Goal: Task Accomplishment & Management: Use online tool/utility

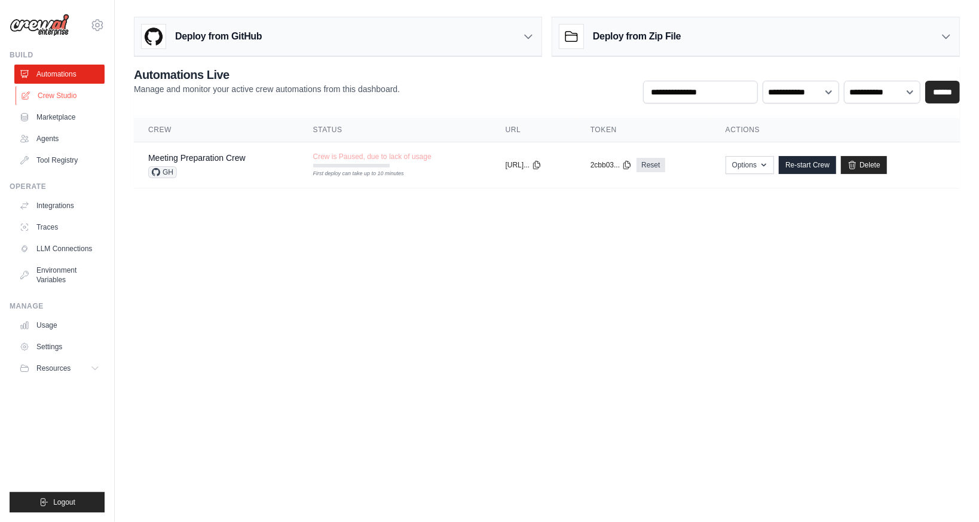
click at [54, 94] on link "Crew Studio" at bounding box center [61, 95] width 90 height 19
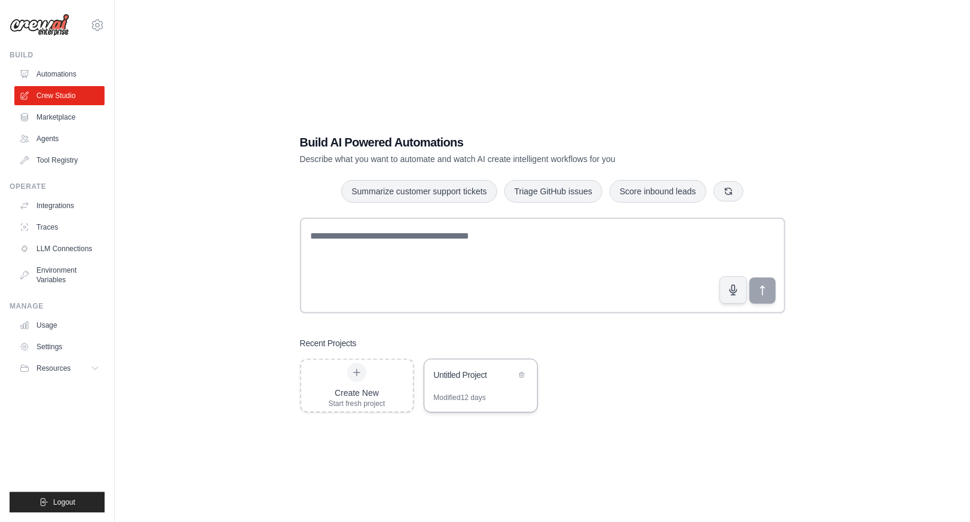
click at [464, 398] on div "Modified 12 days" at bounding box center [460, 397] width 52 height 10
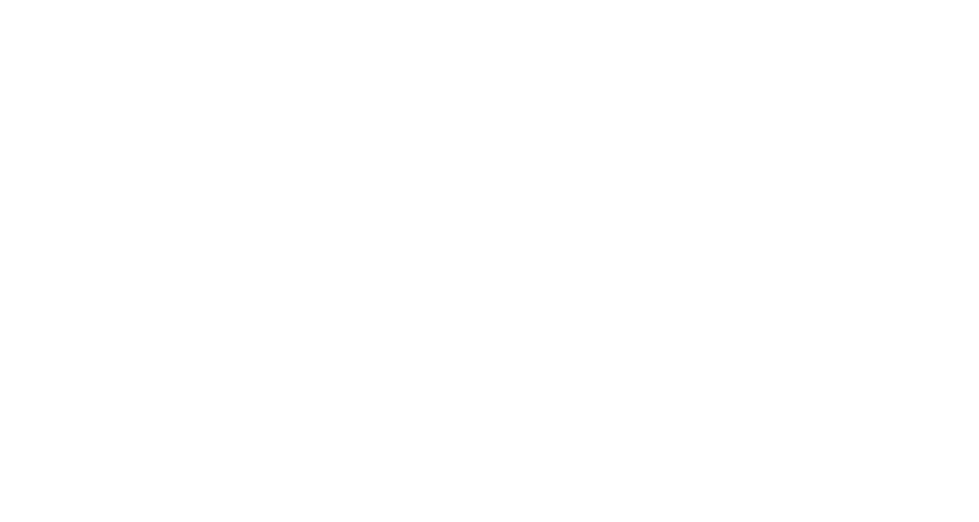
click at [466, 0] on html at bounding box center [489, 0] width 979 height 0
click at [492, 0] on html at bounding box center [489, 0] width 979 height 0
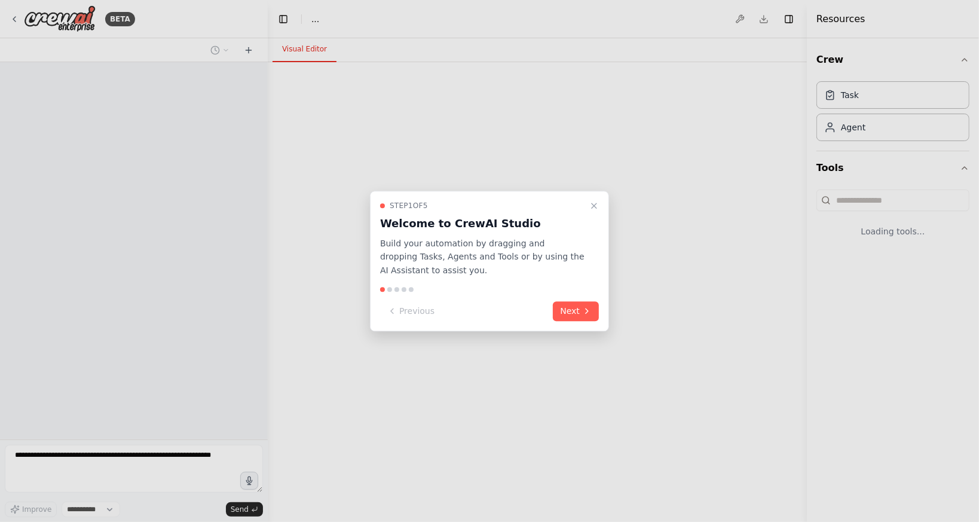
select select "****"
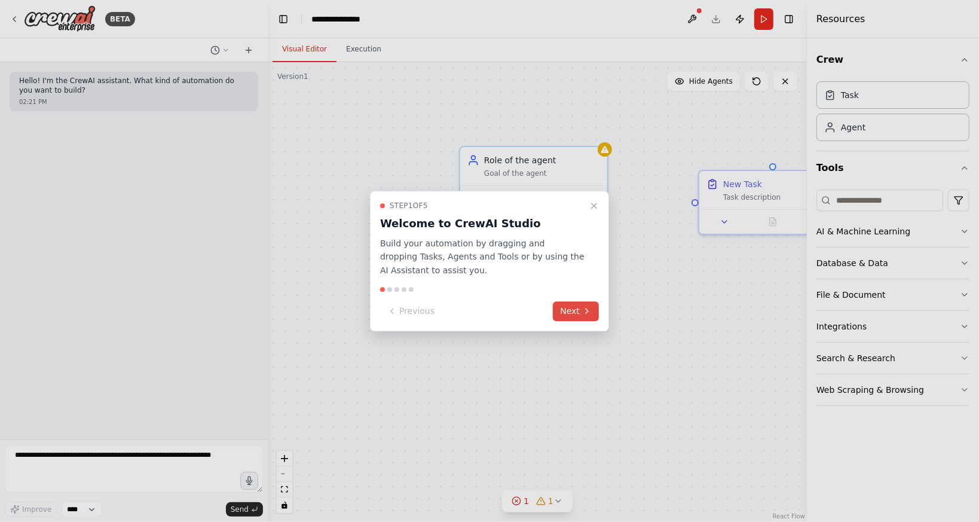
click at [573, 303] on button "Next" at bounding box center [576, 311] width 46 height 20
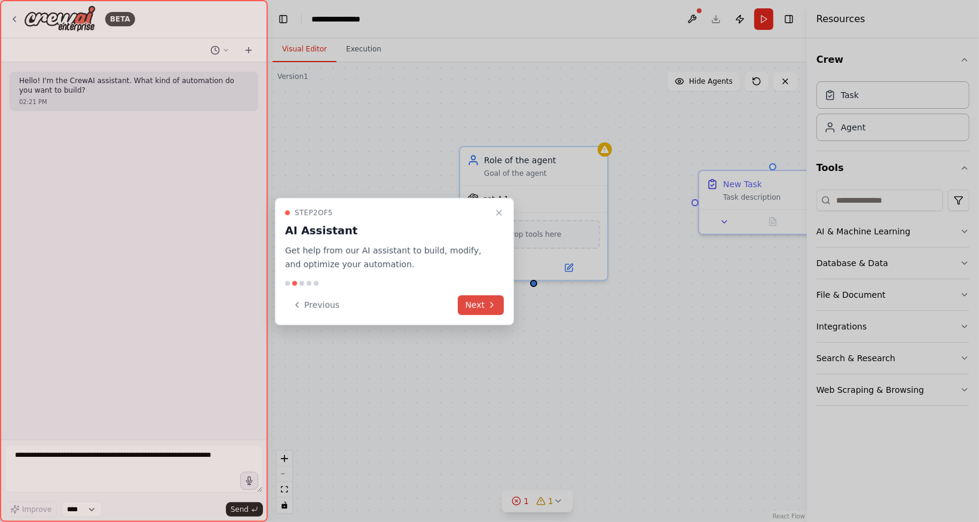
click at [479, 305] on button "Next" at bounding box center [481, 305] width 46 height 20
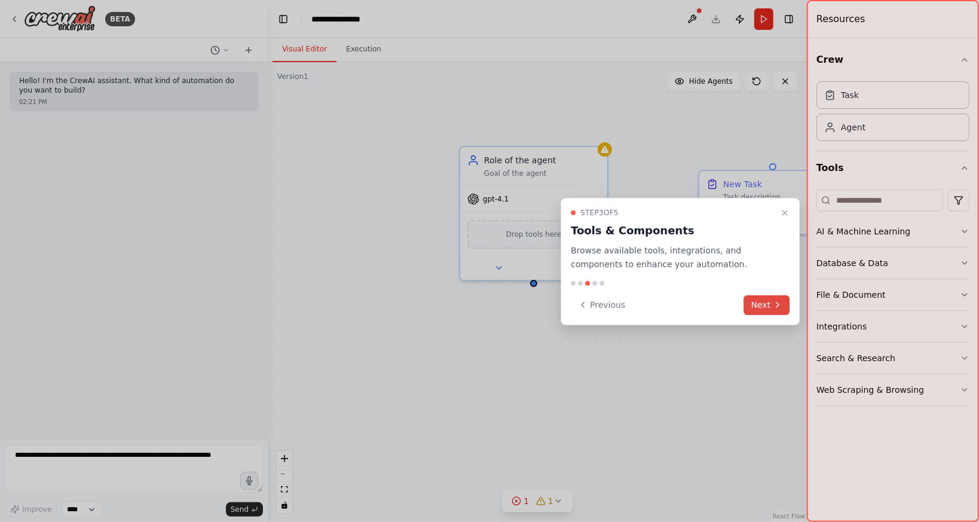
click at [753, 302] on button "Next" at bounding box center [767, 305] width 46 height 20
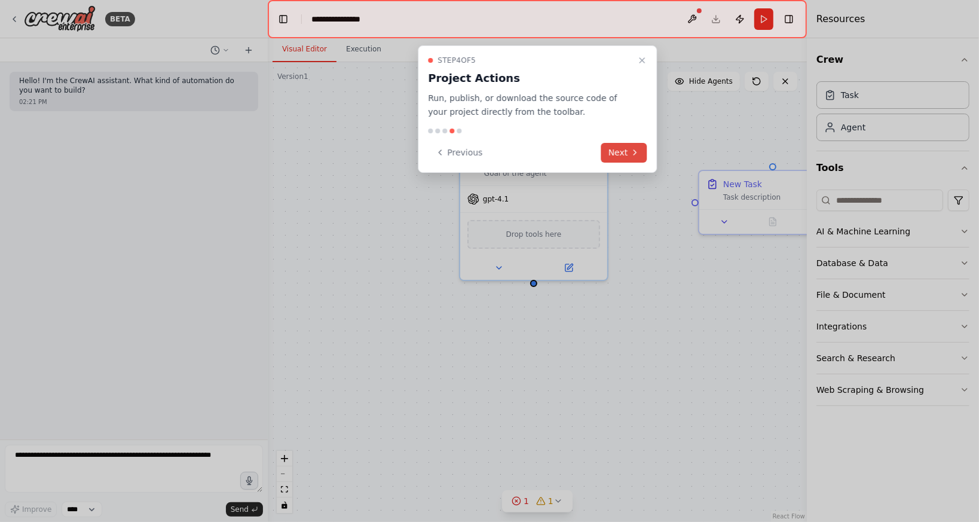
click at [611, 151] on button "Next" at bounding box center [624, 153] width 46 height 20
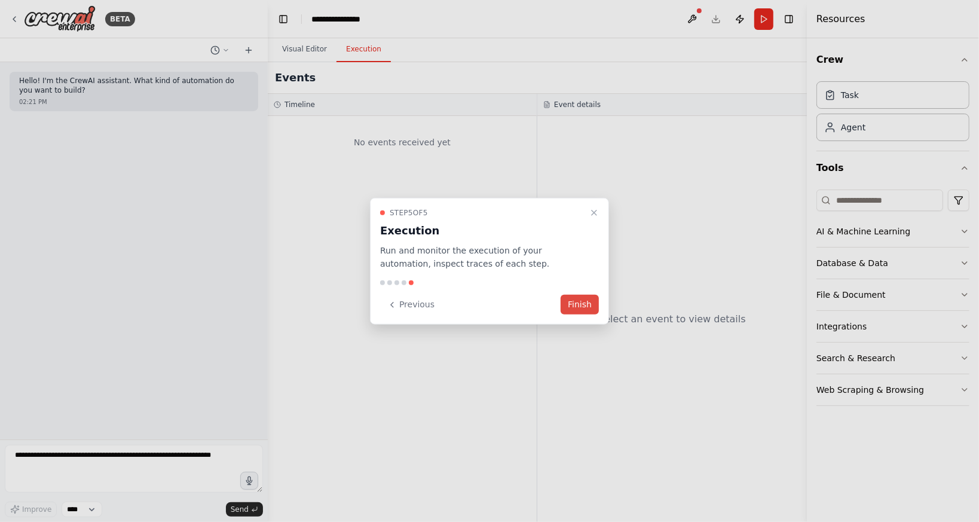
click at [577, 309] on button "Finish" at bounding box center [579, 305] width 38 height 20
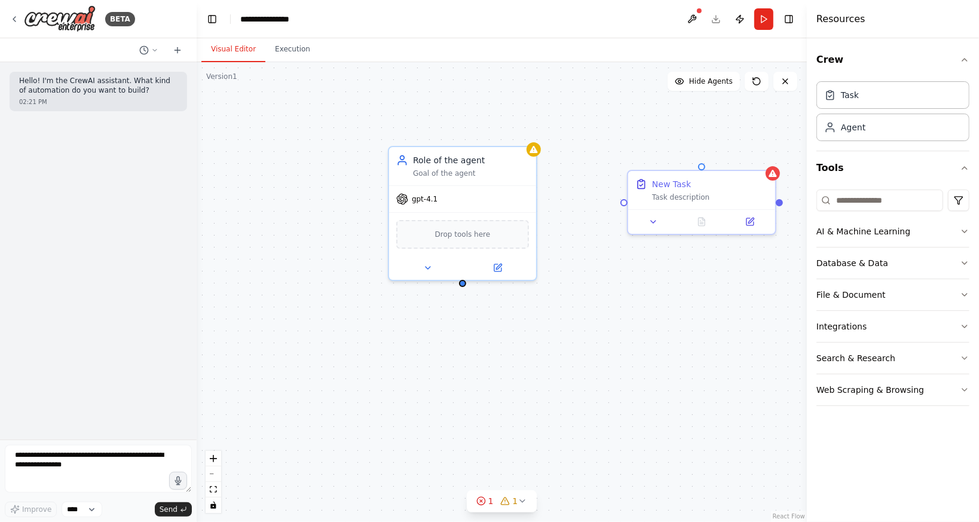
drag, startPoint x: 263, startPoint y: 251, endPoint x: 197, endPoint y: 243, distance: 67.4
click at [197, 243] on div "**********" at bounding box center [489, 261] width 979 height 522
click at [415, 201] on div "gpt-4.1" at bounding box center [416, 197] width 41 height 12
click at [502, 263] on button at bounding box center [498, 265] width 68 height 14
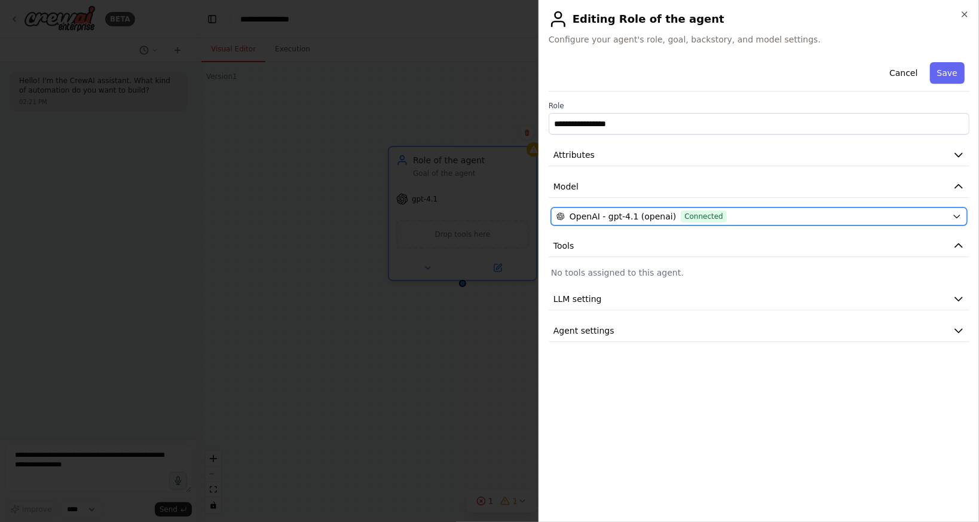
click at [959, 216] on icon "button" at bounding box center [957, 216] width 10 height 10
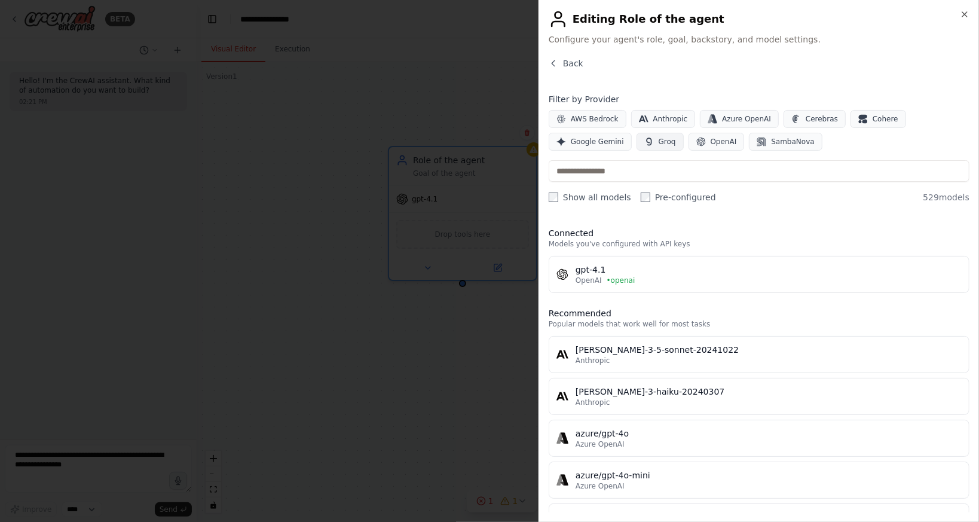
click at [658, 137] on span "Groq" at bounding box center [666, 142] width 17 height 10
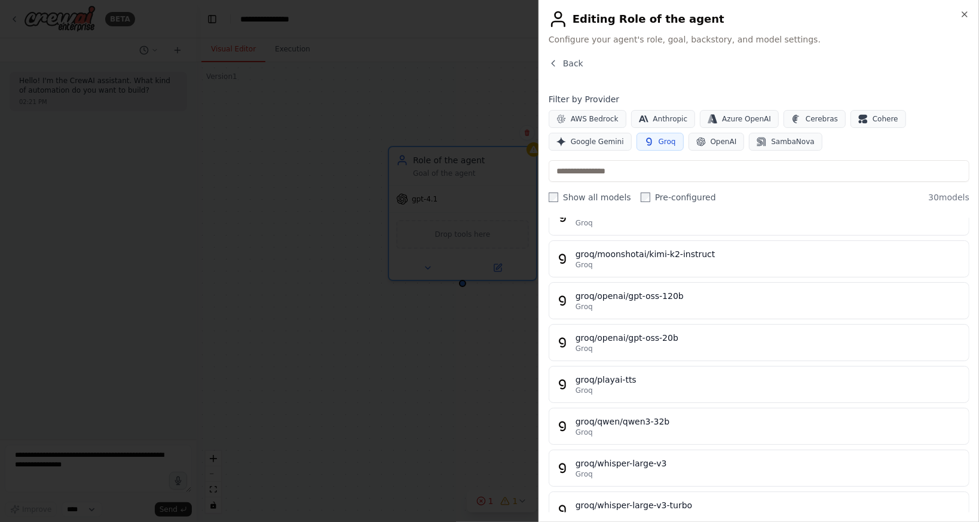
scroll to position [986, 0]
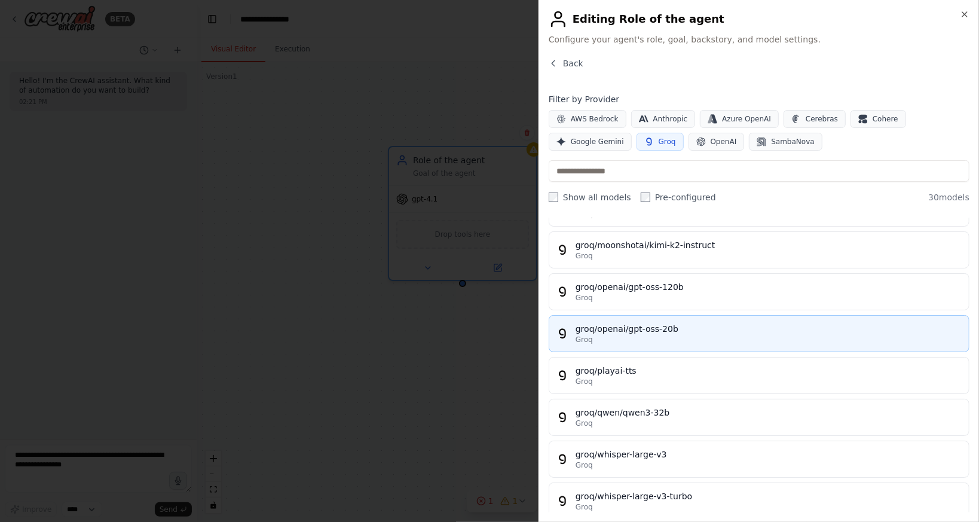
click at [624, 323] on div "groq/openai/gpt-oss-20b" at bounding box center [768, 329] width 386 height 12
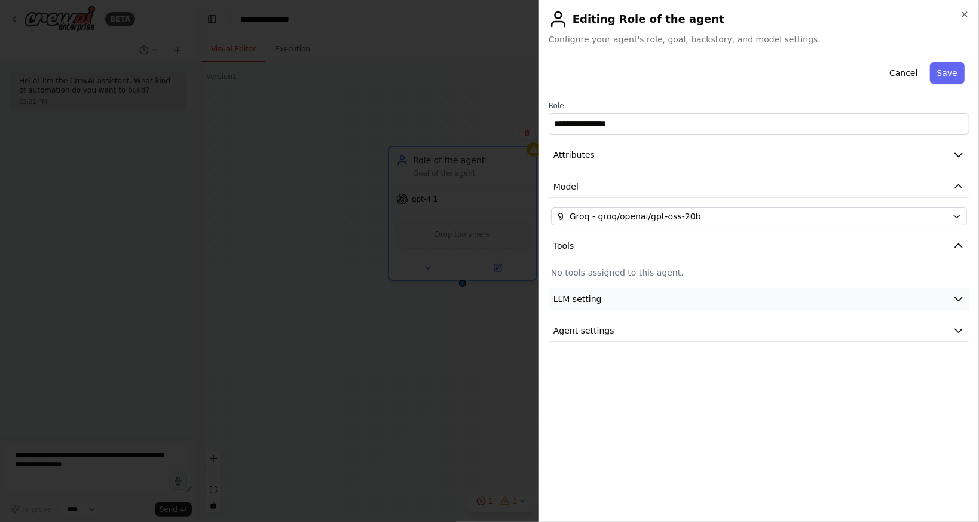
click at [677, 303] on button "LLM setting" at bounding box center [758, 299] width 421 height 22
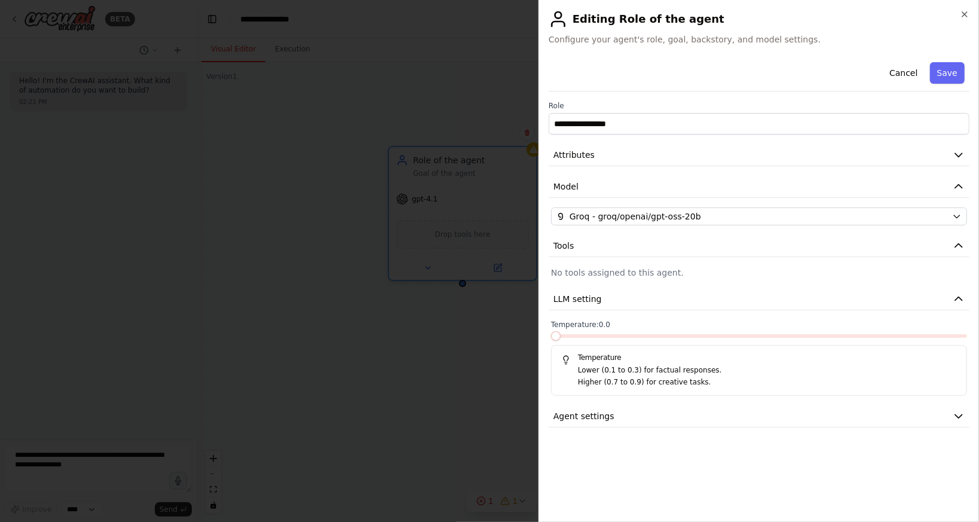
click at [680, 378] on p "Higher (0.7 to 0.9) for creative tasks." at bounding box center [767, 382] width 379 height 12
click at [648, 409] on button "Agent settings" at bounding box center [758, 416] width 421 height 22
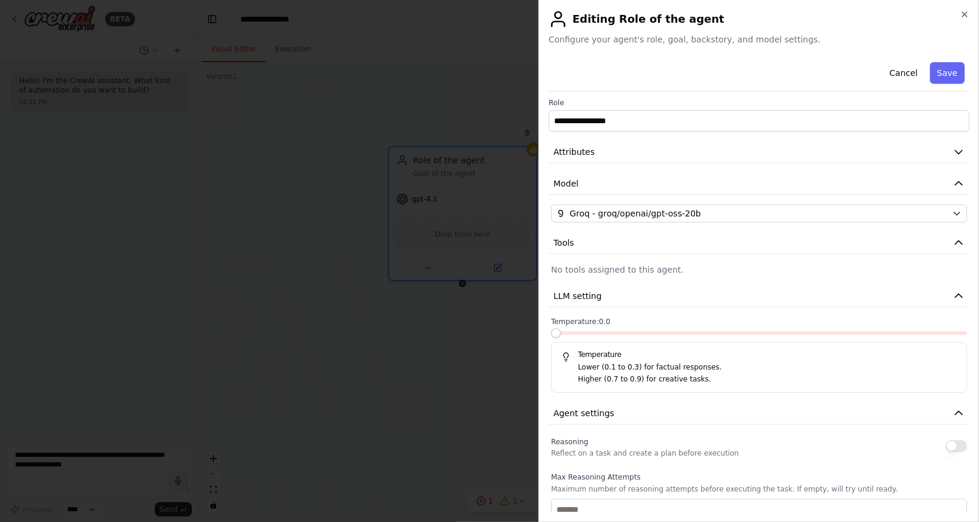
scroll to position [0, 0]
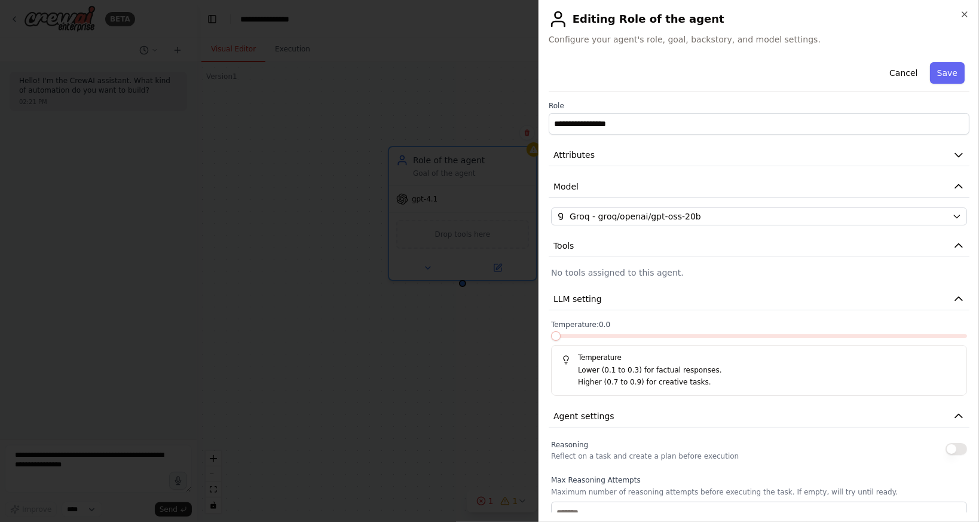
click at [649, 322] on label "Temperature: 0.0" at bounding box center [759, 325] width 416 height 10
click at [560, 336] on span at bounding box center [556, 336] width 10 height 10
click at [564, 336] on div at bounding box center [759, 338] width 416 height 8
click at [773, 320] on label "Temperature: 0.0" at bounding box center [759, 325] width 416 height 10
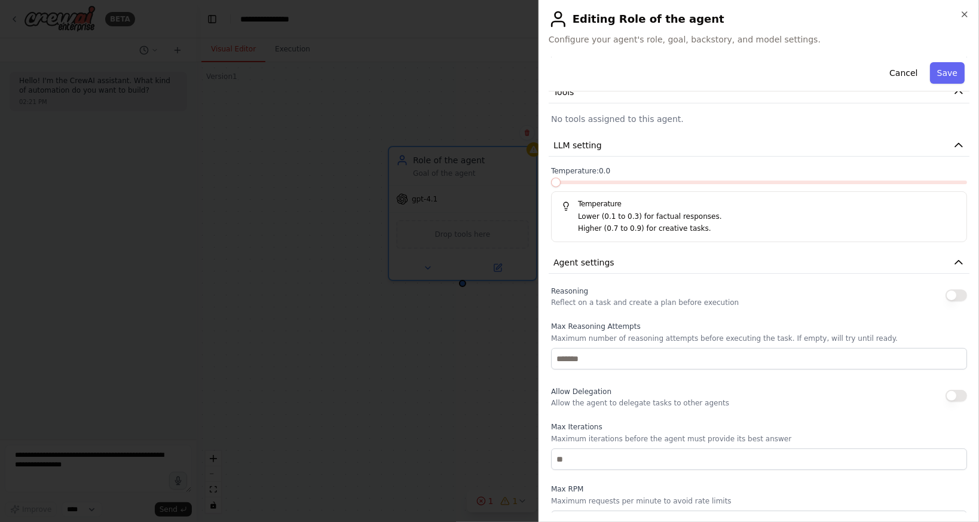
scroll to position [232, 0]
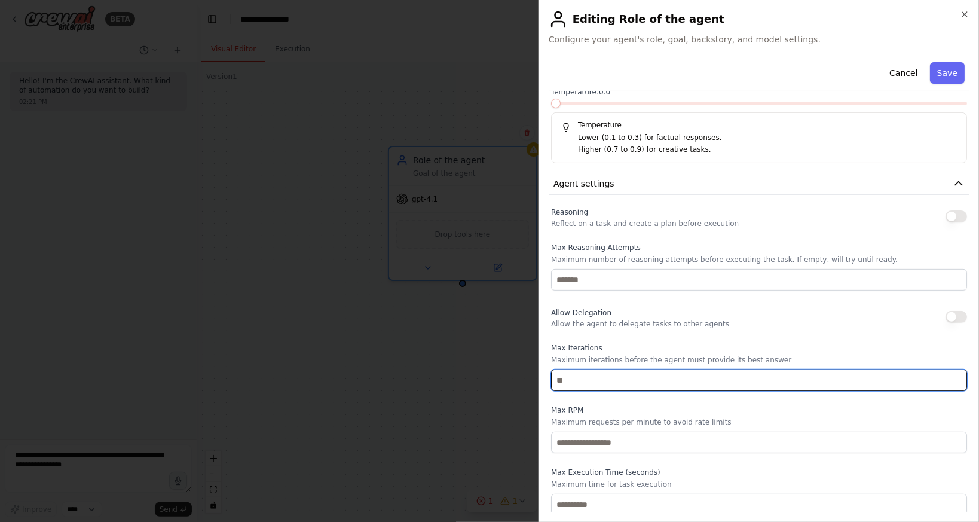
click at [562, 374] on input "number" at bounding box center [759, 380] width 416 height 22
click at [566, 375] on input "number" at bounding box center [759, 380] width 416 height 22
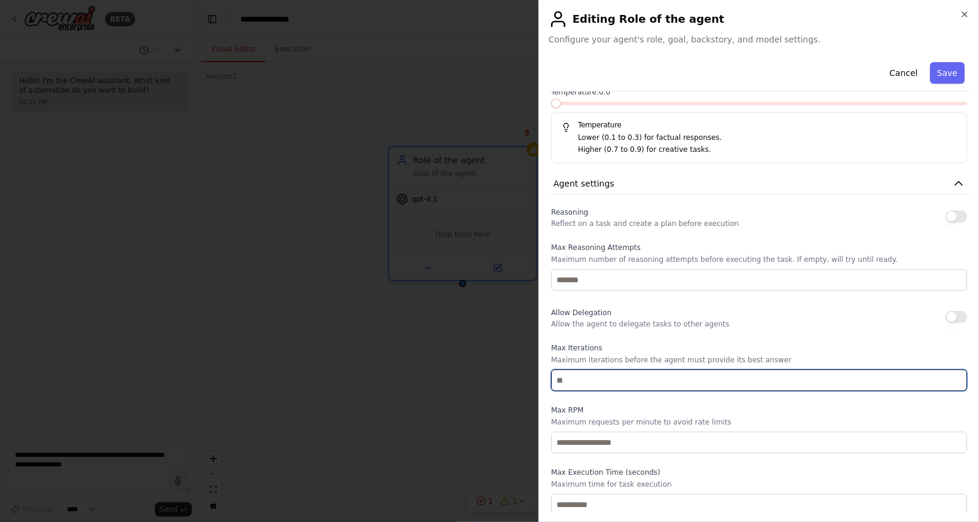
type input "*"
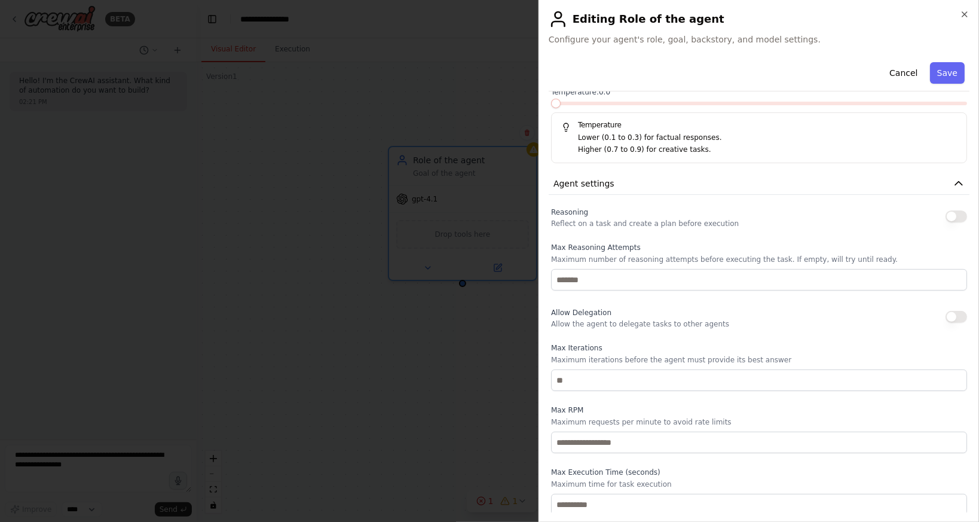
click at [599, 355] on p "Maximum iterations before the agent must provide its best answer" at bounding box center [759, 360] width 416 height 10
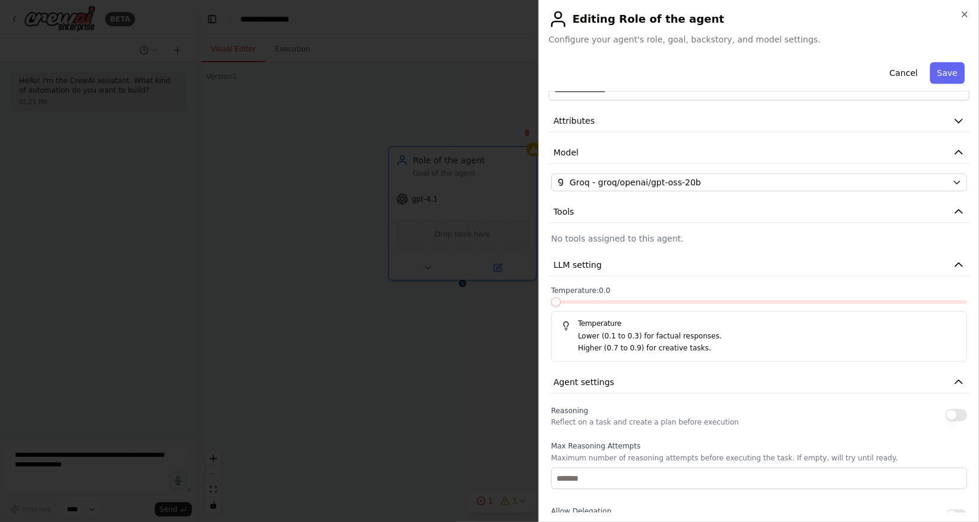
scroll to position [0, 0]
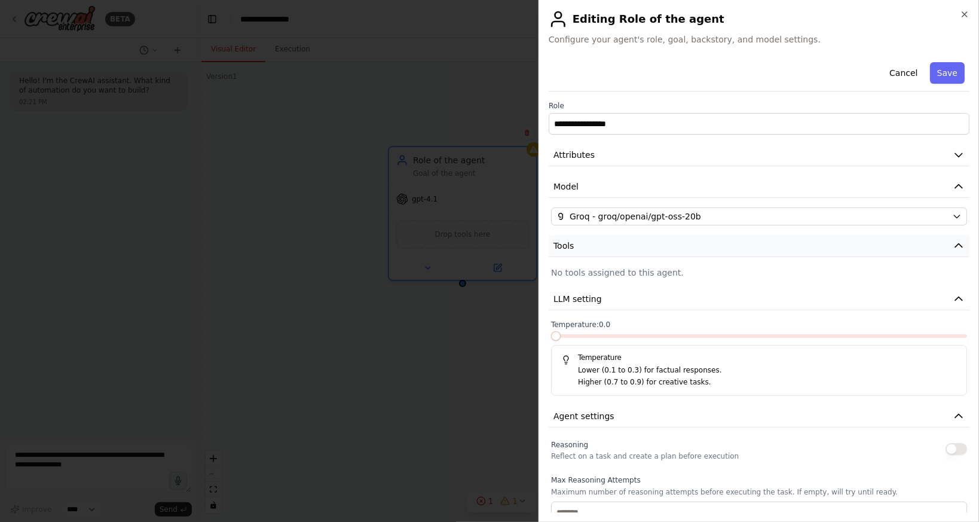
click at [642, 244] on button "Tools" at bounding box center [758, 246] width 421 height 22
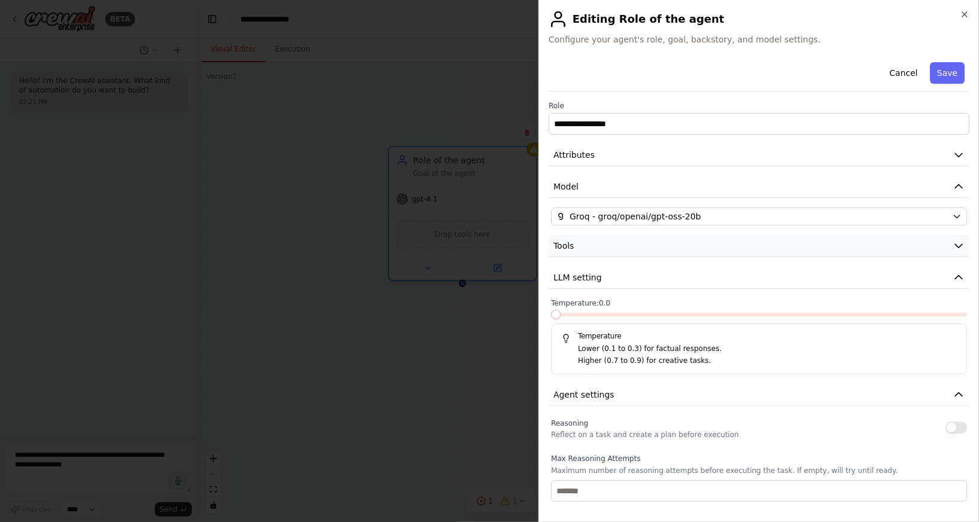
click at [642, 244] on button "Tools" at bounding box center [758, 246] width 421 height 22
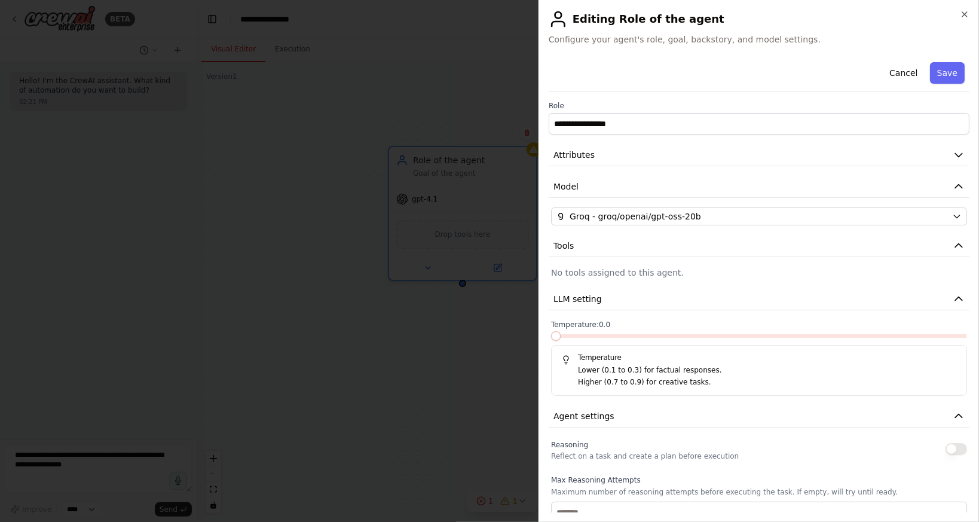
click at [613, 326] on label "Temperature: 0.0" at bounding box center [759, 325] width 416 height 10
click at [593, 323] on span "Temperature: 0.0" at bounding box center [580, 325] width 59 height 10
click at [931, 71] on button "Save" at bounding box center [947, 73] width 35 height 22
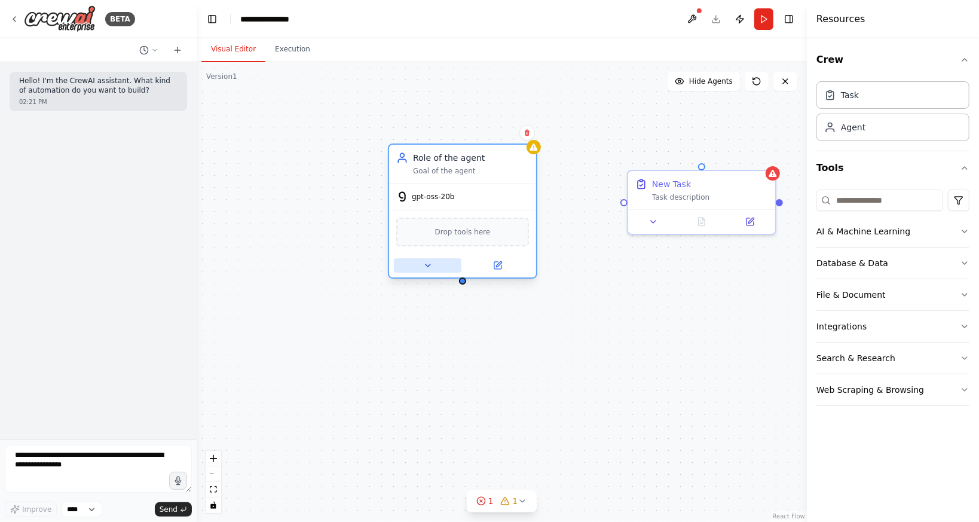
click at [435, 259] on button at bounding box center [428, 265] width 68 height 14
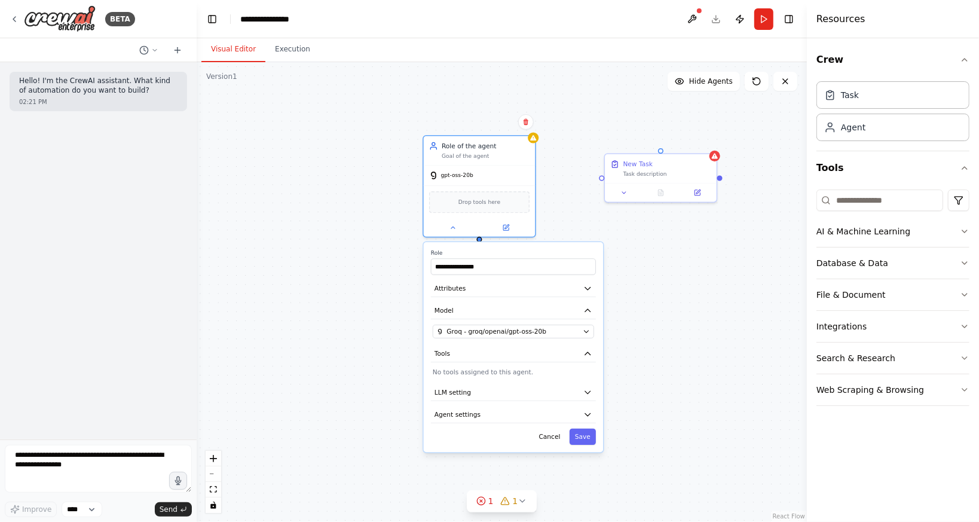
drag, startPoint x: 675, startPoint y: 438, endPoint x: 660, endPoint y: 369, distance: 70.9
click at [660, 369] on div "**********" at bounding box center [502, 291] width 610 height 459
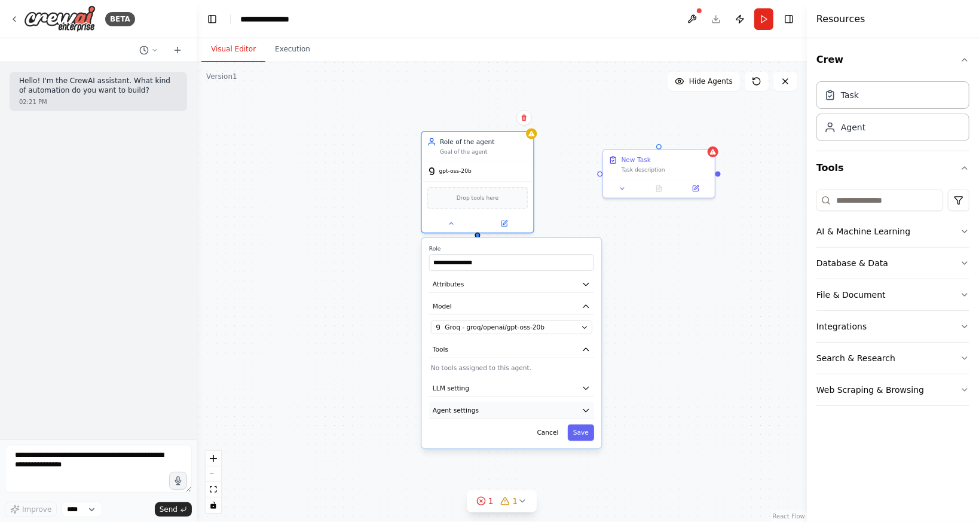
click at [490, 413] on button "Agent settings" at bounding box center [511, 410] width 165 height 17
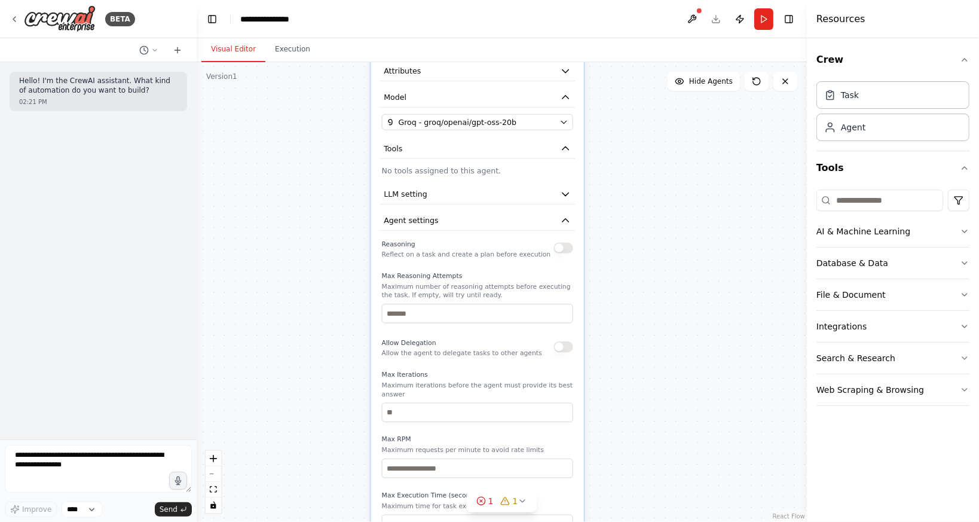
drag, startPoint x: 651, startPoint y: 406, endPoint x: 643, endPoint y: 221, distance: 185.4
click at [643, 221] on div "**********" at bounding box center [502, 291] width 610 height 459
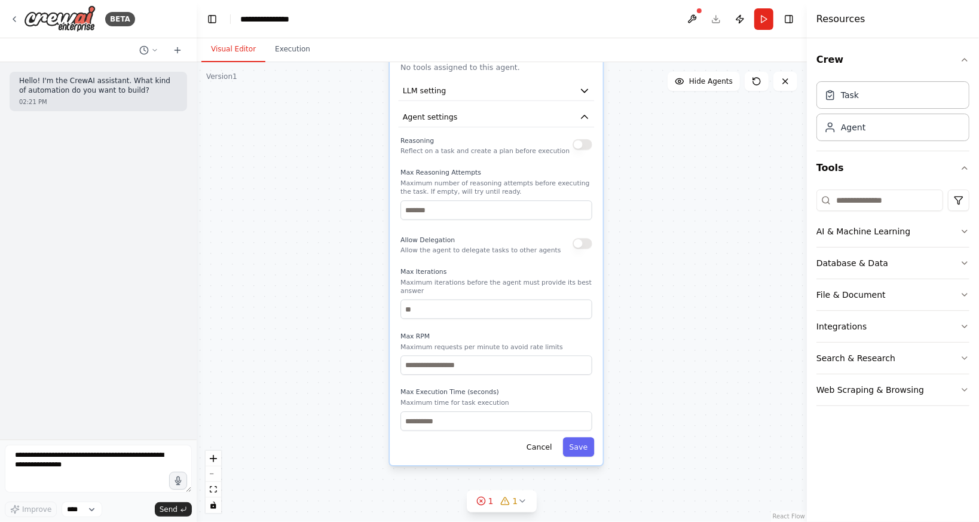
drag, startPoint x: 620, startPoint y: 393, endPoint x: 639, endPoint y: 276, distance: 118.6
click at [639, 276] on div "**********" at bounding box center [502, 291] width 610 height 459
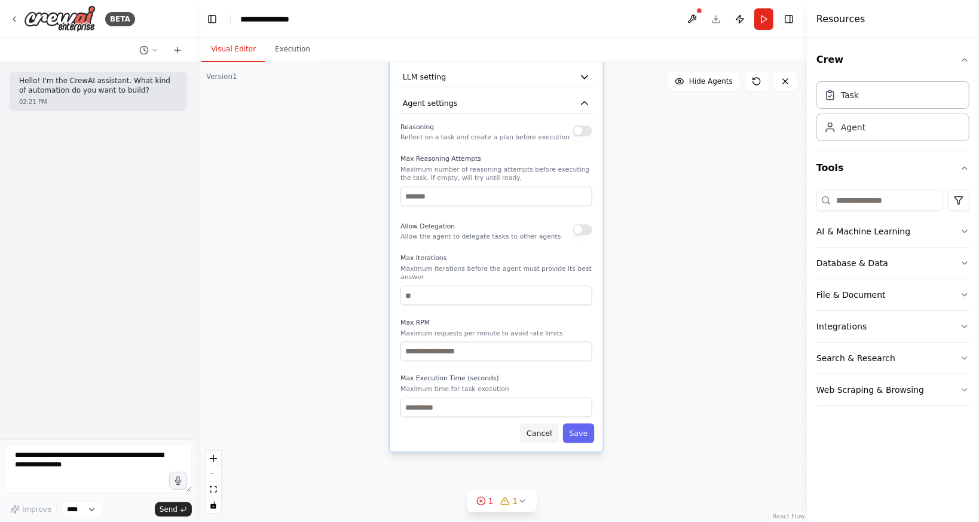
click at [544, 425] on button "Cancel" at bounding box center [539, 432] width 38 height 19
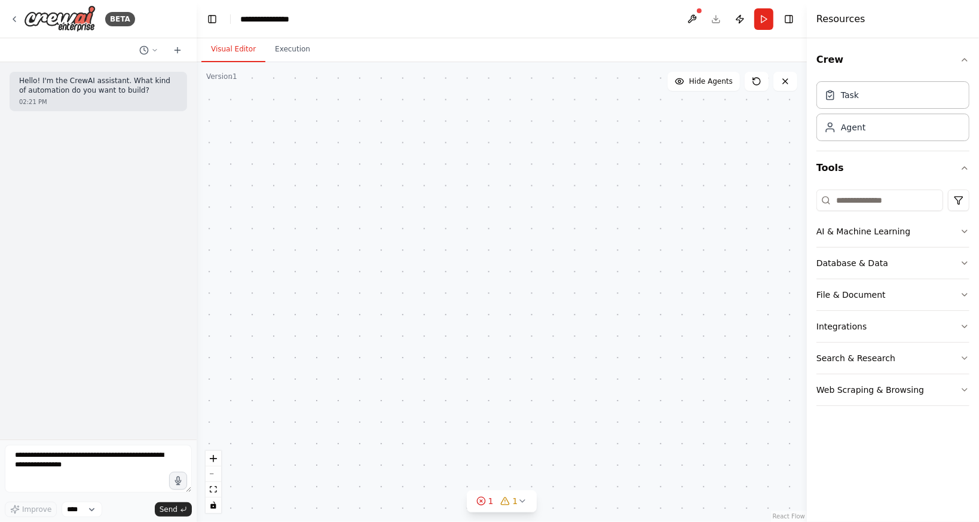
drag, startPoint x: 596, startPoint y: 263, endPoint x: 598, endPoint y: 432, distance: 168.5
click at [598, 431] on div "Role of the agent Goal of the agent gpt-oss-20b Drop tools here New Task Task d…" at bounding box center [502, 291] width 610 height 459
drag, startPoint x: 545, startPoint y: 366, endPoint x: 532, endPoint y: 430, distance: 65.4
click at [532, 430] on div "Role of the agent Goal of the agent gpt-oss-20b Drop tools here New Task Task d…" at bounding box center [502, 291] width 610 height 459
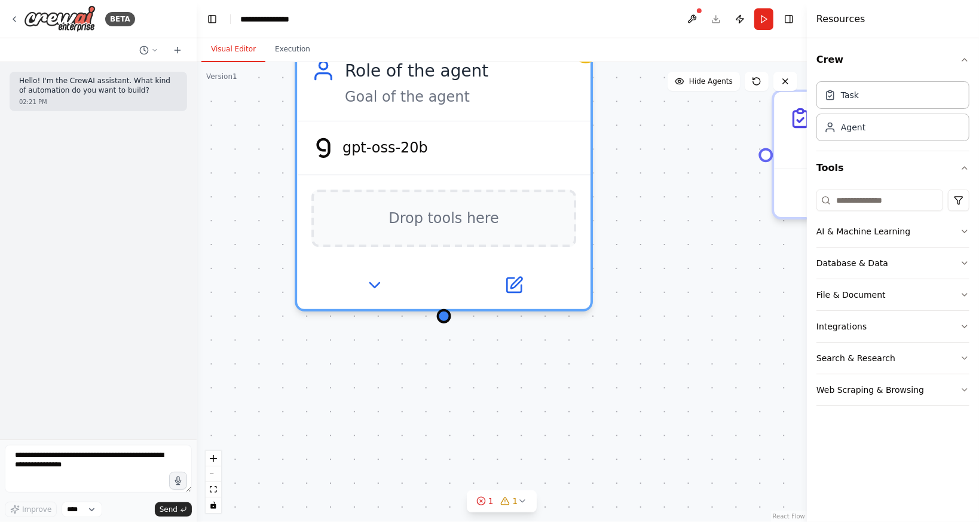
drag, startPoint x: 501, startPoint y: 387, endPoint x: 493, endPoint y: 418, distance: 32.6
click at [493, 418] on div "Role of the agent Goal of the agent gpt-oss-20b Drop tools here New Task Task d…" at bounding box center [502, 291] width 610 height 459
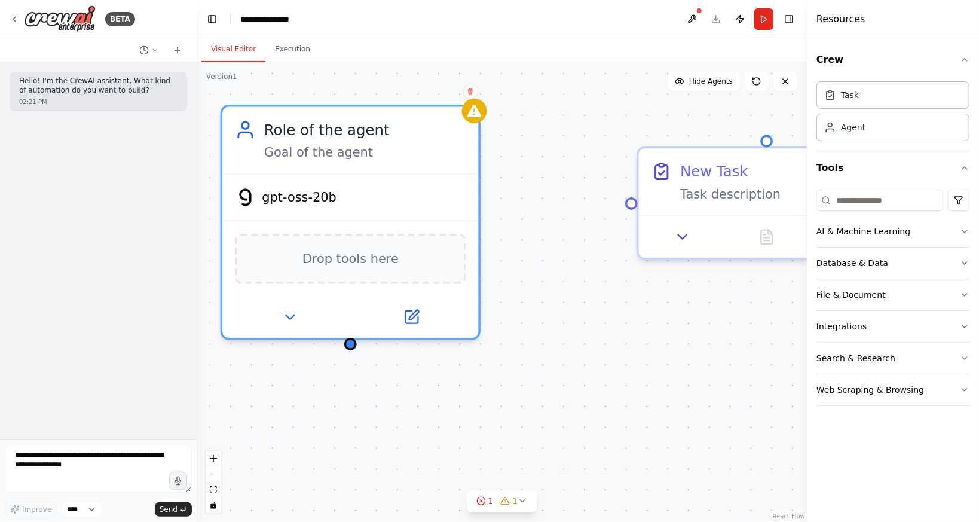
drag, startPoint x: 660, startPoint y: 369, endPoint x: 569, endPoint y: 359, distance: 92.0
click at [569, 359] on div "Role of the agent Goal of the agent gpt-oss-20b Drop tools here New Task Task d…" at bounding box center [502, 291] width 610 height 459
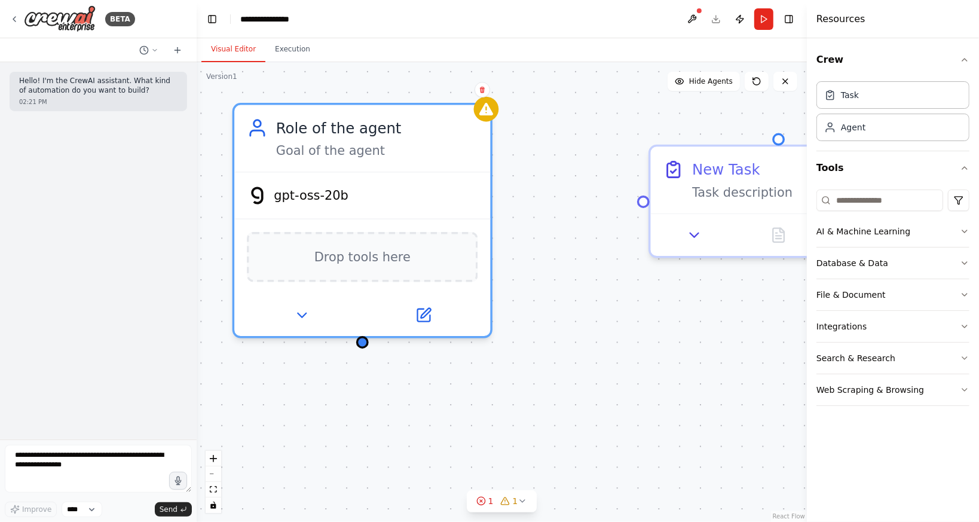
drag, startPoint x: 569, startPoint y: 359, endPoint x: 581, endPoint y: 357, distance: 12.1
click at [581, 357] on div "Role of the agent Goal of the agent gpt-oss-20b Drop tools here New Task Task d…" at bounding box center [502, 291] width 610 height 459
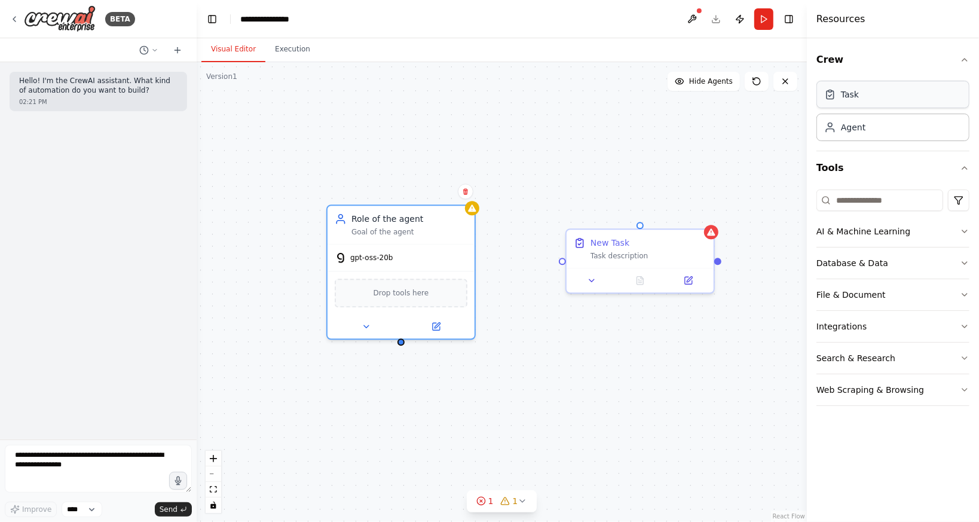
click at [866, 96] on div "Task" at bounding box center [892, 94] width 153 height 27
click at [864, 130] on div "Agent" at bounding box center [892, 126] width 153 height 27
click at [882, 129] on div "Agent" at bounding box center [892, 126] width 153 height 27
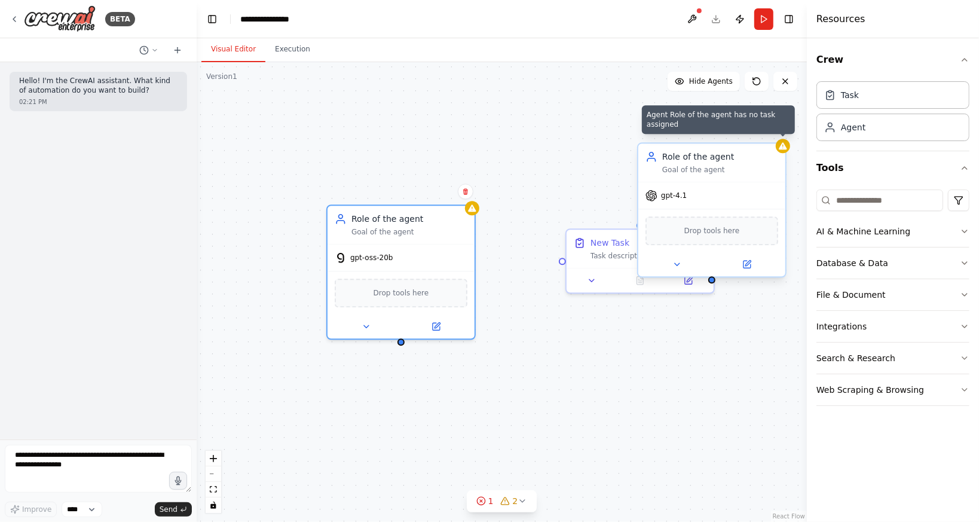
click at [781, 151] on div at bounding box center [782, 146] width 14 height 14
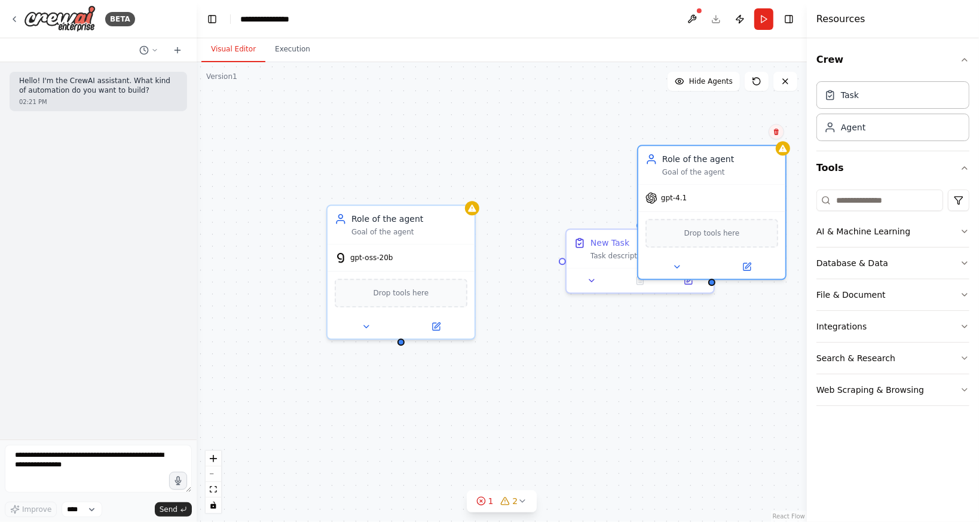
click at [775, 133] on icon at bounding box center [775, 131] width 7 height 7
click at [752, 128] on button "Confirm" at bounding box center [742, 131] width 42 height 14
click at [740, 133] on button "Confirm" at bounding box center [742, 132] width 42 height 14
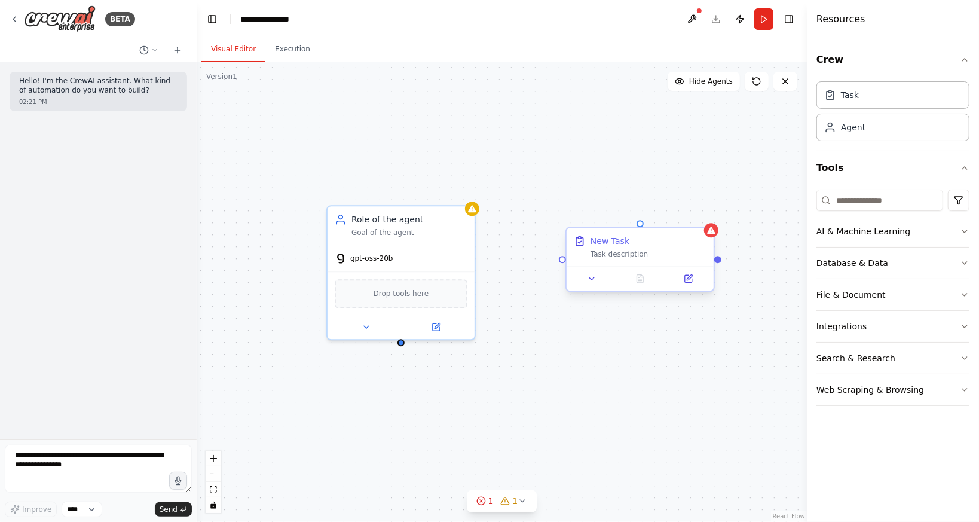
click at [639, 261] on div "New Task Task description" at bounding box center [639, 247] width 147 height 38
click at [691, 286] on div at bounding box center [639, 278] width 147 height 24
click at [687, 280] on icon at bounding box center [688, 277] width 5 height 5
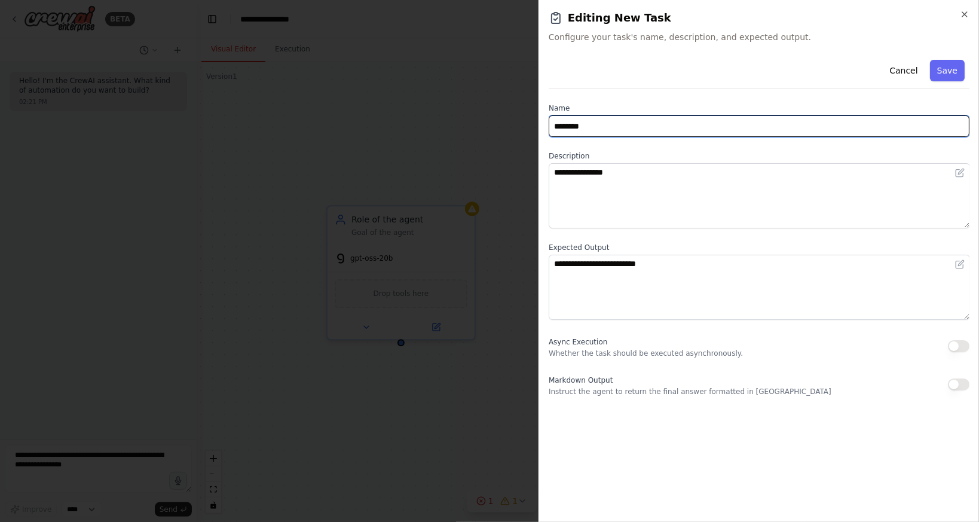
click at [634, 124] on input "********" at bounding box center [758, 126] width 421 height 22
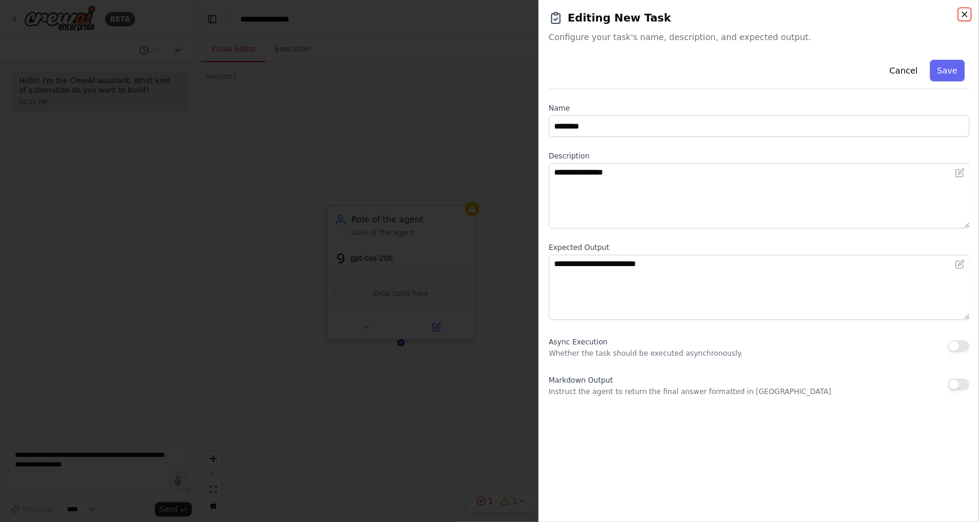
click at [965, 12] on icon "button" at bounding box center [964, 15] width 10 height 10
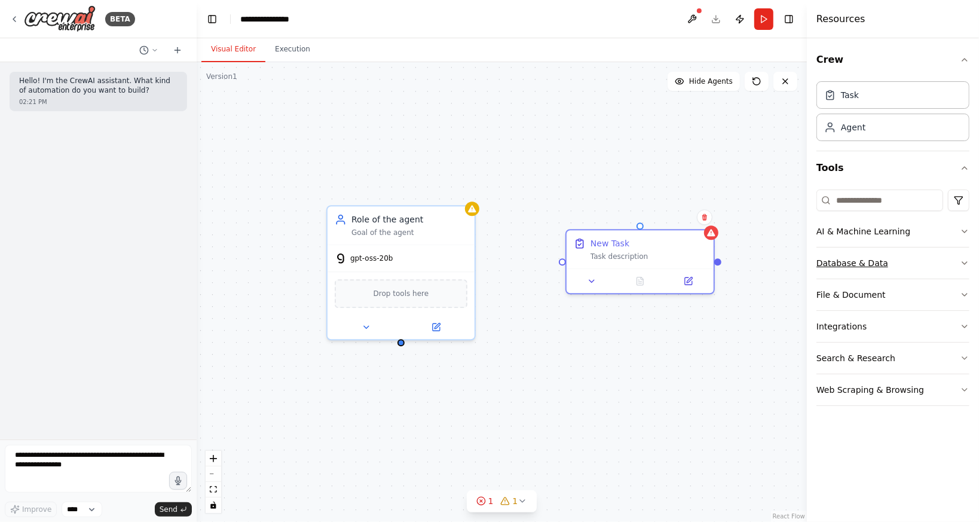
click at [870, 258] on div "Database & Data" at bounding box center [852, 263] width 72 height 12
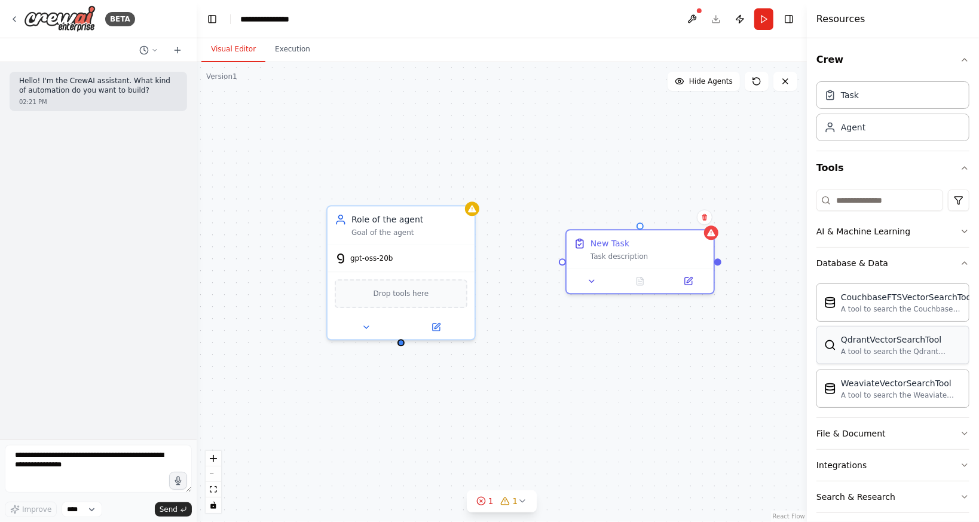
click at [920, 351] on div "A tool to search the Qdrant database for relevant information on internal docum…" at bounding box center [901, 351] width 121 height 10
click at [870, 305] on div "A tool to search the Couchbase database for relevant information on internal do…" at bounding box center [907, 308] width 133 height 10
click at [400, 295] on img at bounding box center [401, 292] width 14 height 14
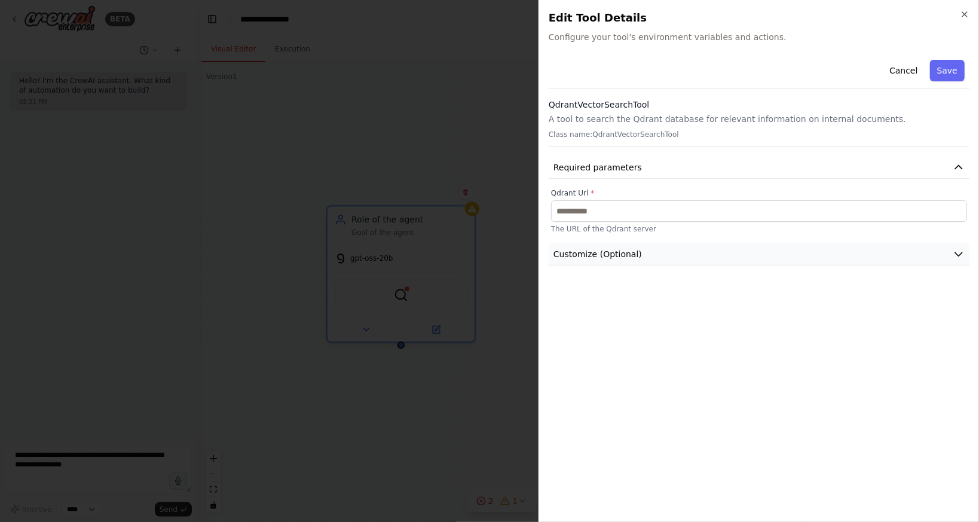
click at [654, 256] on button "Customize (Optional)" at bounding box center [758, 254] width 421 height 22
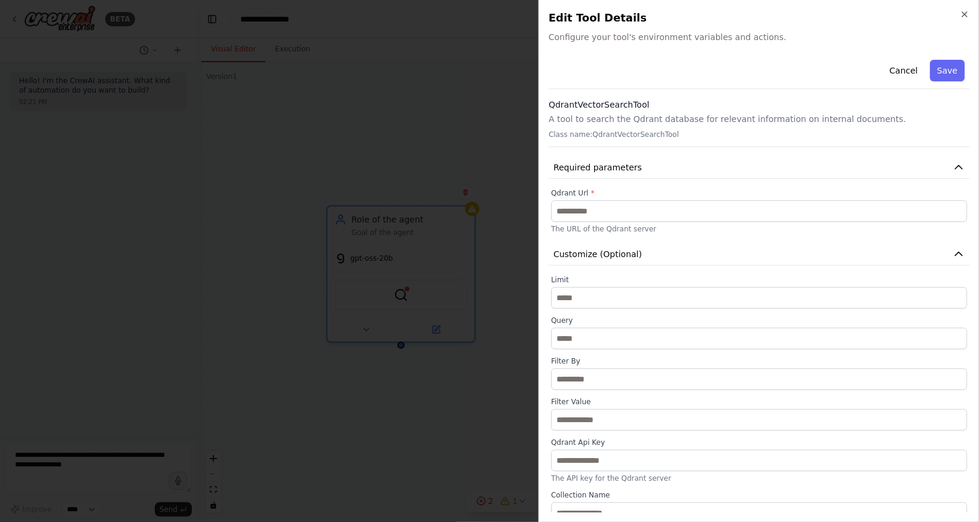
scroll to position [10, 0]
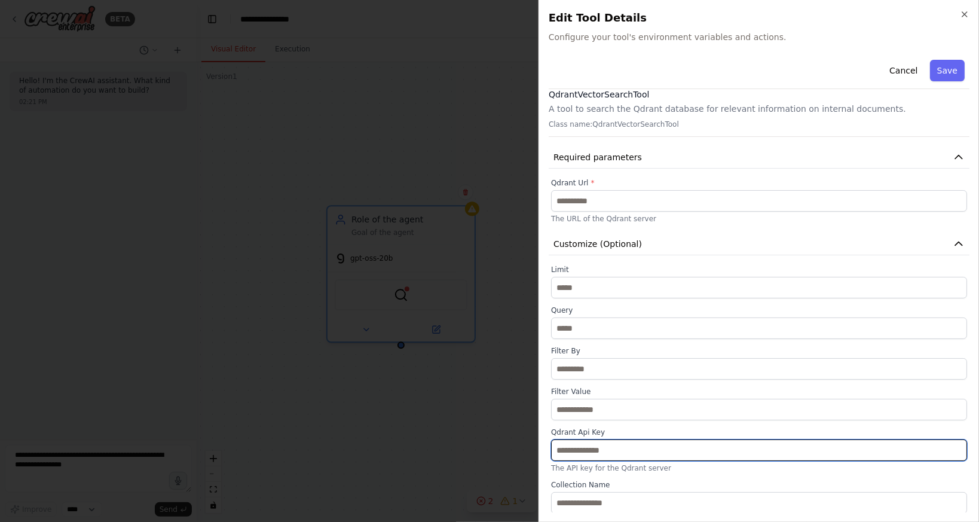
click at [680, 447] on input "text" at bounding box center [759, 450] width 416 height 22
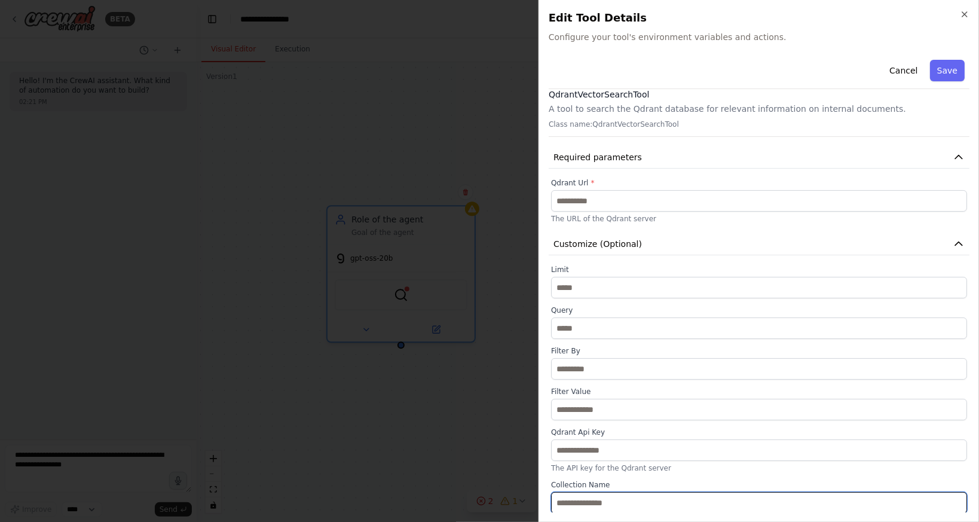
click at [612, 503] on input "text" at bounding box center [759, 503] width 416 height 22
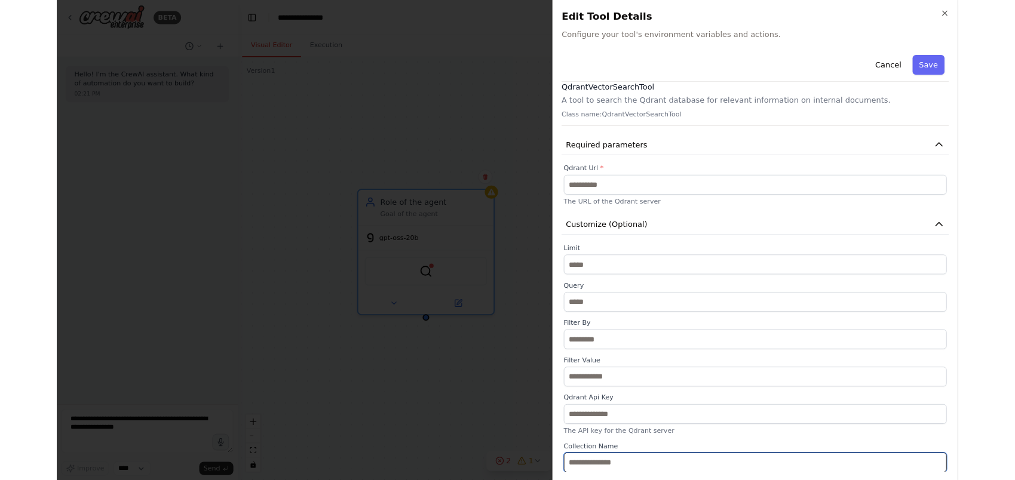
scroll to position [0, 0]
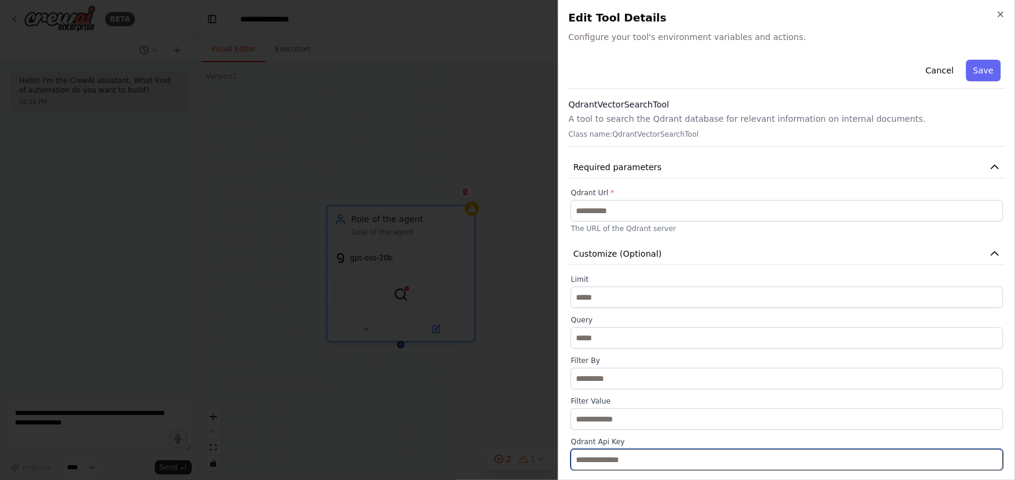
click at [632, 456] on input "text" at bounding box center [786, 460] width 433 height 22
paste input "**********"
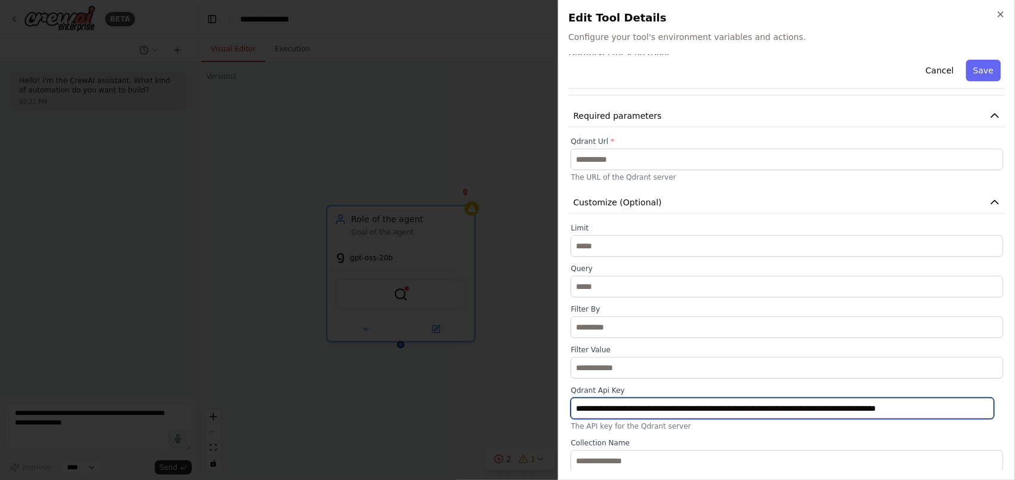
type input "**********"
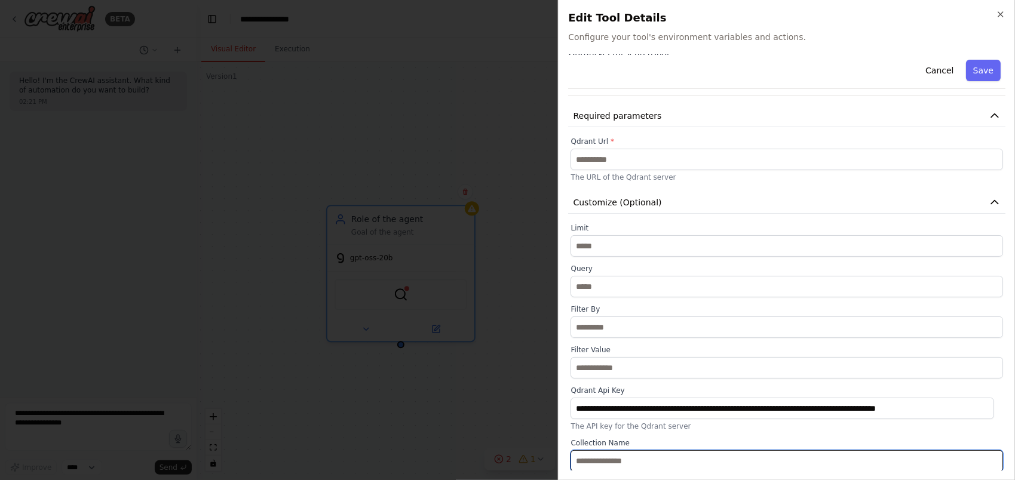
click at [738, 455] on input "text" at bounding box center [786, 461] width 433 height 22
click at [688, 456] on input "text" at bounding box center [786, 461] width 433 height 22
paste input "**********"
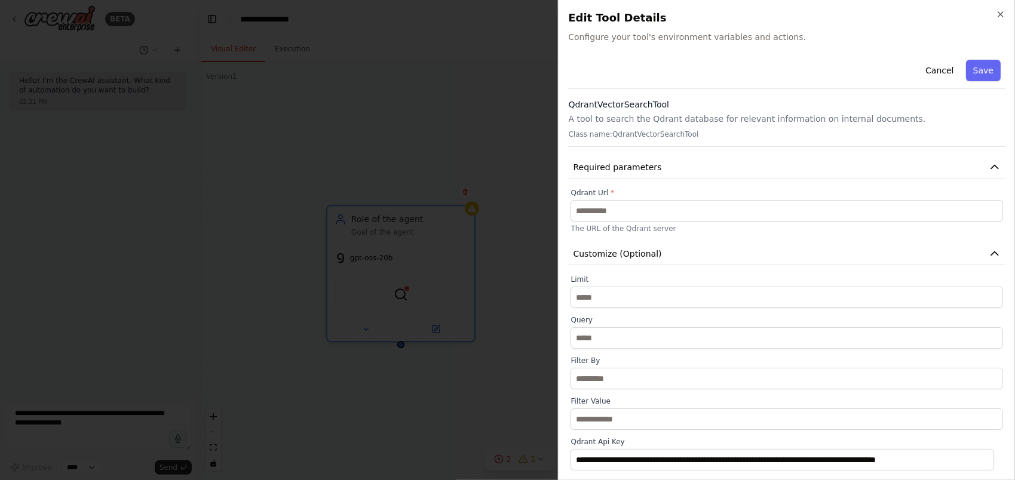
type input "**********"
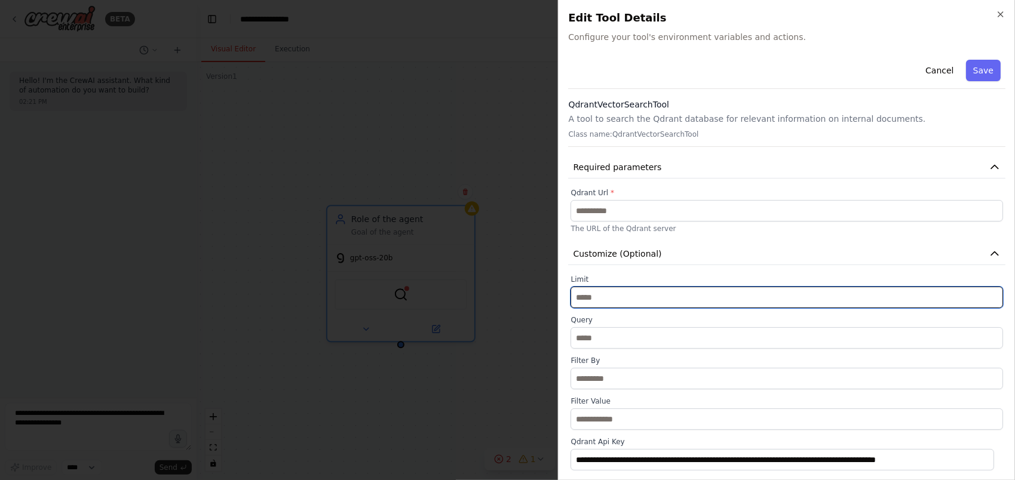
click at [611, 294] on input "*" at bounding box center [786, 298] width 433 height 22
click at [612, 294] on input "*" at bounding box center [786, 298] width 433 height 22
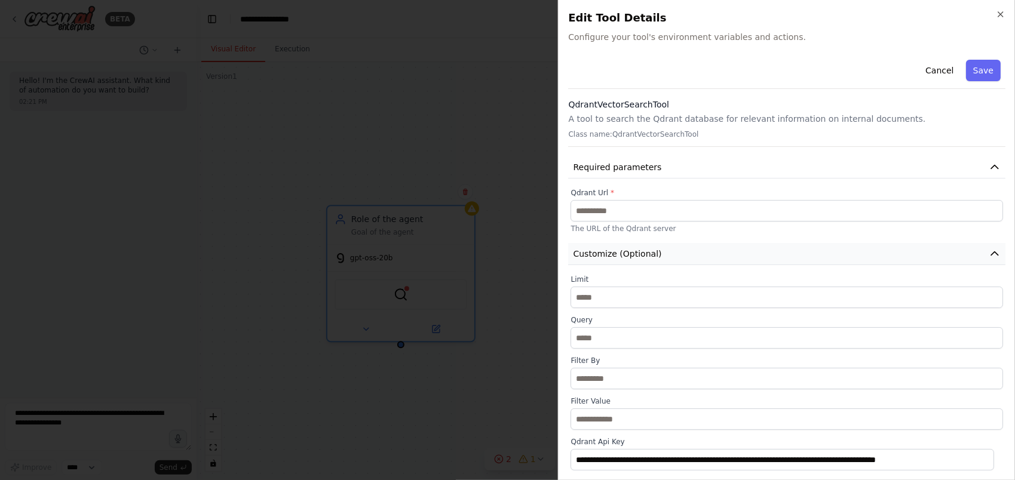
type input "**"
click at [679, 246] on button "Customize (Optional)" at bounding box center [786, 254] width 437 height 22
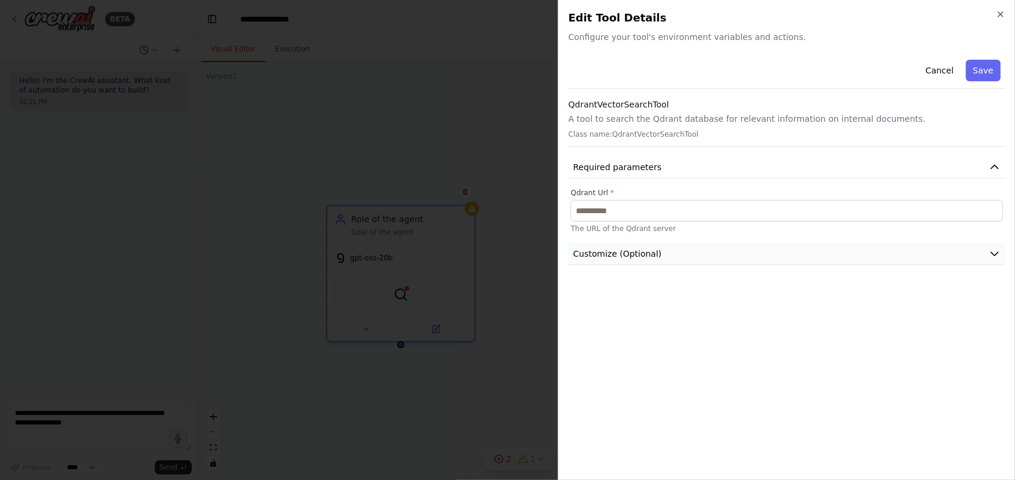
click at [676, 253] on button "Customize (Optional)" at bounding box center [786, 254] width 437 height 22
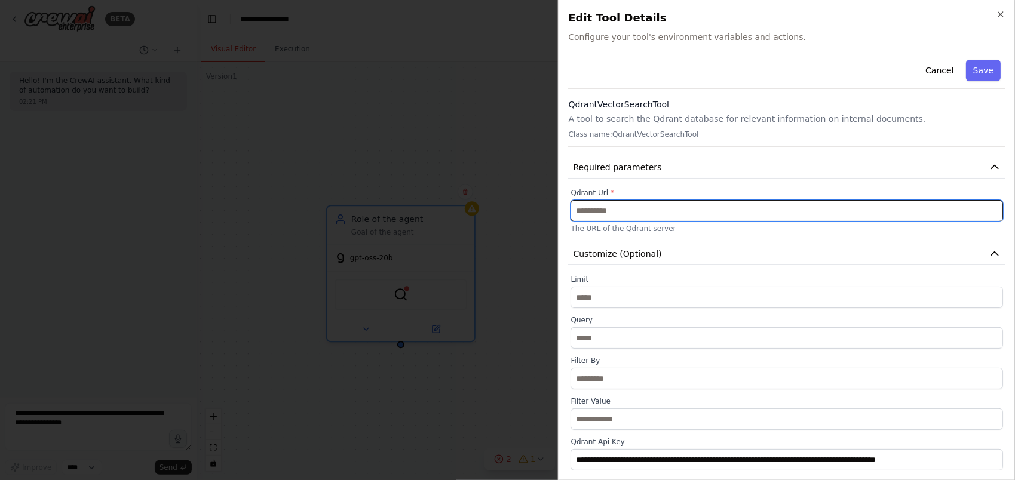
click at [652, 211] on input "text" at bounding box center [786, 211] width 433 height 22
click at [602, 214] on input "text" at bounding box center [786, 211] width 433 height 22
paste input "**********"
type input "**********"
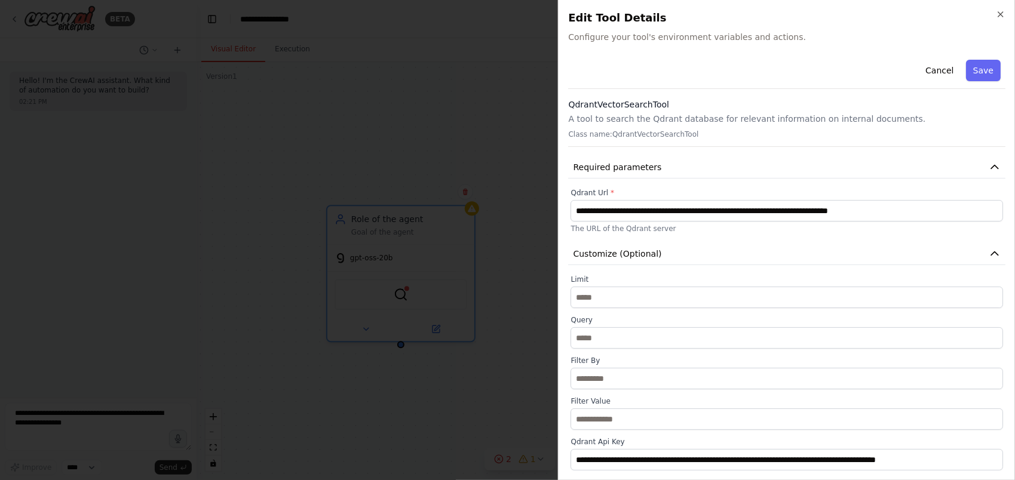
click at [786, 189] on label "Qdrant Url *" at bounding box center [786, 193] width 433 height 10
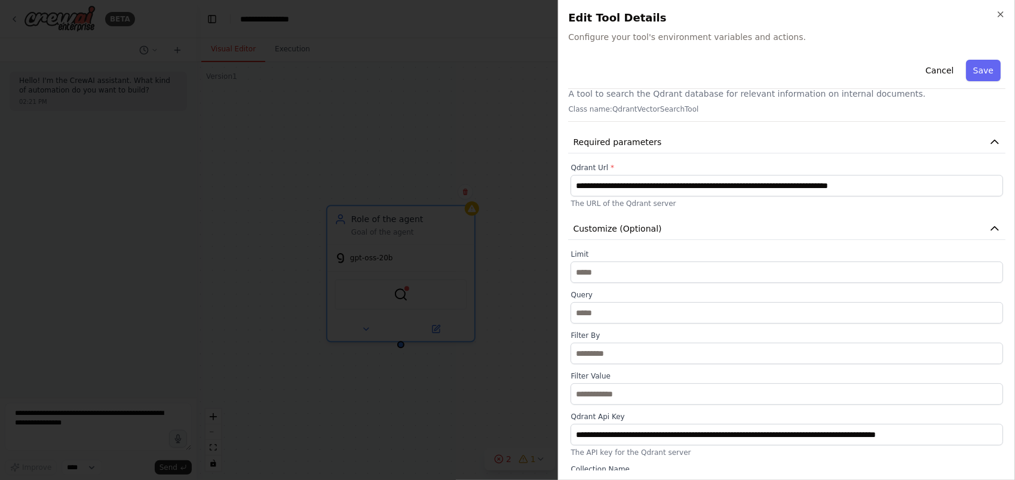
scroll to position [51, 0]
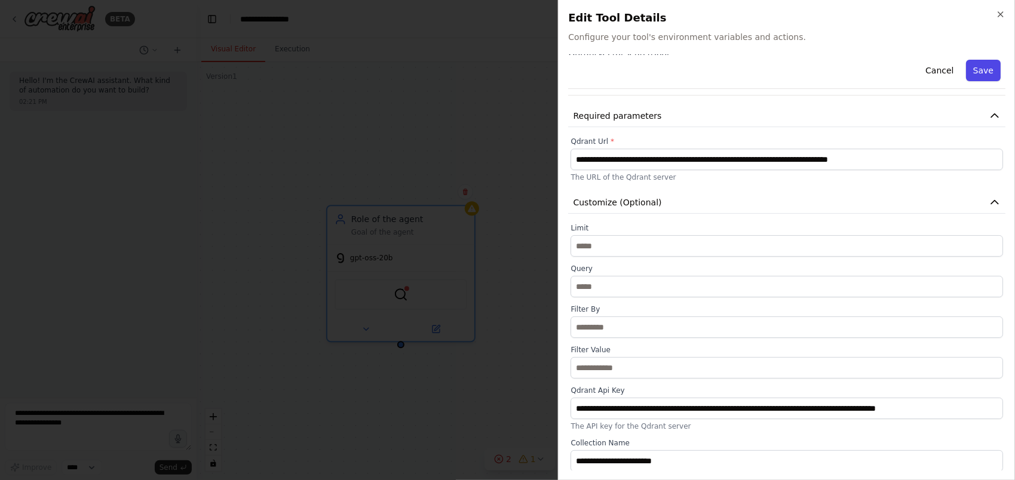
click at [971, 75] on button "Save" at bounding box center [983, 71] width 35 height 22
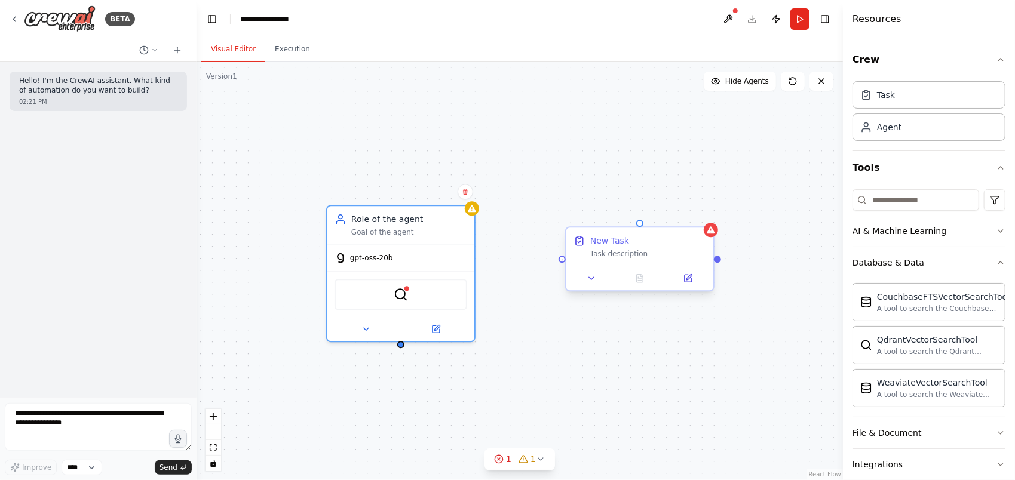
click at [562, 259] on div at bounding box center [562, 259] width 7 height 7
drag, startPoint x: 562, startPoint y: 259, endPoint x: 409, endPoint y: 287, distance: 156.1
click at [409, 287] on div "Role of the agent Goal of the agent gpt-oss-20b QdrantVectorSearchTool New Task…" at bounding box center [458, 330] width 646 height 418
click at [563, 265] on div "Role of the agent Goal of the agent gpt-oss-20b QdrantVectorSearchTool New Task…" at bounding box center [520, 271] width 646 height 418
drag, startPoint x: 563, startPoint y: 260, endPoint x: 404, endPoint y: 283, distance: 160.6
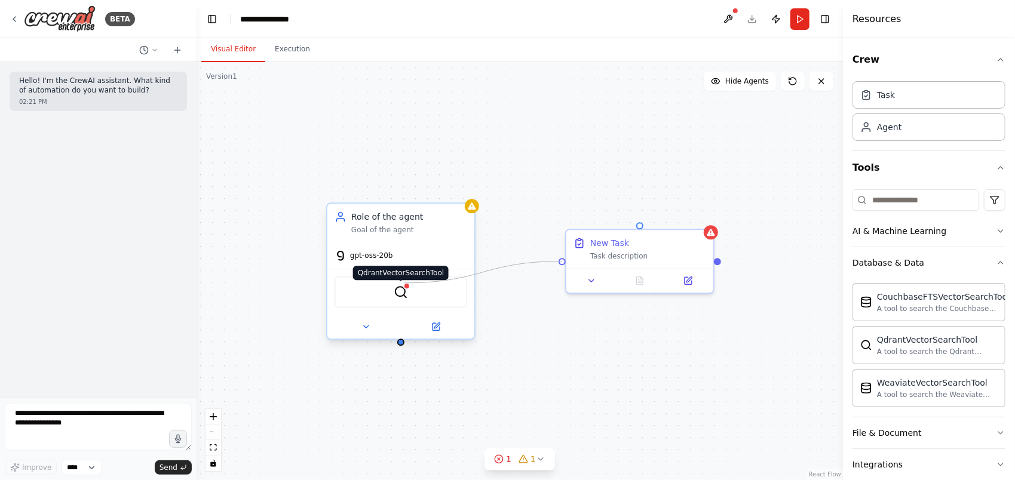
click at [404, 283] on div "Role of the agent Goal of the agent gpt-oss-20b QdrantVectorSearchTool New Task…" at bounding box center [458, 330] width 646 height 418
drag, startPoint x: 562, startPoint y: 258, endPoint x: 406, endPoint y: 346, distance: 178.9
click at [406, 346] on div "Role of the agent Goal of the agent gpt-oss-20b QdrantVectorSearchTool New Task…" at bounding box center [520, 271] width 646 height 418
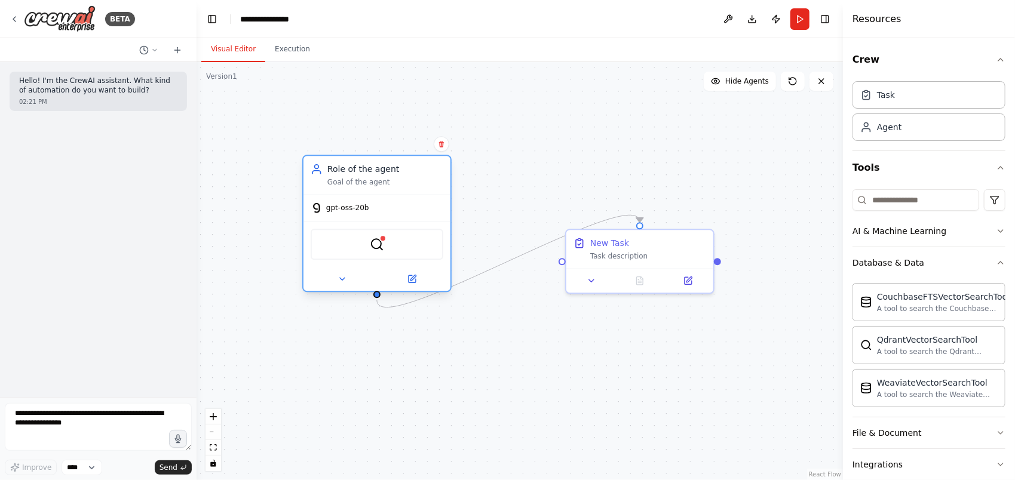
drag, startPoint x: 408, startPoint y: 227, endPoint x: 385, endPoint y: 172, distance: 59.7
click at [385, 172] on div "Role of the agent Goal of the agent" at bounding box center [385, 175] width 116 height 24
click at [284, 45] on button "Execution" at bounding box center [292, 49] width 54 height 25
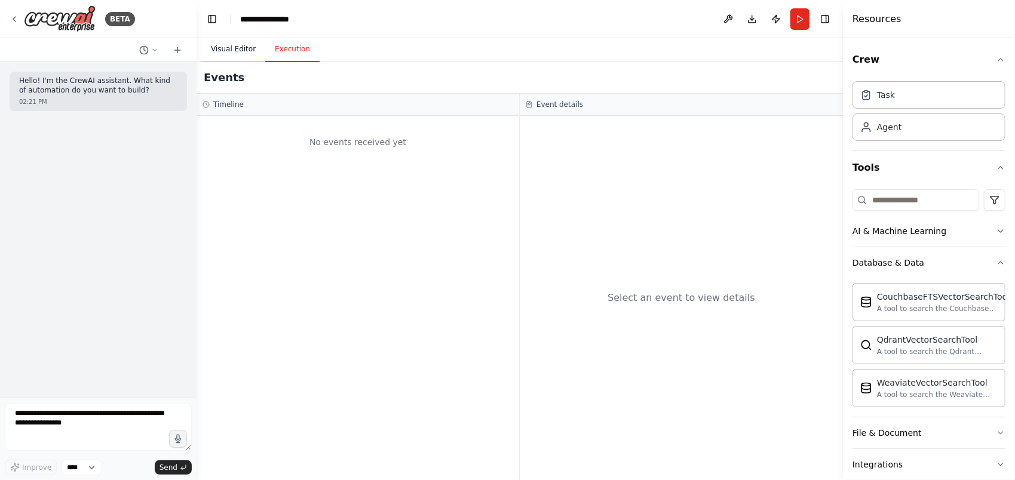
click at [215, 48] on button "Visual Editor" at bounding box center [233, 49] width 64 height 25
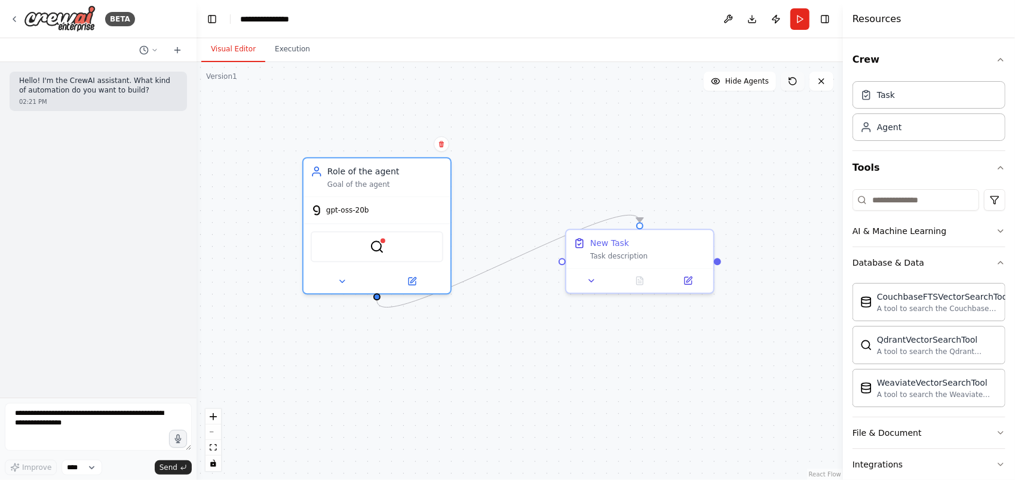
click at [793, 81] on icon at bounding box center [793, 81] width 10 height 10
click at [635, 136] on div ".deletable-edge-delete-btn { width: 20px; height: 20px; border: 0px solid #ffff…" at bounding box center [520, 271] width 646 height 418
click at [335, 281] on button at bounding box center [342, 279] width 68 height 14
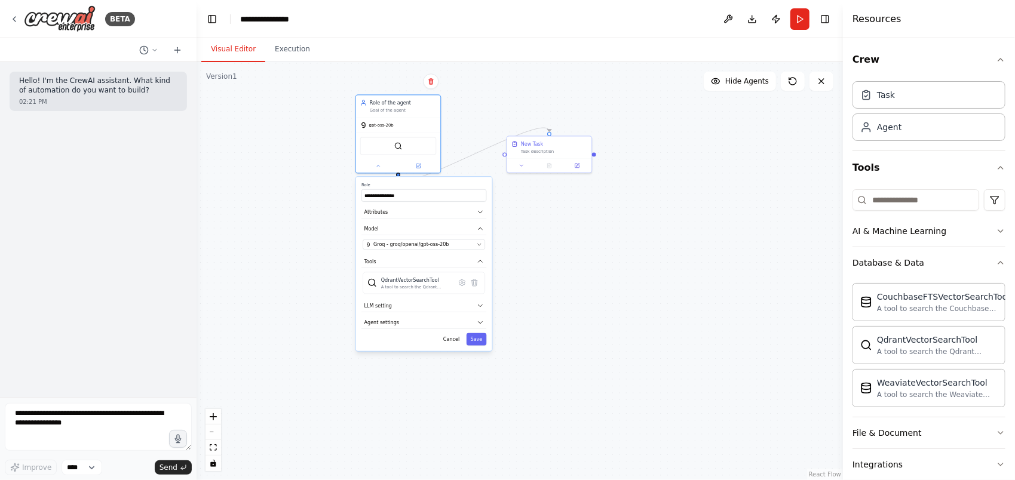
drag, startPoint x: 564, startPoint y: 379, endPoint x: 573, endPoint y: 251, distance: 127.6
click at [573, 251] on div ".deletable-edge-delete-btn { width: 20px; height: 20px; border: 0px solid #ffff…" at bounding box center [520, 271] width 646 height 418
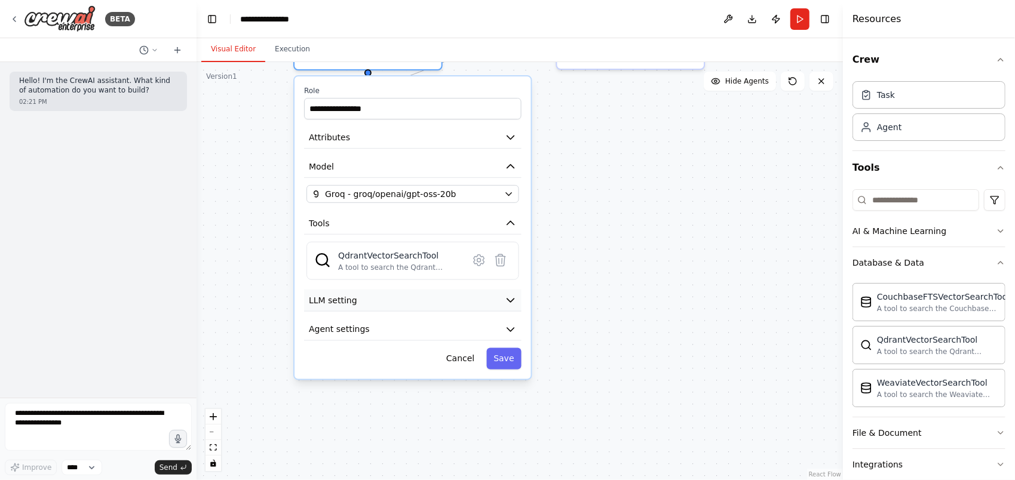
click at [504, 297] on button "LLM setting" at bounding box center [412, 301] width 217 height 22
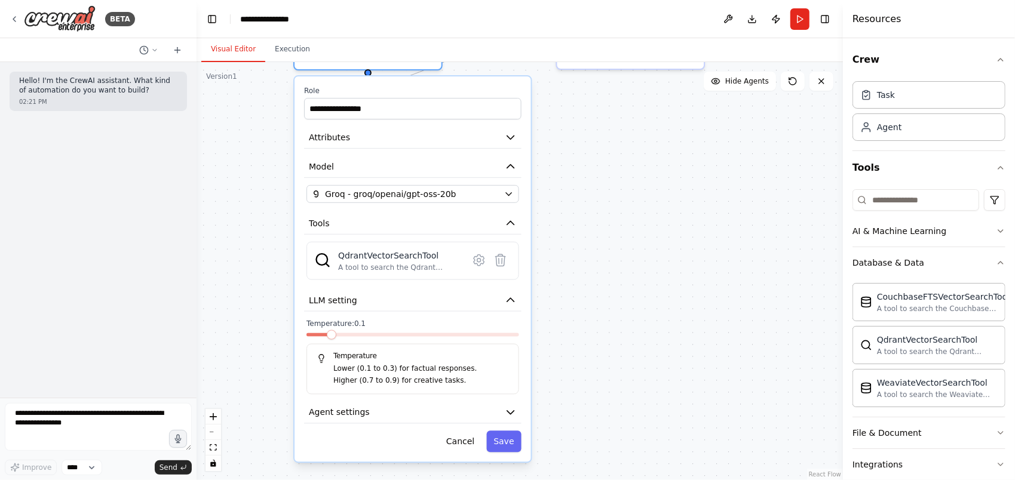
click at [327, 340] on span at bounding box center [332, 335] width 10 height 10
click at [427, 110] on input "**********" at bounding box center [412, 109] width 217 height 22
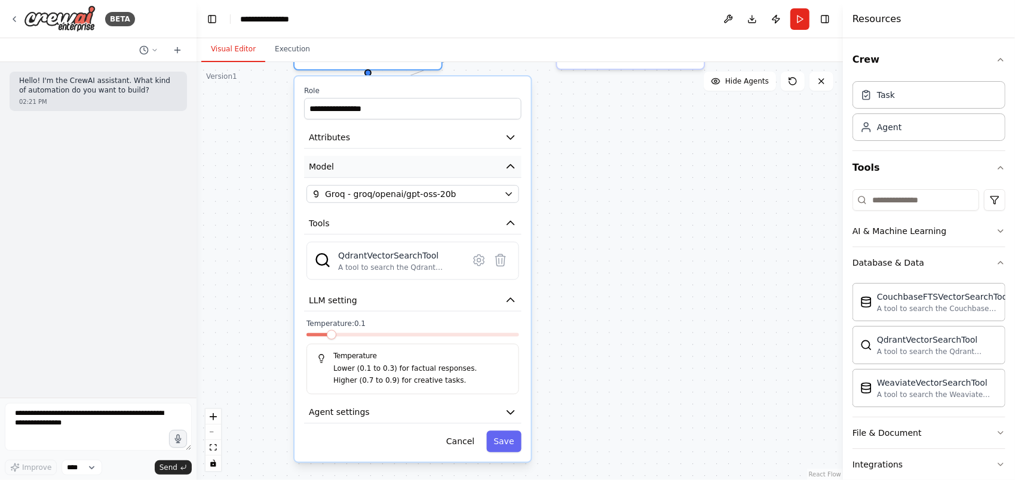
click at [511, 165] on icon "button" at bounding box center [510, 167] width 7 height 4
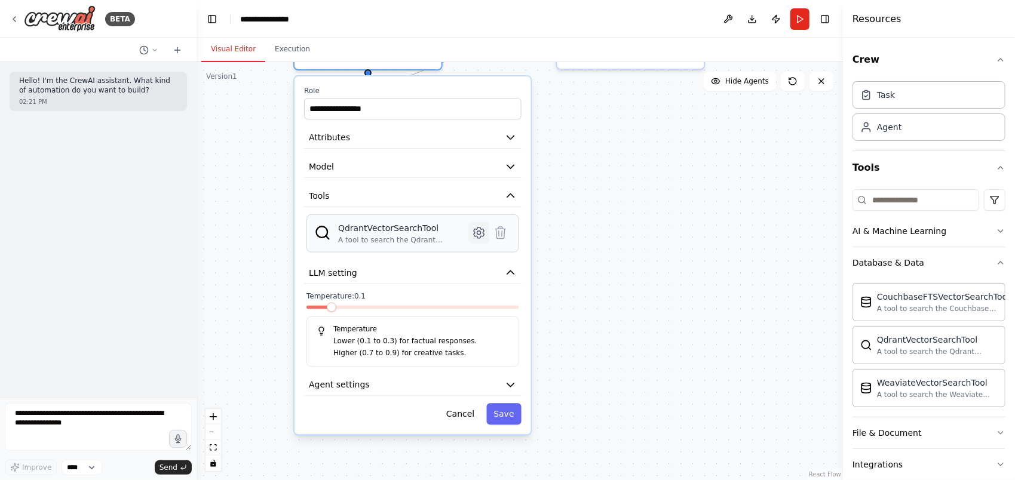
click at [483, 232] on icon at bounding box center [479, 233] width 10 height 11
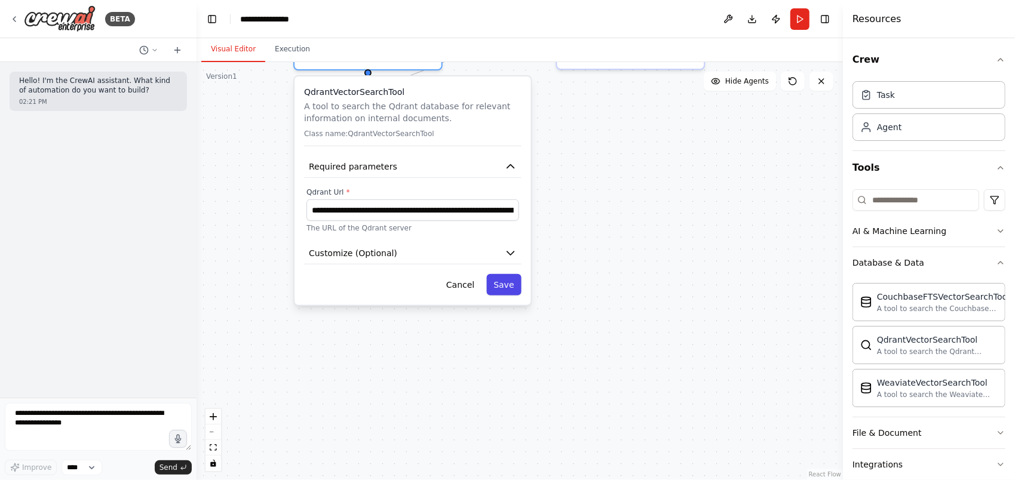
click at [497, 289] on button "Save" at bounding box center [503, 285] width 35 height 22
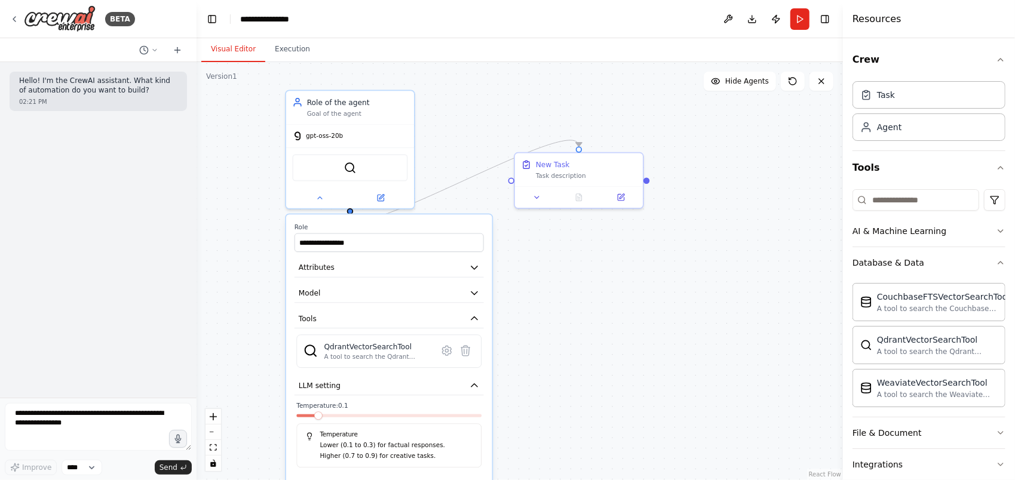
drag, startPoint x: 600, startPoint y: 245, endPoint x: 581, endPoint y: 297, distance: 55.2
click at [581, 297] on div ".deletable-edge-delete-btn { width: 20px; height: 20px; border: 0px solid #ffff…" at bounding box center [520, 271] width 646 height 418
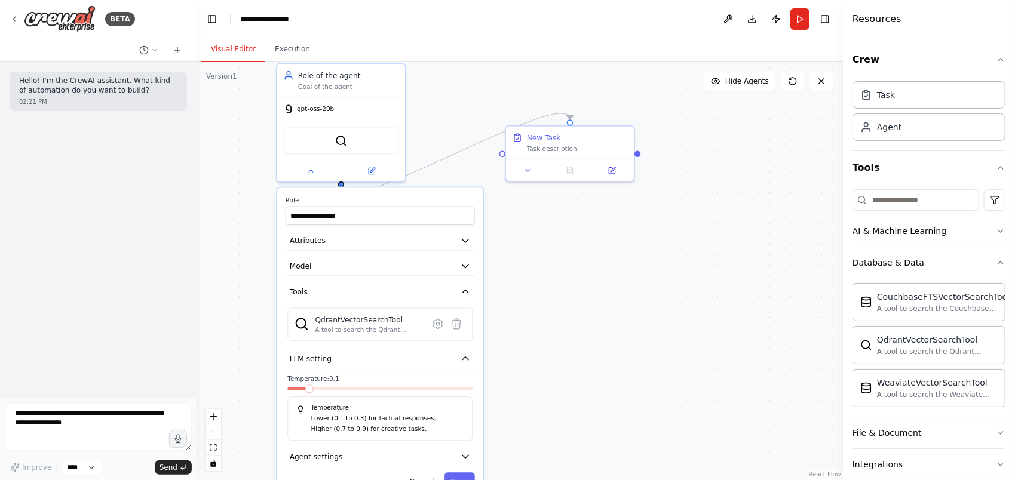
drag, startPoint x: 580, startPoint y: 296, endPoint x: 571, endPoint y: 269, distance: 28.3
click at [571, 269] on div ".deletable-edge-delete-btn { width: 20px; height: 20px; border: 0px solid #ffff…" at bounding box center [520, 271] width 646 height 418
click at [631, 317] on div ".deletable-edge-delete-btn { width: 20px; height: 20px; border: 0px solid #ffff…" at bounding box center [520, 271] width 646 height 418
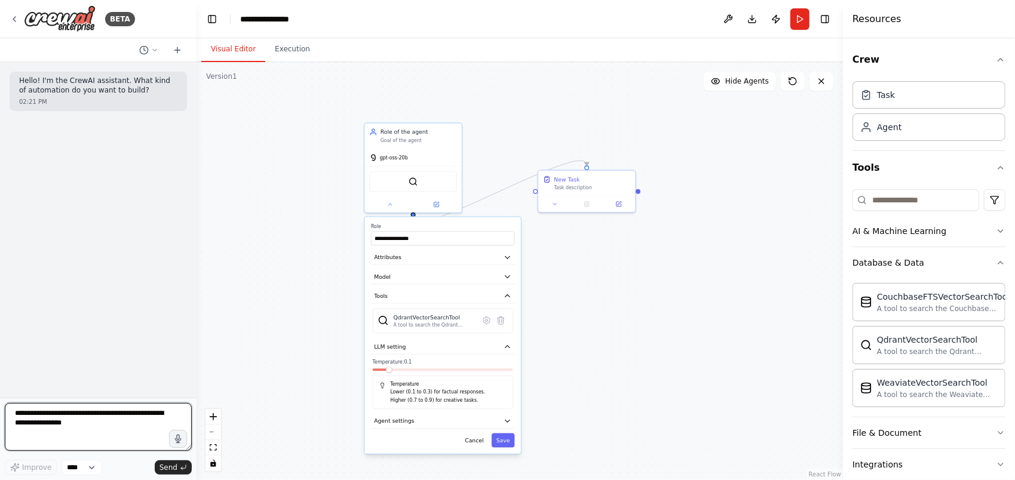
click at [25, 418] on textarea at bounding box center [98, 427] width 187 height 48
drag, startPoint x: 67, startPoint y: 428, endPoint x: -1, endPoint y: 409, distance: 70.0
click at [0, 409] on html "**********" at bounding box center [507, 240] width 1015 height 480
type textarea "**********"
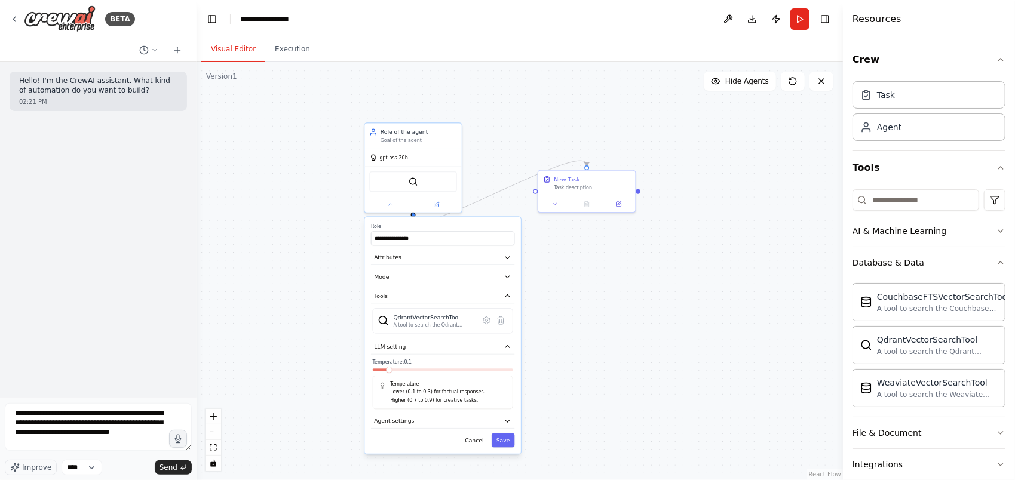
click at [170, 459] on div "**********" at bounding box center [98, 439] width 187 height 72
click at [165, 470] on span "Send" at bounding box center [169, 468] width 18 height 10
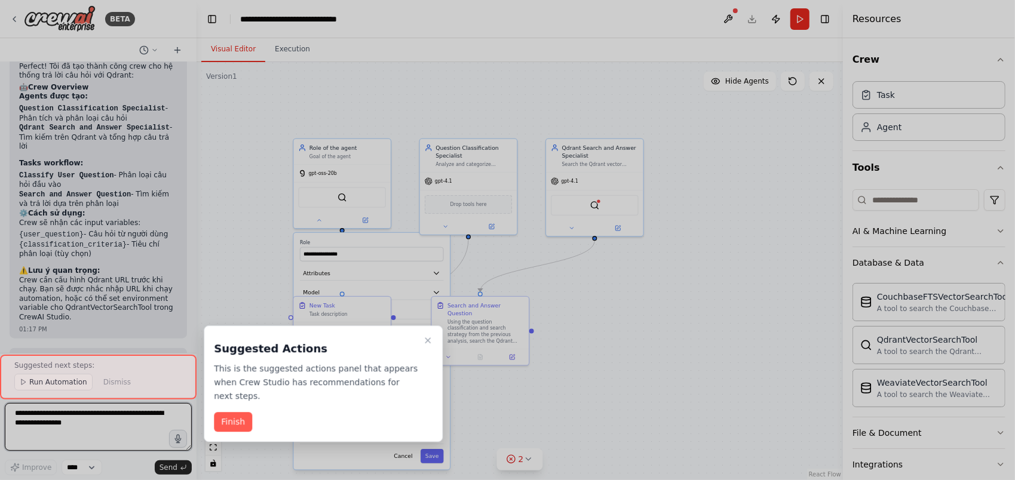
scroll to position [714, 0]
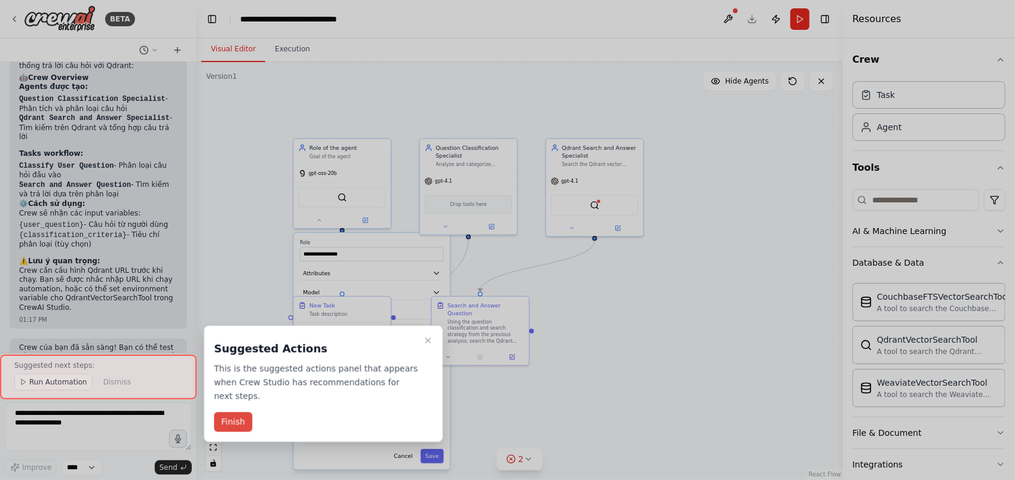
click at [238, 413] on button "Finish" at bounding box center [233, 423] width 38 height 20
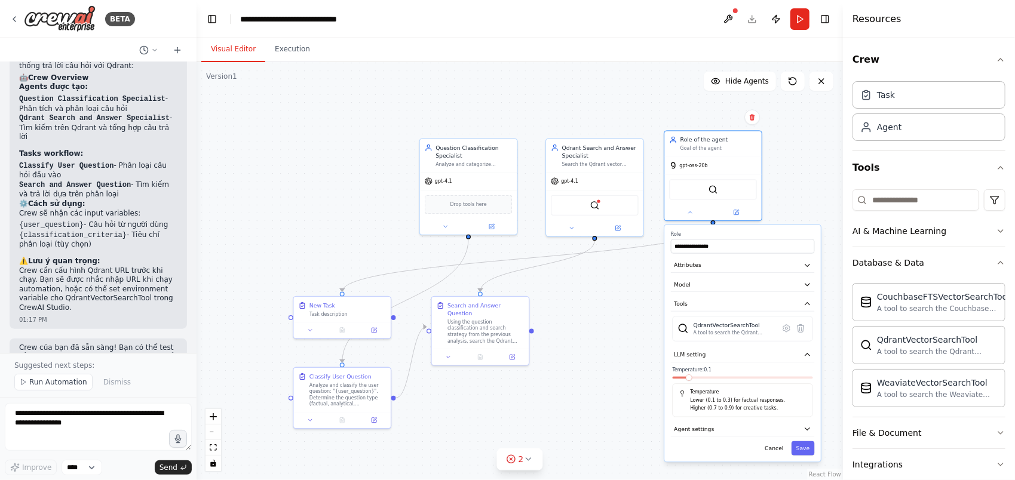
drag, startPoint x: 327, startPoint y: 246, endPoint x: 698, endPoint y: 240, distance: 370.4
click at [698, 240] on div "**********" at bounding box center [742, 242] width 143 height 22
drag, startPoint x: 474, startPoint y: 177, endPoint x: 296, endPoint y: 151, distance: 179.4
click at [296, 151] on div "gpt-4.1" at bounding box center [294, 156] width 97 height 17
drag, startPoint x: 360, startPoint y: 311, endPoint x: 808, endPoint y: 127, distance: 483.8
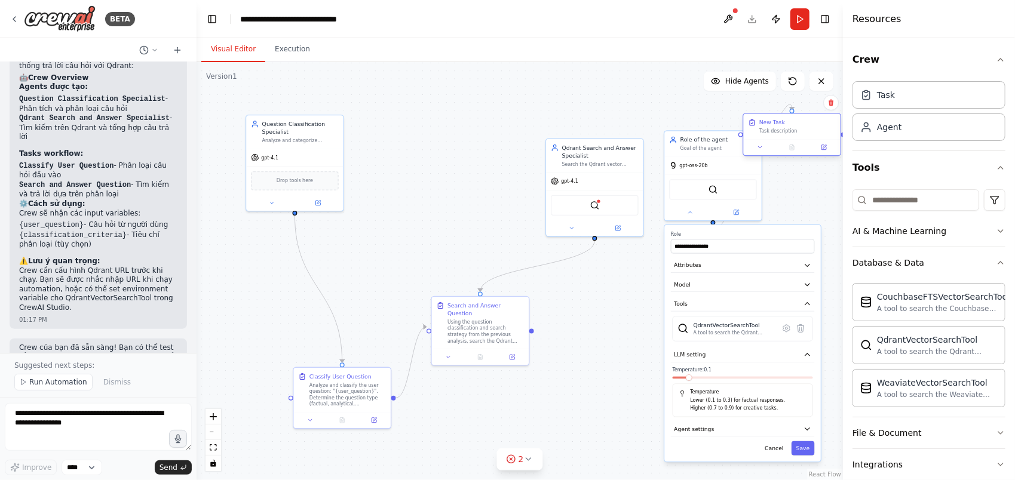
click at [808, 127] on div "New Task Task description" at bounding box center [797, 127] width 76 height 16
drag, startPoint x: 354, startPoint y: 394, endPoint x: 302, endPoint y: 301, distance: 106.2
click at [302, 301] on div "Analyze and classify the user question: "{user_question}". Determine the questi…" at bounding box center [292, 298] width 76 height 25
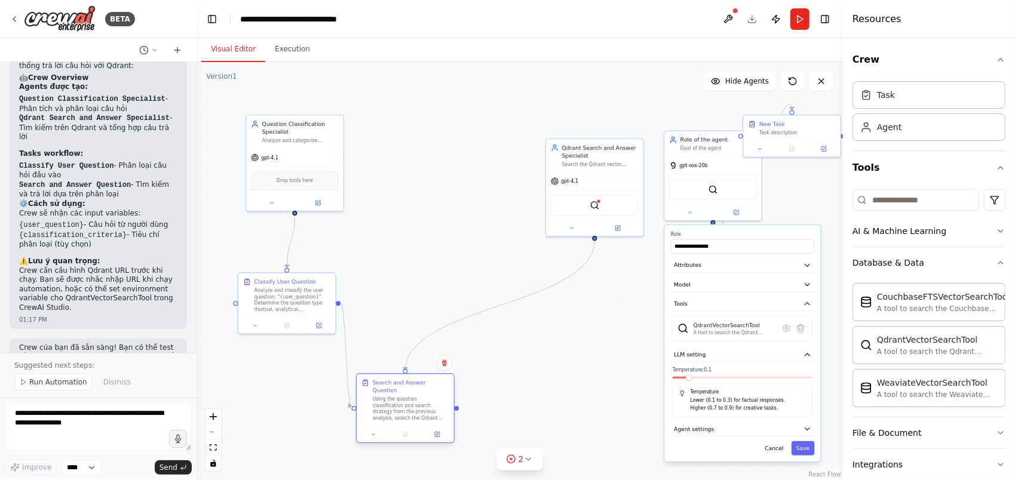
drag, startPoint x: 467, startPoint y: 336, endPoint x: 395, endPoint y: 413, distance: 106.1
click at [395, 413] on div "Search and Answer Question Using the question classification and search strateg…" at bounding box center [405, 401] width 97 height 52
drag, startPoint x: 588, startPoint y: 208, endPoint x: 474, endPoint y: 241, distance: 118.6
click at [474, 241] on div "QdrantVectorSearchTool" at bounding box center [484, 235] width 88 height 20
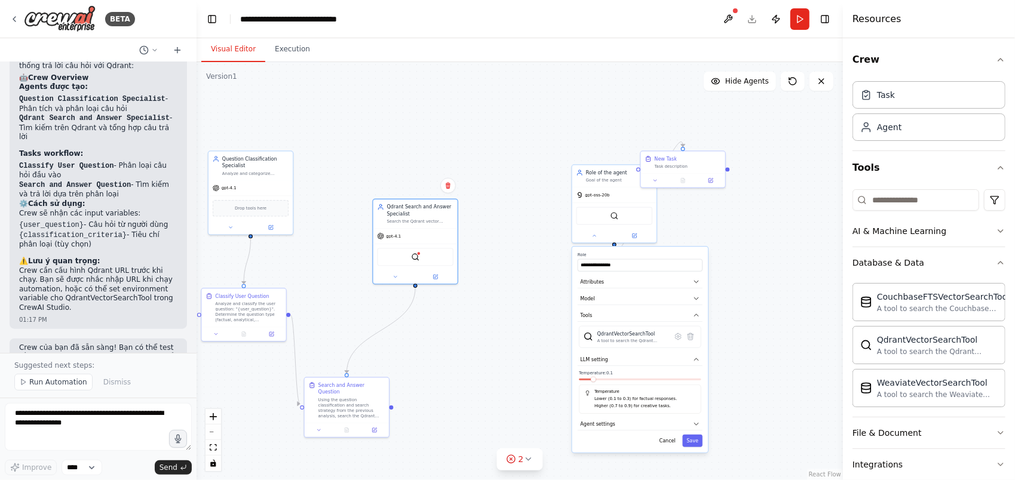
click at [780, 173] on div ".deletable-edge-delete-btn { width: 20px; height: 20px; border: 0px solid #ffff…" at bounding box center [520, 271] width 646 height 418
drag, startPoint x: 670, startPoint y: 162, endPoint x: 473, endPoint y: 112, distance: 202.7
click at [473, 112] on div "New Task Task description" at bounding box center [488, 113] width 66 height 14
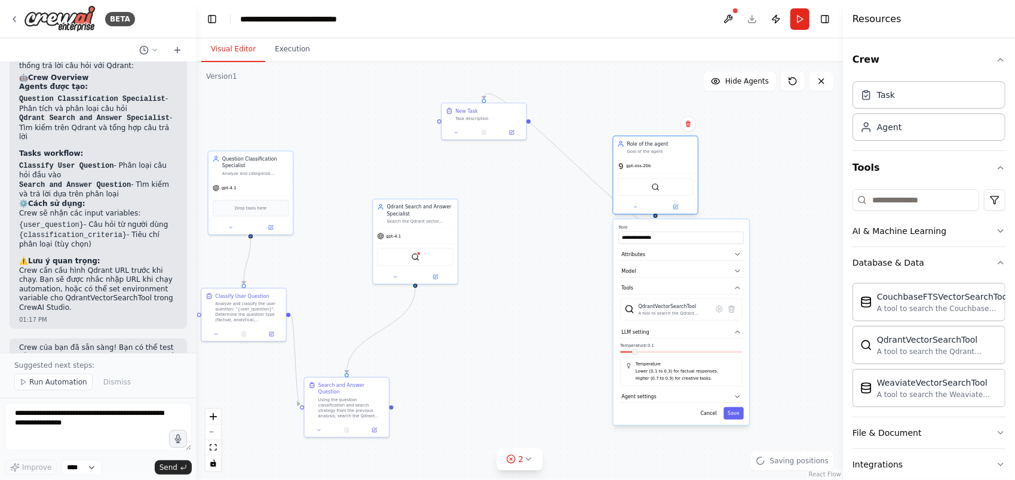
drag, startPoint x: 605, startPoint y: 198, endPoint x: 643, endPoint y: 171, distance: 47.1
click at [643, 171] on div "gpt-oss-20b" at bounding box center [656, 166] width 84 height 15
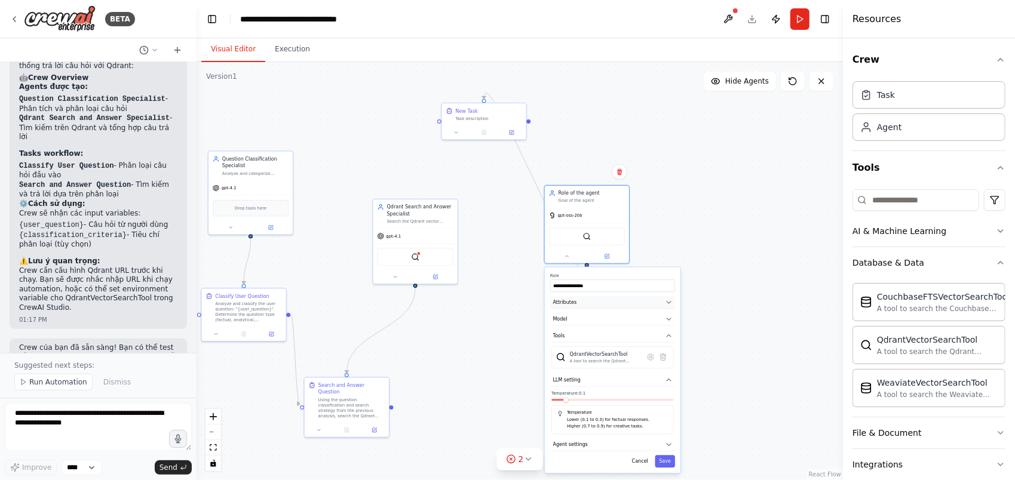
drag, startPoint x: 664, startPoint y: 254, endPoint x: 601, endPoint y: 298, distance: 77.2
click at [601, 298] on button "Attributes" at bounding box center [612, 302] width 125 height 13
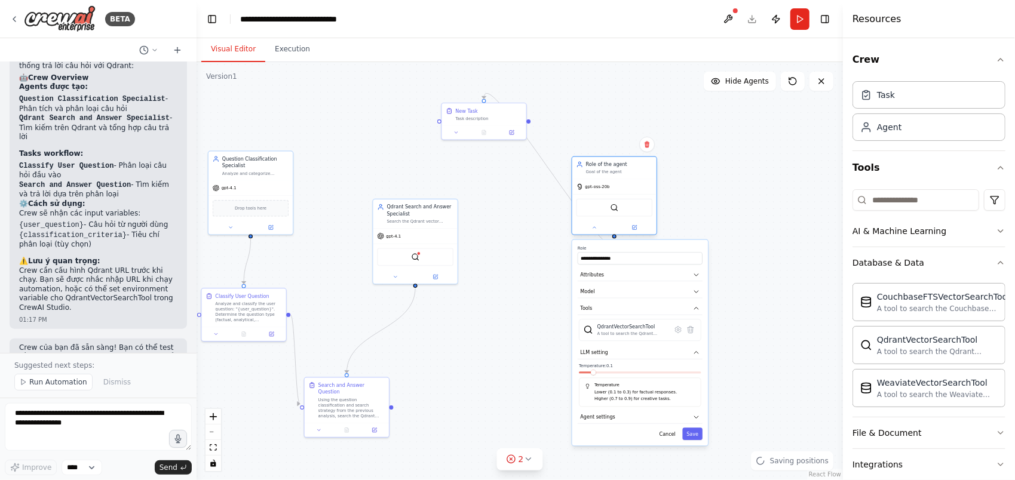
drag, startPoint x: 600, startPoint y: 224, endPoint x: 627, endPoint y: 201, distance: 34.7
click at [627, 201] on div "QdrantVectorSearchTool" at bounding box center [614, 208] width 76 height 18
click at [529, 462] on icon at bounding box center [528, 460] width 10 height 10
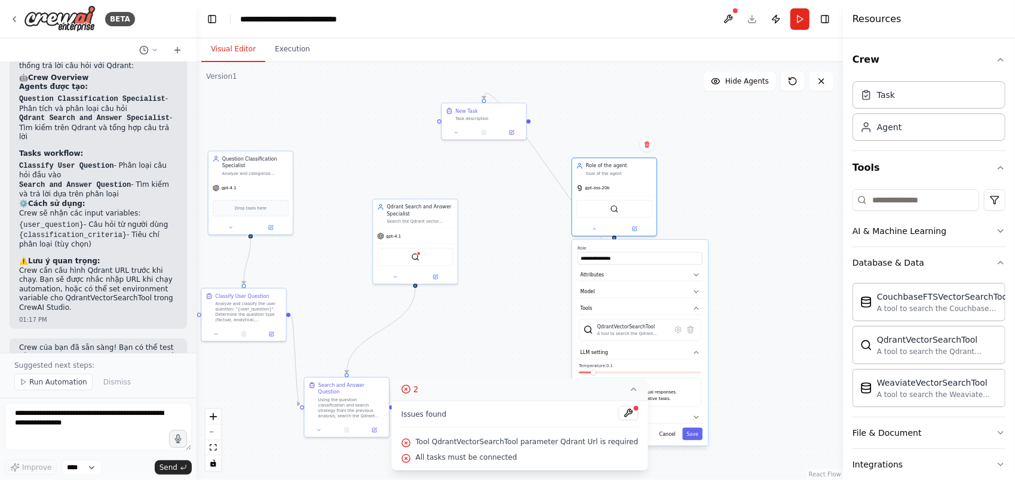
click at [498, 356] on div ".deletable-edge-delete-btn { width: 20px; height: 20px; border: 0px solid #ffff…" at bounding box center [520, 271] width 646 height 418
click at [492, 346] on div ".deletable-edge-delete-btn { width: 20px; height: 20px; border: 0px solid #ffff…" at bounding box center [520, 271] width 646 height 418
click at [618, 416] on button at bounding box center [628, 413] width 20 height 14
click at [471, 330] on div ".deletable-edge-delete-btn { width: 20px; height: 20px; border: 0px solid #ffff…" at bounding box center [520, 271] width 646 height 418
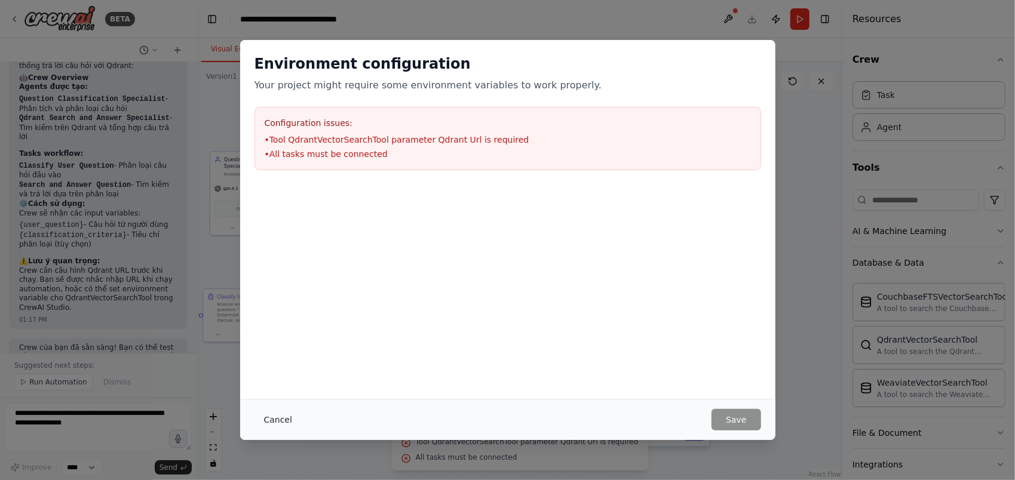
click at [269, 426] on button "Cancel" at bounding box center [277, 420] width 47 height 22
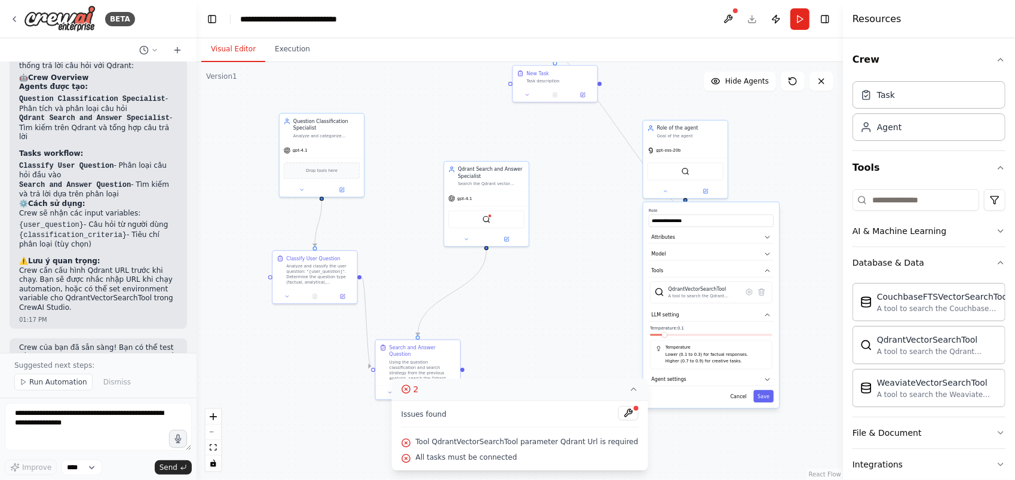
drag, startPoint x: 560, startPoint y: 331, endPoint x: 630, endPoint y: 293, distance: 79.1
click at [630, 293] on div ".deletable-edge-delete-btn { width: 20px; height: 20px; border: 0px solid #ffff…" at bounding box center [520, 271] width 646 height 418
click at [336, 146] on div "gpt-4.1" at bounding box center [322, 149] width 84 height 15
click at [342, 188] on icon at bounding box center [342, 187] width 3 height 3
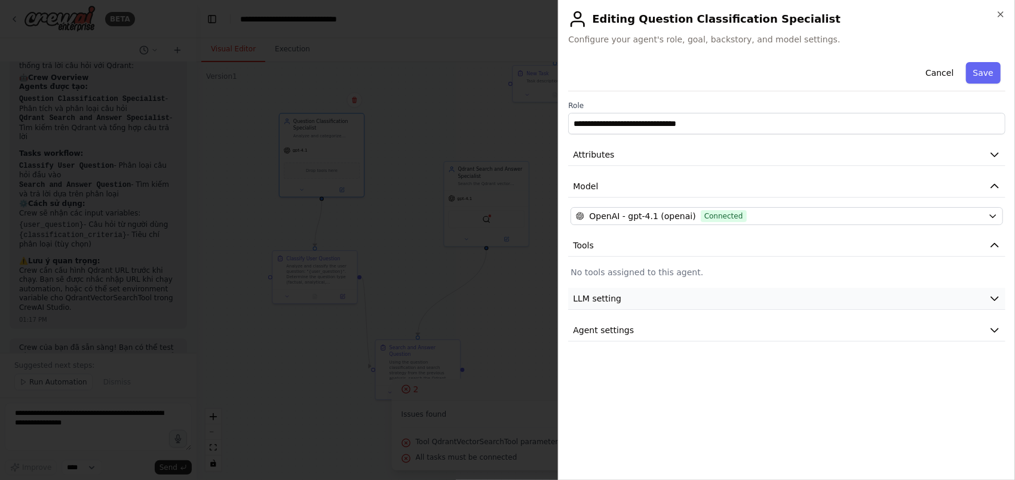
click at [676, 303] on button "LLM setting" at bounding box center [786, 299] width 437 height 22
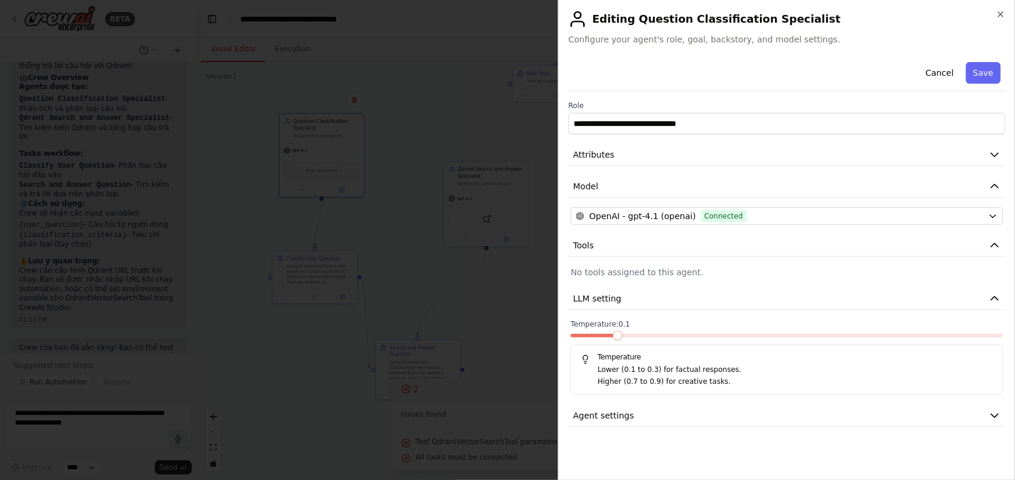
click at [599, 334] on span at bounding box center [591, 336] width 43 height 4
click at [978, 74] on button "Save" at bounding box center [983, 73] width 35 height 22
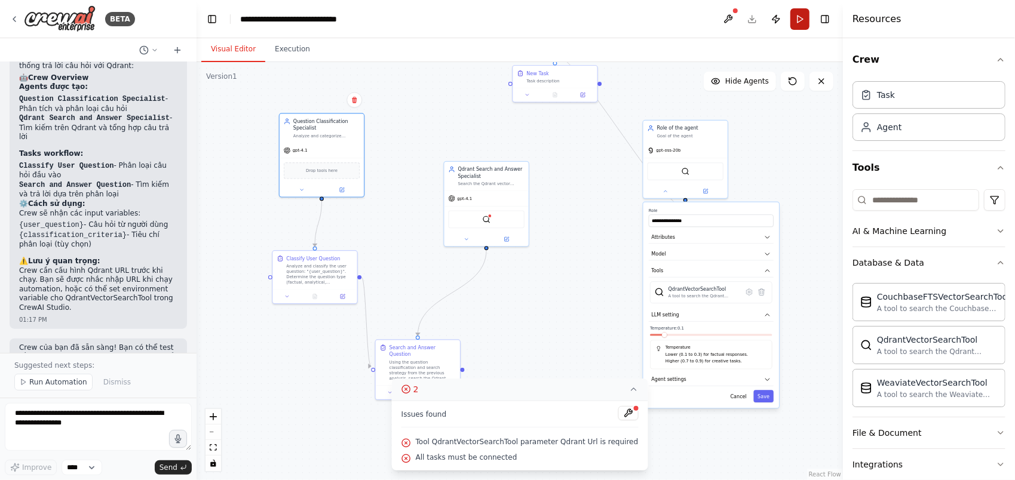
click at [799, 17] on button "Run" at bounding box center [799, 19] width 19 height 22
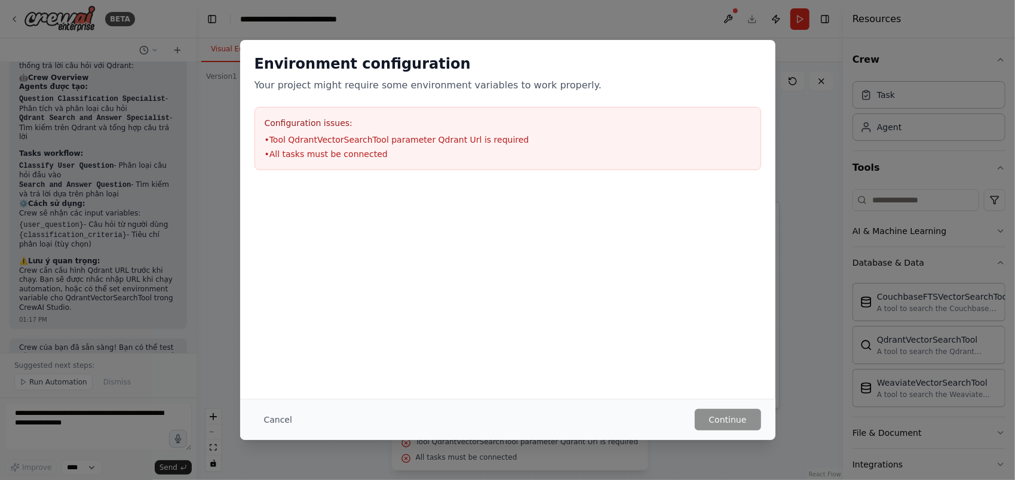
click at [300, 142] on li "• Tool QdrantVectorSearchTool parameter Qdrant Url is required" at bounding box center [508, 140] width 486 height 12
click at [302, 157] on li "• All tasks must be connected" at bounding box center [508, 154] width 486 height 12
click at [277, 418] on button "Cancel" at bounding box center [277, 420] width 47 height 22
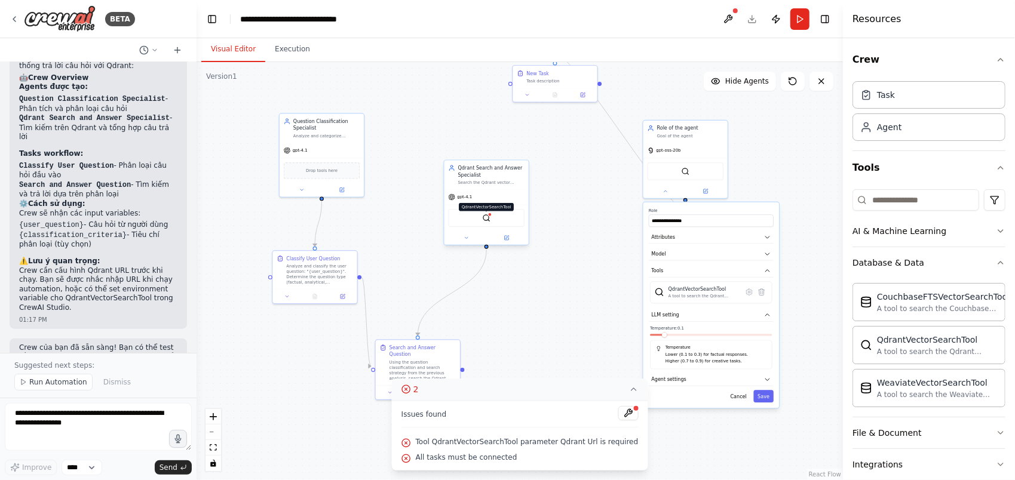
click at [484, 220] on img at bounding box center [486, 218] width 8 height 8
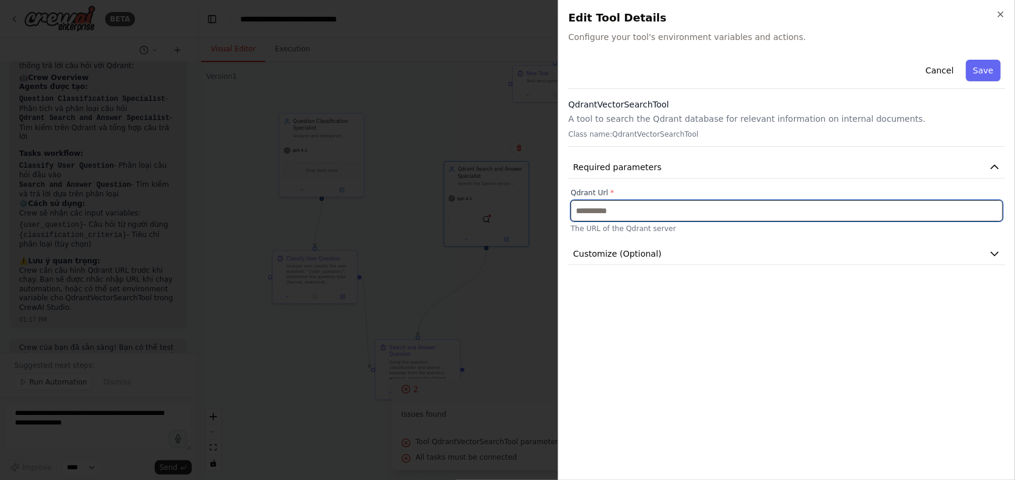
click at [617, 211] on input "text" at bounding box center [786, 211] width 433 height 22
click at [694, 213] on input "text" at bounding box center [786, 211] width 433 height 22
paste input "**********"
type input "**********"
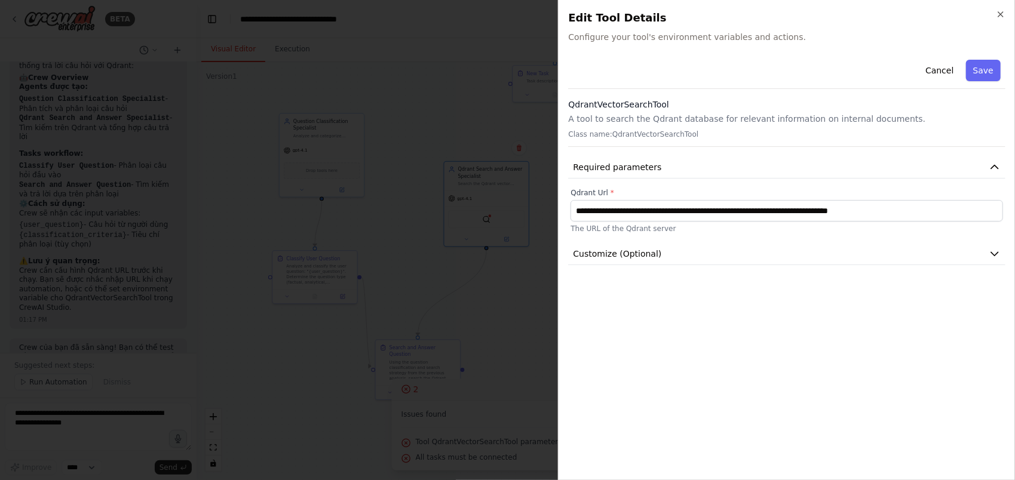
click at [660, 126] on div "QdrantVectorSearchTool A tool to search the Qdrant database for relevant inform…" at bounding box center [786, 123] width 437 height 48
click at [783, 253] on button "Customize (Optional)" at bounding box center [786, 254] width 437 height 22
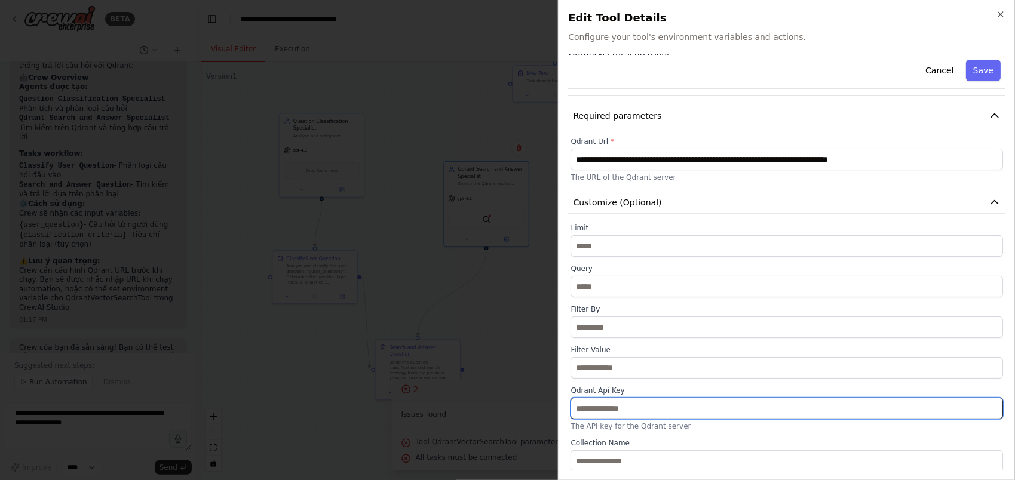
click at [677, 411] on input "text" at bounding box center [786, 409] width 433 height 22
click at [669, 410] on input "text" at bounding box center [786, 409] width 433 height 22
paste input "**********"
type input "**********"
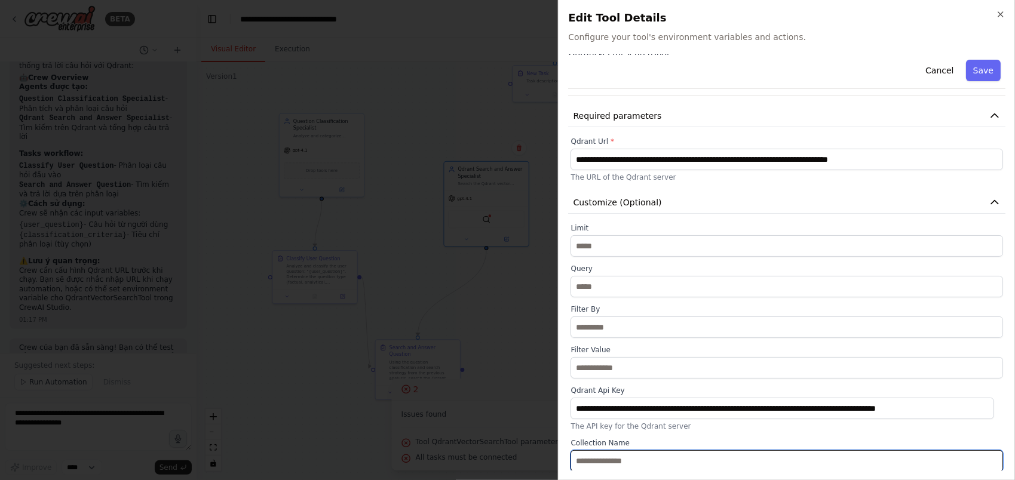
click at [694, 462] on input "text" at bounding box center [786, 461] width 433 height 22
click at [691, 459] on input "text" at bounding box center [786, 461] width 433 height 22
paste input "**********"
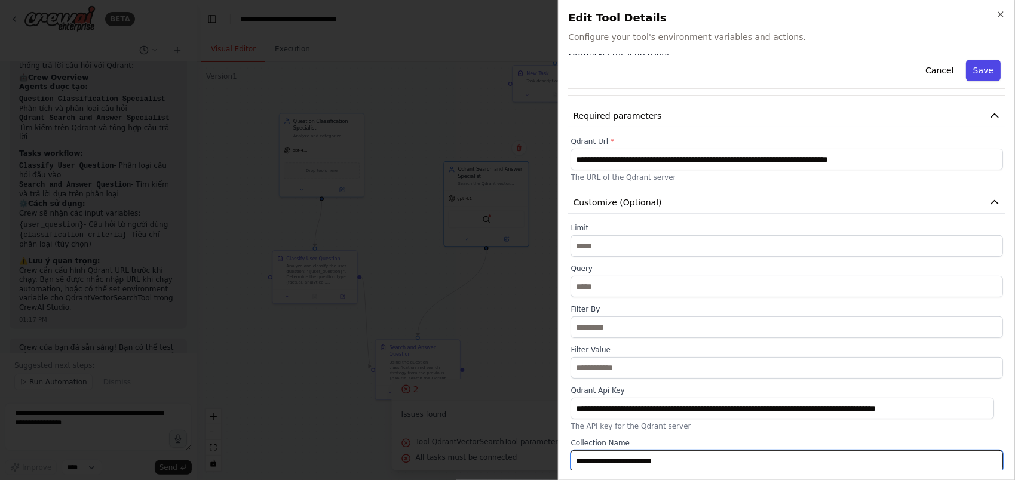
type input "**********"
click at [975, 69] on button "Save" at bounding box center [983, 71] width 35 height 22
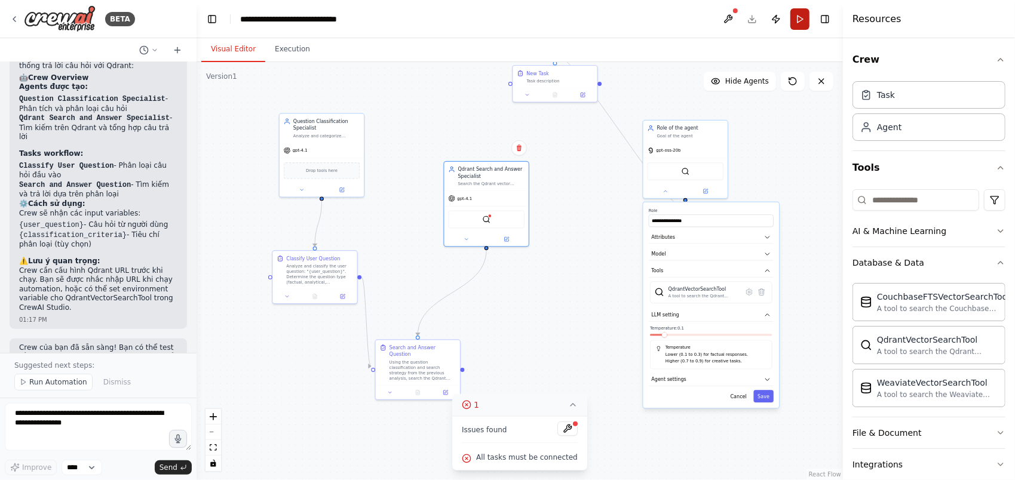
click at [797, 16] on button "Run" at bounding box center [799, 19] width 19 height 22
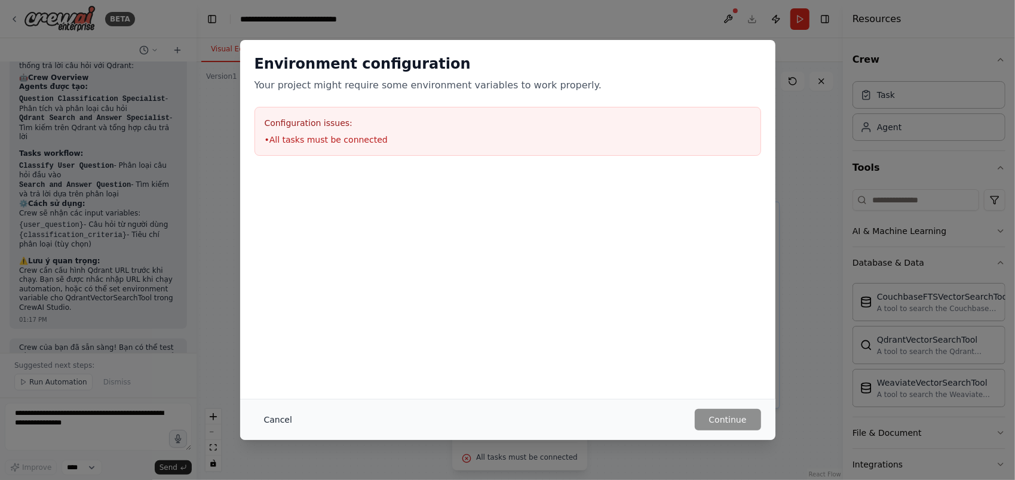
click at [269, 420] on button "Cancel" at bounding box center [277, 420] width 47 height 22
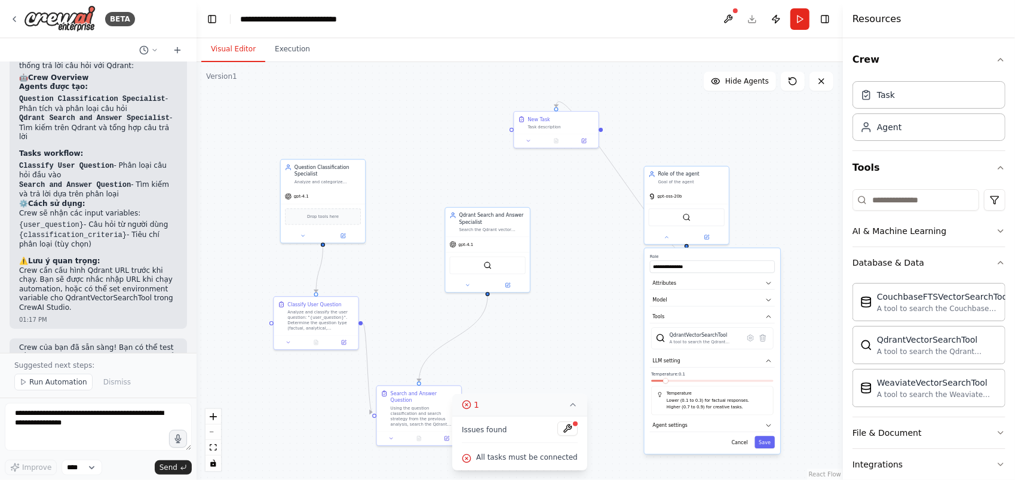
drag, startPoint x: 613, startPoint y: 265, endPoint x: 614, endPoint y: 311, distance: 46.0
click at [614, 311] on div ".deletable-edge-delete-btn { width: 20px; height: 20px; border: 0px solid #ffff…" at bounding box center [520, 271] width 646 height 418
click at [446, 435] on icon at bounding box center [446, 437] width 4 height 4
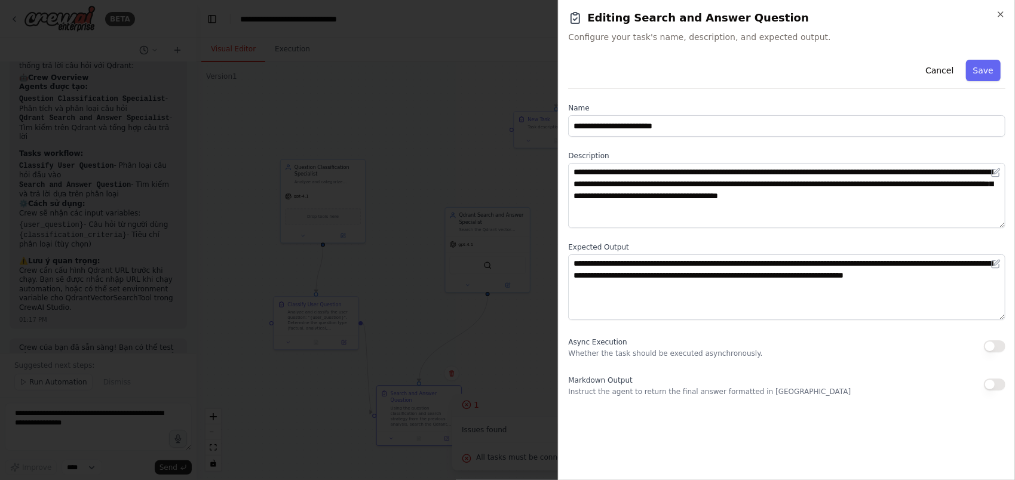
click at [978, 15] on div "**********" at bounding box center [786, 240] width 457 height 480
click at [978, 13] on icon "button" at bounding box center [1001, 15] width 10 height 10
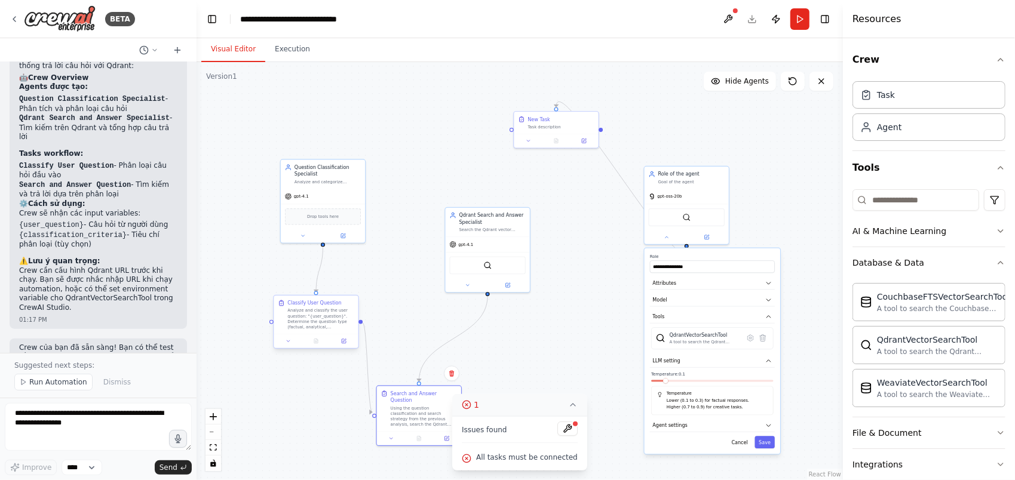
click at [323, 323] on div "Analyze and classify the user question: "{user_question}". Determine the questi…" at bounding box center [320, 319] width 66 height 22
click at [343, 342] on icon at bounding box center [344, 341] width 4 height 4
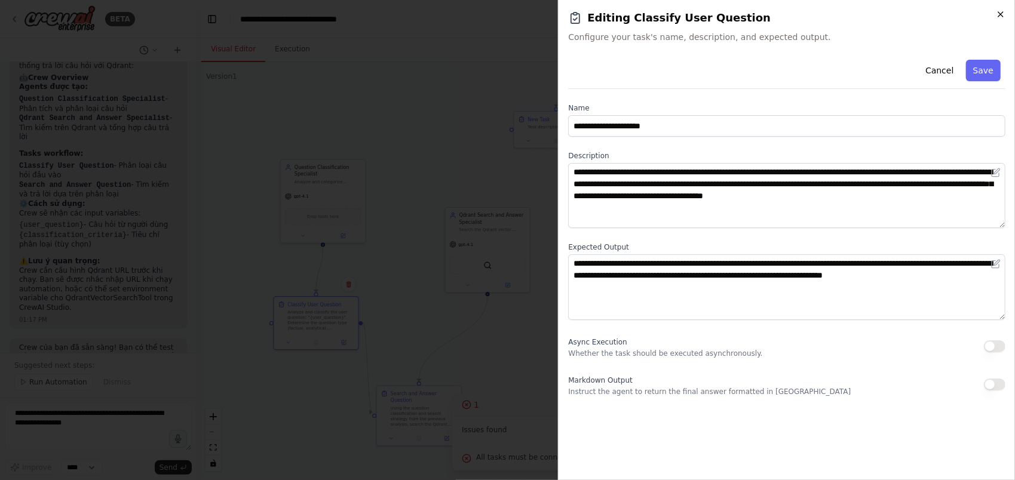
click at [978, 14] on icon "button" at bounding box center [1000, 14] width 5 height 5
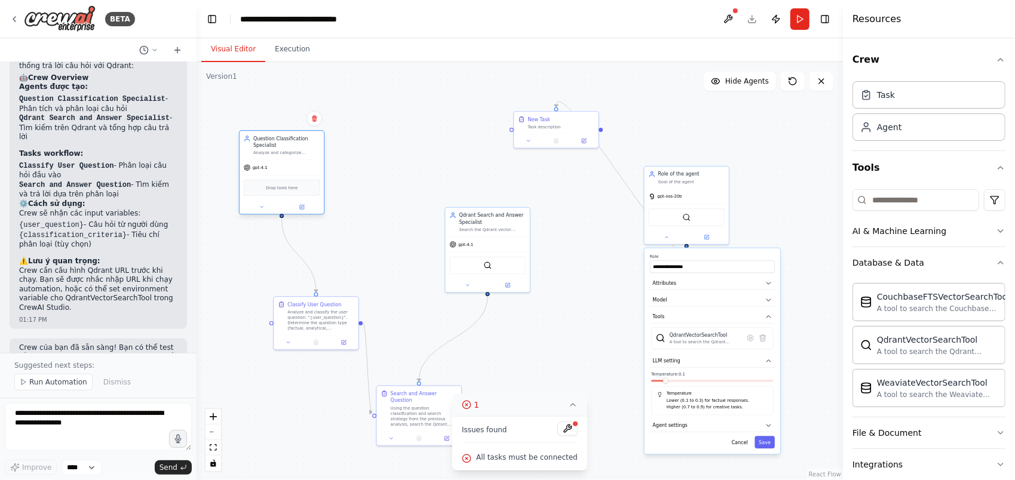
drag, startPoint x: 351, startPoint y: 188, endPoint x: 306, endPoint y: 157, distance: 54.7
click at [306, 157] on div "Question Classification Specialist Analyze and categorize incoming questions ba…" at bounding box center [282, 172] width 86 height 84
drag, startPoint x: 422, startPoint y: 398, endPoint x: 437, endPoint y: 342, distance: 57.7
click at [437, 349] on div "Using the question classification and search strategy from the previous analysi…" at bounding box center [437, 360] width 66 height 22
drag, startPoint x: 517, startPoint y: 397, endPoint x: 531, endPoint y: 393, distance: 14.2
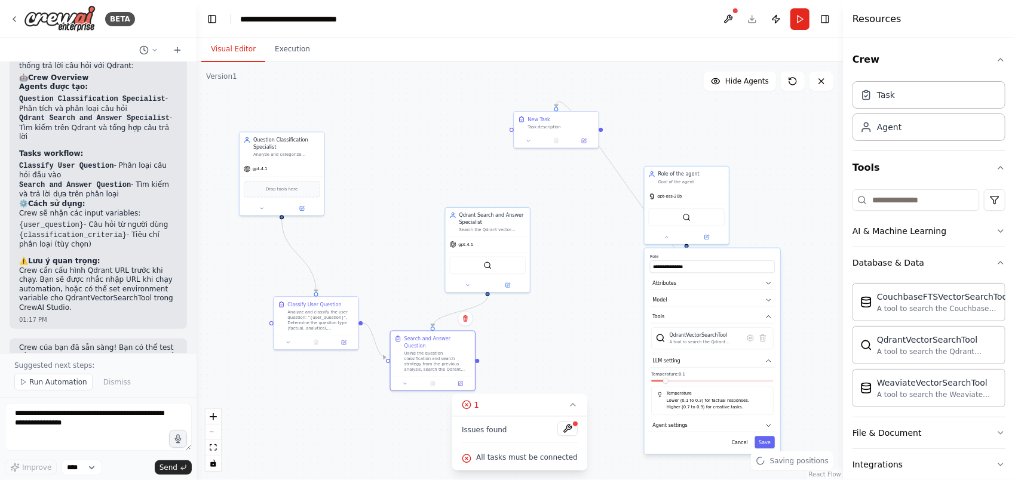
click at [531, 393] on div "Version 1 Show Tools Hide Agents .deletable-edge-delete-btn { width: 20px; heig…" at bounding box center [520, 271] width 646 height 418
drag, startPoint x: 517, startPoint y: 412, endPoint x: 557, endPoint y: 391, distance: 45.2
click at [557, 391] on div "Version 1 Show Tools Hide Agents .deletable-edge-delete-btn { width: 20px; heig…" at bounding box center [520, 271] width 646 height 418
drag, startPoint x: 485, startPoint y: 221, endPoint x: 538, endPoint y: 212, distance: 53.9
click at [539, 210] on div "Qdrant Search and Answer Specialist" at bounding box center [540, 211] width 66 height 14
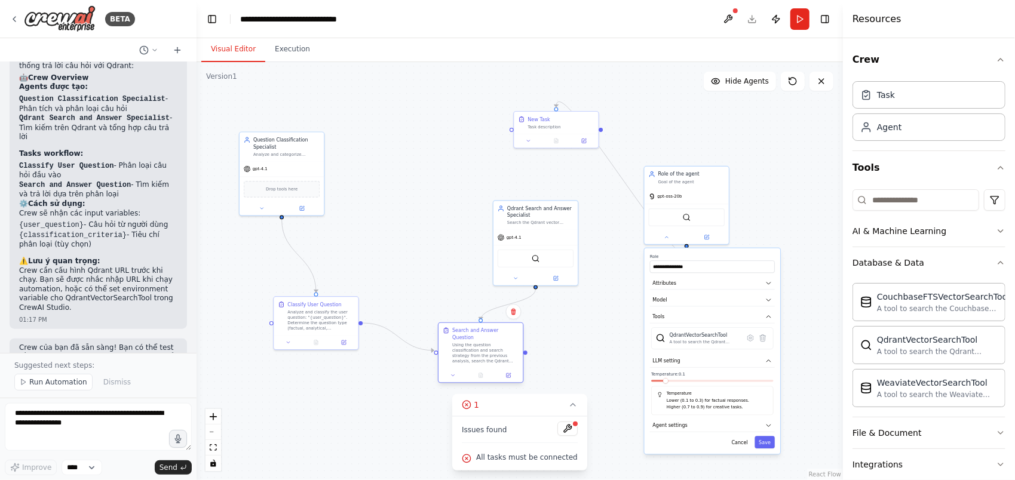
drag, startPoint x: 433, startPoint y: 345, endPoint x: 483, endPoint y: 336, distance: 50.5
click at [483, 342] on div "Using the question classification and search strategy from the previous analysi…" at bounding box center [485, 353] width 66 height 22
drag, startPoint x: 303, startPoint y: 308, endPoint x: 266, endPoint y: 313, distance: 37.3
click at [266, 313] on div "Classify User Question Analyze and classify the user question: "{user_question}…" at bounding box center [286, 321] width 66 height 30
drag, startPoint x: 477, startPoint y: 331, endPoint x: 447, endPoint y: 312, distance: 35.5
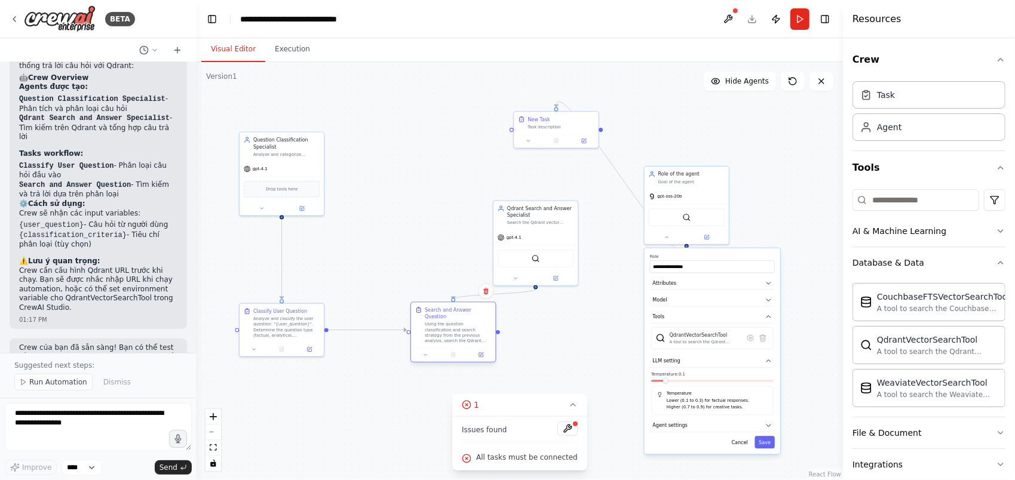
click at [447, 312] on div "Search and Answer Question" at bounding box center [458, 313] width 66 height 14
drag, startPoint x: 542, startPoint y: 207, endPoint x: 456, endPoint y: 142, distance: 107.4
click at [456, 142] on div "Qdrant Search and Answer Specialist" at bounding box center [458, 149] width 66 height 14
drag, startPoint x: 452, startPoint y: 154, endPoint x: 449, endPoint y: 145, distance: 9.3
click at [449, 145] on div "Qdrant Search and Answer Specialist" at bounding box center [458, 142] width 66 height 14
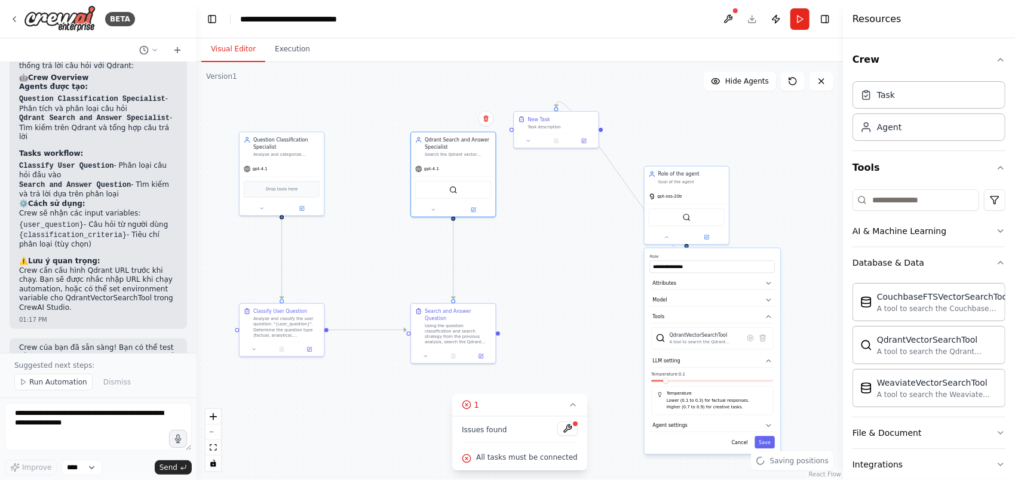
click at [539, 229] on div ".deletable-edge-delete-btn { width: 20px; height: 20px; border: 0px solid #ffff…" at bounding box center [520, 271] width 646 height 418
click at [565, 431] on button at bounding box center [567, 429] width 20 height 14
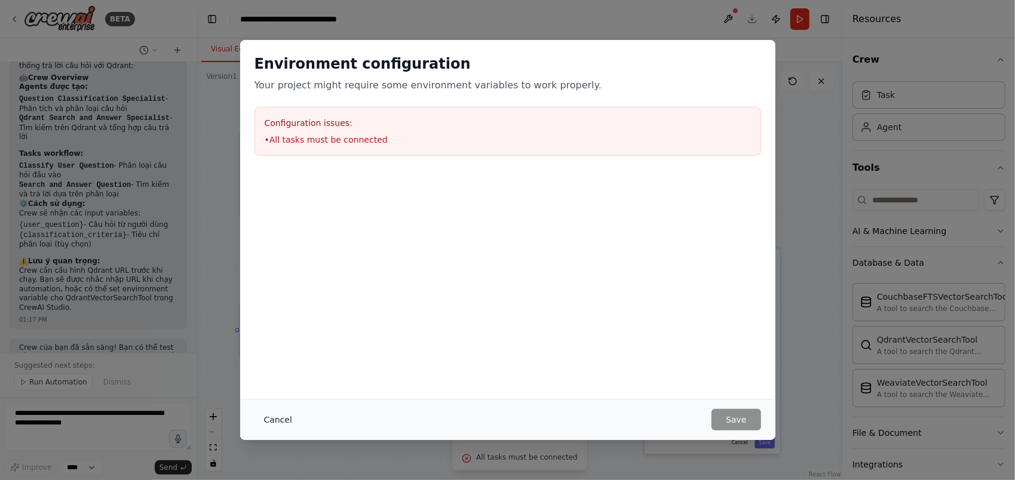
click at [262, 418] on button "Cancel" at bounding box center [277, 420] width 47 height 22
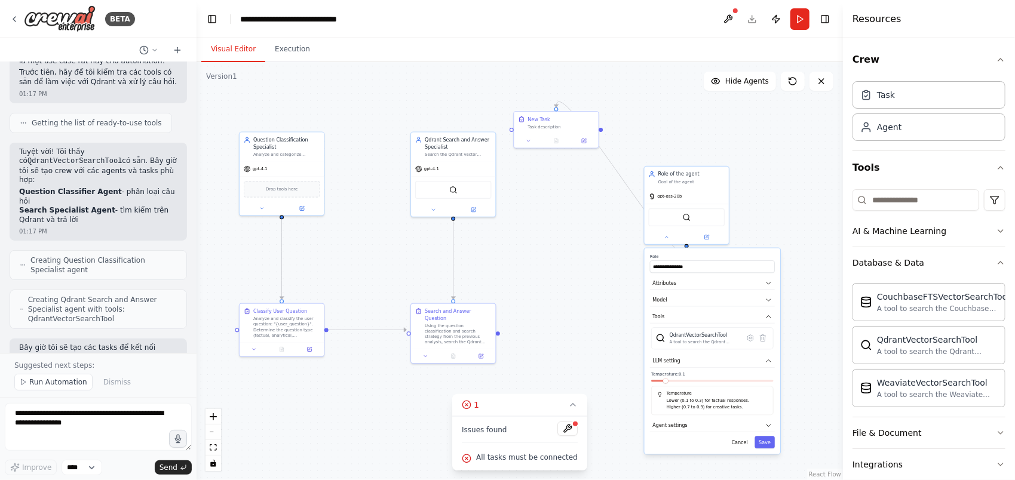
scroll to position [177, 0]
click at [137, 255] on span "Creating Question Classification Specialist agent" at bounding box center [103, 264] width 146 height 19
click at [139, 295] on span "Creating Qdrant Search and Answer Specialist agent with tools: QdrantVectorSear…" at bounding box center [102, 309] width 149 height 29
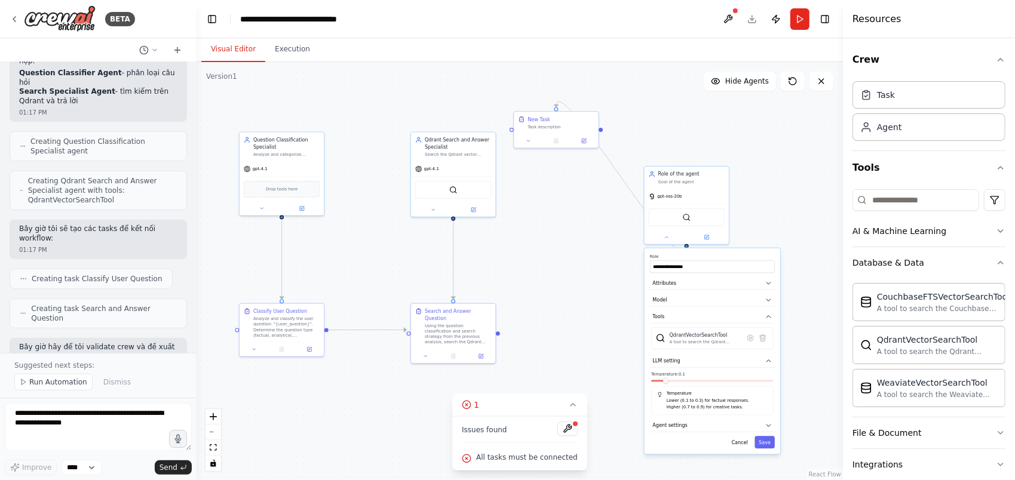
scroll to position [296, 0]
click at [99, 274] on span "Creating task Classify User Question" at bounding box center [97, 279] width 131 height 10
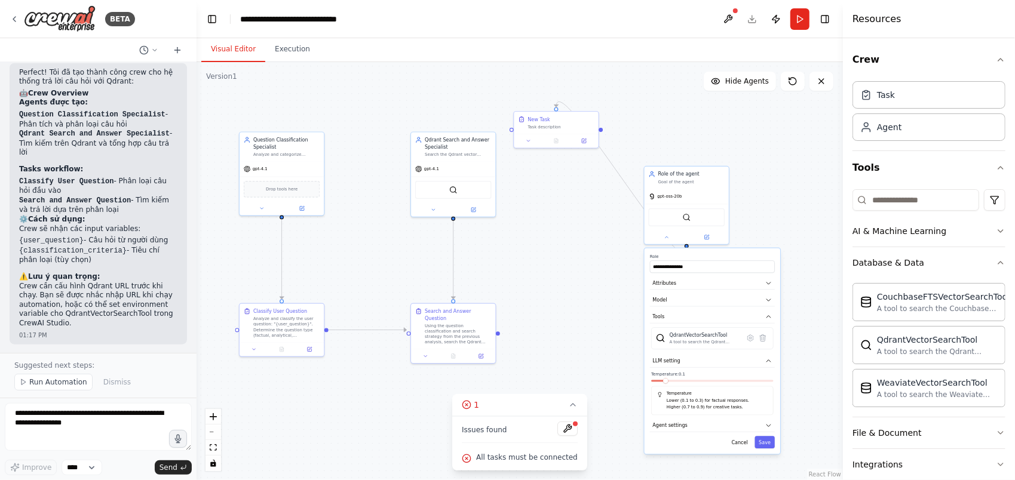
scroll to position [714, 0]
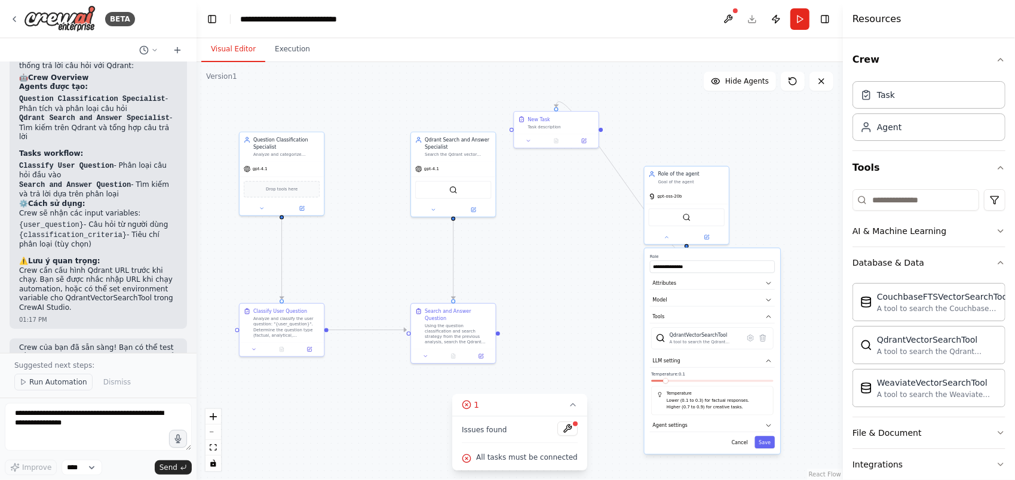
click at [35, 378] on button "Run Automation" at bounding box center [53, 382] width 78 height 17
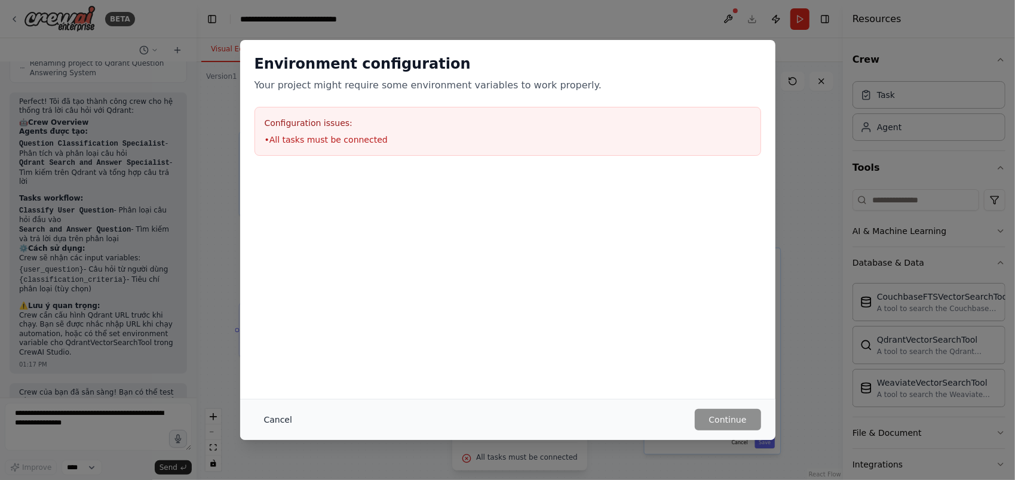
click at [286, 421] on button "Cancel" at bounding box center [277, 420] width 47 height 22
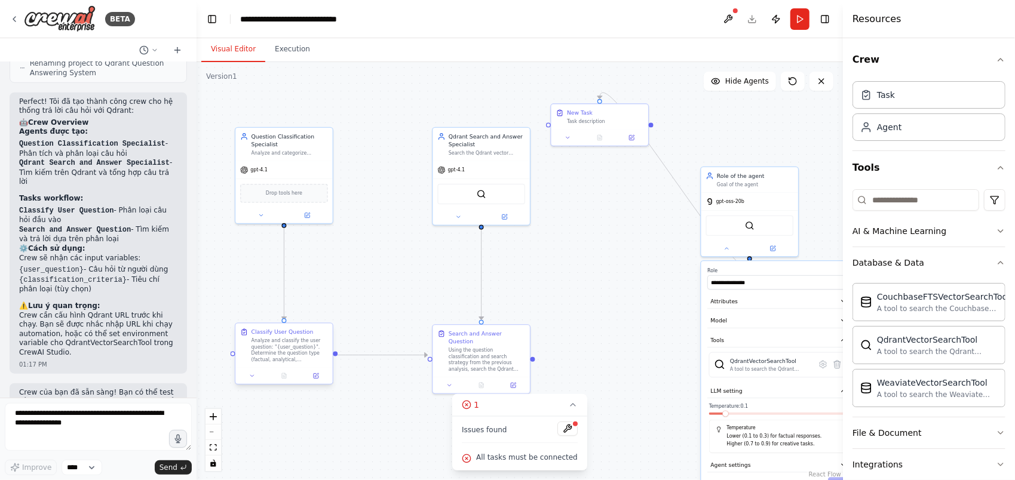
click at [271, 363] on div "Classify User Question Analyze and classify the user question: "{user_question}…" at bounding box center [283, 346] width 97 height 44
click at [472, 354] on div "Using the question classification and search strategy from the previous analysi…" at bounding box center [487, 358] width 76 height 25
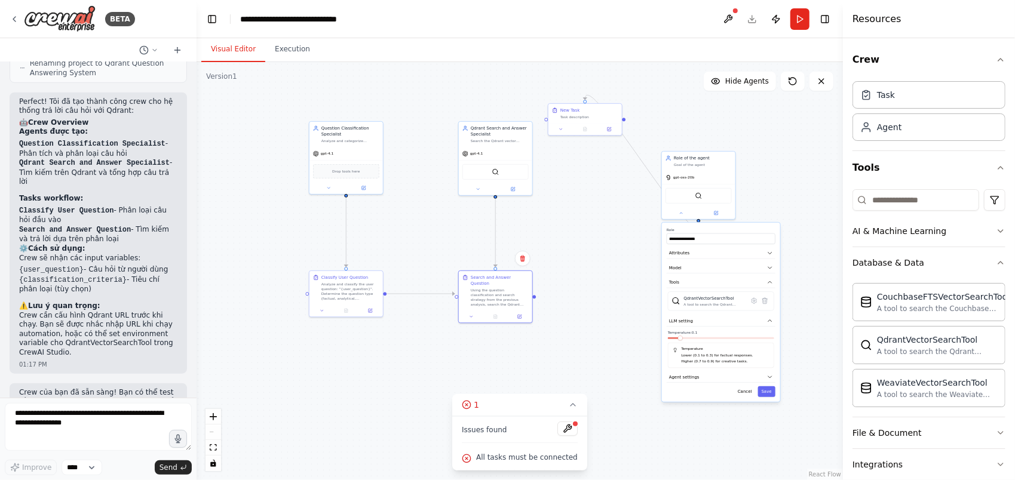
drag, startPoint x: 614, startPoint y: 307, endPoint x: 597, endPoint y: 256, distance: 53.8
click at [597, 256] on div ".deletable-edge-delete-btn { width: 20px; height: 20px; border: 0px solid #ffff…" at bounding box center [520, 271] width 646 height 418
click at [346, 146] on div "gpt-4.1" at bounding box center [345, 152] width 73 height 13
click at [374, 109] on icon at bounding box center [373, 108] width 7 height 7
click at [349, 116] on div ".deletable-edge-delete-btn { width: 20px; height: 20px; border: 0px solid #ffff…" at bounding box center [520, 271] width 646 height 418
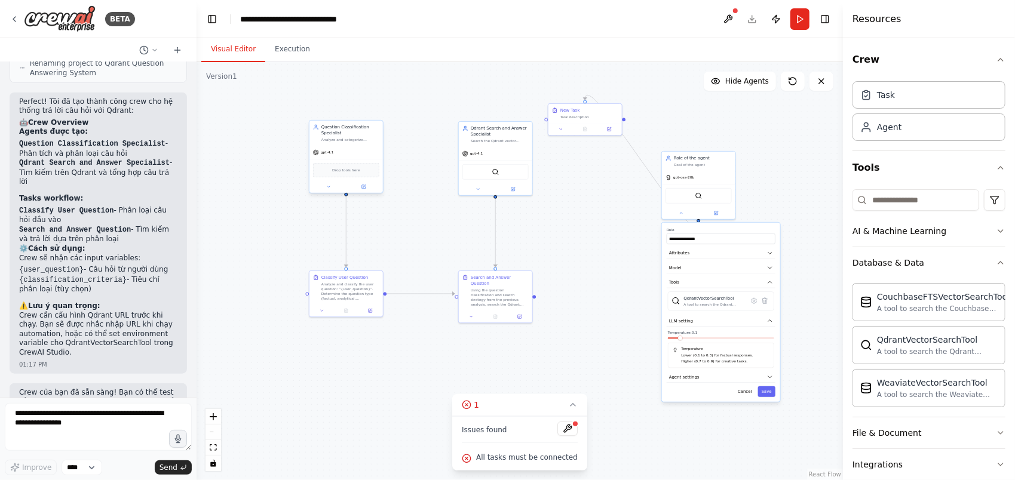
click at [335, 137] on div "Analyze and categorize incoming questions based on {classification_criteria} to…" at bounding box center [350, 139] width 58 height 5
click at [376, 110] on icon at bounding box center [373, 108] width 7 height 7
click at [341, 111] on button "Confirm" at bounding box center [339, 108] width 42 height 14
click at [354, 290] on div "Analyze and classify the user question: "{user_question}". Determine the questi…" at bounding box center [350, 290] width 58 height 19
click at [374, 259] on icon at bounding box center [373, 258] width 7 height 7
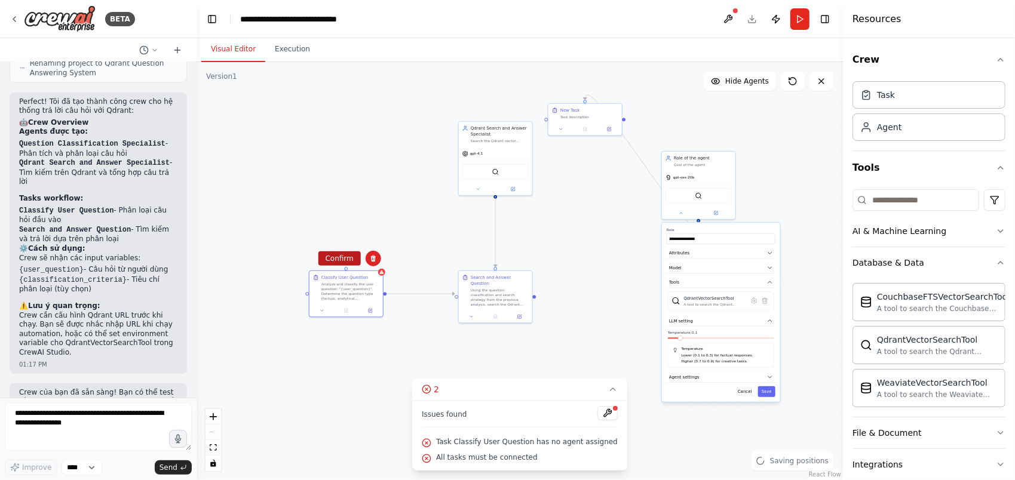
click at [335, 259] on button "Confirm" at bounding box center [339, 258] width 42 height 14
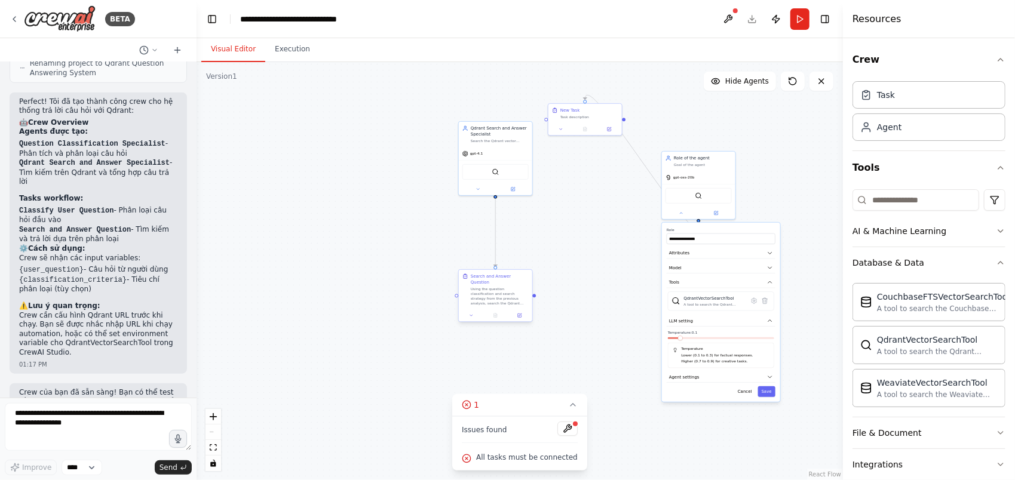
click at [477, 287] on div "Using the question classification and search strategy from the previous analysi…" at bounding box center [500, 296] width 58 height 19
click at [523, 260] on icon at bounding box center [522, 258] width 7 height 7
click at [489, 263] on button "Confirm" at bounding box center [489, 258] width 42 height 14
click at [691, 176] on span "gpt-oss-20b" at bounding box center [684, 176] width 22 height 5
click at [729, 141] on button at bounding box center [726, 138] width 16 height 16
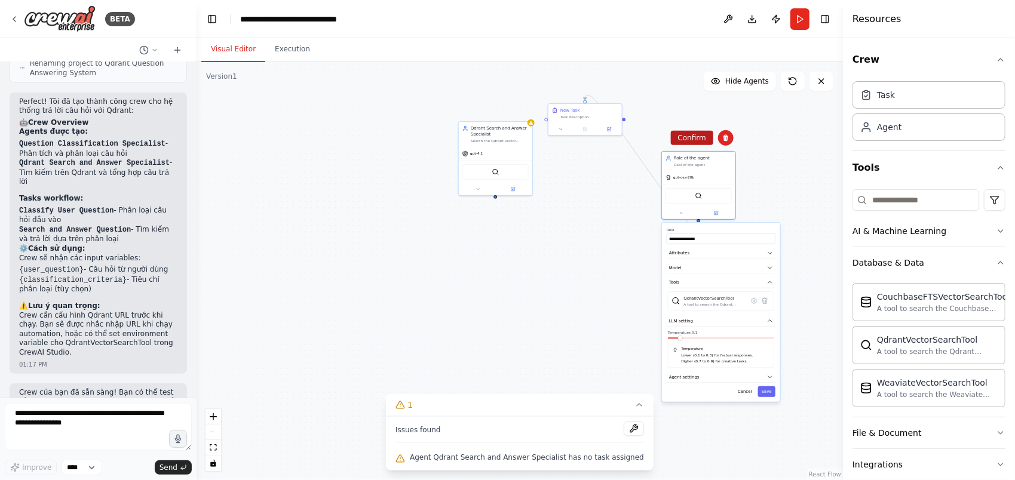
click at [703, 143] on button "Confirm" at bounding box center [692, 138] width 42 height 14
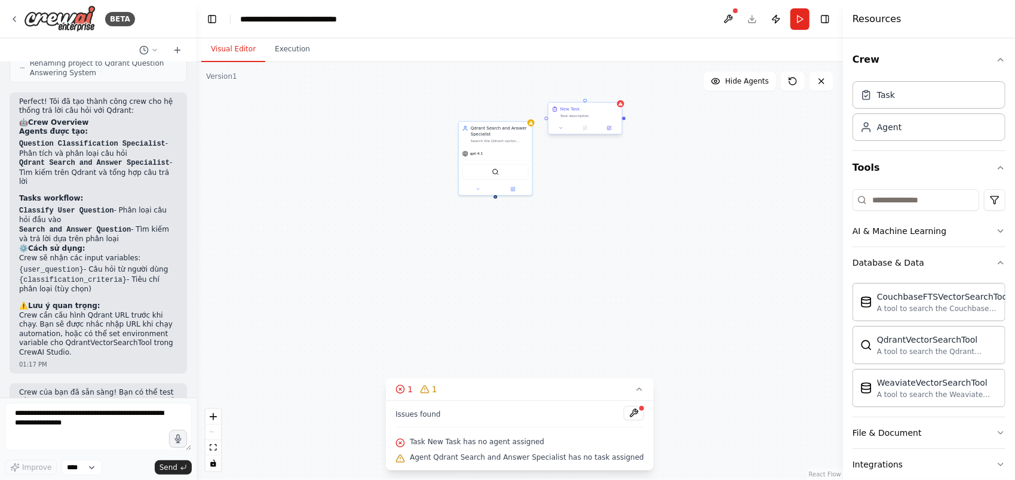
click at [587, 122] on div at bounding box center [584, 128] width 73 height 13
click at [615, 98] on button at bounding box center [613, 92] width 16 height 16
click at [584, 96] on button "Confirm" at bounding box center [578, 91] width 42 height 14
click at [503, 145] on div "Qdrant Search and Answer Specialist Search the Qdrant vector database using the…" at bounding box center [495, 133] width 73 height 25
click at [523, 115] on button at bounding box center [523, 108] width 16 height 16
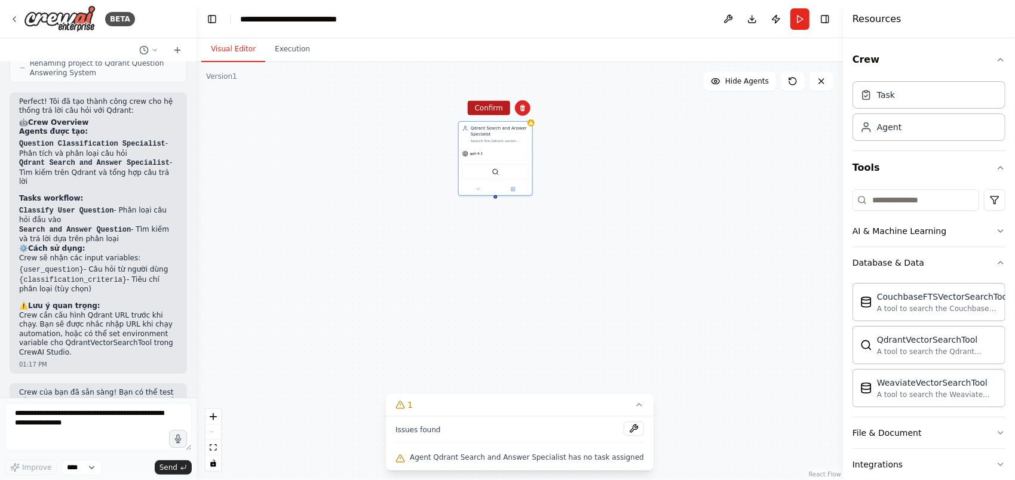
click at [485, 112] on button "Confirm" at bounding box center [489, 108] width 42 height 14
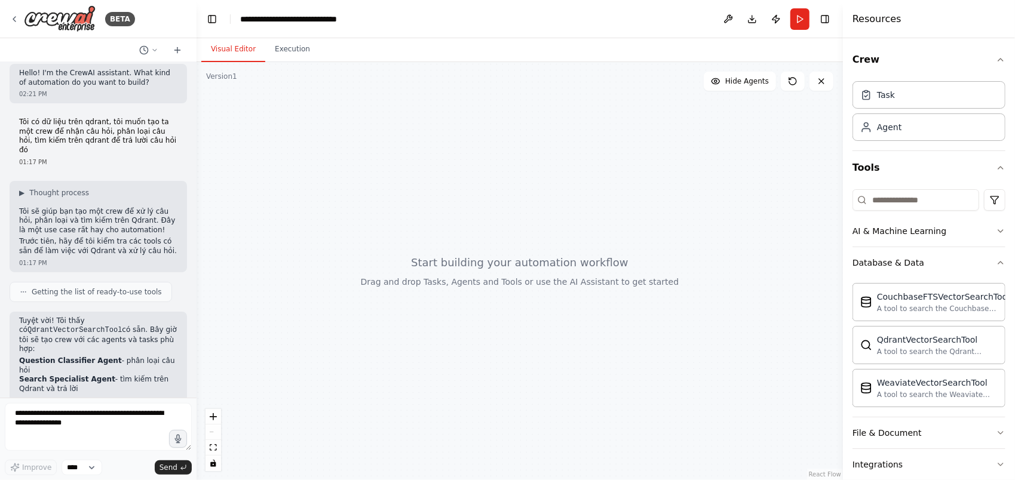
scroll to position [0, 0]
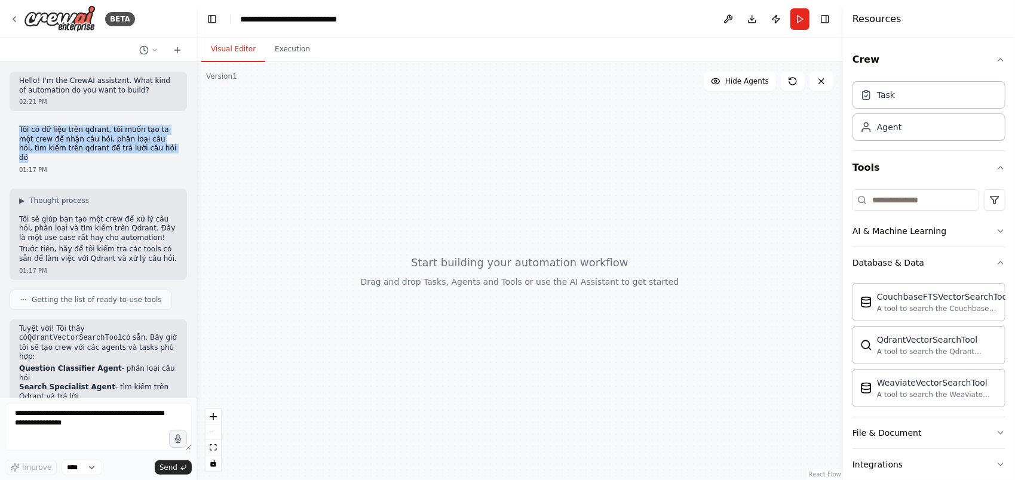
drag, startPoint x: 19, startPoint y: 127, endPoint x: 157, endPoint y: 146, distance: 138.7
click at [157, 146] on p "Tôi có dữ liệu trên qdrant, tôi muốn tạo ta một crew để nhận câu hỏi, phân loại…" at bounding box center [98, 143] width 158 height 37
copy p "Tôi có dữ liệu trên qdrant, tôi muốn tạo ta một crew để nhận câu hỏi, phân loại…"
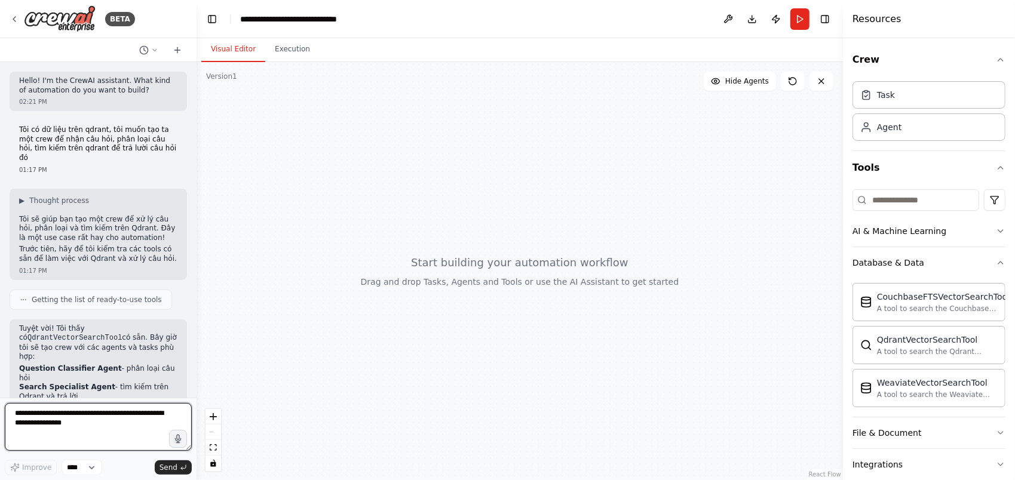
click at [60, 426] on textarea at bounding box center [98, 427] width 187 height 48
paste textarea "**********"
click at [96, 436] on textarea "**********" at bounding box center [98, 427] width 187 height 48
type textarea "**********"
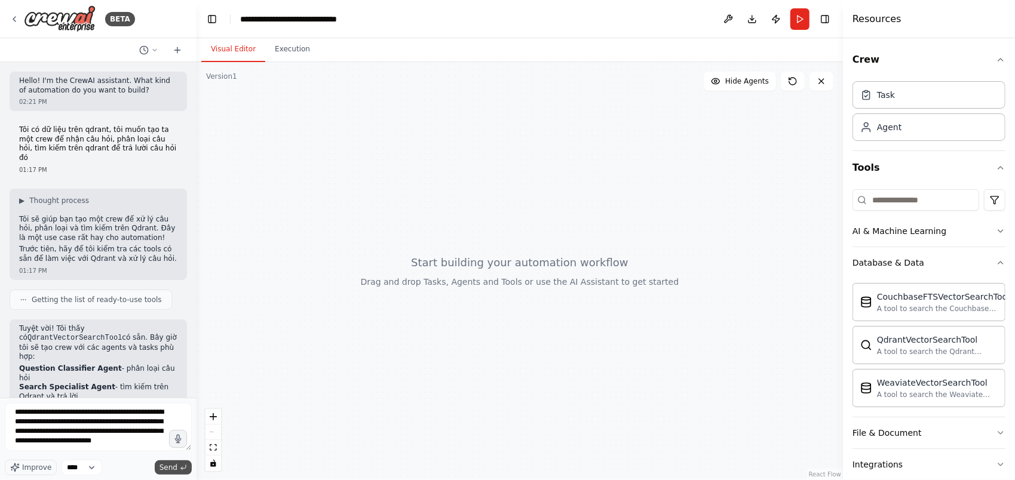
click at [171, 466] on span "Send" at bounding box center [169, 468] width 18 height 10
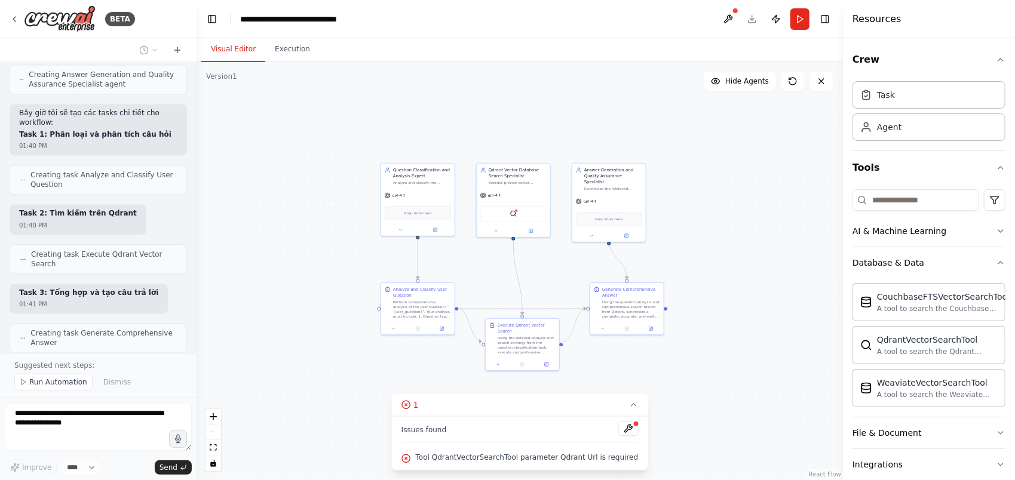
scroll to position [1569, 0]
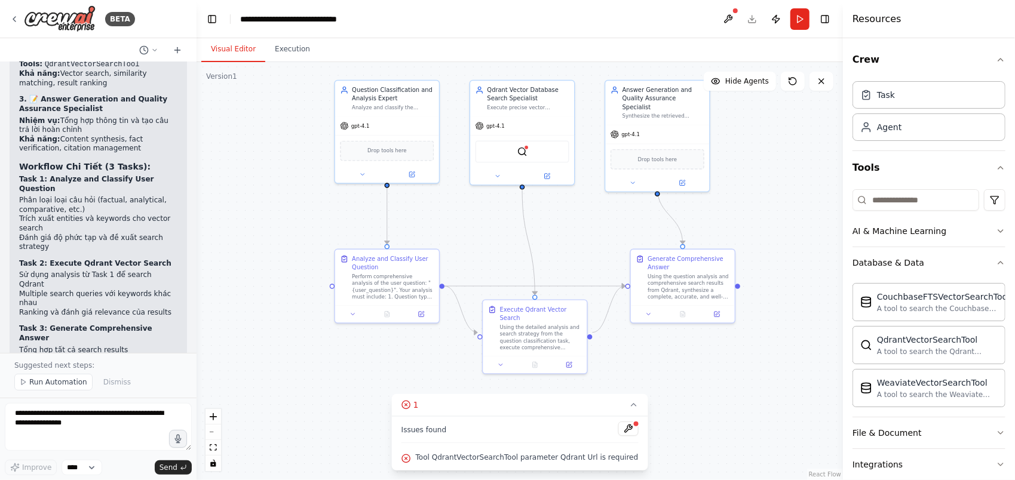
drag, startPoint x: 305, startPoint y: 256, endPoint x: 204, endPoint y: 235, distance: 103.0
click at [204, 235] on div ".deletable-edge-delete-btn { width: 20px; height: 20px; border: 0px solid #ffff…" at bounding box center [520, 271] width 646 height 418
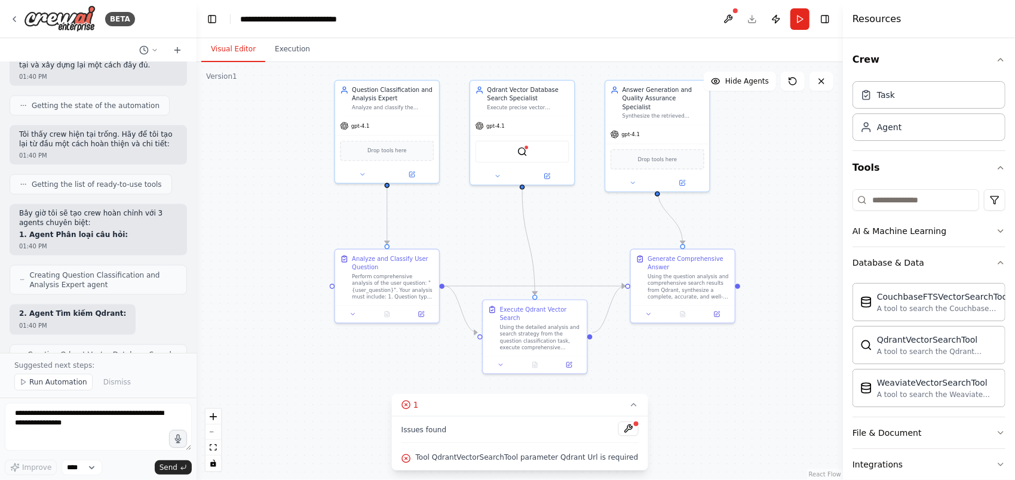
scroll to position [1190, 0]
click at [369, 292] on div "Perform comprehensive analysis of the user question: "{user_question}". Your an…" at bounding box center [393, 285] width 82 height 27
click at [421, 318] on div at bounding box center [387, 312] width 104 height 17
click at [421, 315] on icon at bounding box center [421, 312] width 5 height 5
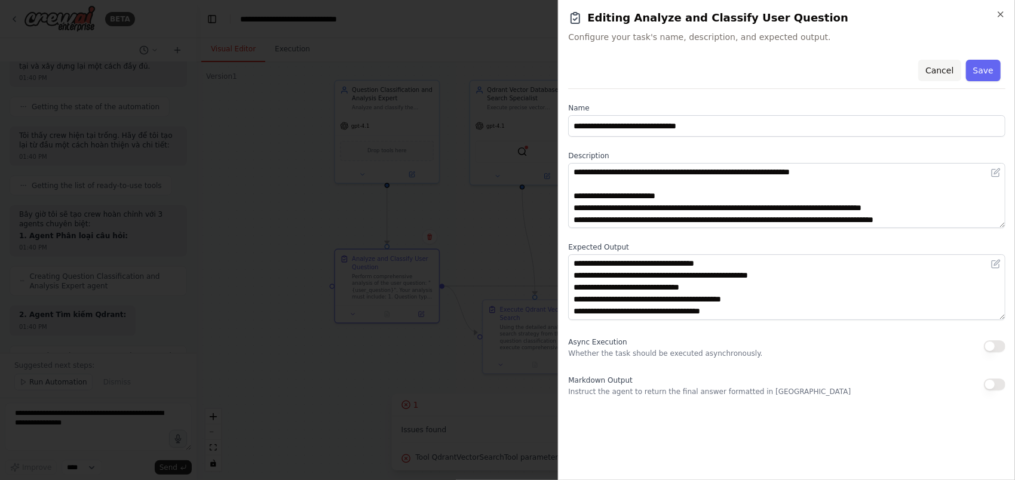
click at [947, 74] on button "Cancel" at bounding box center [939, 71] width 42 height 22
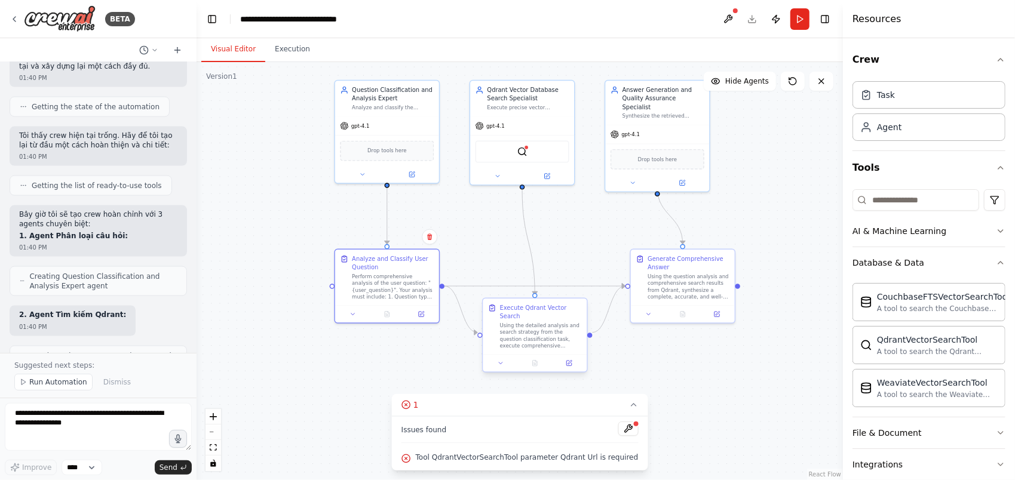
click at [542, 336] on div "Using the detailed analysis and search strategy from the question classificatio…" at bounding box center [541, 336] width 82 height 27
click at [541, 327] on div "Using the detailed analysis and search strategy from the question classificatio…" at bounding box center [541, 336] width 82 height 27
click at [503, 361] on div at bounding box center [535, 362] width 104 height 17
click at [501, 360] on icon at bounding box center [501, 363] width 7 height 7
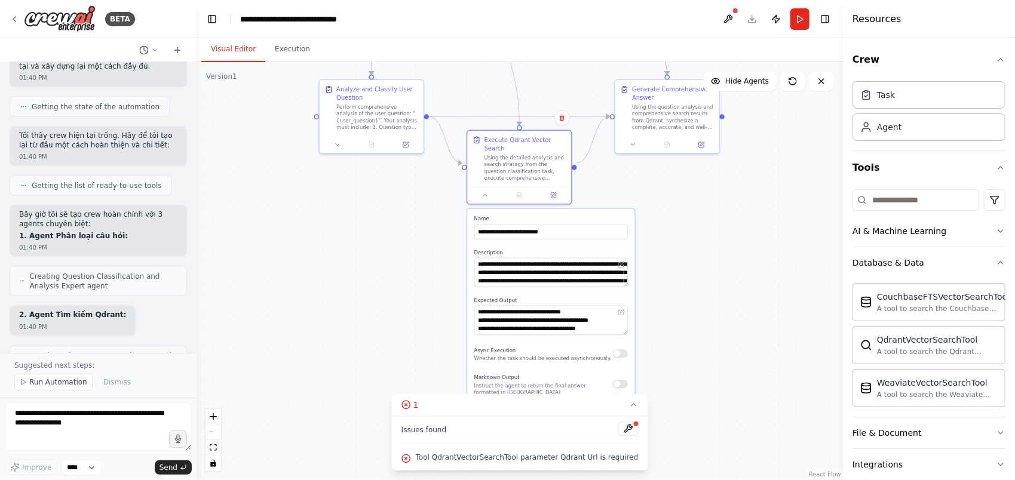
drag, startPoint x: 719, startPoint y: 371, endPoint x: 706, endPoint y: 194, distance: 177.3
click at [706, 196] on div ".deletable-edge-delete-btn { width: 20px; height: 20px; border: 0px solid #ffff…" at bounding box center [520, 271] width 646 height 418
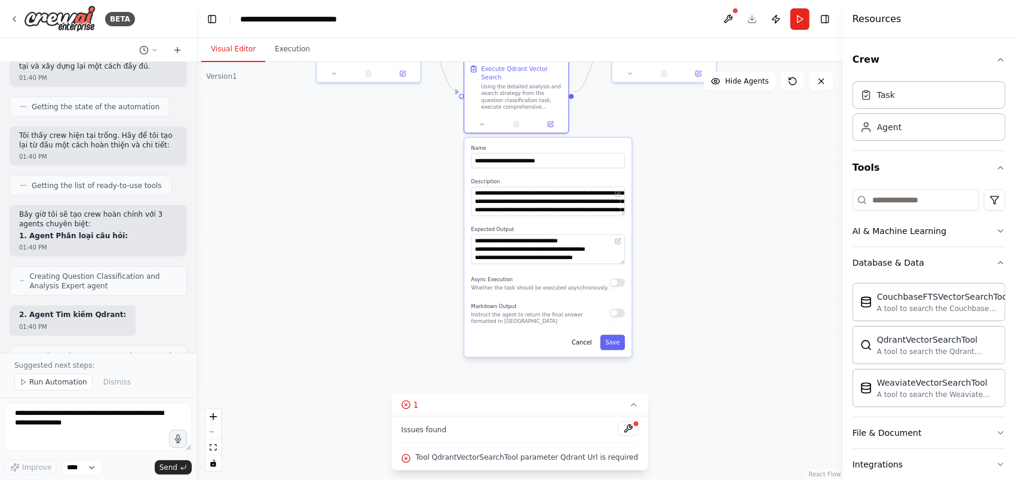
drag, startPoint x: 703, startPoint y: 311, endPoint x: 697, endPoint y: 245, distance: 65.9
click at [697, 245] on div ".deletable-edge-delete-btn { width: 20px; height: 20px; border: 0px solid #ffff…" at bounding box center [520, 271] width 646 height 418
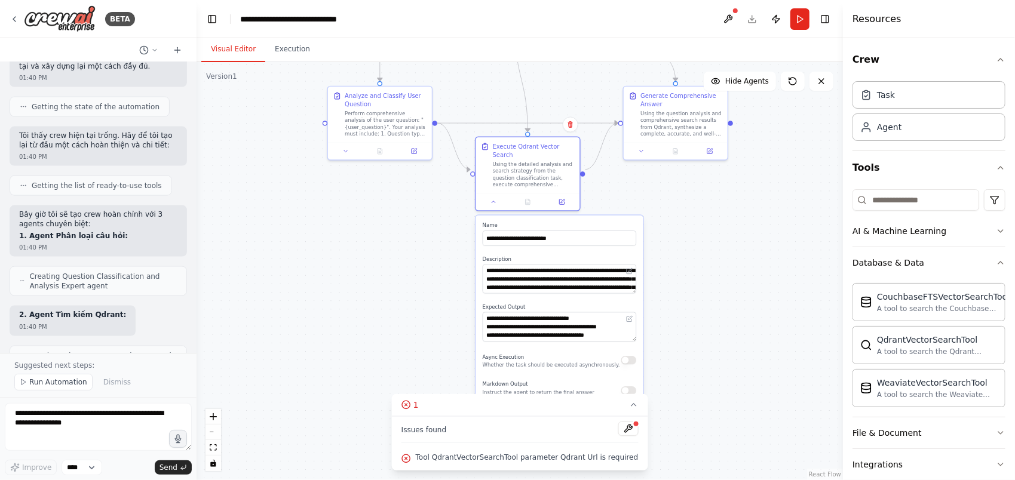
drag, startPoint x: 700, startPoint y: 221, endPoint x: 709, endPoint y: 309, distance: 88.9
click at [710, 309] on div ".deletable-edge-delete-btn { width: 20px; height: 20px; border: 0px solid #ffff…" at bounding box center [520, 271] width 646 height 418
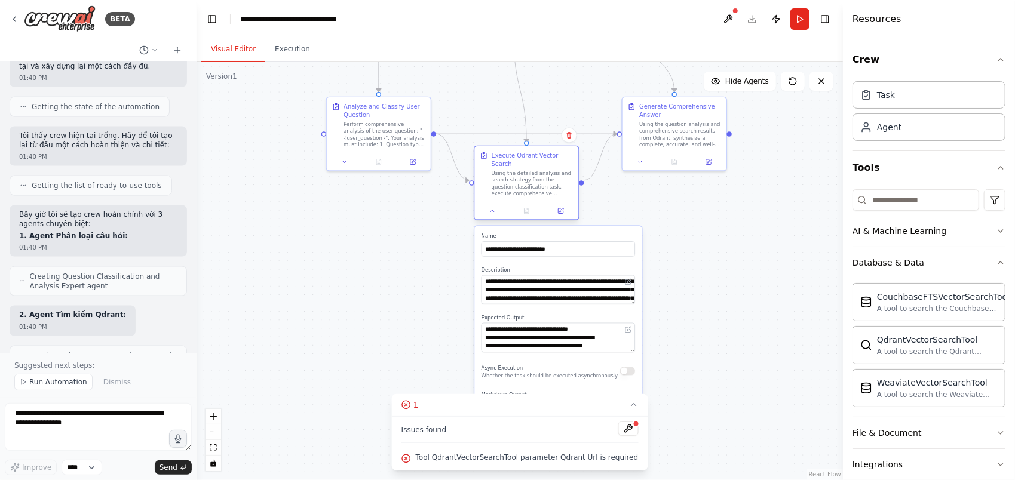
click at [494, 208] on div at bounding box center [526, 210] width 104 height 17
click at [494, 206] on button at bounding box center [492, 211] width 29 height 10
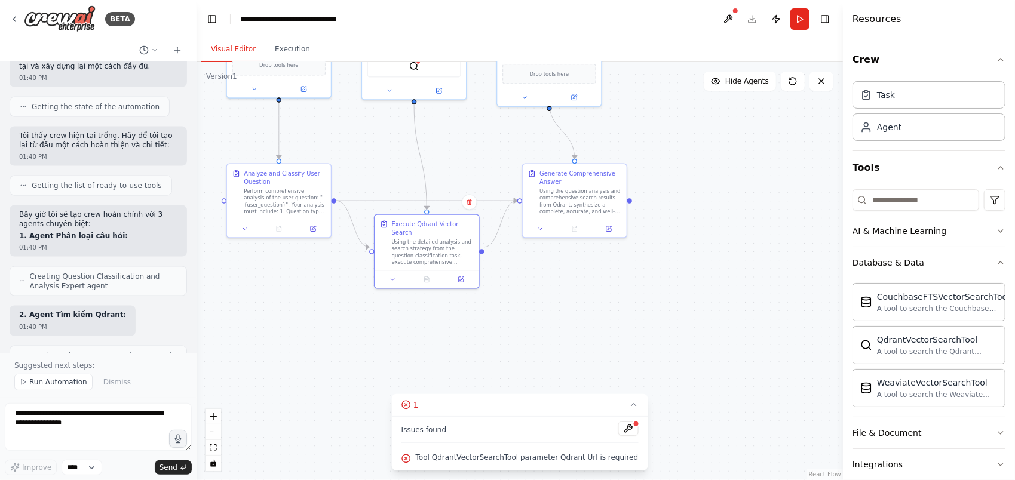
drag, startPoint x: 571, startPoint y: 258, endPoint x: 440, endPoint y: 325, distance: 147.5
click at [440, 325] on div ".deletable-edge-delete-btn { width: 20px; height: 20px; border: 0px solid #ffff…" at bounding box center [520, 271] width 646 height 418
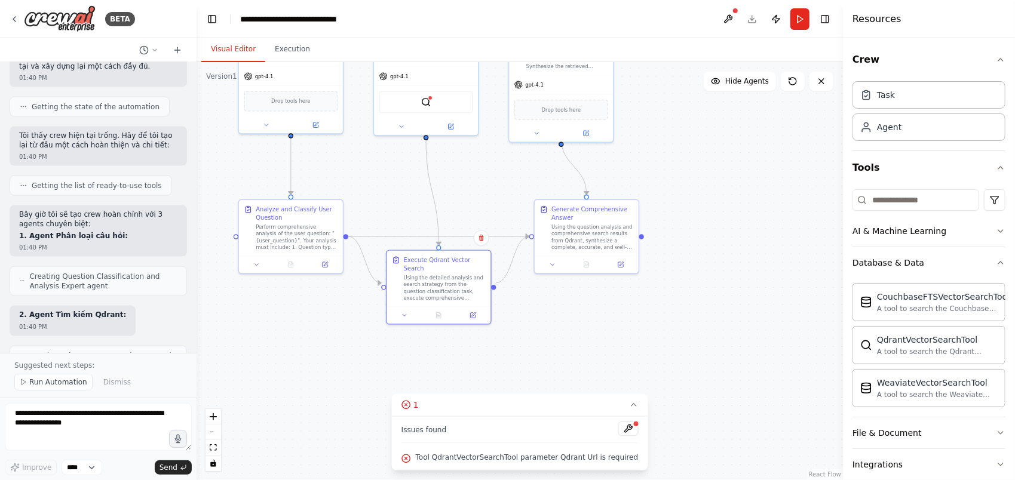
drag, startPoint x: 584, startPoint y: 297, endPoint x: 651, endPoint y: 340, distance: 79.2
click at [651, 340] on div ".deletable-edge-delete-btn { width: 20px; height: 20px; border: 0px solid #ffff…" at bounding box center [520, 271] width 646 height 418
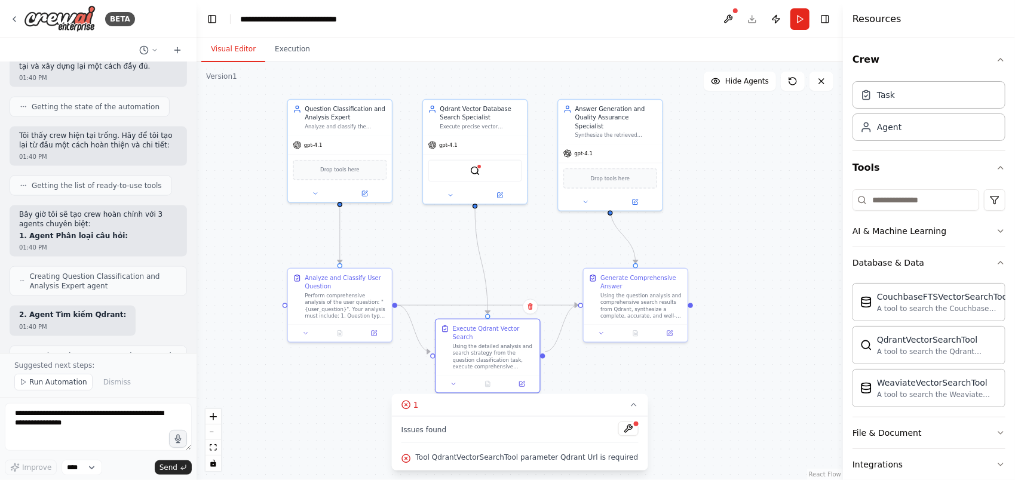
drag, startPoint x: 539, startPoint y: 185, endPoint x: 567, endPoint y: 249, distance: 69.3
click at [567, 249] on div ".deletable-edge-delete-btn { width: 20px; height: 20px; border: 0px solid #ffff…" at bounding box center [520, 271] width 646 height 418
click at [364, 195] on icon at bounding box center [366, 193] width 5 height 5
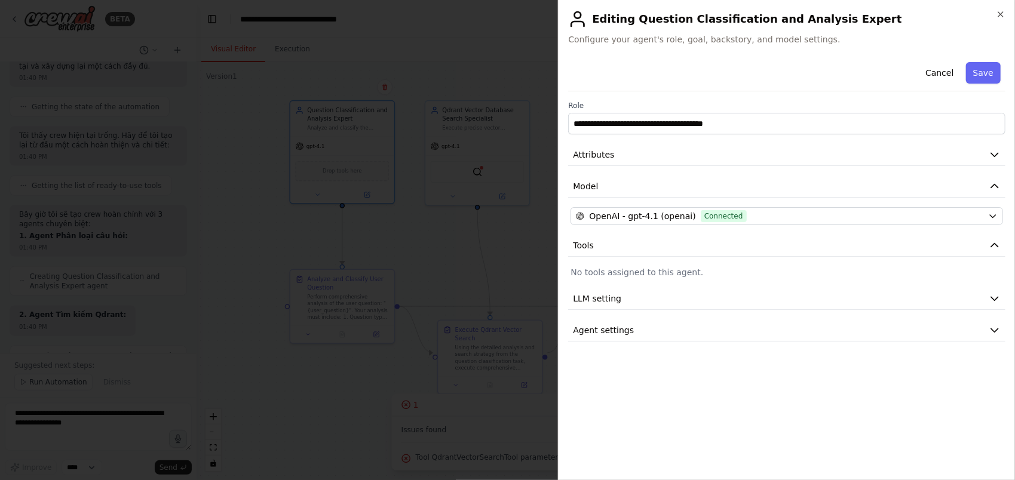
click at [852, 309] on div "**********" at bounding box center [786, 199] width 437 height 284
click at [851, 303] on button "LLM setting" at bounding box center [786, 299] width 437 height 22
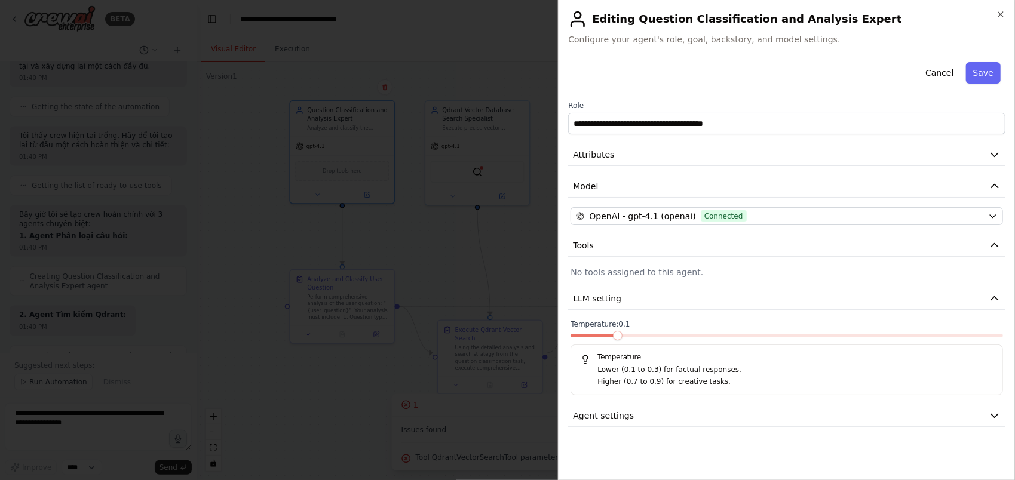
click at [613, 341] on span at bounding box center [618, 336] width 10 height 10
click at [752, 405] on button "Agent settings" at bounding box center [786, 416] width 437 height 22
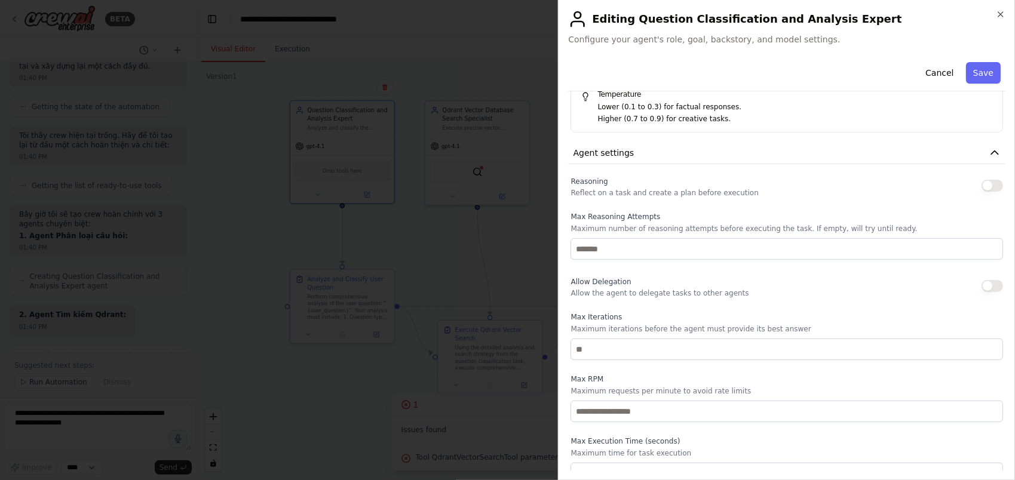
scroll to position [275, 0]
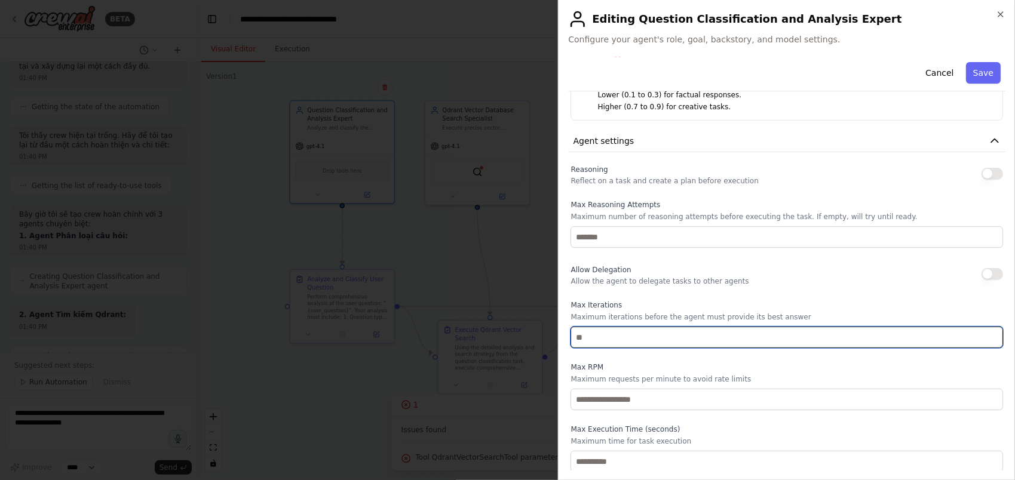
click at [651, 339] on input "number" at bounding box center [786, 338] width 433 height 22
click at [652, 339] on input "number" at bounding box center [786, 338] width 433 height 22
type input "*"
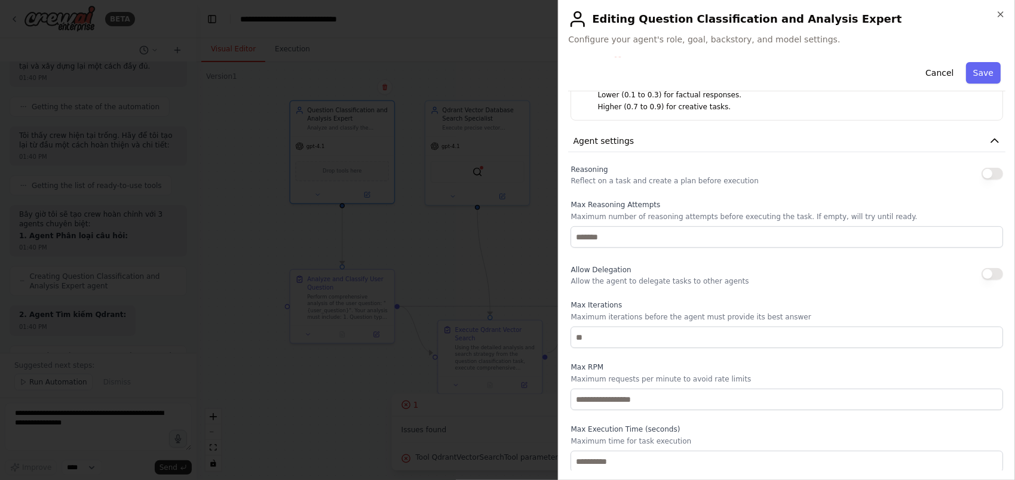
click at [663, 371] on div "Max RPM Maximum requests per minute to avoid rate limits" at bounding box center [786, 387] width 433 height 48
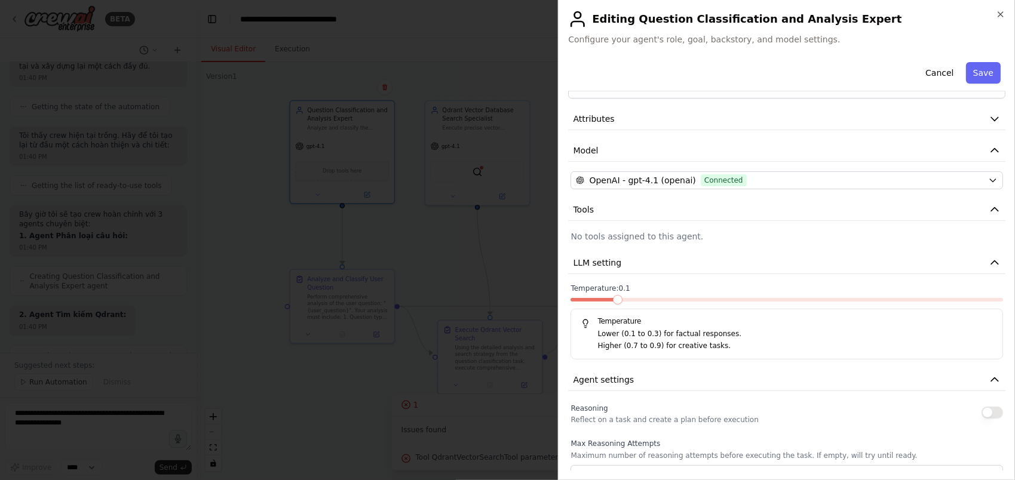
scroll to position [0, 0]
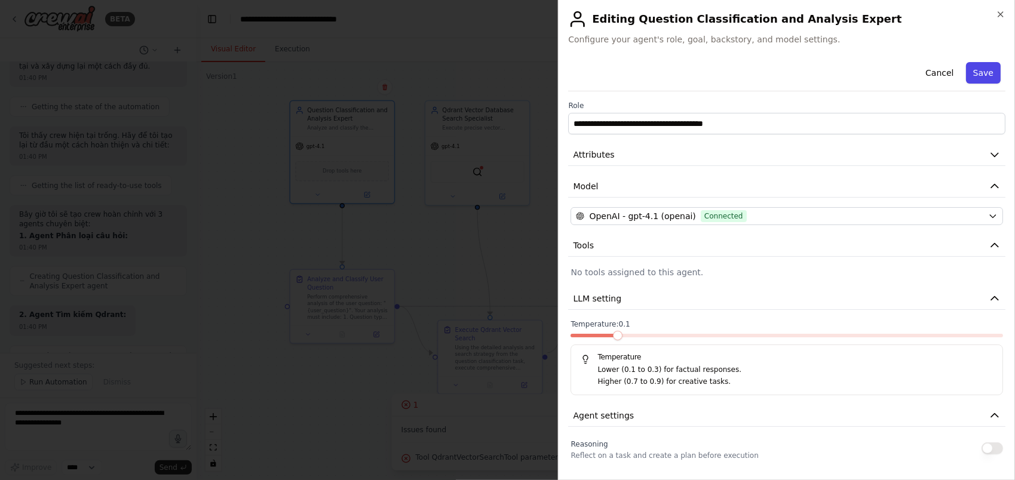
click at [974, 66] on button "Save" at bounding box center [983, 73] width 35 height 22
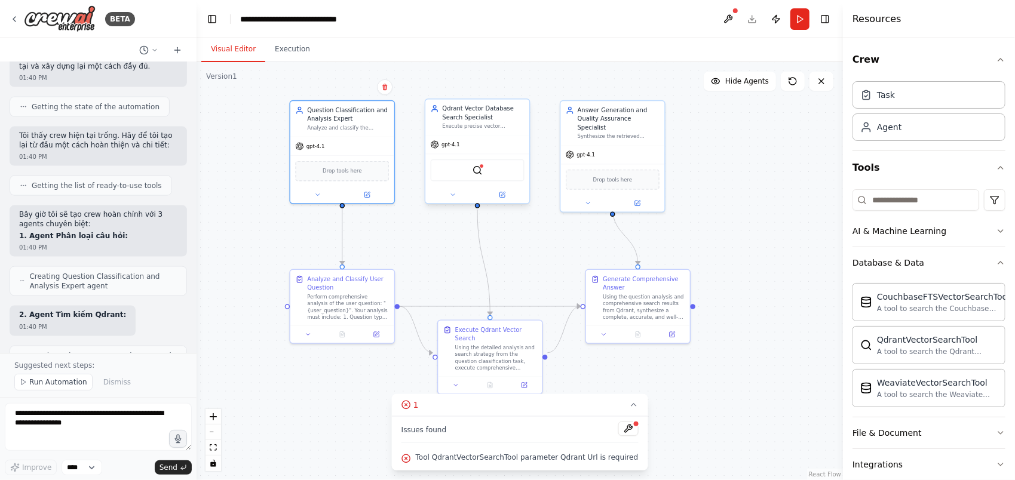
click at [488, 143] on div "gpt-4.1" at bounding box center [477, 145] width 104 height 19
click at [503, 197] on icon at bounding box center [502, 195] width 7 height 7
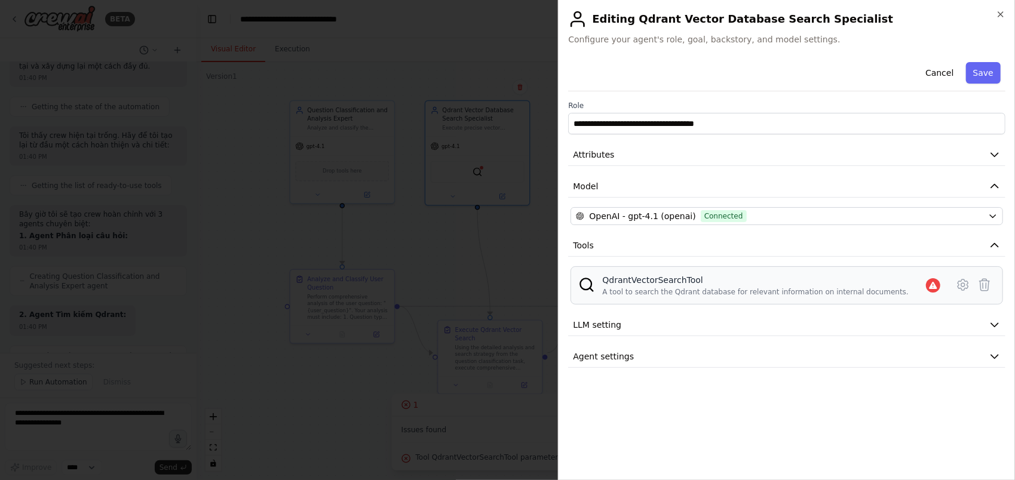
click at [738, 286] on div "QdrantVectorSearchTool A tool to search the Qdrant database for relevant inform…" at bounding box center [755, 285] width 306 height 23
click at [759, 325] on button "LLM setting" at bounding box center [786, 325] width 437 height 22
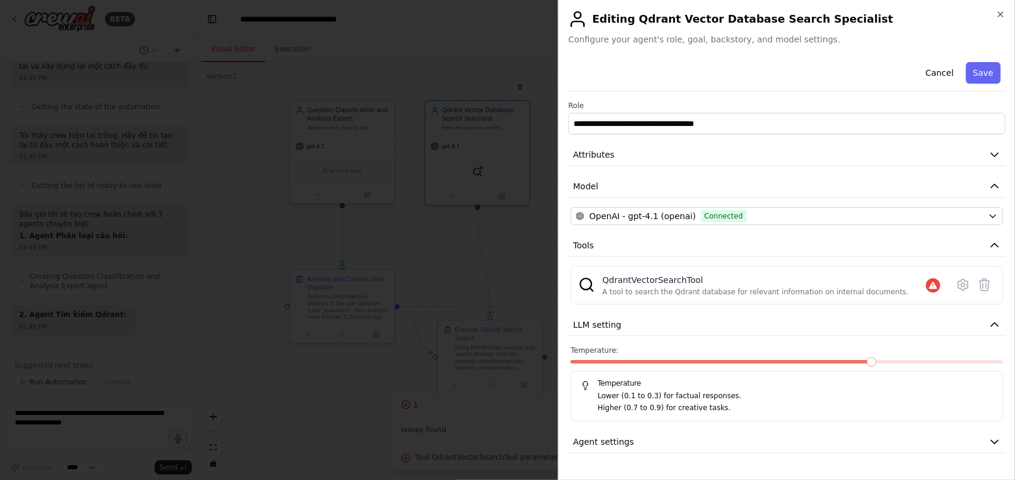
click at [596, 356] on div "Temperature: Temperature Lower (0.1 to 0.3) for factual responses. Higher (0.7 …" at bounding box center [786, 384] width 433 height 76
click at [596, 360] on span at bounding box center [591, 362] width 43 height 4
click at [628, 442] on button "Agent settings" at bounding box center [786, 442] width 437 height 22
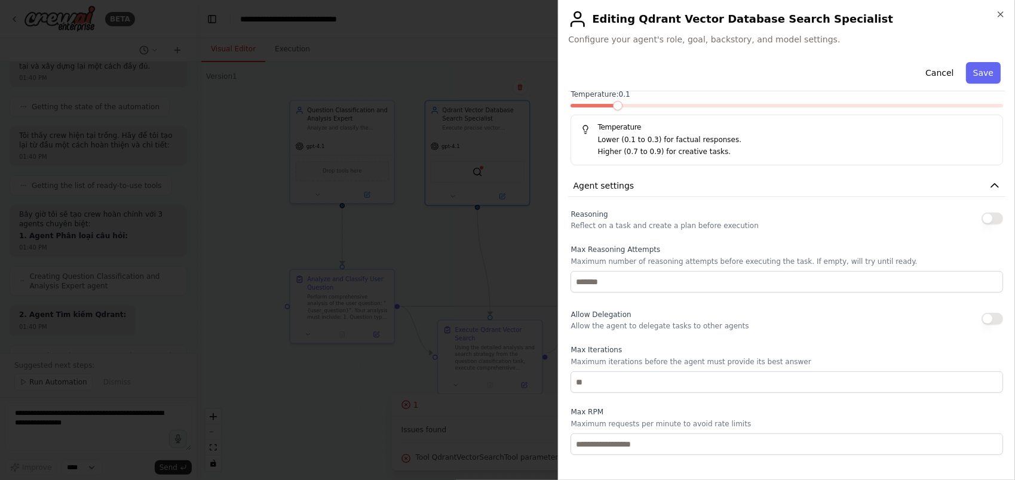
scroll to position [300, 0]
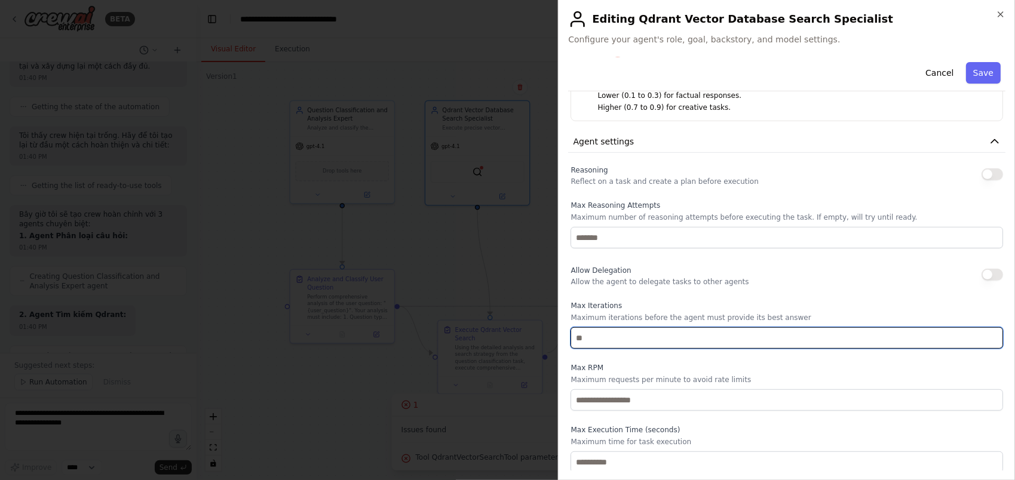
click at [605, 342] on input "number" at bounding box center [786, 338] width 433 height 22
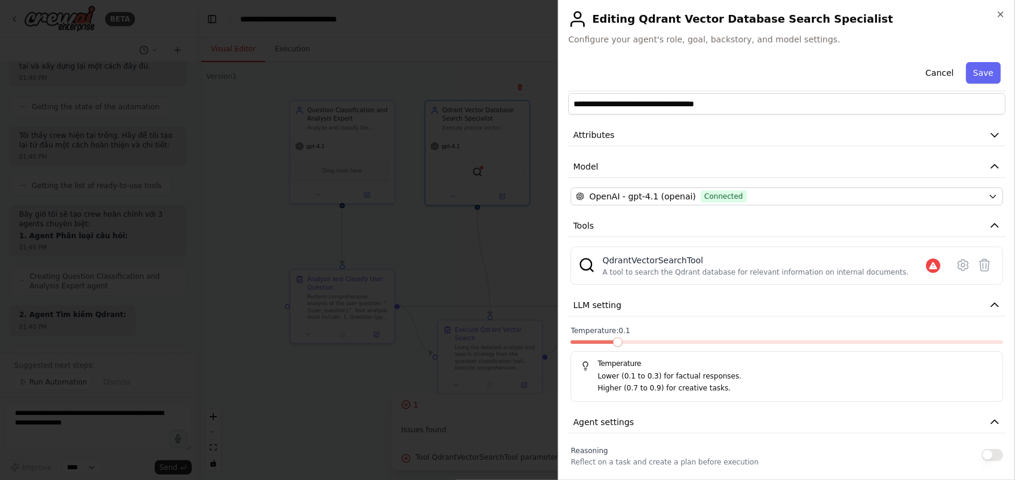
scroll to position [0, 0]
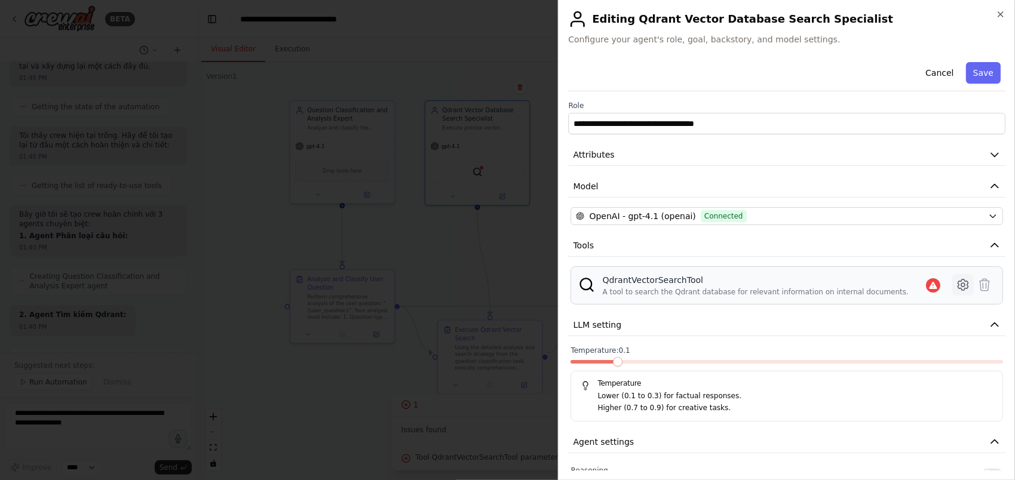
type input "*"
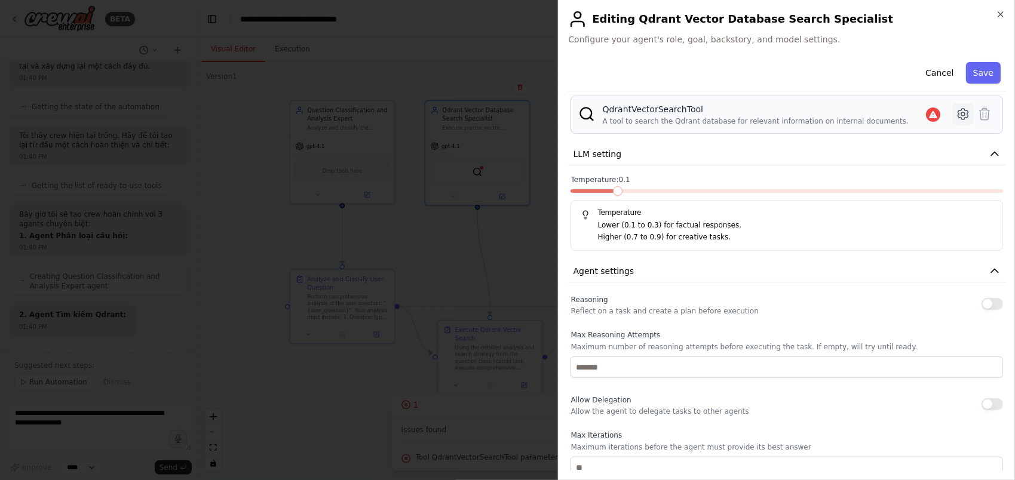
click at [949, 283] on div "**********" at bounding box center [786, 244] width 437 height 716
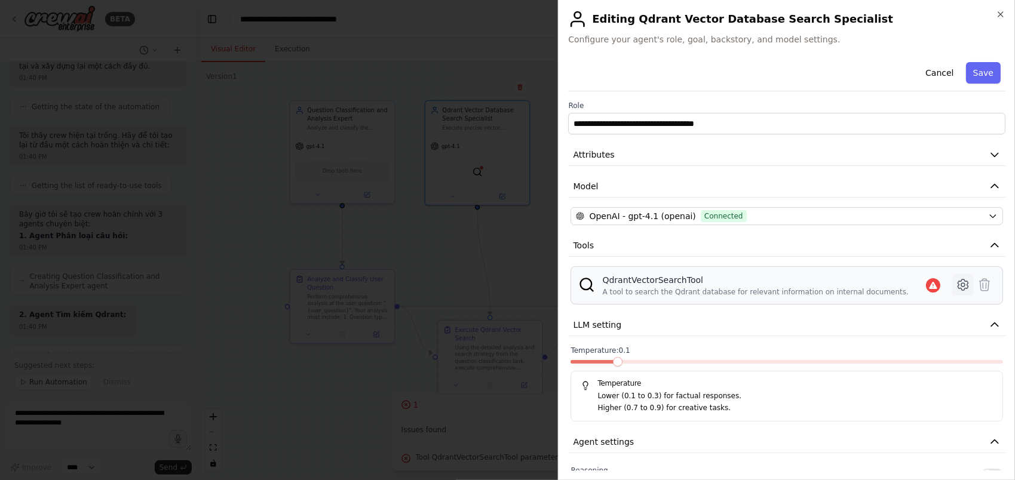
click at [956, 286] on icon at bounding box center [963, 285] width 14 height 14
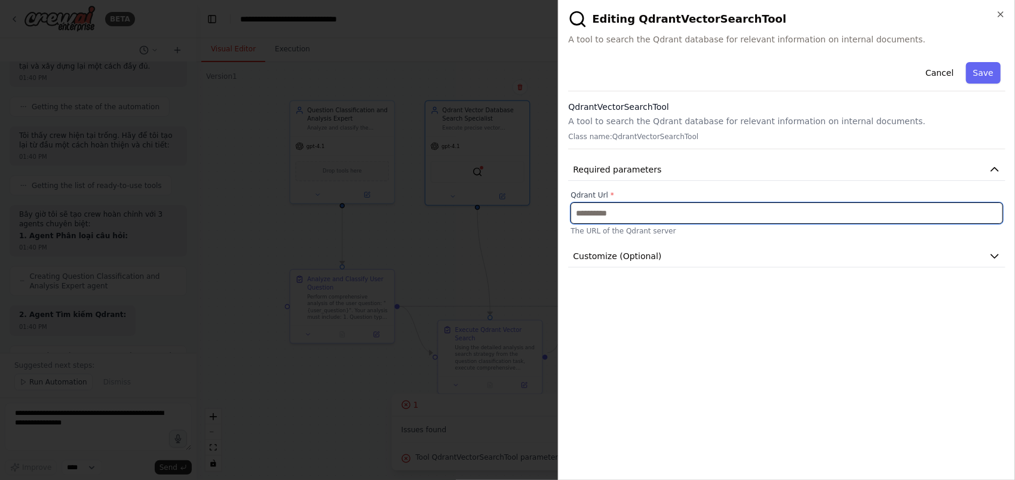
click at [749, 206] on input "text" at bounding box center [786, 214] width 433 height 22
click at [606, 214] on input "text" at bounding box center [786, 214] width 433 height 22
paste input "**********"
type input "**********"
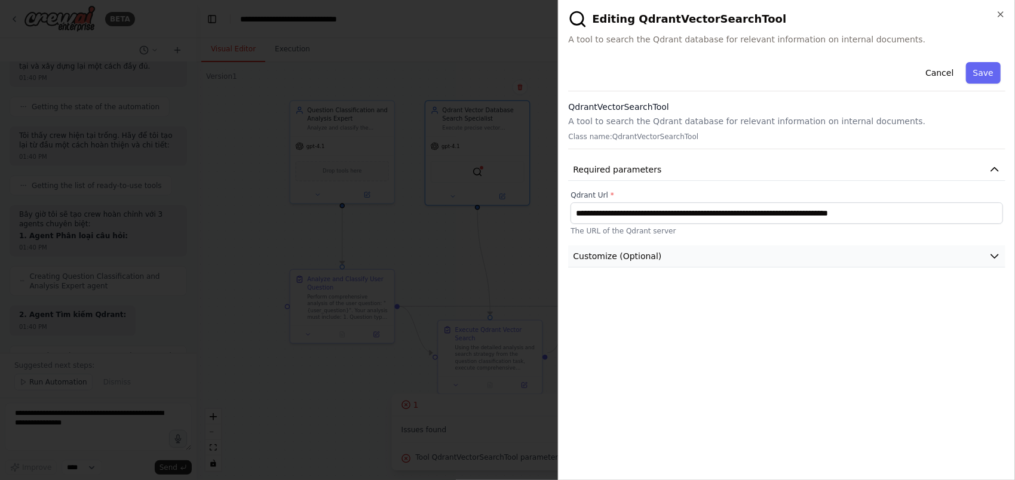
click at [622, 258] on span "Customize (Optional)" at bounding box center [617, 256] width 88 height 12
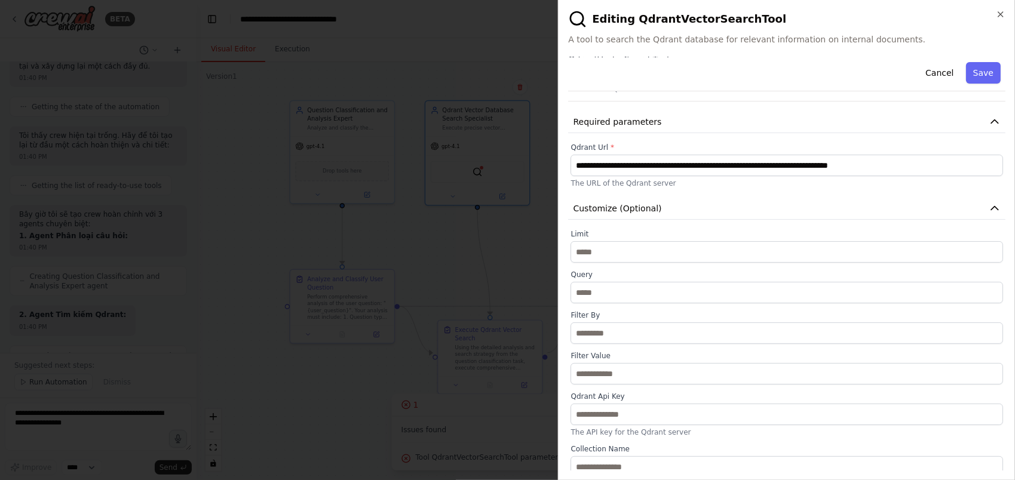
scroll to position [54, 0]
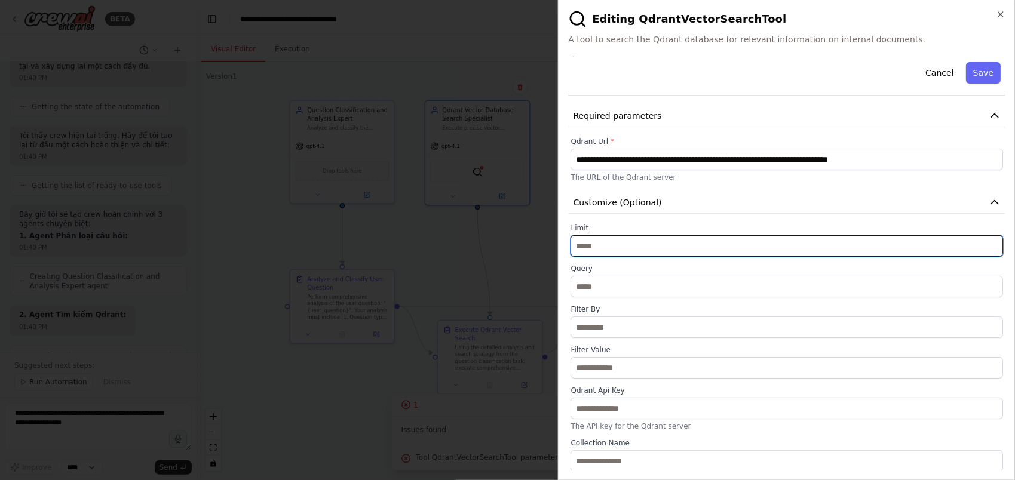
click at [621, 247] on input "*" at bounding box center [786, 246] width 433 height 22
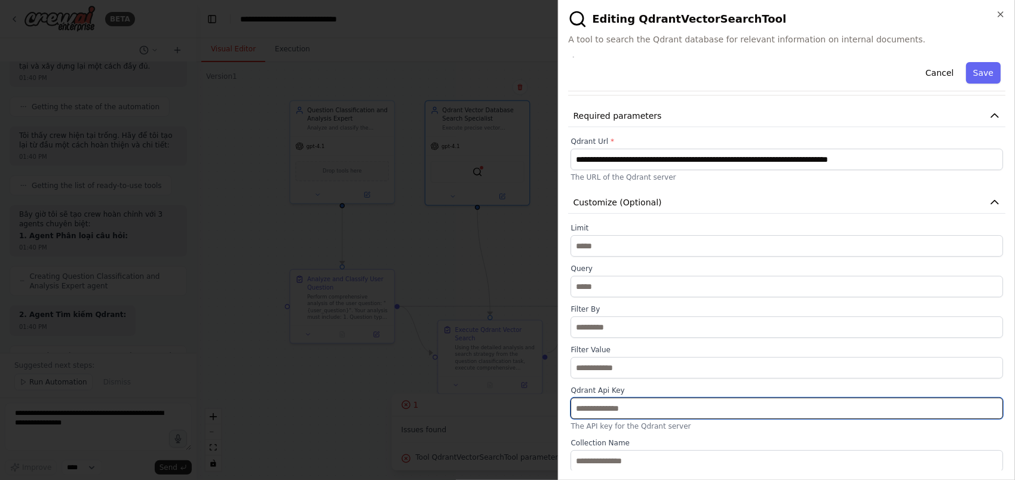
type input "**"
click at [660, 405] on input "text" at bounding box center [786, 409] width 433 height 22
click at [610, 410] on input "text" at bounding box center [786, 409] width 433 height 22
paste input "**********"
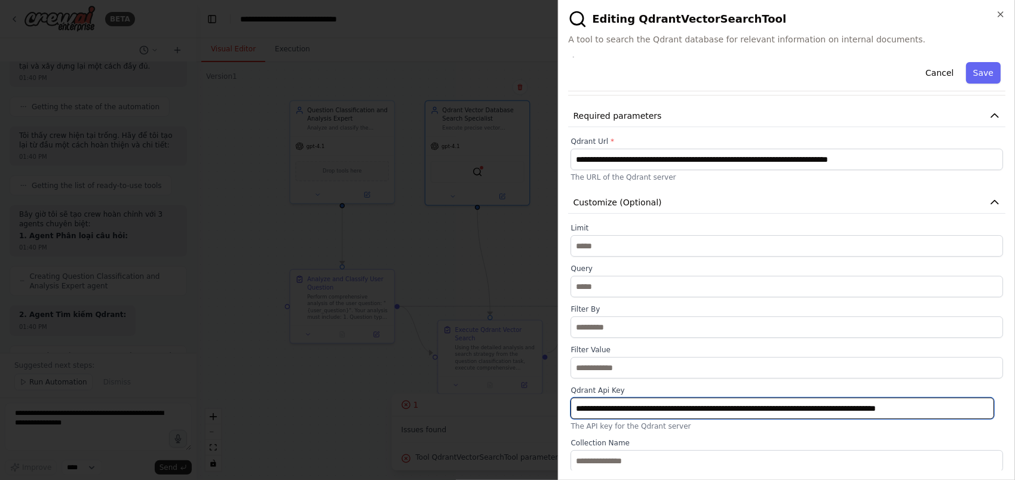
type input "**********"
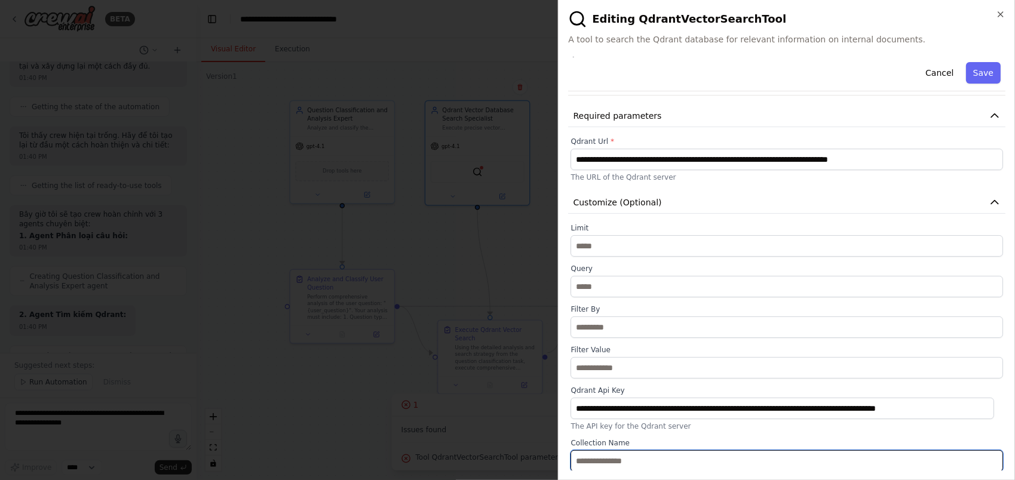
click at [621, 460] on input "text" at bounding box center [786, 461] width 433 height 22
click at [589, 464] on input "text" at bounding box center [786, 461] width 433 height 22
paste input "**********"
type input "**********"
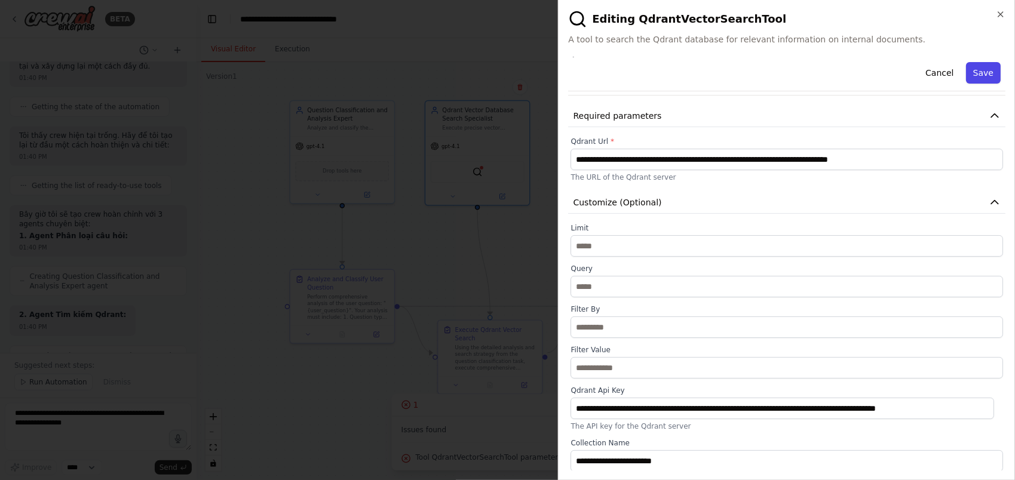
click at [976, 75] on button "Save" at bounding box center [983, 73] width 35 height 22
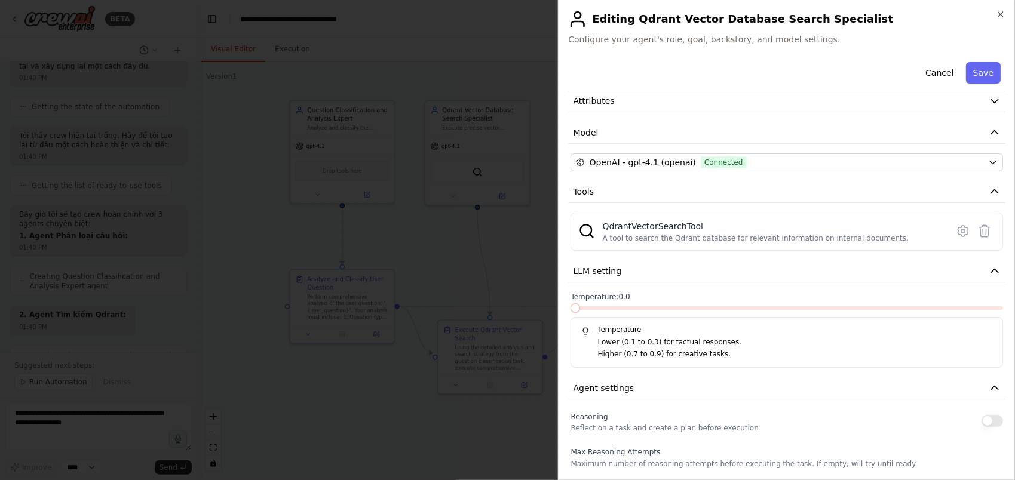
click at [570, 306] on span at bounding box center [570, 308] width 0 height 4
click at [613, 307] on span at bounding box center [618, 308] width 10 height 10
click at [976, 73] on button "Save" at bounding box center [983, 73] width 35 height 22
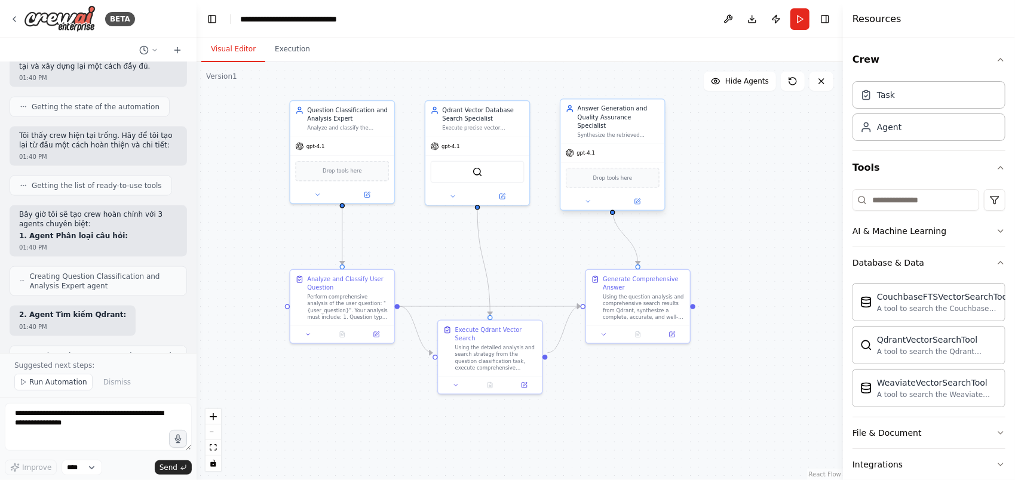
click at [606, 144] on div "gpt-4.1" at bounding box center [612, 153] width 104 height 19
click at [637, 198] on icon at bounding box center [637, 201] width 7 height 7
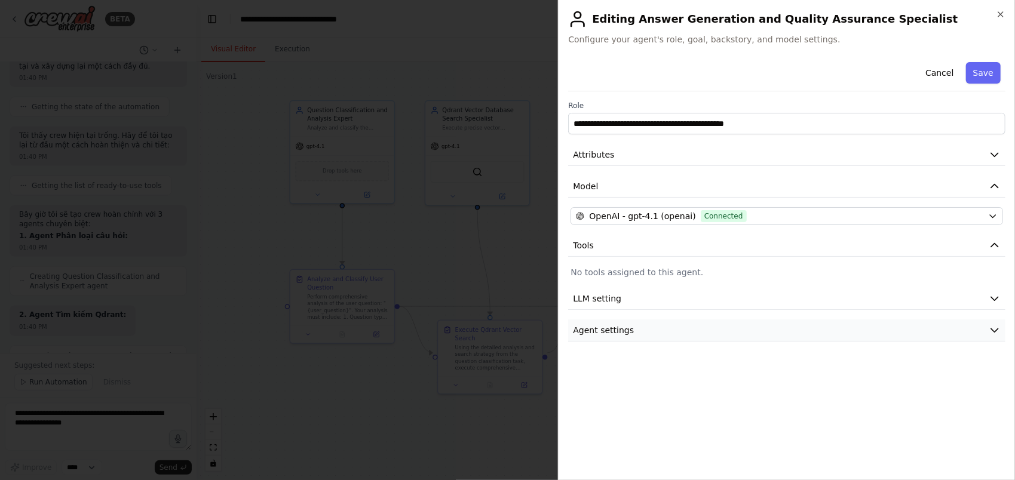
click at [708, 329] on button "Agent settings" at bounding box center [786, 331] width 437 height 22
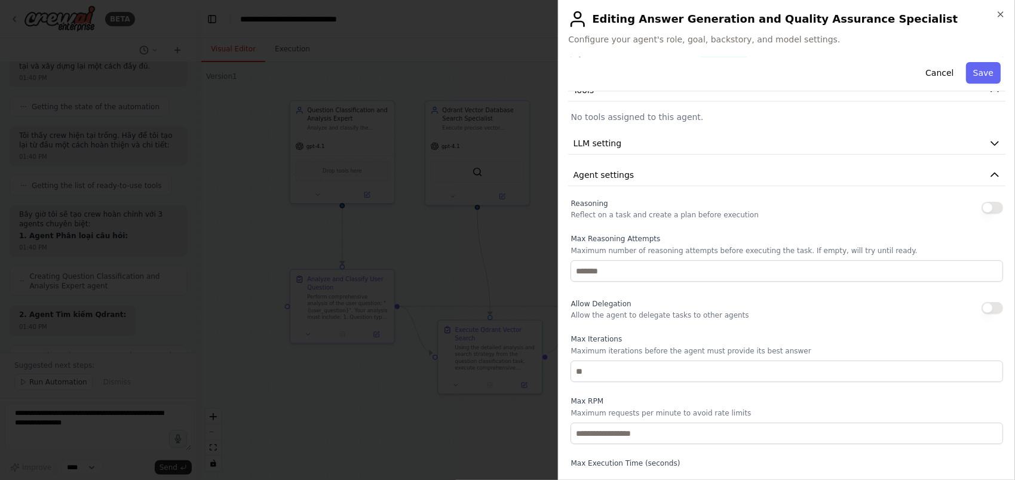
scroll to position [189, 0]
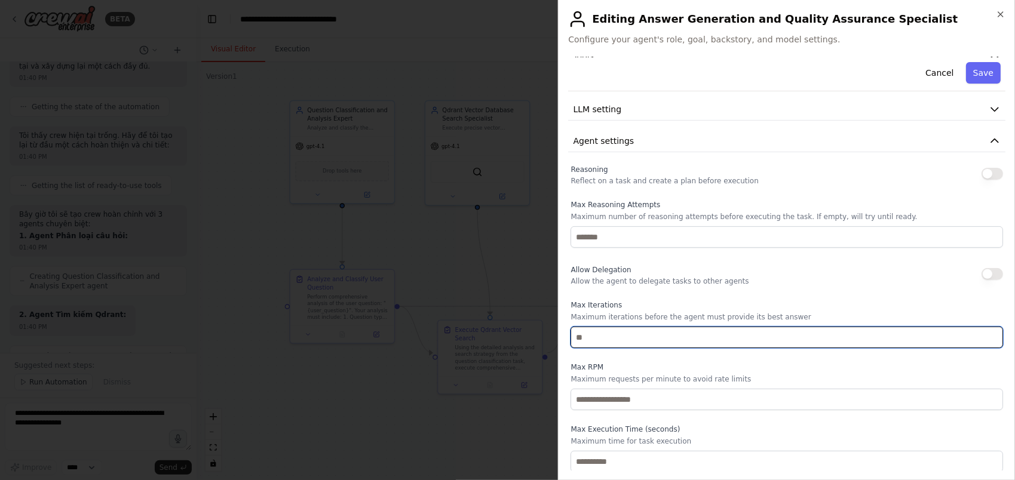
click at [655, 345] on input "number" at bounding box center [786, 338] width 433 height 22
type input "*"
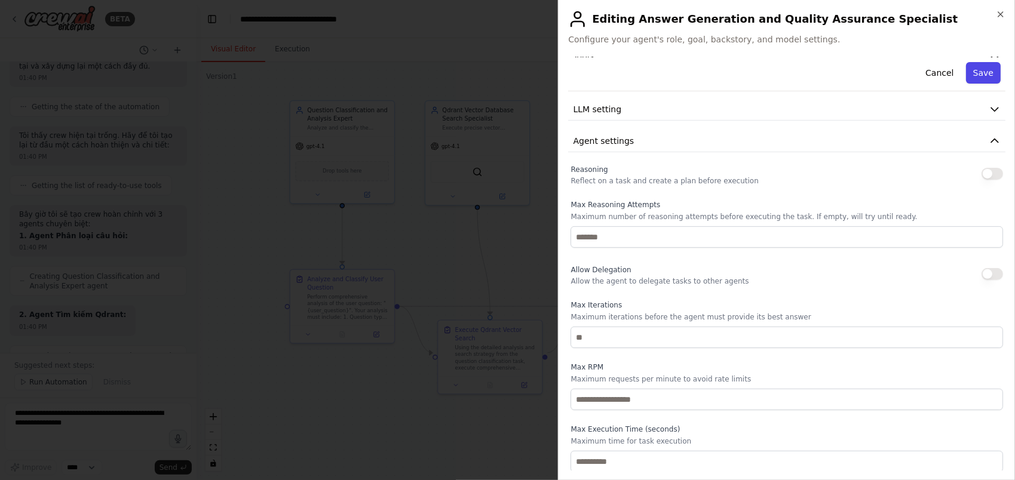
click at [978, 72] on button "Save" at bounding box center [983, 73] width 35 height 22
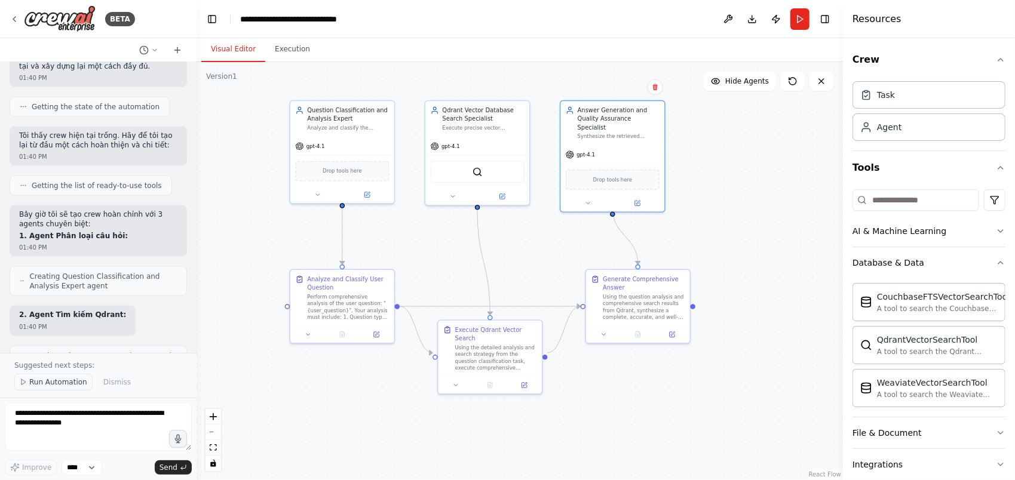
click at [53, 384] on span "Run Automation" at bounding box center [58, 383] width 58 height 10
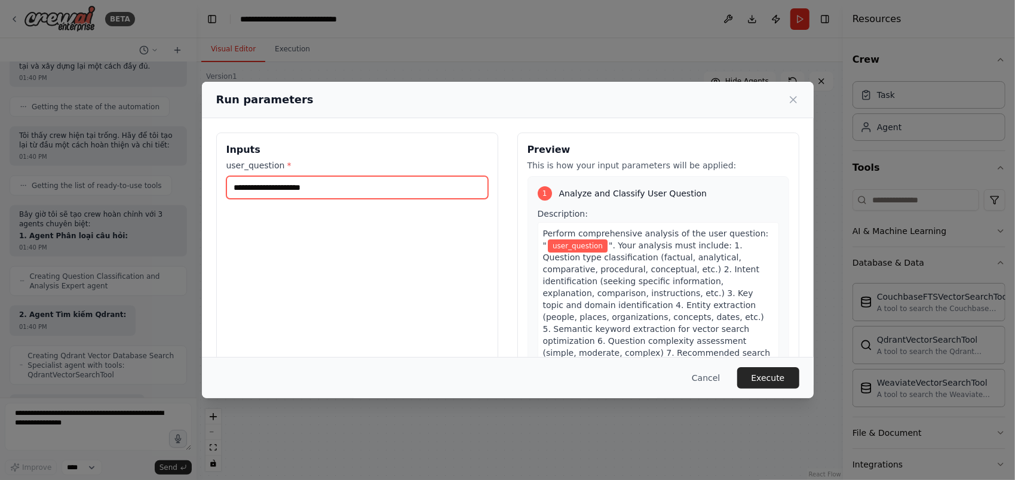
click at [280, 186] on input "user_question *" at bounding box center [357, 187] width 262 height 23
type input "**********"
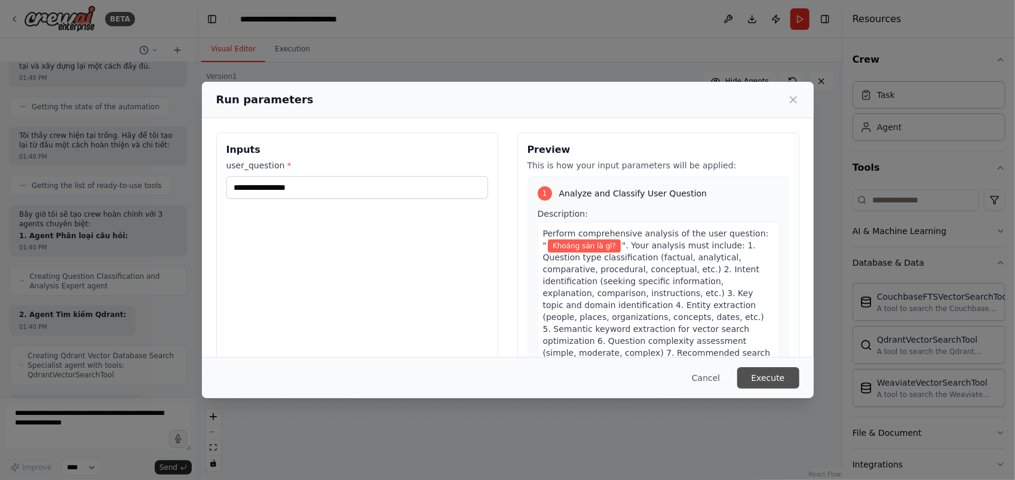
click at [772, 384] on button "Execute" at bounding box center [768, 378] width 62 height 22
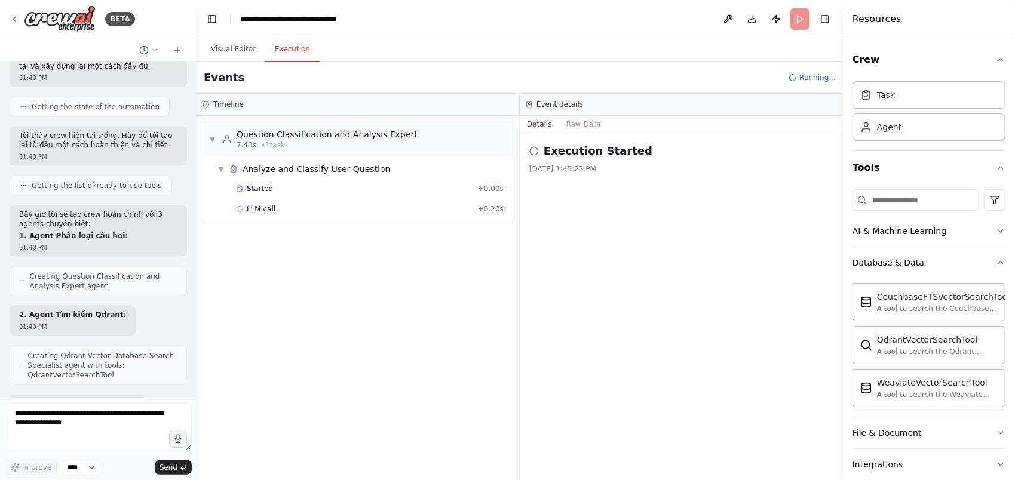
click at [274, 50] on button "Execution" at bounding box center [292, 49] width 54 height 25
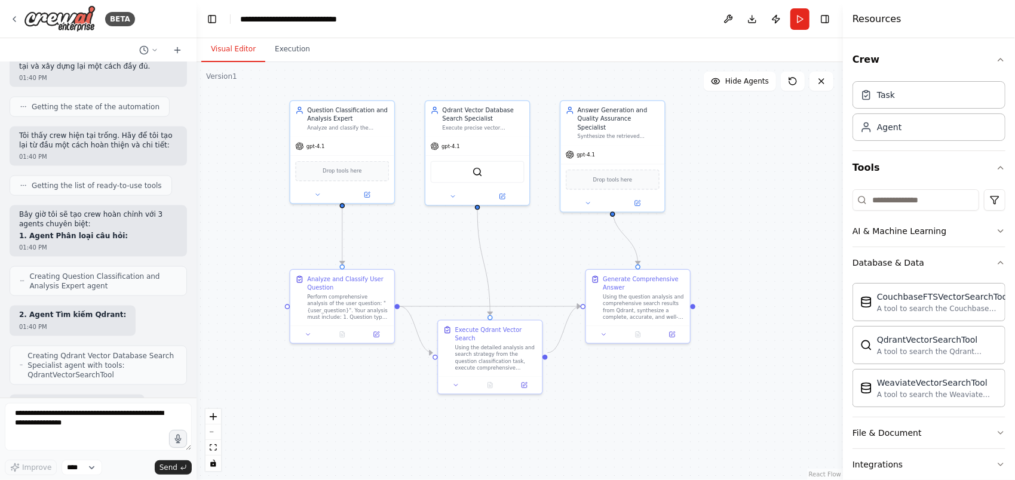
click at [223, 51] on button "Visual Editor" at bounding box center [233, 49] width 64 height 25
click at [329, 123] on div "Analyze and classify the incoming question "{user_question}" to determine its t…" at bounding box center [348, 126] width 82 height 7
click at [366, 194] on icon at bounding box center [368, 193] width 4 height 4
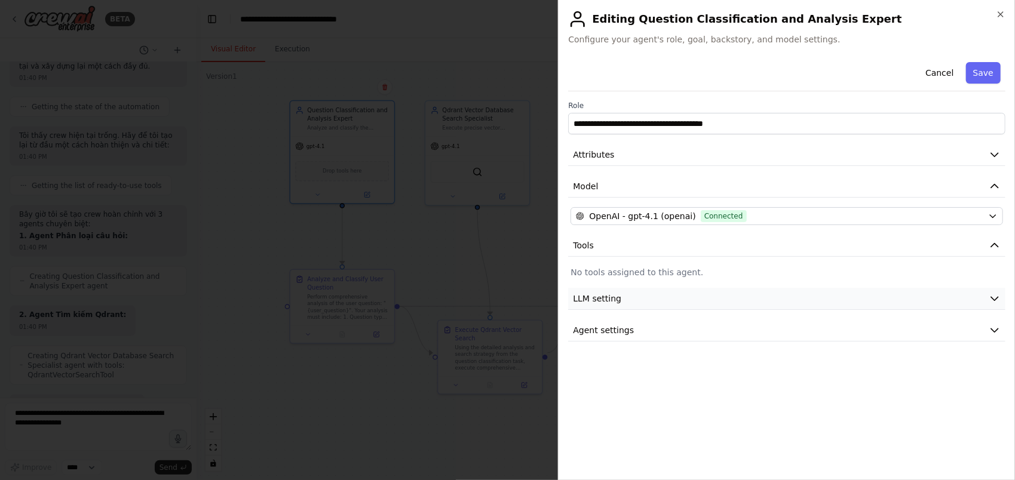
click at [625, 297] on button "LLM setting" at bounding box center [786, 299] width 437 height 22
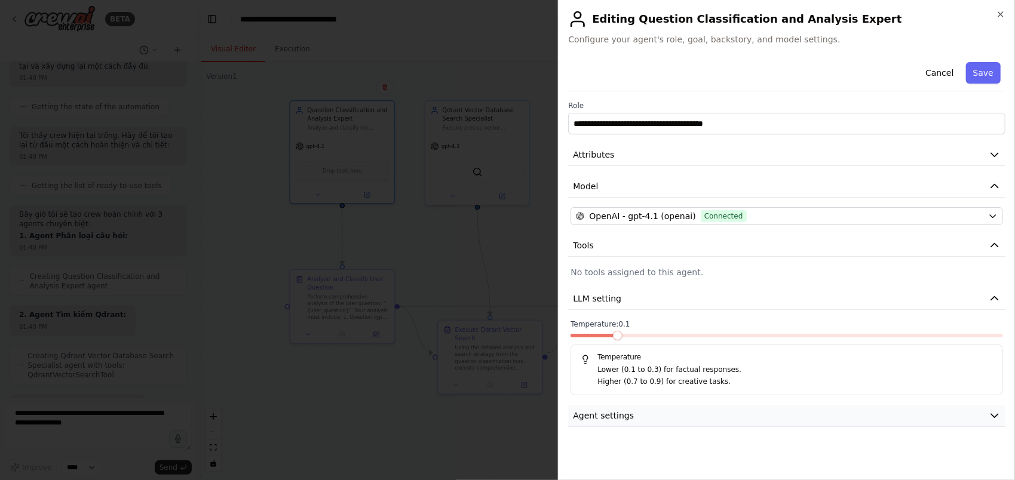
click at [633, 416] on button "Agent settings" at bounding box center [786, 416] width 437 height 22
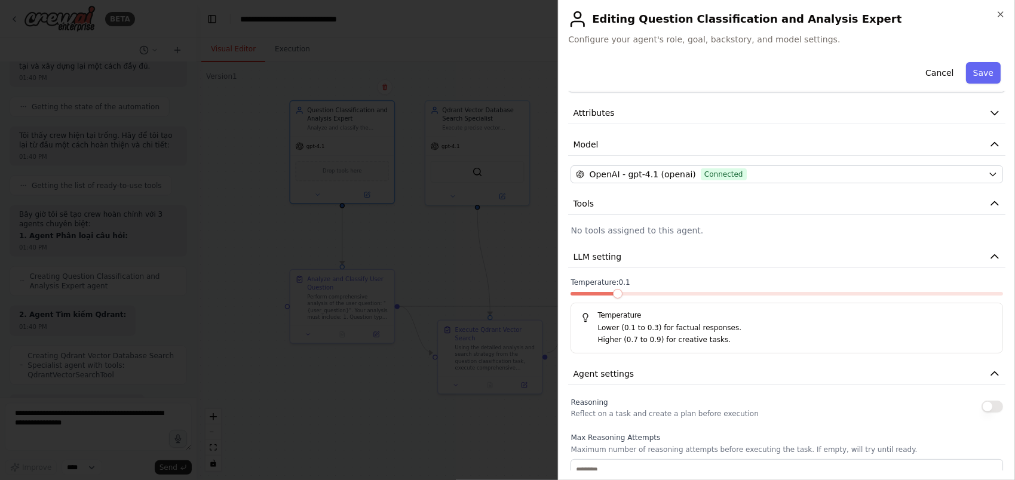
scroll to position [37, 0]
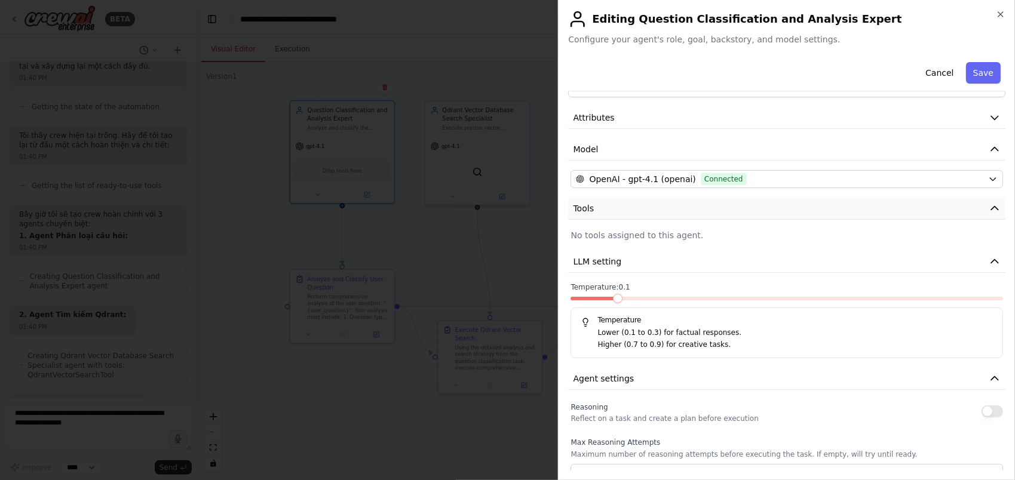
click at [606, 207] on button "Tools" at bounding box center [786, 209] width 437 height 22
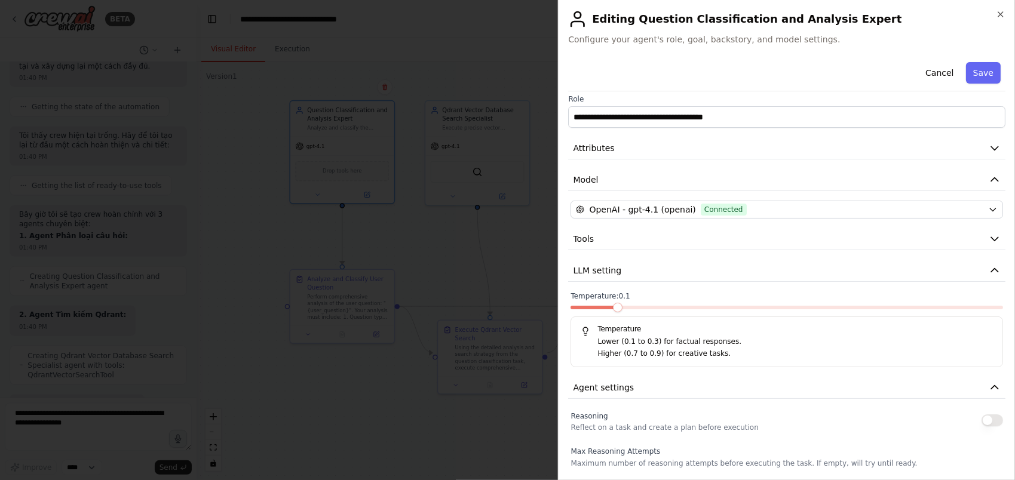
scroll to position [0, 0]
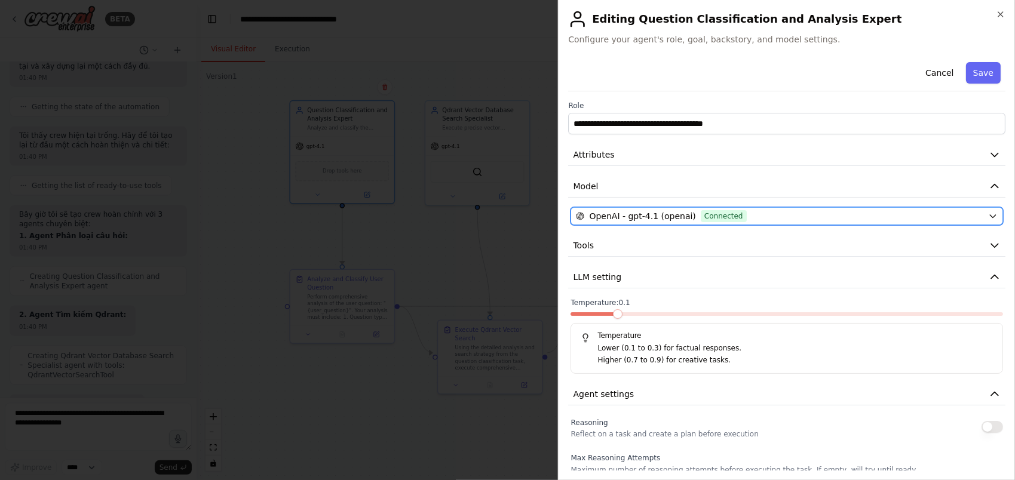
click at [701, 214] on span "Connected" at bounding box center [724, 216] width 46 height 12
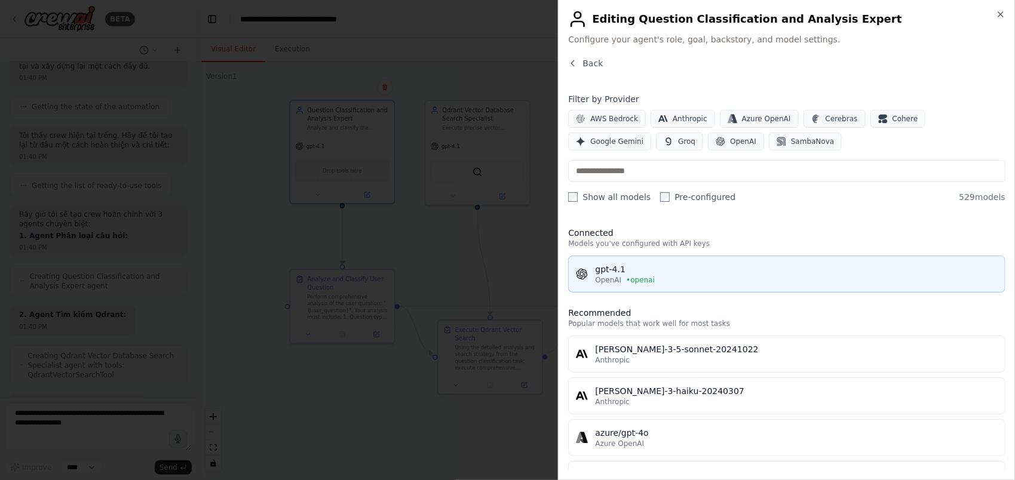
click at [627, 276] on span "• openai" at bounding box center [640, 280] width 29 height 10
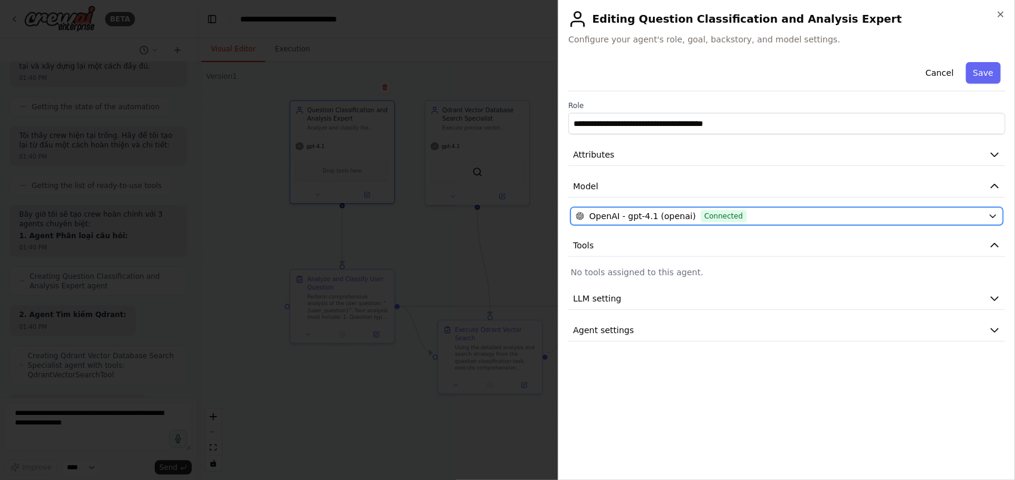
click at [645, 216] on span "OpenAI - gpt-4.1 (openai)" at bounding box center [642, 216] width 106 height 12
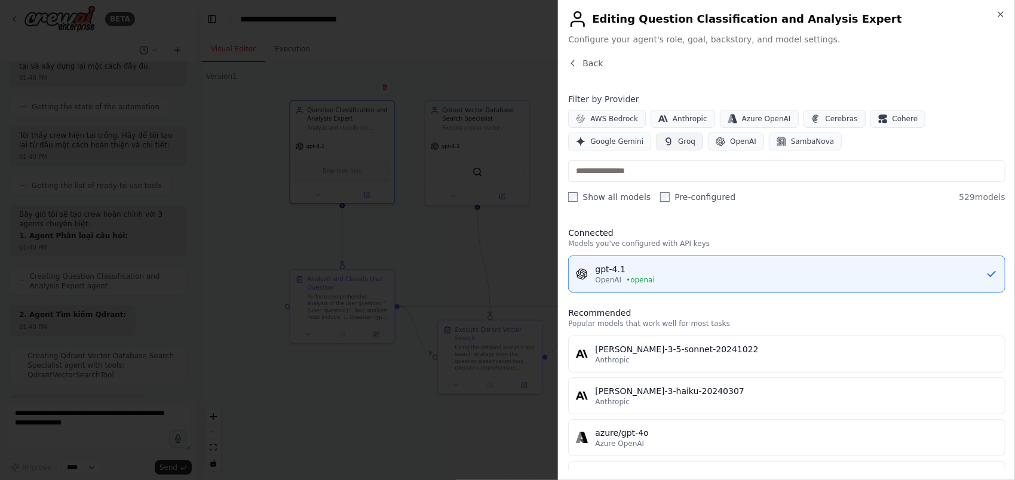
click at [656, 146] on button "Groq" at bounding box center [679, 142] width 47 height 18
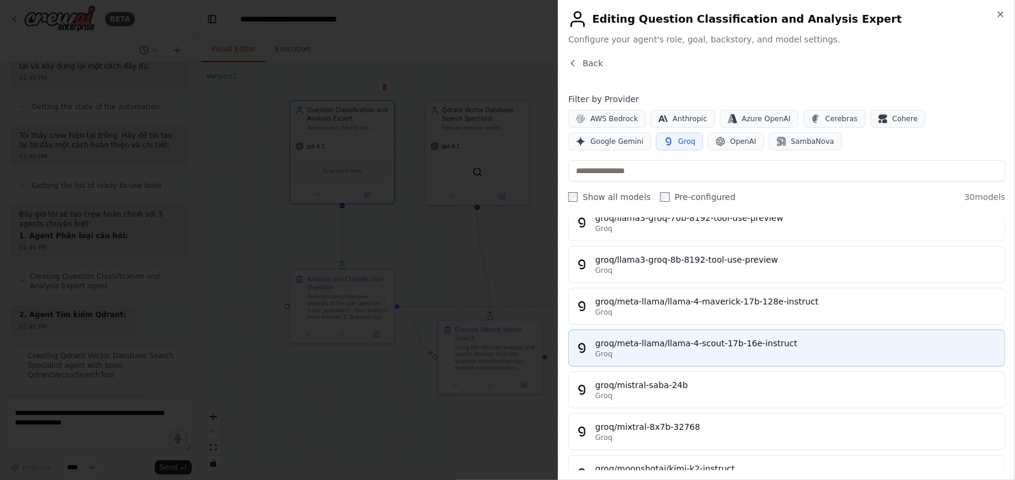
scroll to position [764, 0]
click at [753, 348] on div "Groq" at bounding box center [796, 353] width 403 height 10
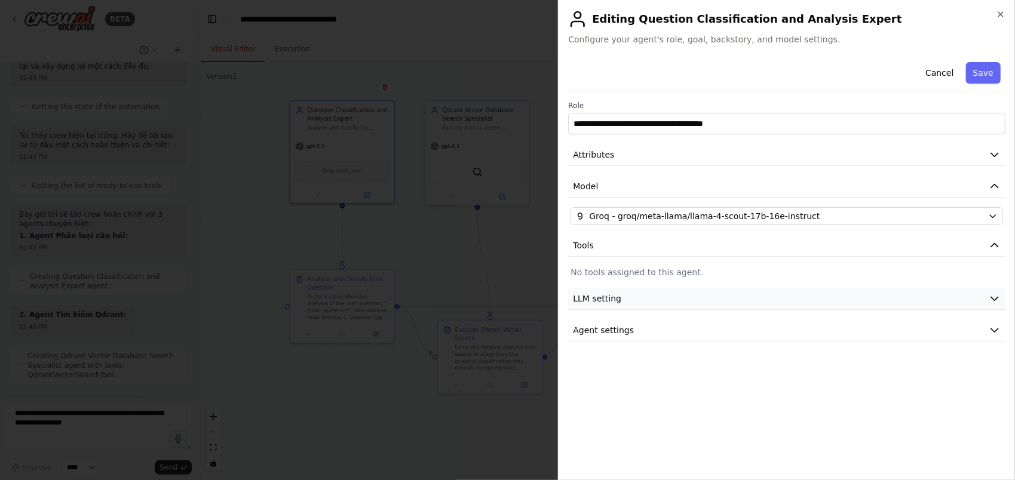
click at [616, 300] on span "LLM setting" at bounding box center [597, 299] width 48 height 12
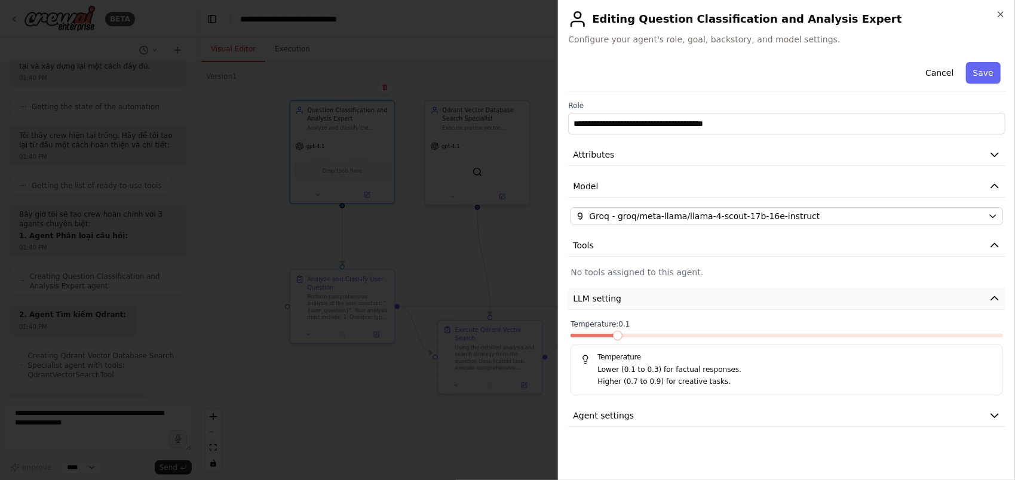
click at [616, 300] on span "LLM setting" at bounding box center [597, 299] width 48 height 12
click at [613, 330] on span "Agent settings" at bounding box center [603, 330] width 61 height 12
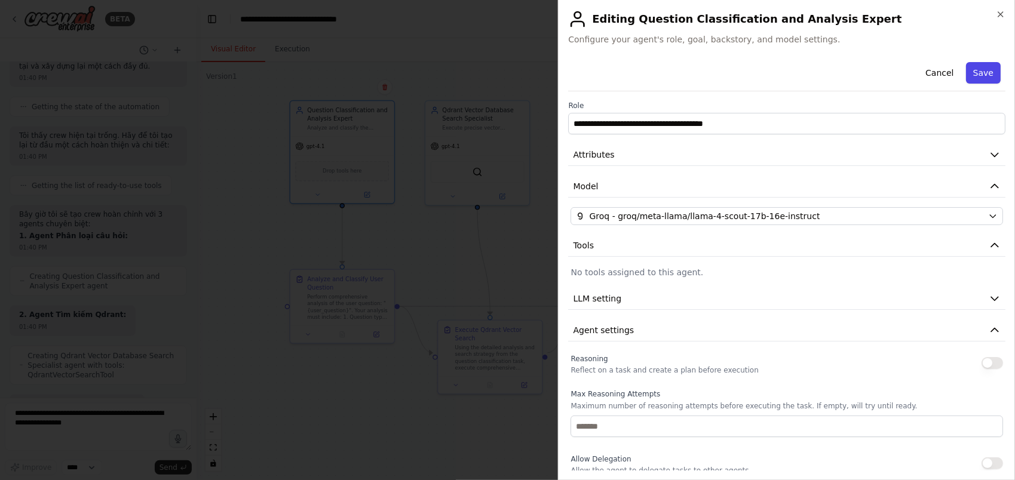
click at [970, 68] on button "Save" at bounding box center [983, 73] width 35 height 22
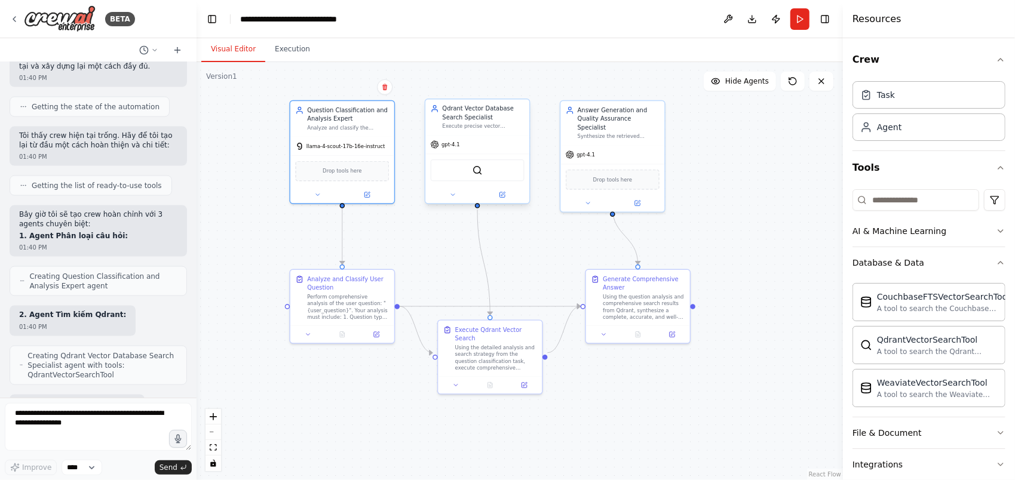
click at [473, 146] on div "gpt-4.1" at bounding box center [477, 145] width 104 height 19
click at [483, 177] on div "QdrantVectorSearchTool" at bounding box center [478, 171] width 94 height 22
click at [496, 198] on button at bounding box center [503, 195] width 48 height 10
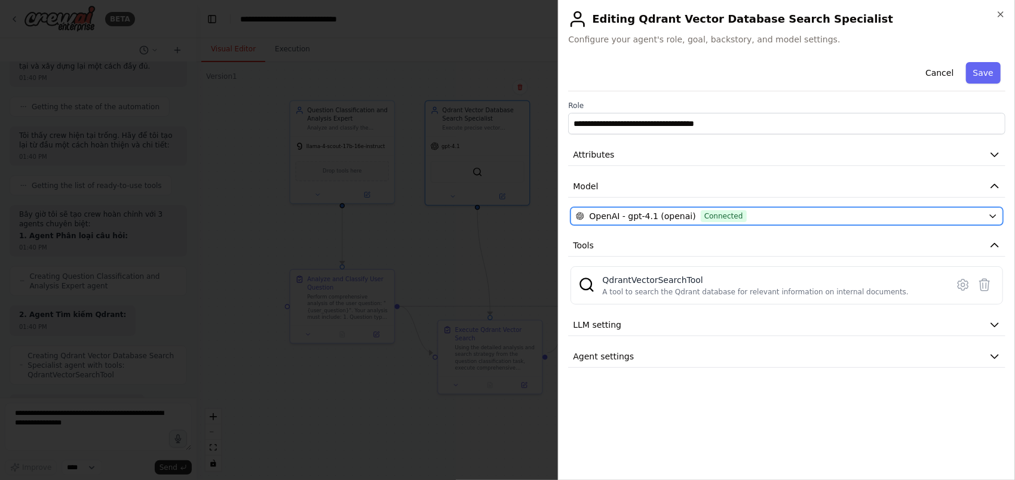
click at [722, 212] on span "Connected" at bounding box center [724, 216] width 46 height 12
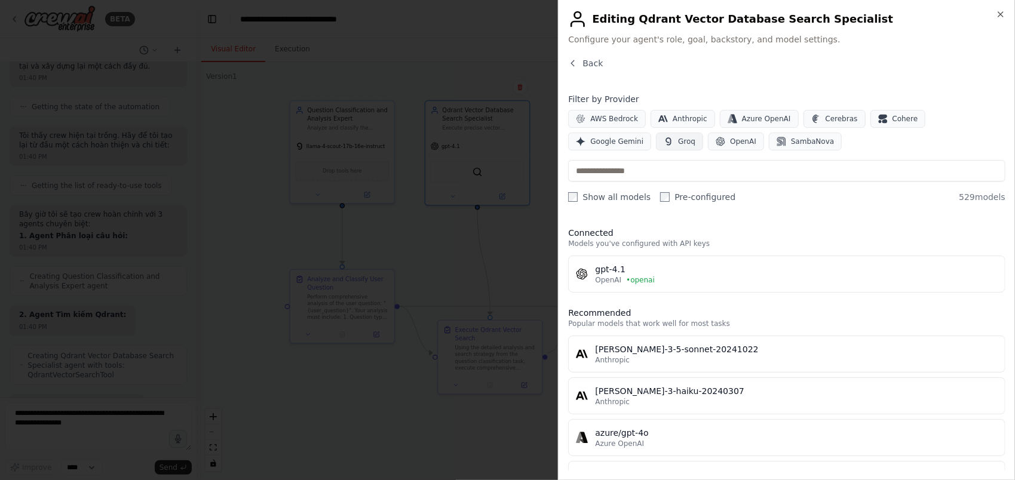
click at [656, 136] on button "Groq" at bounding box center [679, 142] width 47 height 18
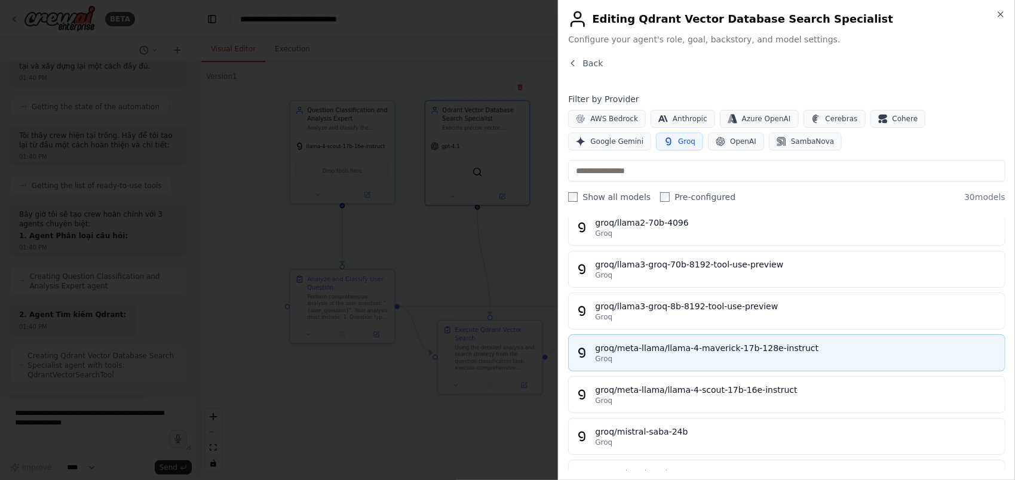
scroll to position [716, 0]
click at [698, 343] on div "groq/meta-llama/llama-4-maverick-17b-128e-instruct" at bounding box center [796, 348] width 403 height 12
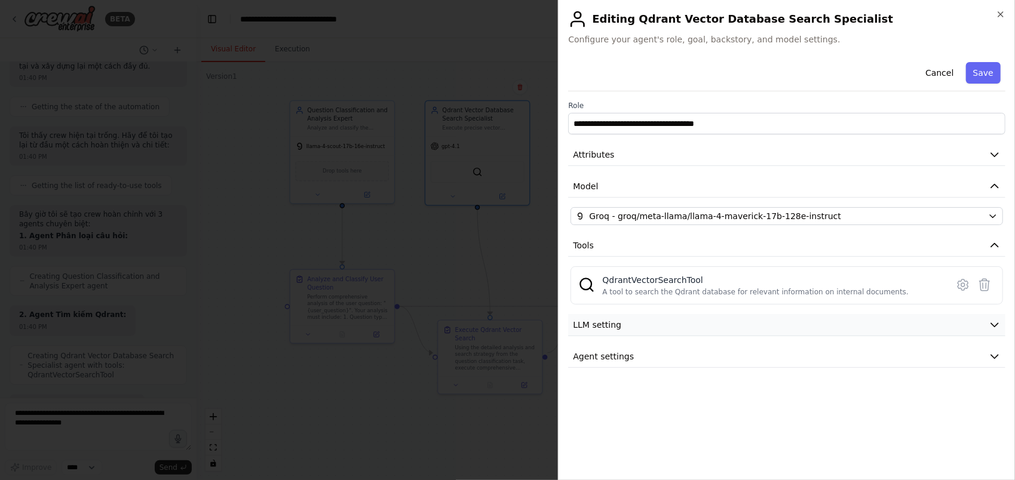
click at [978, 319] on icon "button" at bounding box center [995, 325] width 12 height 12
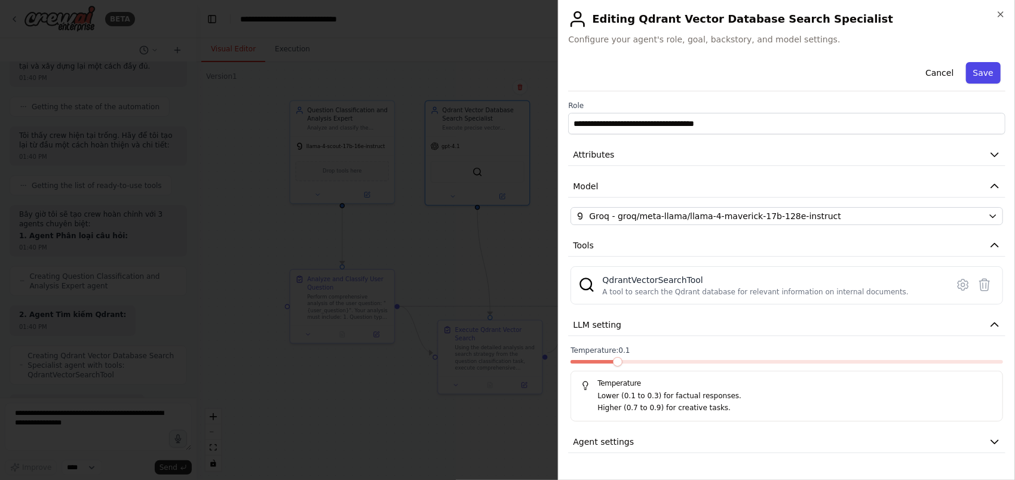
click at [978, 75] on button "Save" at bounding box center [983, 73] width 35 height 22
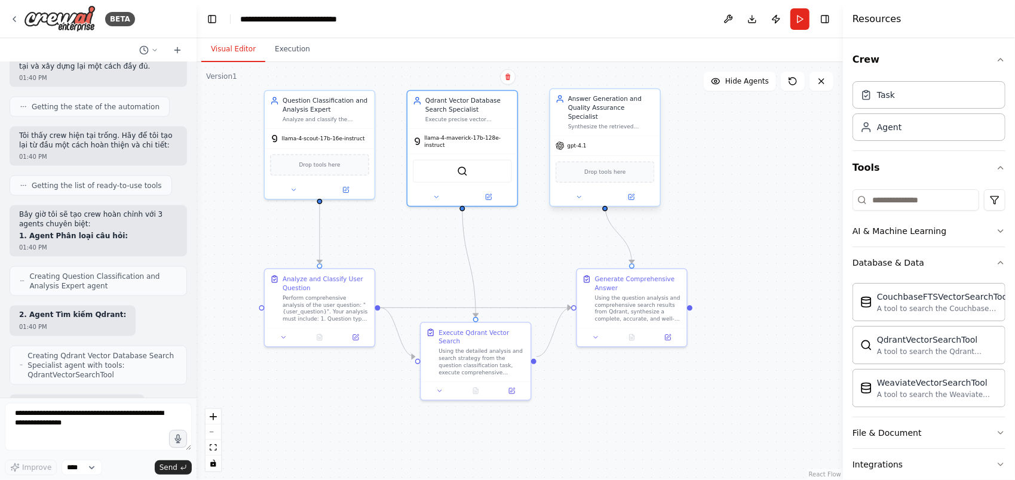
click at [622, 124] on div "Answer Generation and Quality Assurance Specialist Synthesize the retrieved inf…" at bounding box center [605, 112] width 110 height 47
click at [631, 194] on icon at bounding box center [630, 196] width 5 height 5
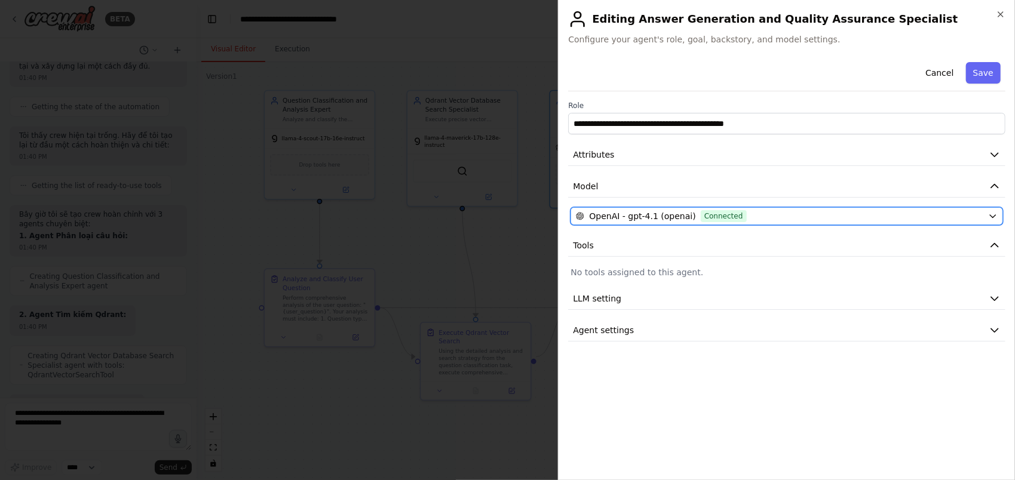
click at [631, 213] on span "OpenAI - gpt-4.1 (openai)" at bounding box center [642, 216] width 106 height 12
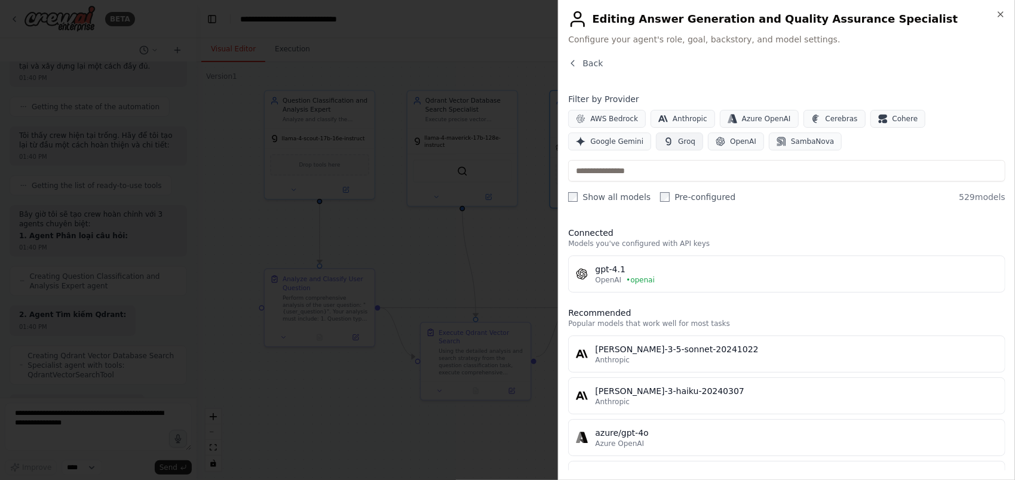
click at [678, 143] on span "Groq" at bounding box center [686, 142] width 17 height 10
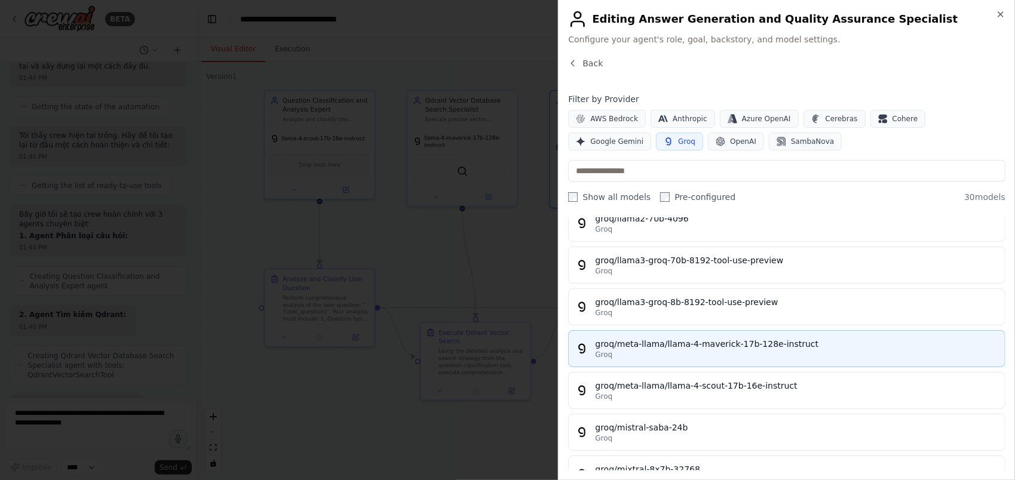
scroll to position [718, 0]
click at [704, 340] on div "groq/meta-llama/llama-4-maverick-17b-128e-instruct" at bounding box center [796, 346] width 403 height 12
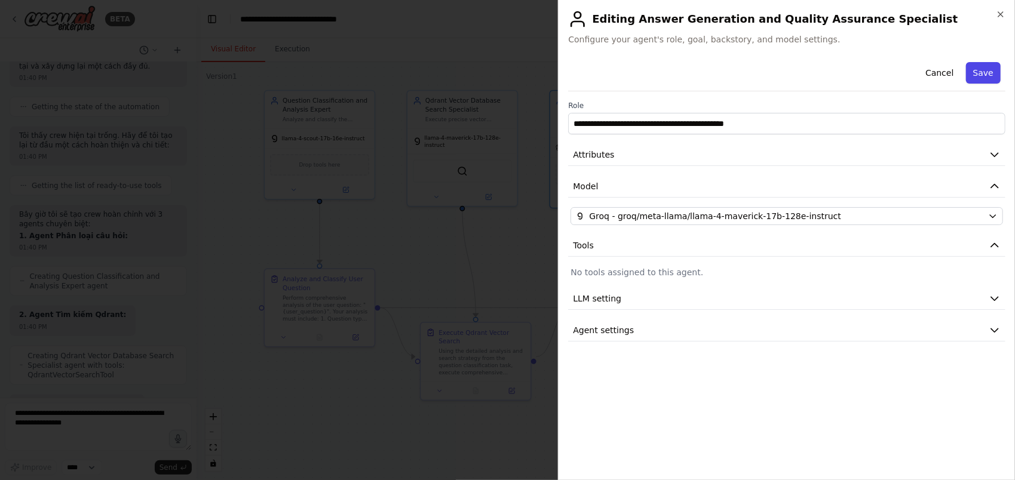
click at [978, 70] on button "Save" at bounding box center [983, 73] width 35 height 22
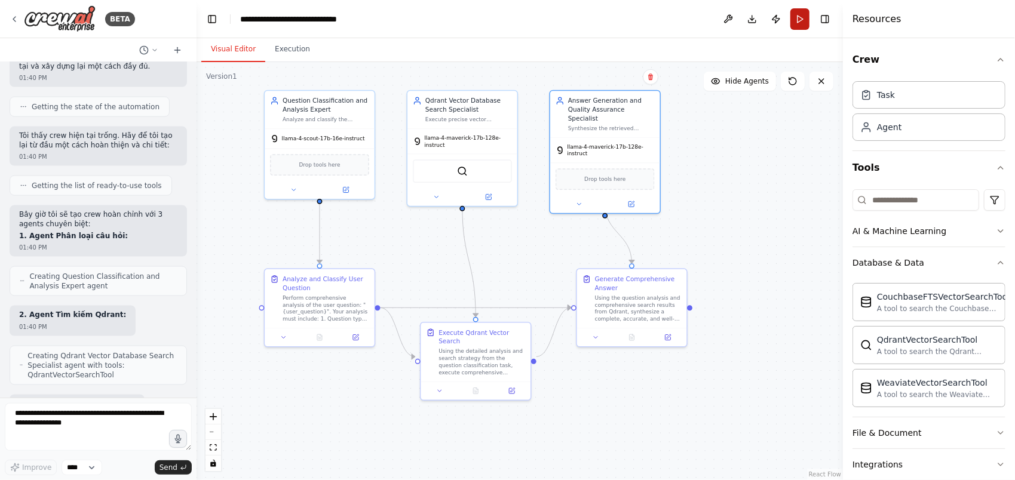
click at [796, 21] on button "Run" at bounding box center [799, 19] width 19 height 22
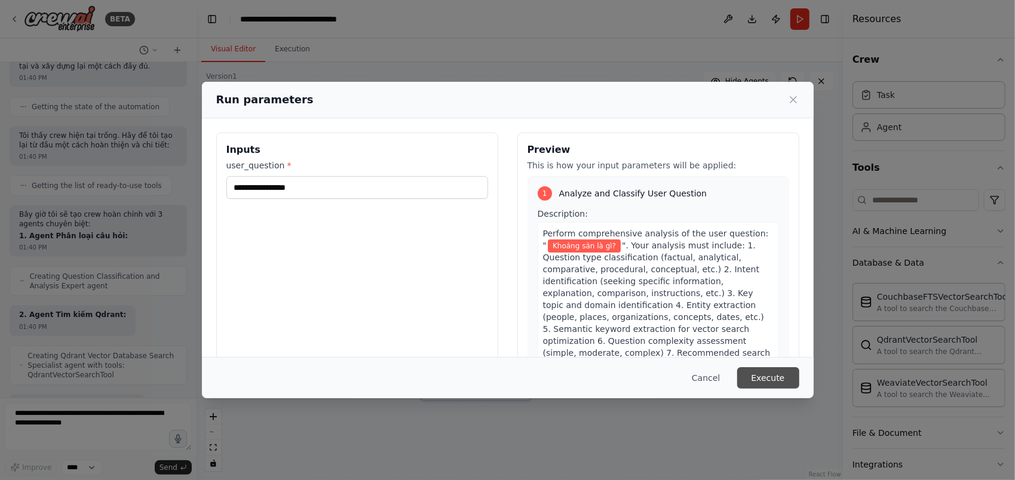
click at [770, 378] on button "Execute" at bounding box center [768, 378] width 62 height 22
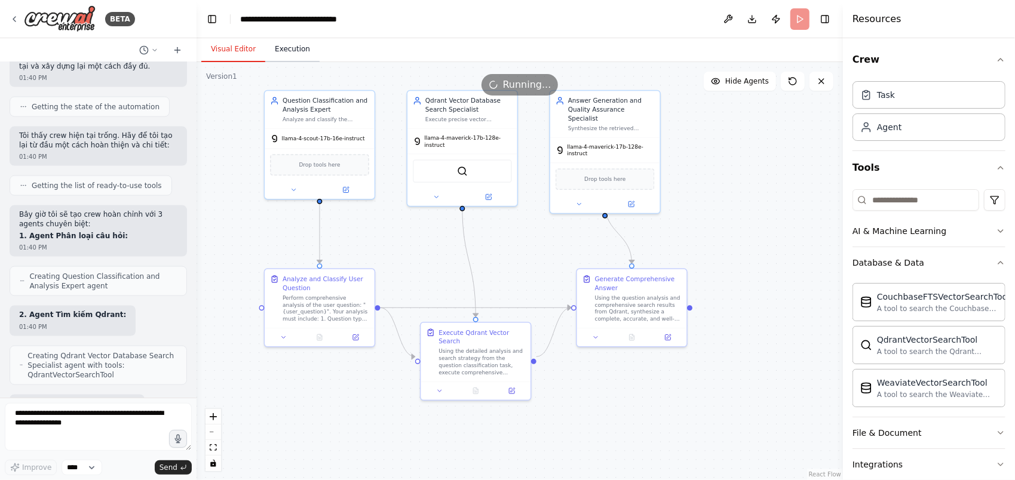
click at [292, 52] on button "Execution" at bounding box center [292, 49] width 54 height 25
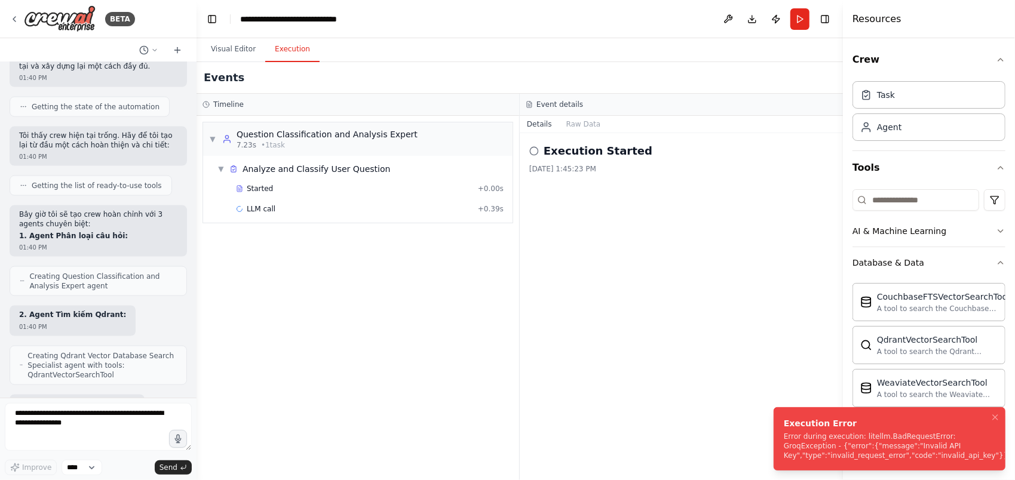
drag, startPoint x: 780, startPoint y: 434, endPoint x: 903, endPoint y: 467, distance: 127.5
click at [903, 467] on li "Execution Error Error during execution: litellm.BadRequestError: GroqException …" at bounding box center [890, 438] width 232 height 63
click at [49, 421] on textarea at bounding box center [98, 427] width 187 height 48
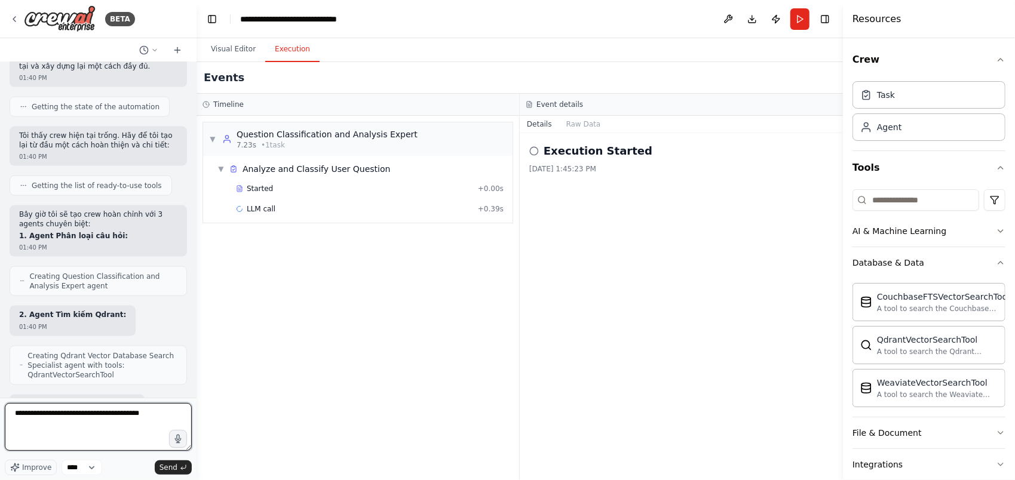
type textarea "**********"
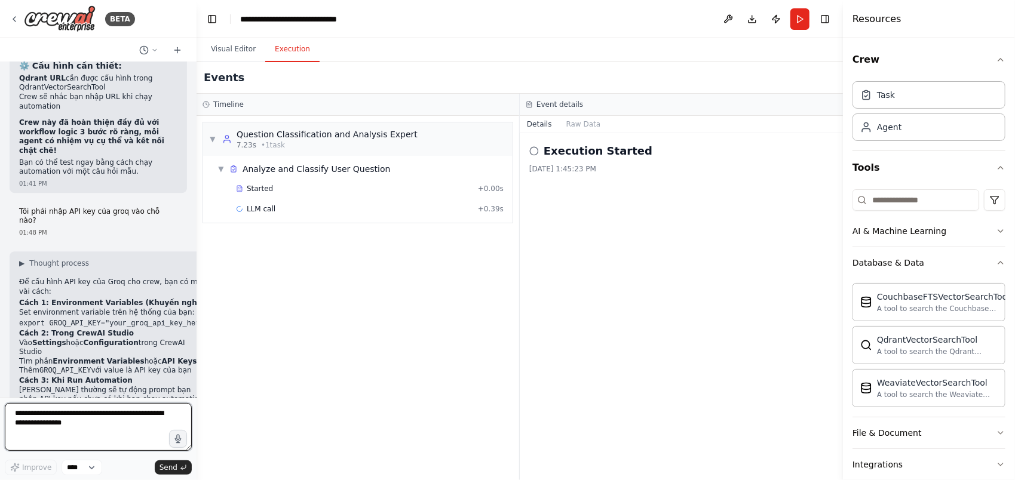
scroll to position [2464, 0]
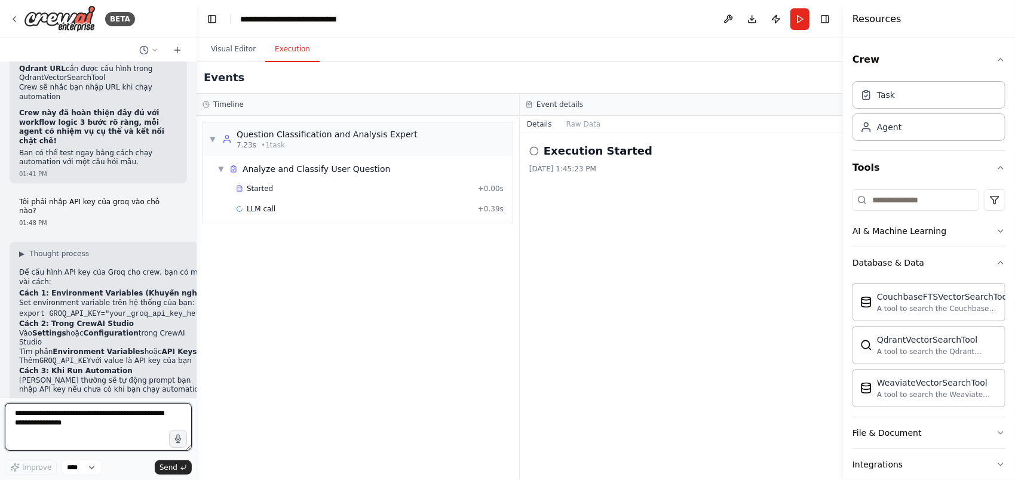
click at [90, 425] on textarea at bounding box center [98, 427] width 187 height 48
type textarea "*"
type textarea "**********"
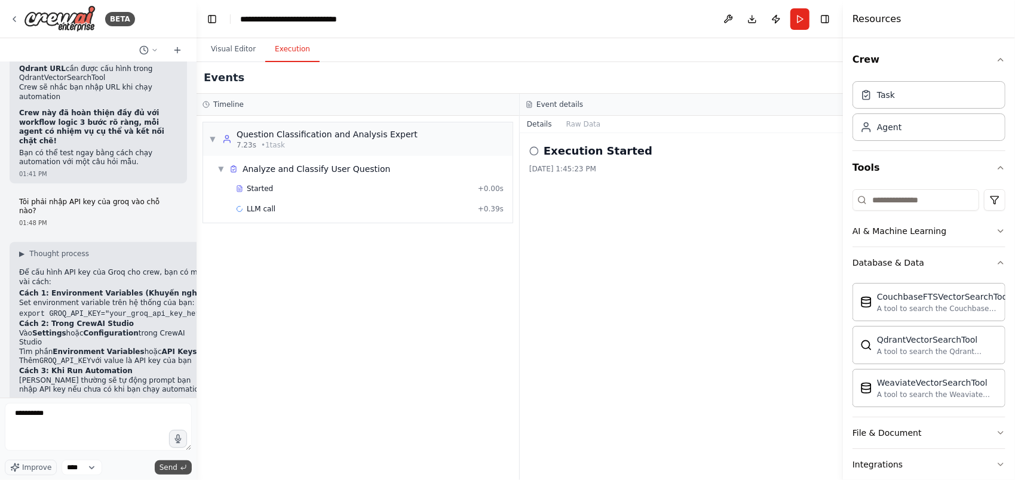
click at [176, 470] on span "Send" at bounding box center [169, 468] width 18 height 10
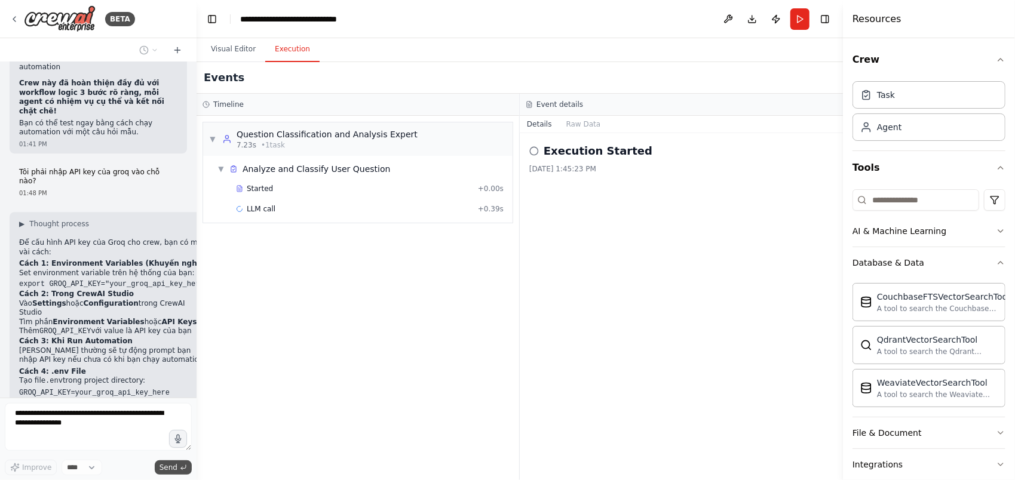
scroll to position [2534, 0]
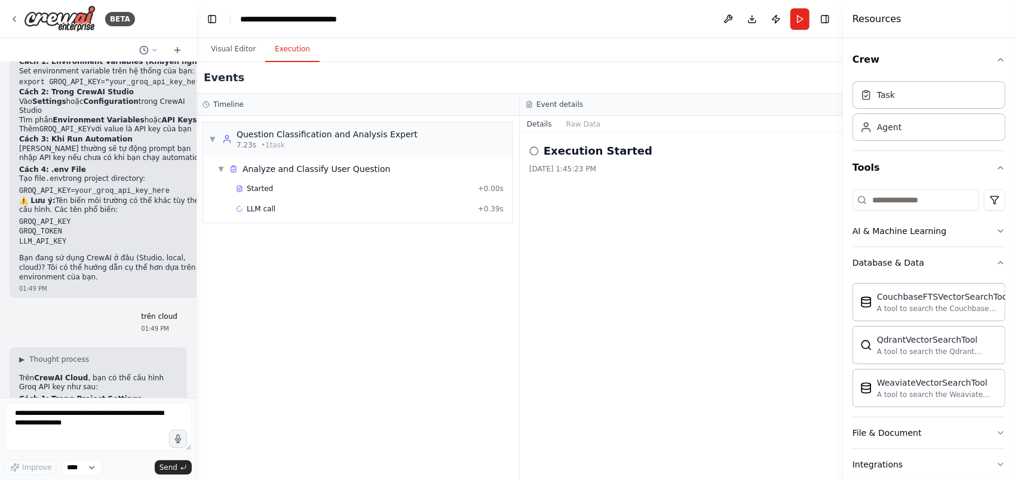
click at [142, 355] on div "▶ Thought process Trên CrewAI Cloud , bạn có thể cấu hình Groq API key như sau:…" at bounding box center [98, 435] width 158 height 160
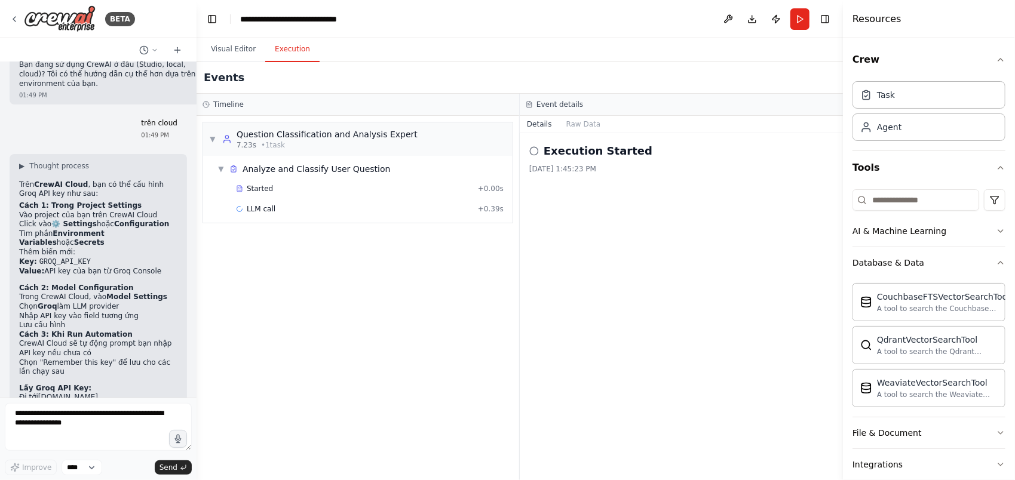
scroll to position [2888, 0]
click at [728, 16] on button at bounding box center [728, 19] width 19 height 22
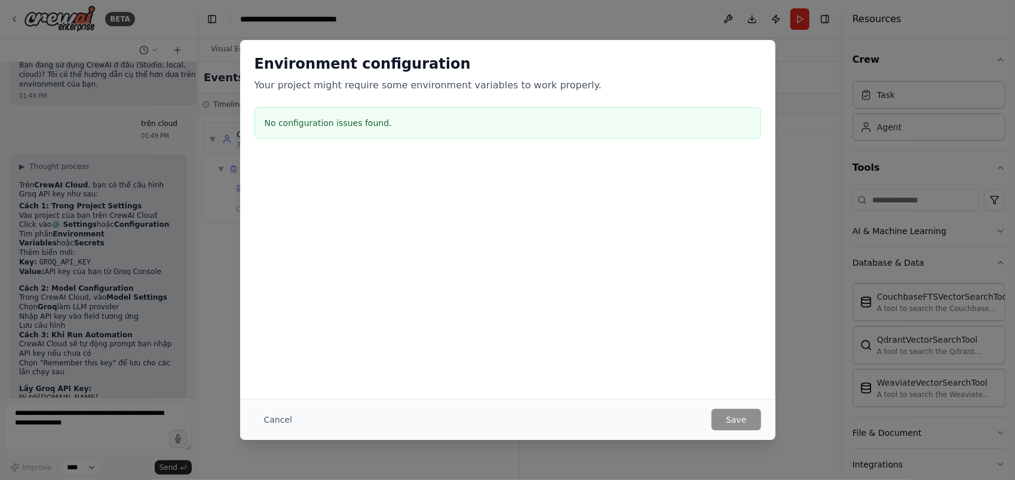
click at [376, 128] on h3 "No configuration issues found." at bounding box center [508, 123] width 486 height 12
click at [331, 136] on div "No configuration issues found." at bounding box center [507, 123] width 507 height 32
click at [268, 423] on button "Cancel" at bounding box center [277, 420] width 47 height 22
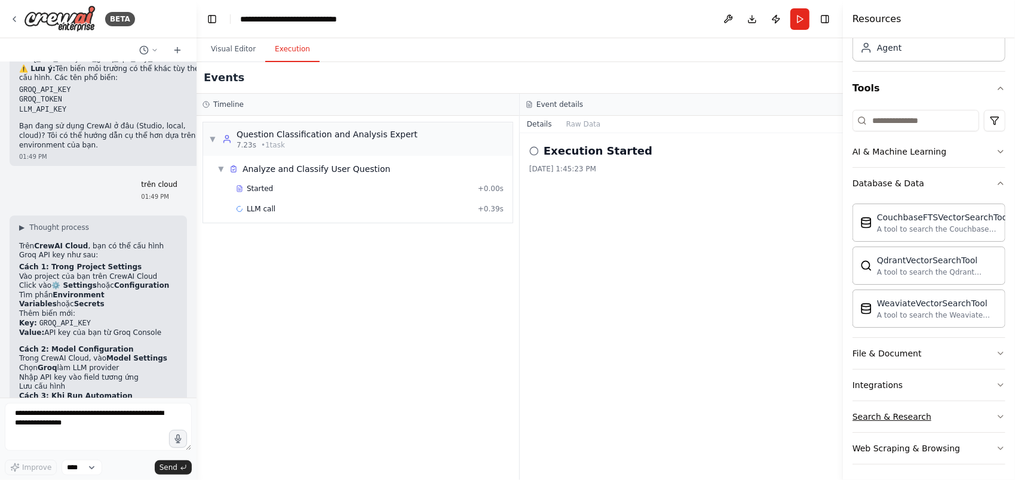
scroll to position [0, 0]
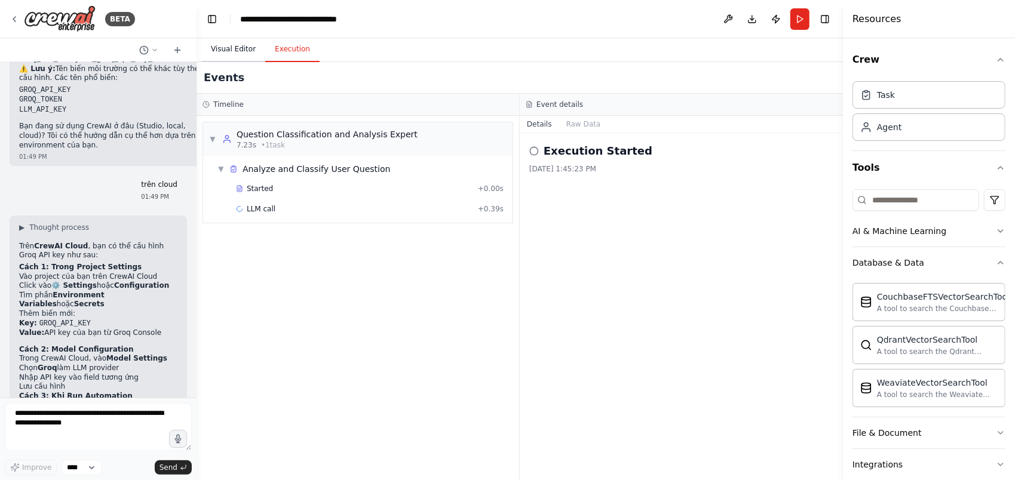
click at [226, 50] on button "Visual Editor" at bounding box center [233, 49] width 64 height 25
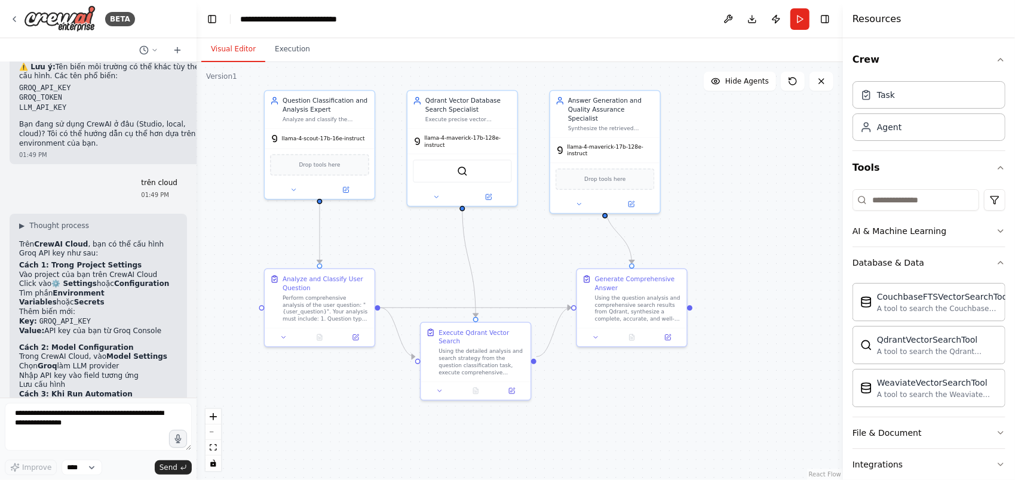
scroll to position [2829, 0]
click at [72, 25] on img at bounding box center [60, 18] width 72 height 27
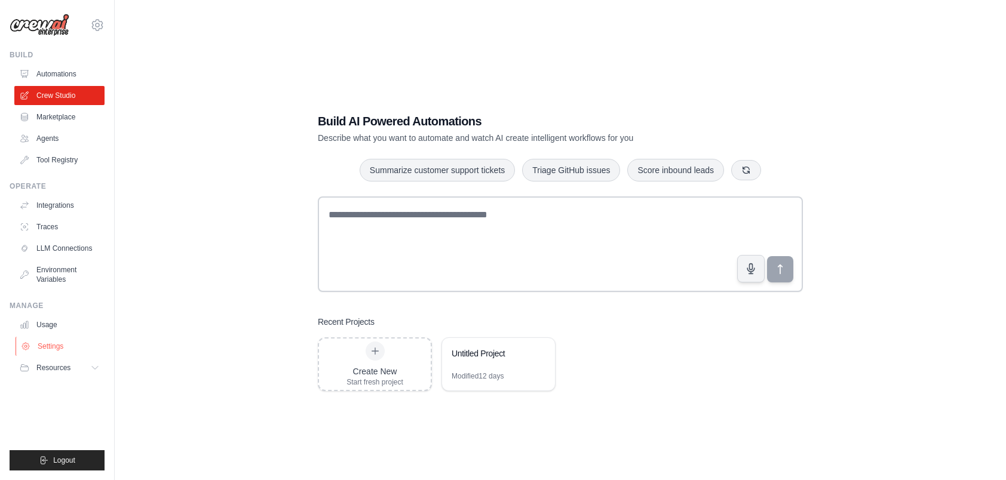
click at [50, 343] on link "Settings" at bounding box center [61, 346] width 90 height 19
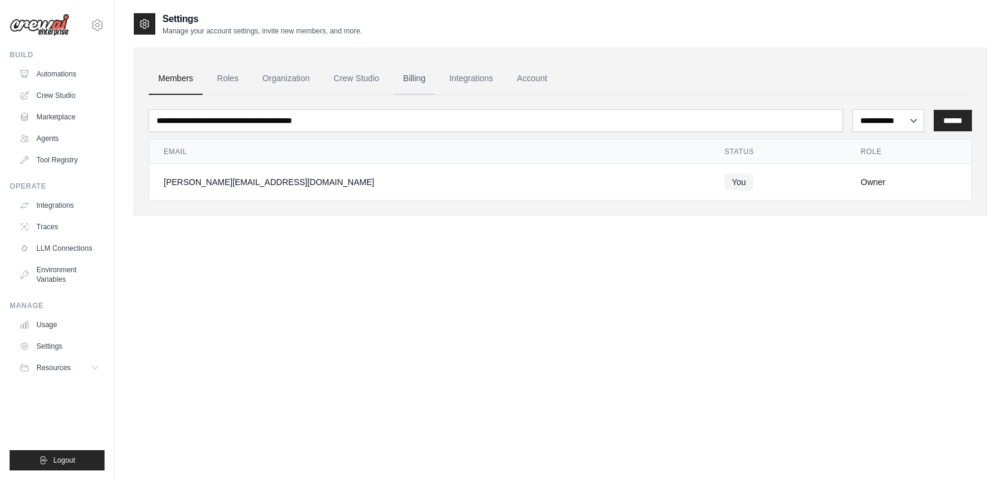
click at [406, 81] on link "Billing" at bounding box center [414, 79] width 41 height 32
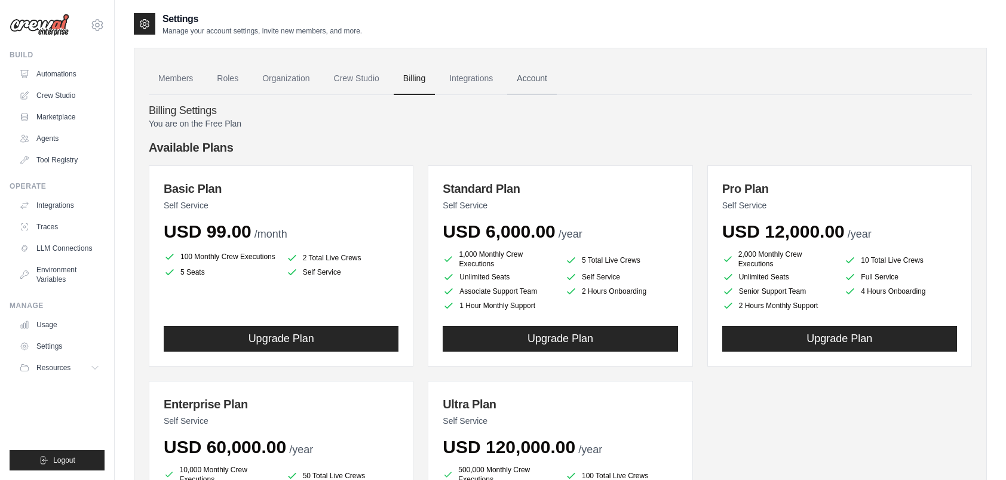
click at [533, 79] on link "Account" at bounding box center [532, 79] width 50 height 32
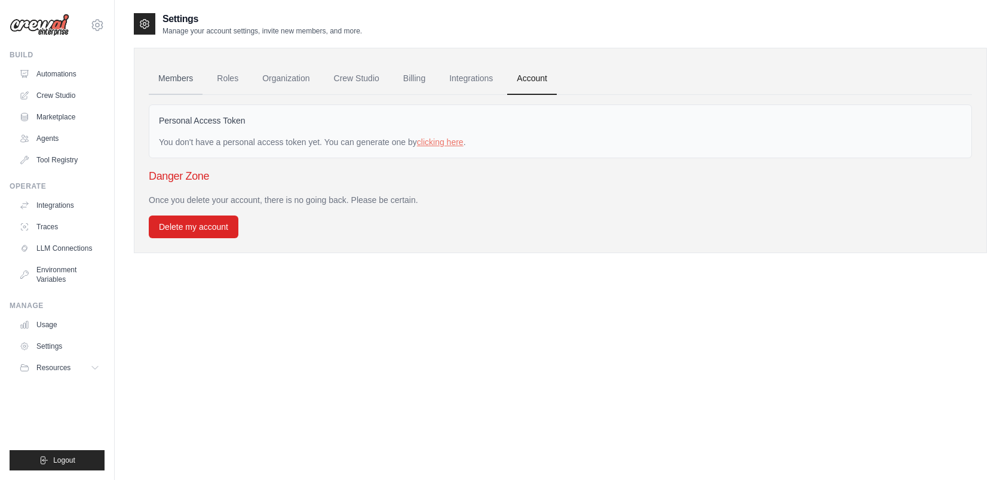
click at [170, 78] on link "Members" at bounding box center [176, 79] width 54 height 32
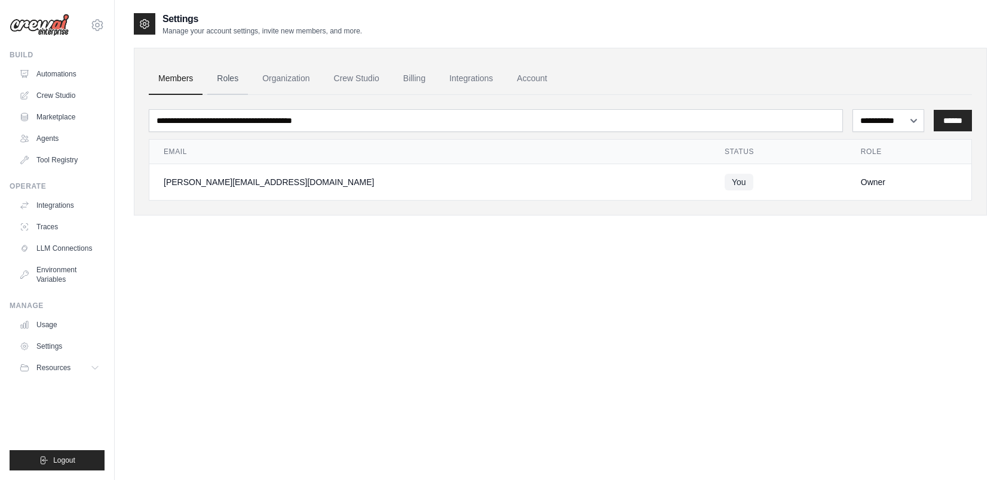
click at [227, 74] on link "Roles" at bounding box center [227, 79] width 41 height 32
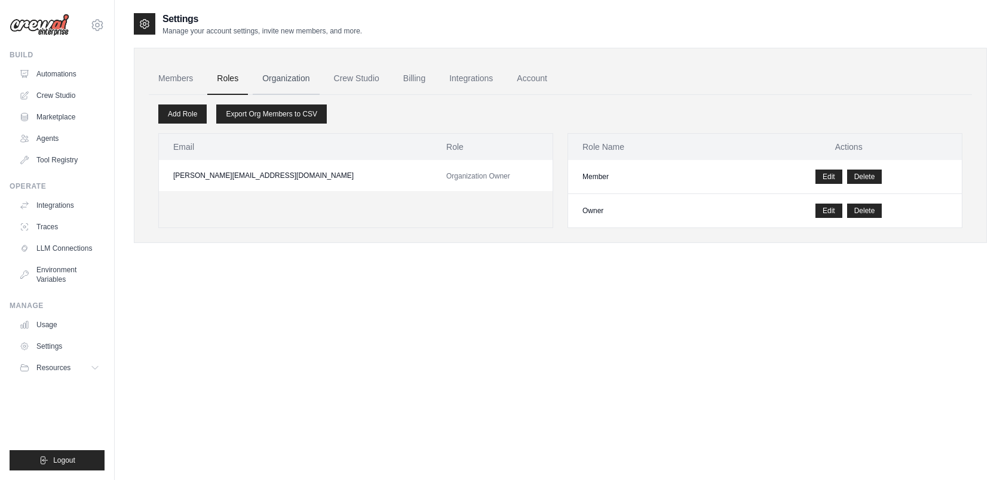
click at [282, 82] on link "Organization" at bounding box center [286, 79] width 66 height 32
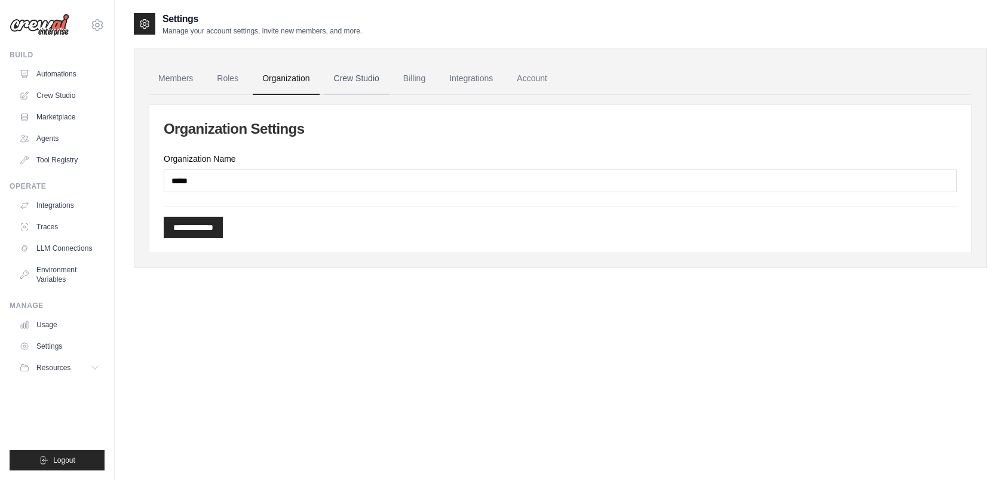
click at [355, 76] on link "Crew Studio" at bounding box center [356, 79] width 65 height 32
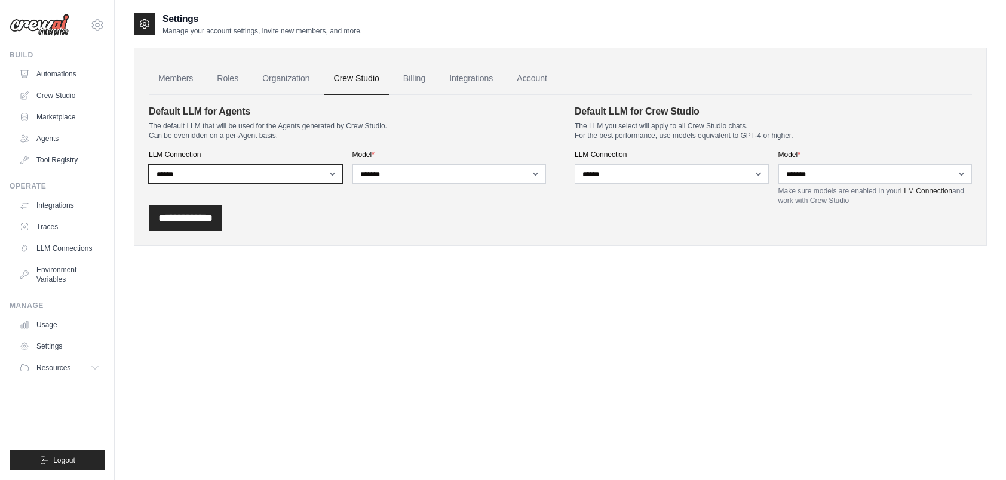
click at [280, 171] on select "**********" at bounding box center [246, 174] width 194 height 20
select select
click at [149, 164] on select "**********" at bounding box center [246, 174] width 194 height 20
click at [331, 175] on select "**********" at bounding box center [246, 174] width 194 height 20
click at [149, 164] on select "**********" at bounding box center [246, 174] width 194 height 20
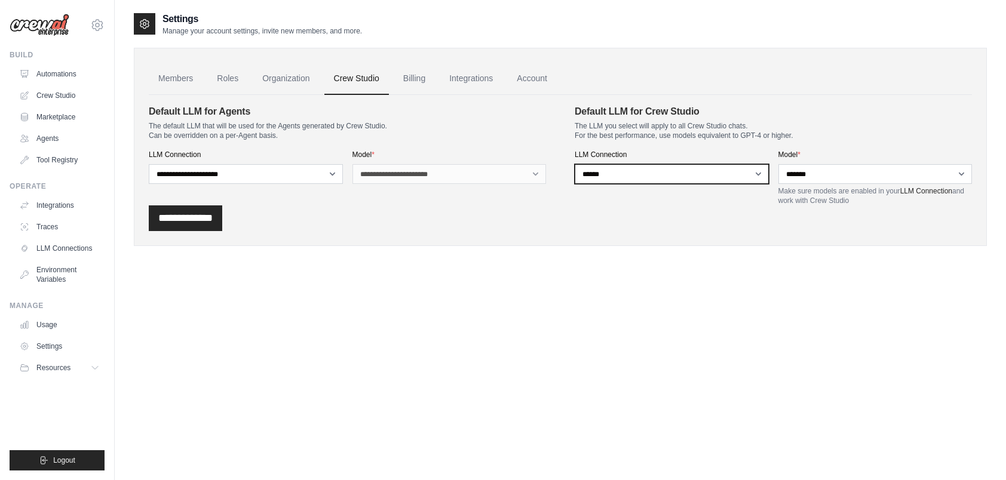
click at [625, 177] on select "**********" at bounding box center [672, 174] width 194 height 20
select select
click at [575, 164] on select "**********" at bounding box center [672, 174] width 194 height 20
click at [710, 220] on div "**********" at bounding box center [560, 218] width 823 height 26
click at [199, 219] on input "**********" at bounding box center [185, 218] width 73 height 26
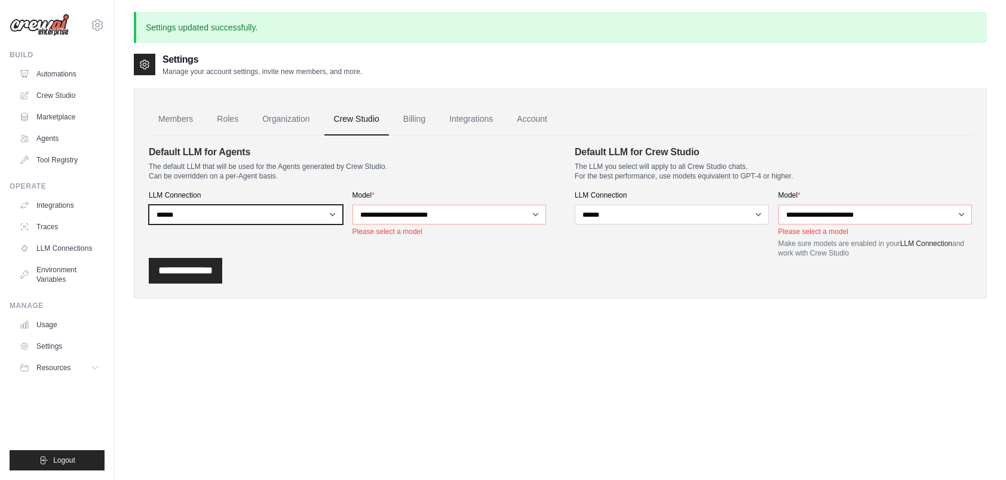
click at [238, 209] on select "**********" at bounding box center [246, 215] width 194 height 20
select select
click at [149, 205] on select "**********" at bounding box center [246, 215] width 194 height 20
click at [277, 239] on div "**********" at bounding box center [347, 201] width 397 height 113
click at [222, 261] on input "**********" at bounding box center [185, 271] width 73 height 26
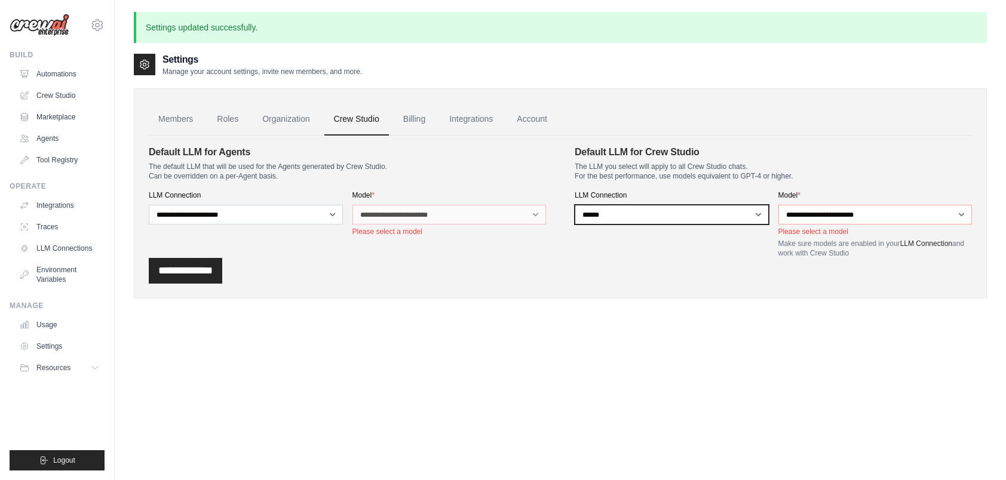
click at [680, 213] on select "**********" at bounding box center [672, 215] width 194 height 20
select select
click at [575, 205] on select "**********" at bounding box center [672, 215] width 194 height 20
click at [172, 266] on input "**********" at bounding box center [185, 271] width 73 height 26
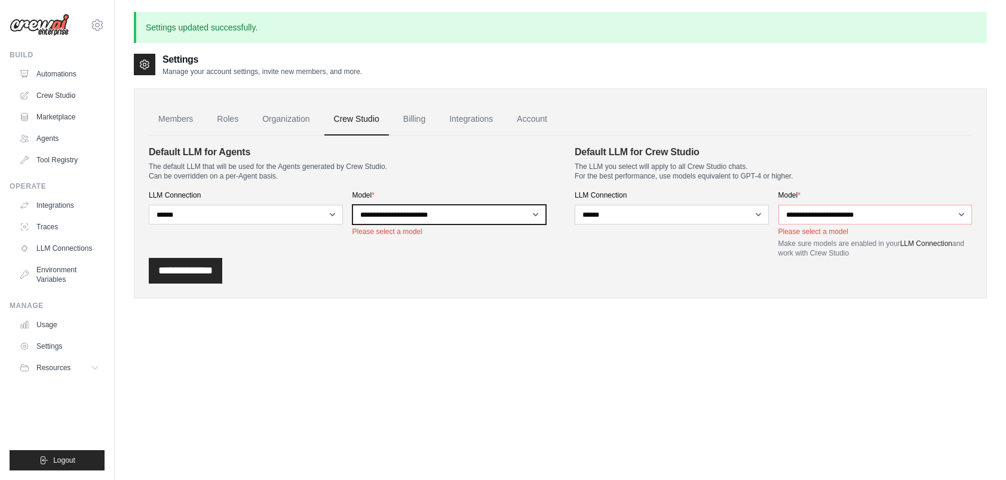
click at [430, 220] on select "**********" at bounding box center [449, 215] width 194 height 20
select select "*******"
click at [352, 205] on select "**********" at bounding box center [449, 215] width 194 height 20
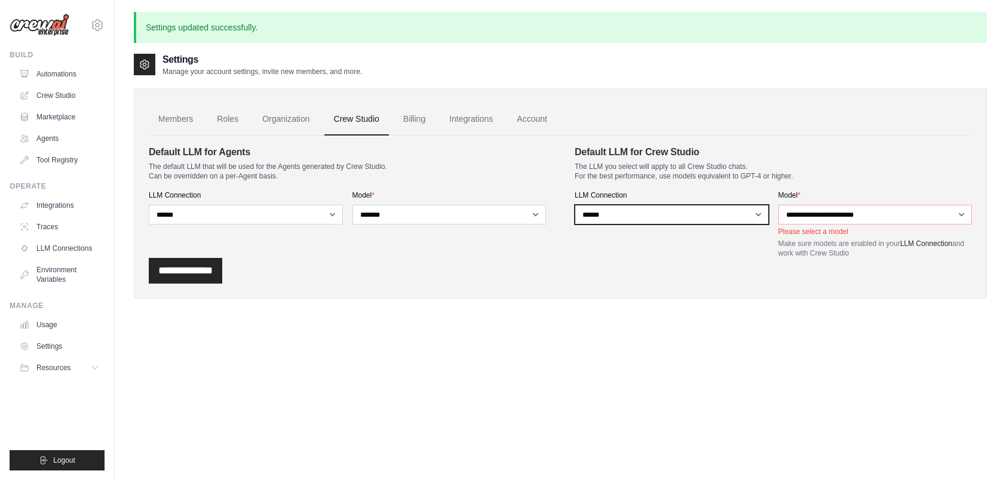
click at [626, 211] on select "**********" at bounding box center [672, 215] width 194 height 20
click at [575, 205] on select "**********" at bounding box center [672, 215] width 194 height 20
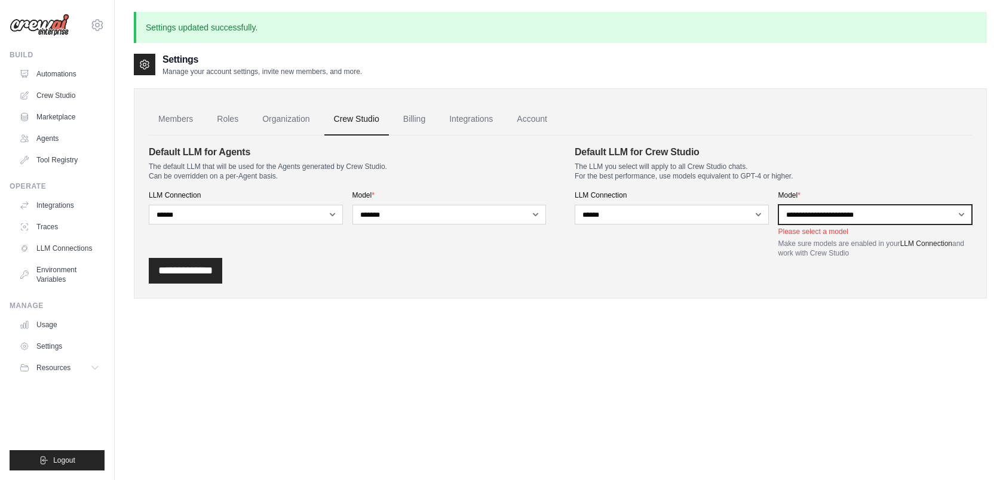
click at [864, 210] on select "**********" at bounding box center [875, 215] width 194 height 20
select select "*******"
click at [778, 205] on select "**********" at bounding box center [875, 215] width 194 height 20
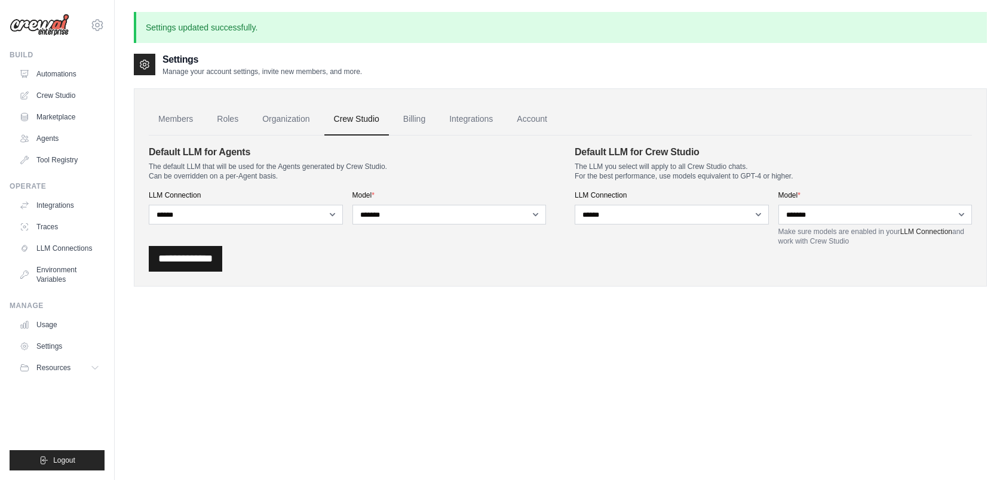
click at [185, 249] on input "**********" at bounding box center [185, 259] width 73 height 26
click at [176, 267] on input "**********" at bounding box center [185, 259] width 73 height 26
click at [54, 79] on link "Automations" at bounding box center [61, 74] width 90 height 19
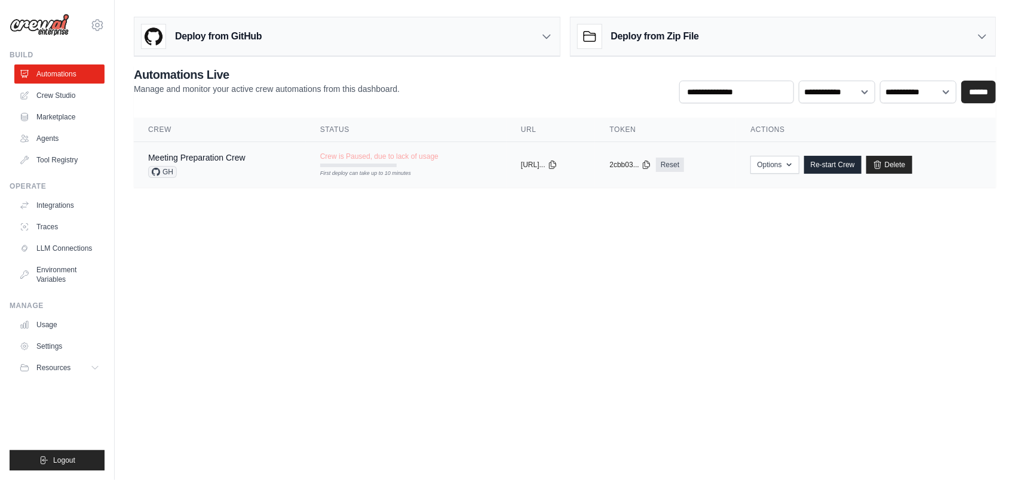
click at [333, 159] on span "Crew is Paused, due to lack of usage" at bounding box center [379, 157] width 118 height 10
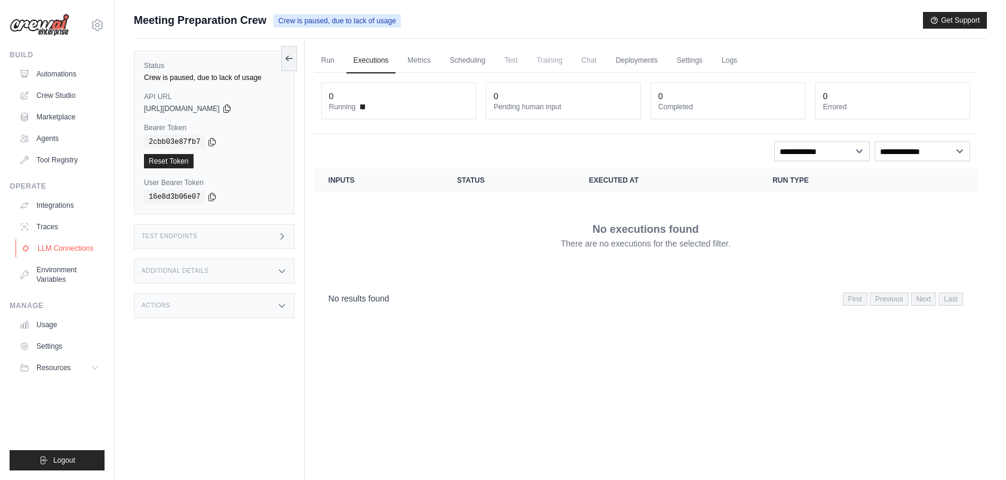
click at [54, 250] on link "LLM Connections" at bounding box center [61, 248] width 90 height 19
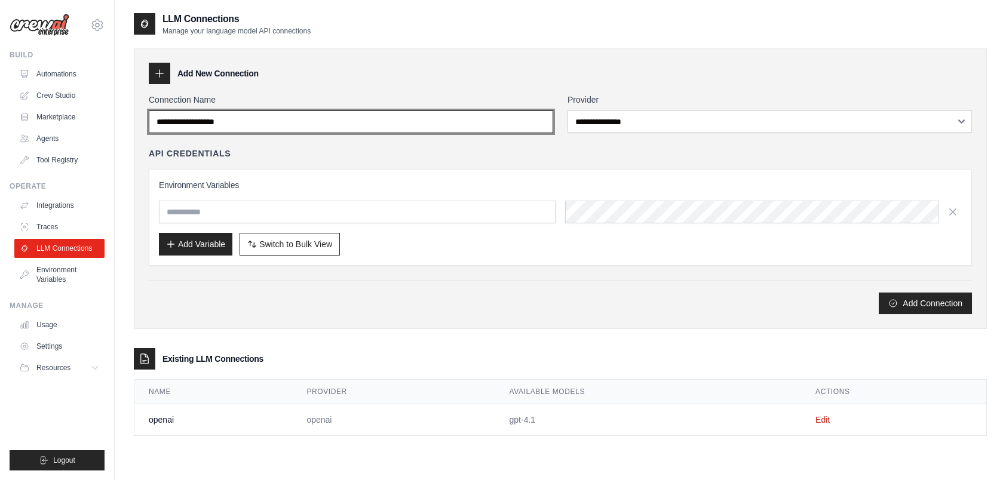
click at [205, 121] on input "Connection Name" at bounding box center [351, 122] width 404 height 23
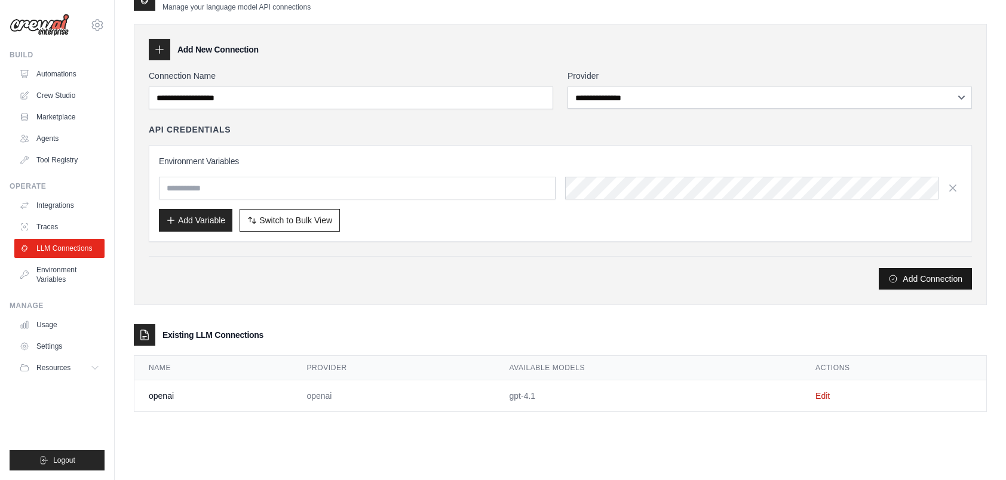
click at [947, 277] on button "Add Connection" at bounding box center [925, 279] width 93 height 22
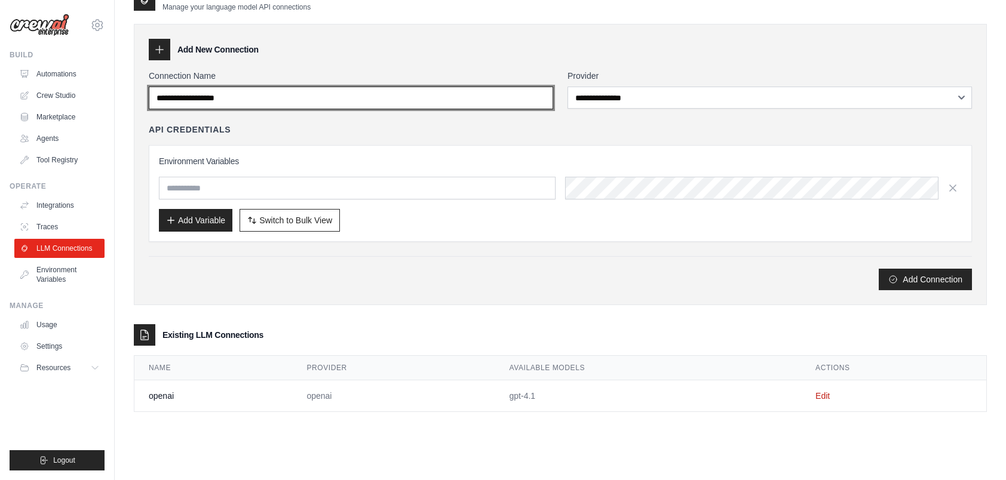
click at [295, 94] on input "Connection Name" at bounding box center [351, 98] width 404 height 23
click at [280, 100] on input "Connection Name" at bounding box center [351, 98] width 404 height 23
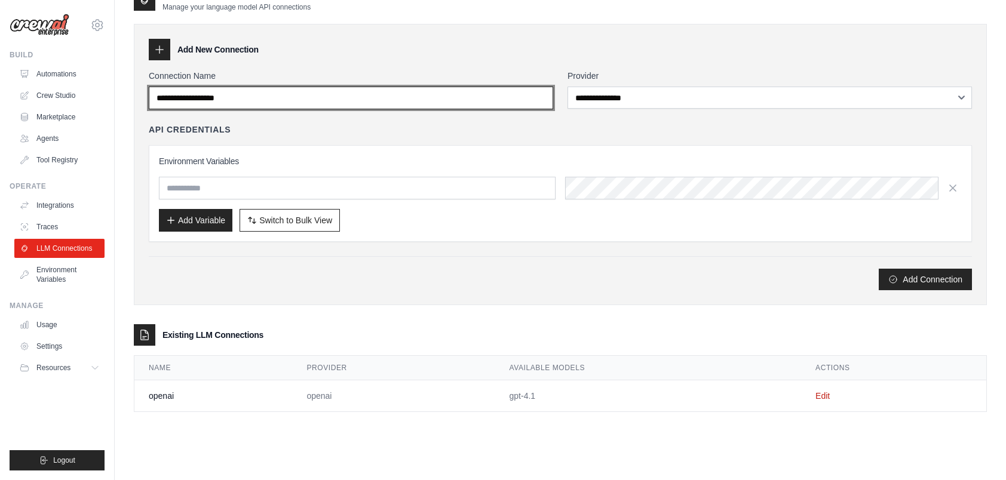
click at [280, 100] on input "Connection Name" at bounding box center [351, 98] width 404 height 23
type input "****"
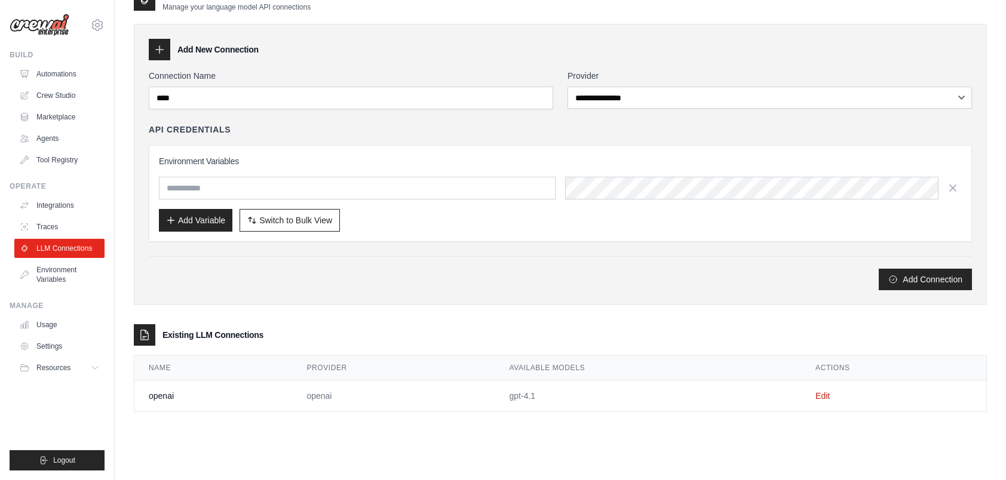
click at [289, 135] on div "API Credentials Environment Variables Add Variable Switch to Bulk View Switch t…" at bounding box center [560, 183] width 823 height 118
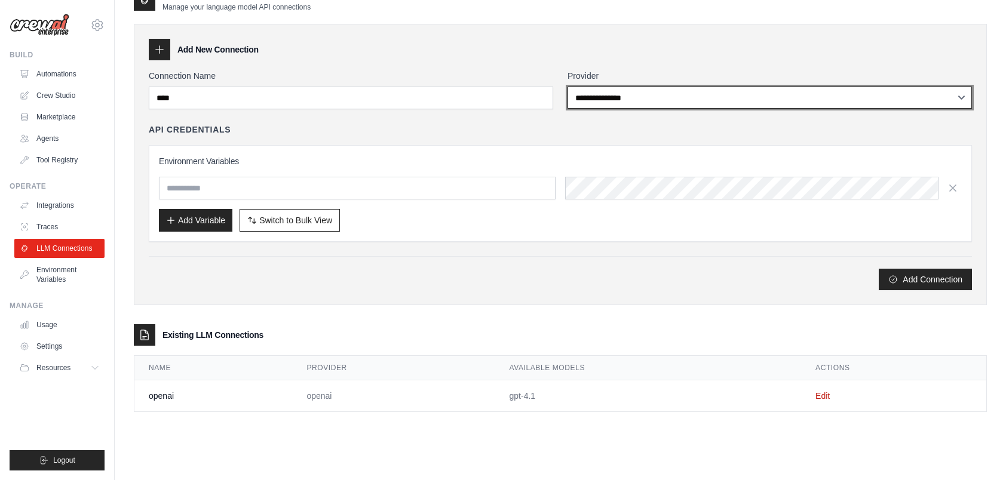
click at [633, 100] on select "**********" at bounding box center [770, 98] width 404 height 22
select select "****"
click at [568, 87] on select "**********" at bounding box center [770, 98] width 404 height 22
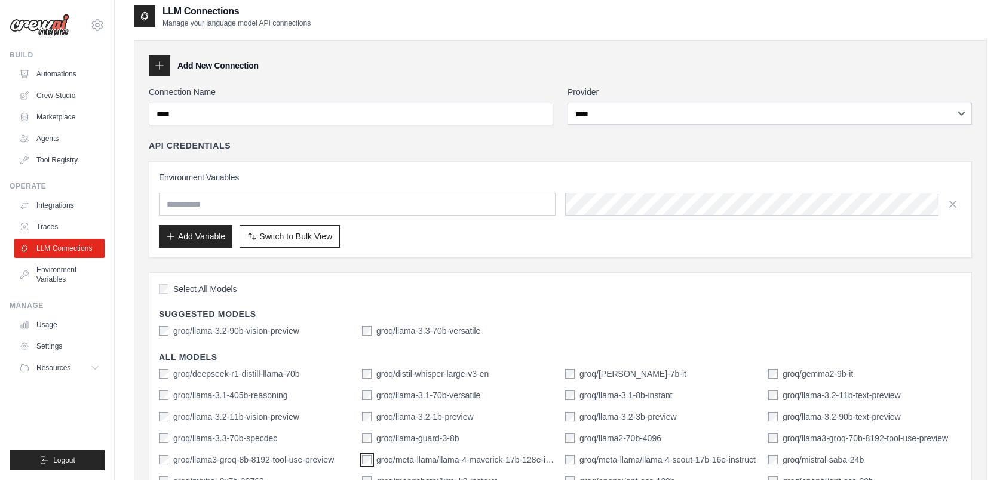
scroll to position [7, 0]
click at [329, 207] on input "text" at bounding box center [357, 205] width 397 height 23
click at [199, 201] on input "text" at bounding box center [357, 205] width 397 height 23
paste input "**********"
type input "**********"
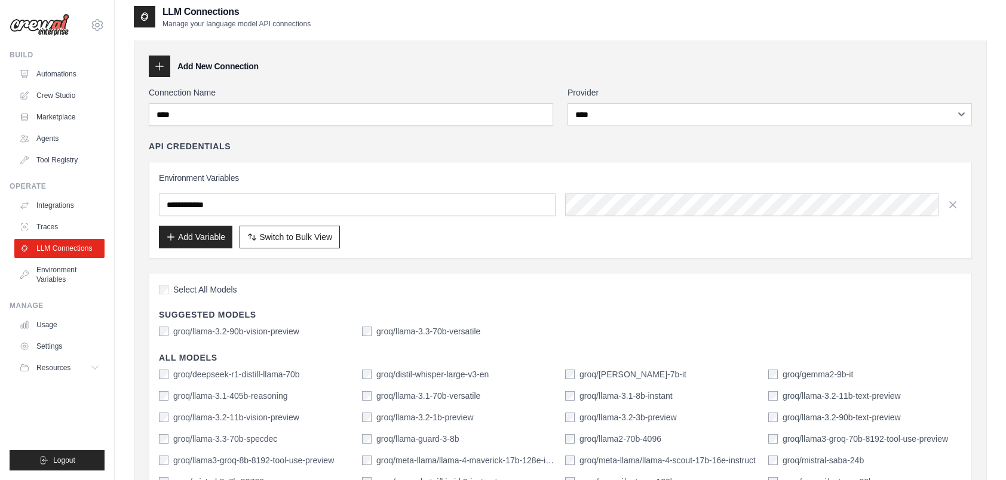
click at [601, 237] on div "Add Variable Switch to Bulk View Switch to Table View" at bounding box center [560, 237] width 803 height 23
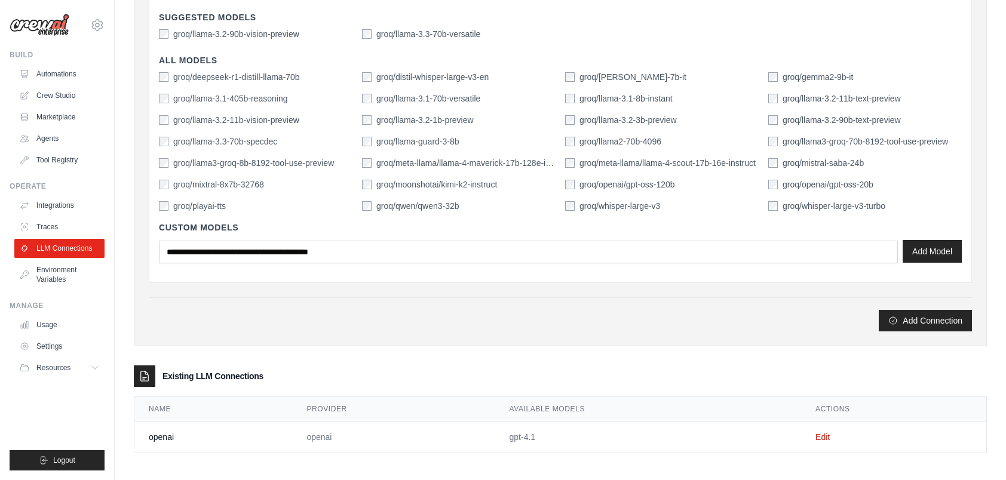
scroll to position [305, 0]
click at [924, 318] on button "Add Connection" at bounding box center [925, 320] width 93 height 22
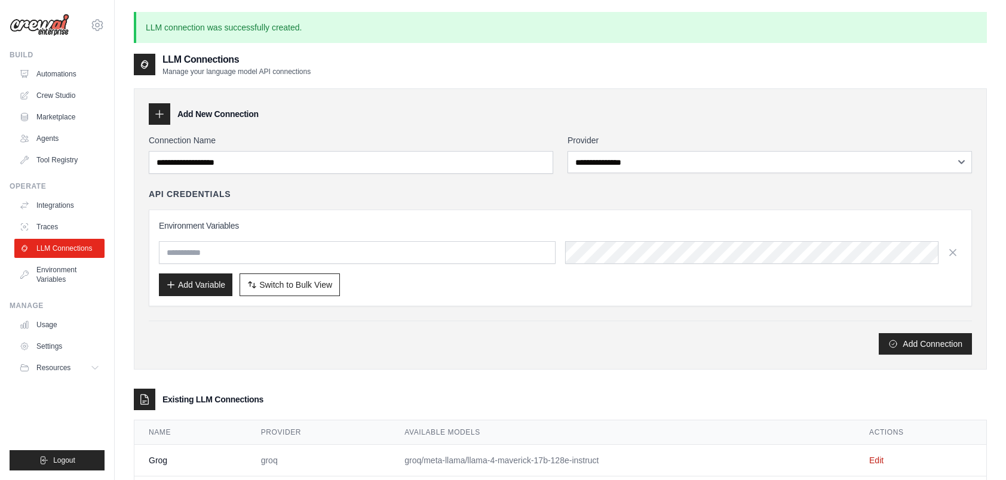
type input "**********"
click at [47, 275] on link "Environment Variables" at bounding box center [61, 274] width 90 height 29
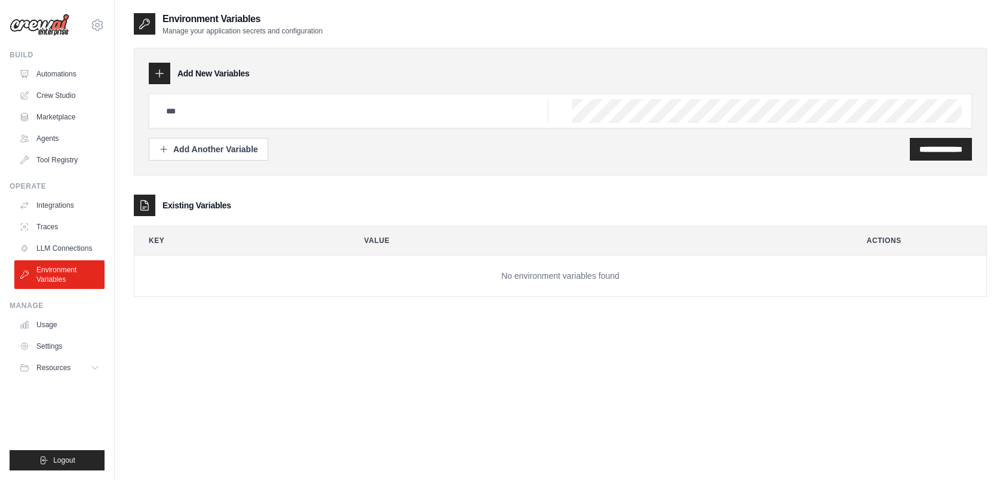
type input "**********"
click at [388, 183] on div "**********" at bounding box center [560, 166] width 853 height 261
click at [55, 98] on link "Crew Studio" at bounding box center [61, 95] width 90 height 19
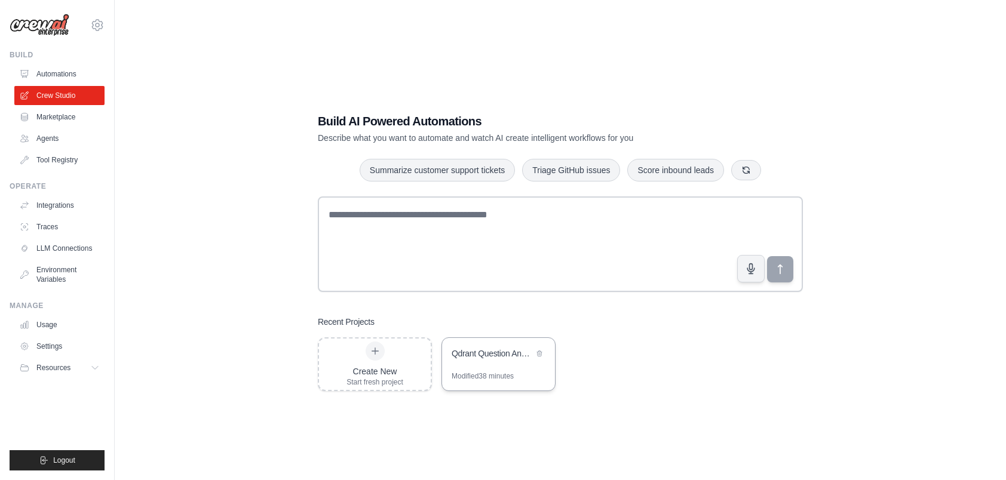
click at [510, 369] on div "Qdrant Question Answering System" at bounding box center [498, 354] width 113 height 33
click at [51, 241] on link "LLM Connections" at bounding box center [61, 248] width 90 height 19
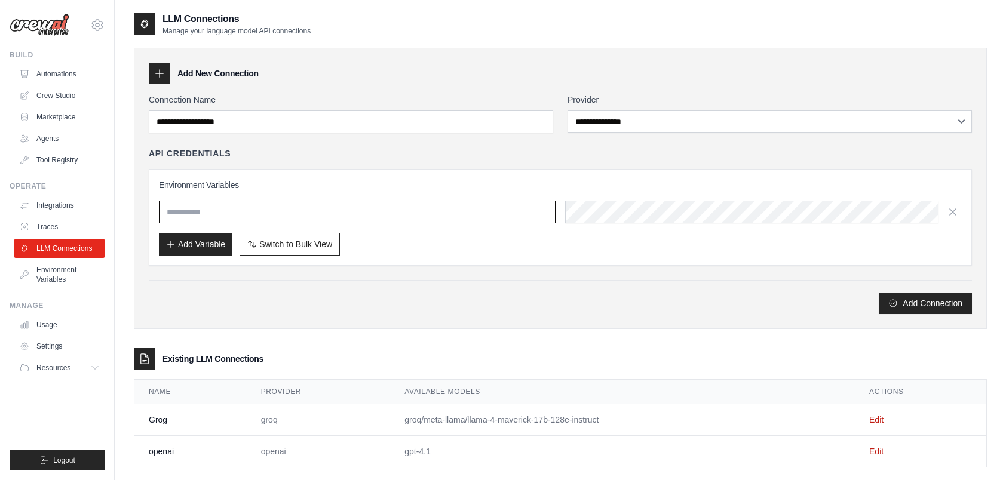
type input "**********"
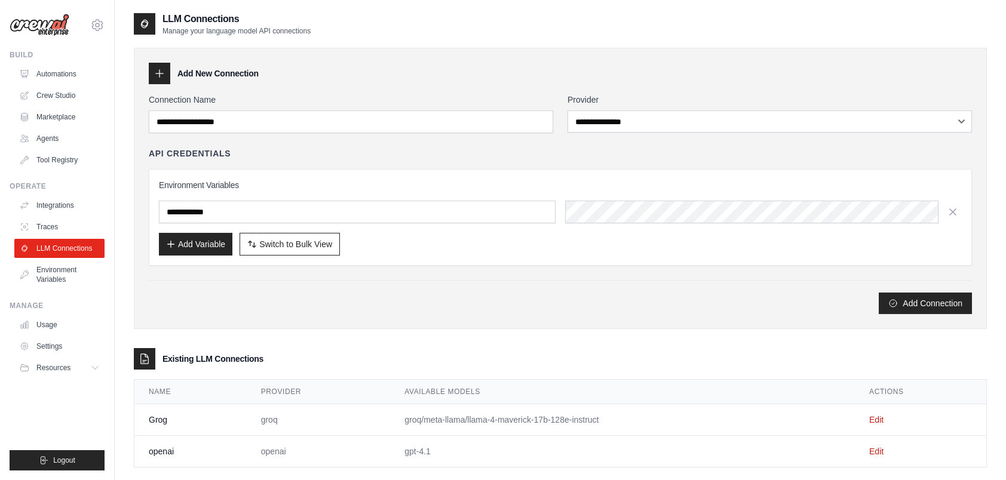
click at [240, 286] on div "Add Connection" at bounding box center [560, 297] width 823 height 34
click at [290, 226] on div "**********" at bounding box center [560, 217] width 803 height 76
click at [284, 239] on span "Switch to Bulk View" at bounding box center [295, 244] width 73 height 12
type textarea "**********"
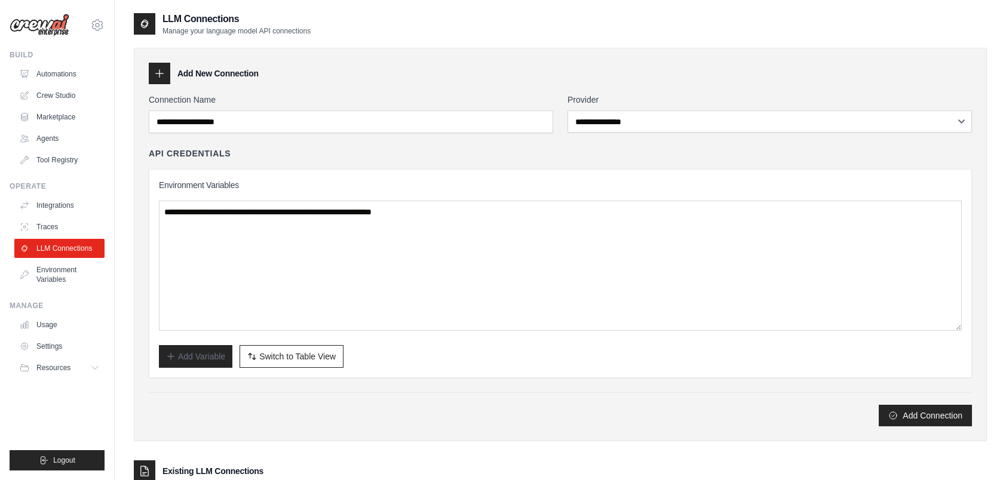
click at [281, 386] on div "**********" at bounding box center [560, 260] width 823 height 333
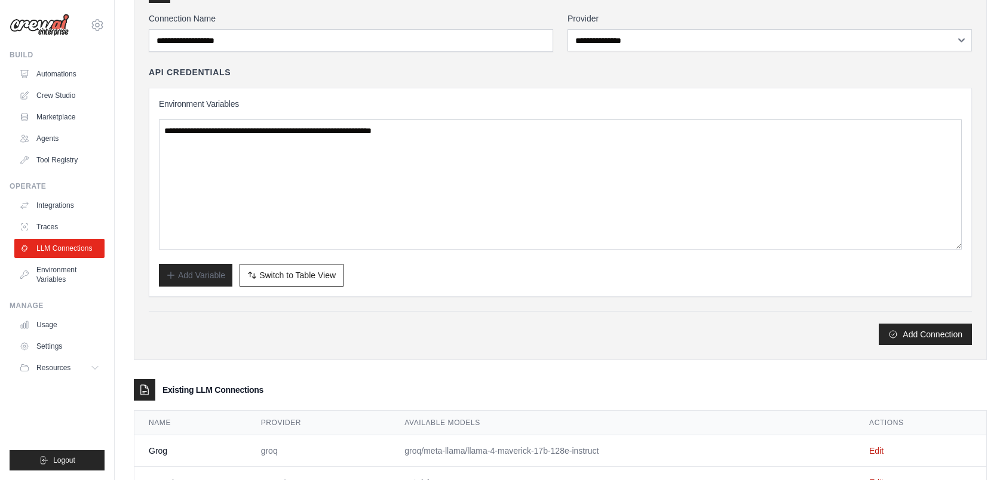
scroll to position [128, 0]
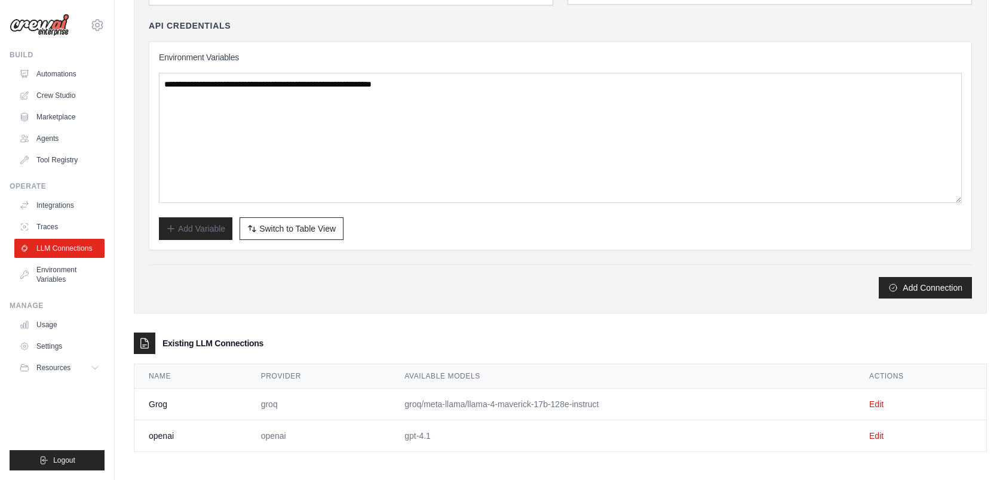
click at [431, 406] on td "groq/meta-llama/llama-4-maverick-17b-128e-instruct" at bounding box center [622, 405] width 465 height 32
click at [878, 403] on link "Edit" at bounding box center [876, 405] width 14 height 10
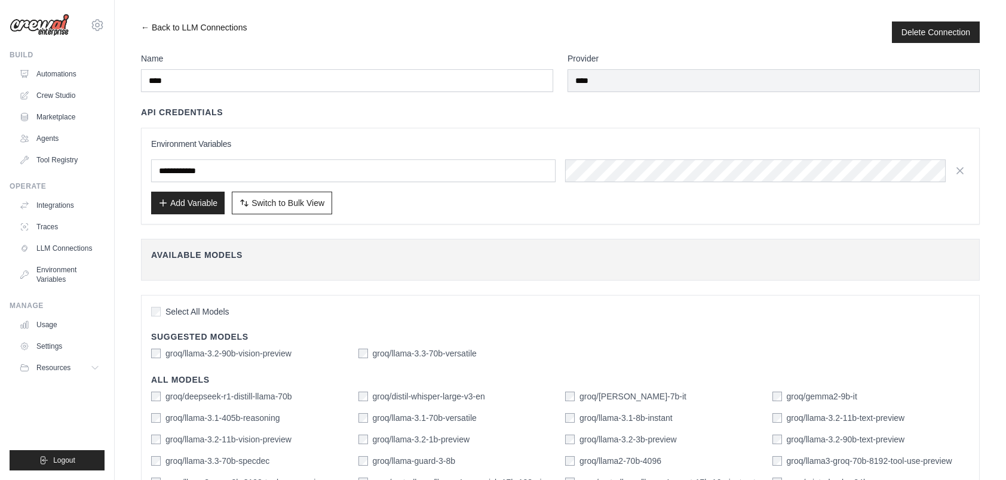
click at [151, 27] on link "← Back to LLM Connections" at bounding box center [194, 33] width 106 height 22
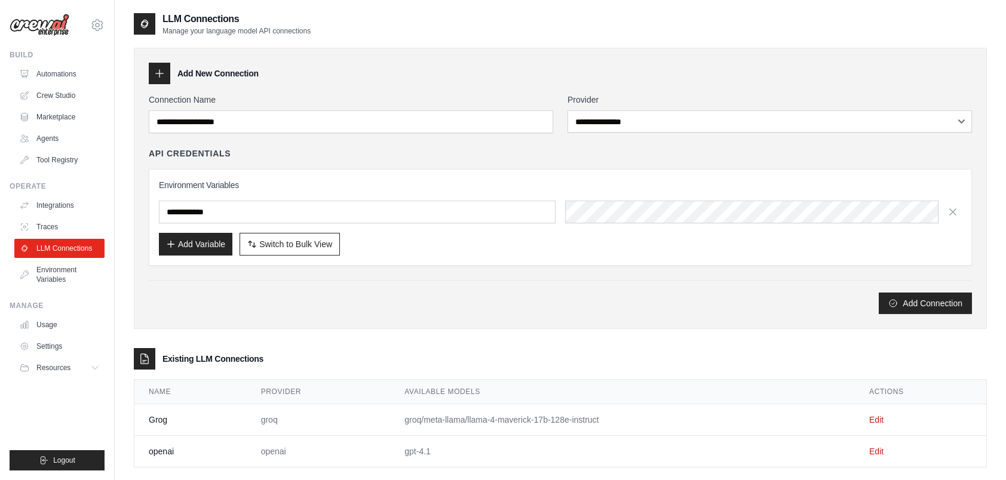
scroll to position [24, 0]
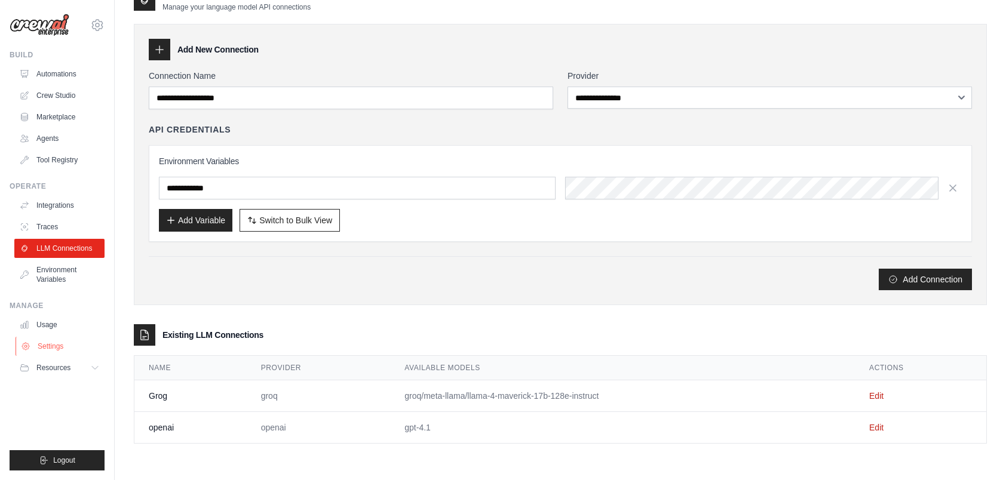
click at [53, 344] on link "Settings" at bounding box center [61, 346] width 90 height 19
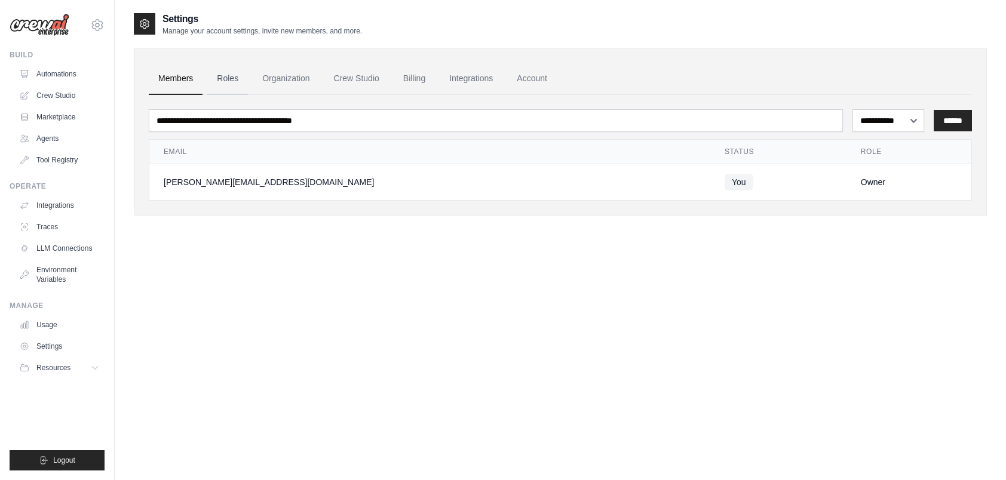
click at [229, 78] on link "Roles" at bounding box center [227, 79] width 41 height 32
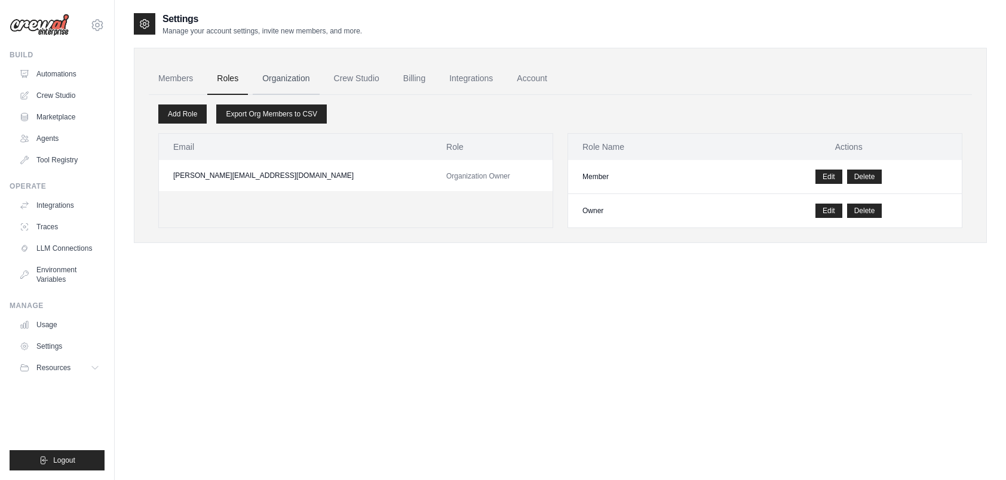
click at [289, 76] on link "Organization" at bounding box center [286, 79] width 66 height 32
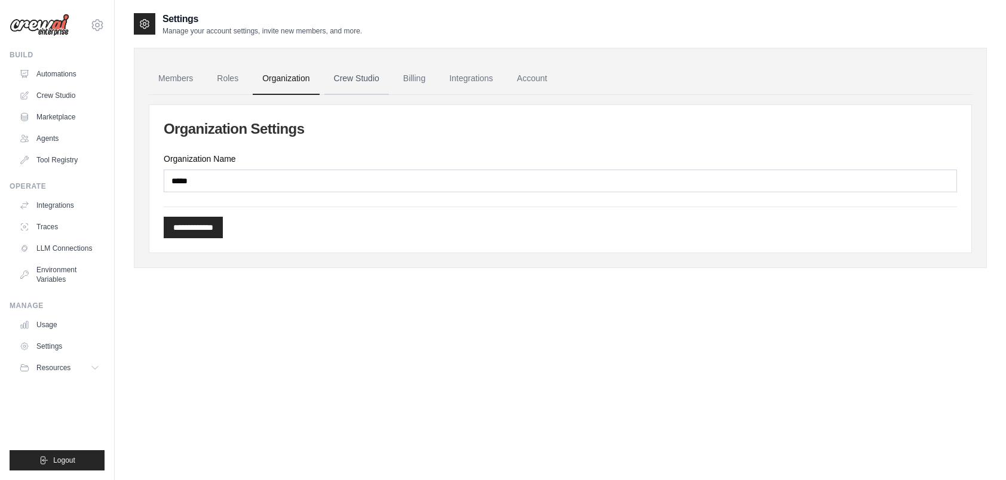
click at [345, 78] on link "Crew Studio" at bounding box center [356, 79] width 65 height 32
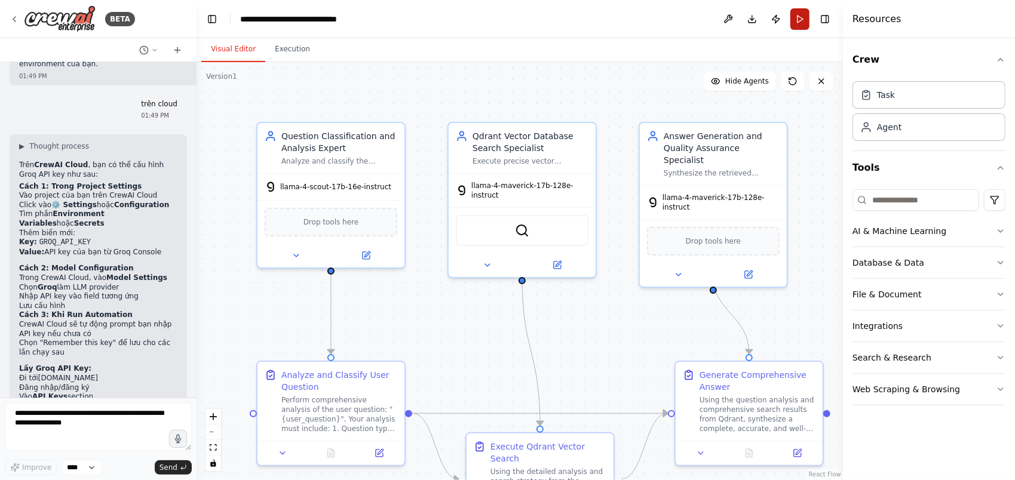
scroll to position [2889, 0]
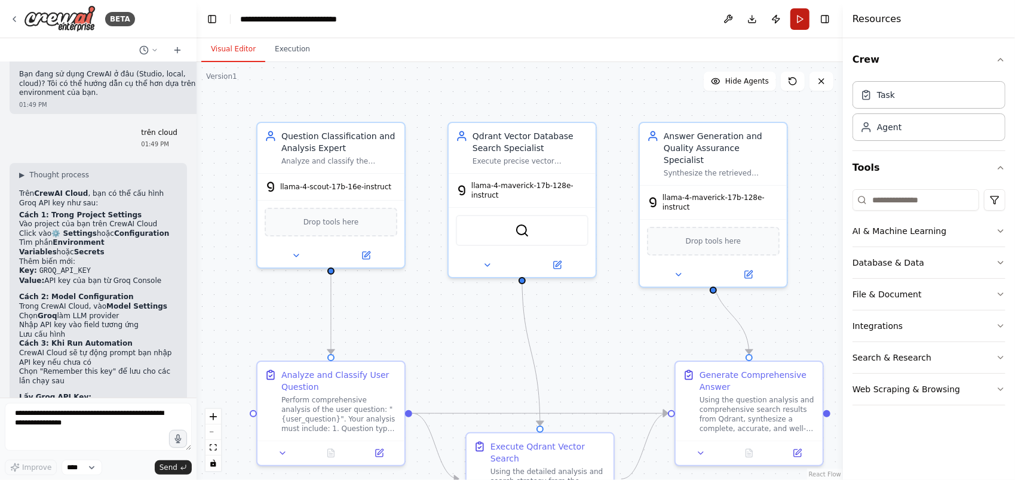
click at [796, 19] on button "Run" at bounding box center [799, 19] width 19 height 22
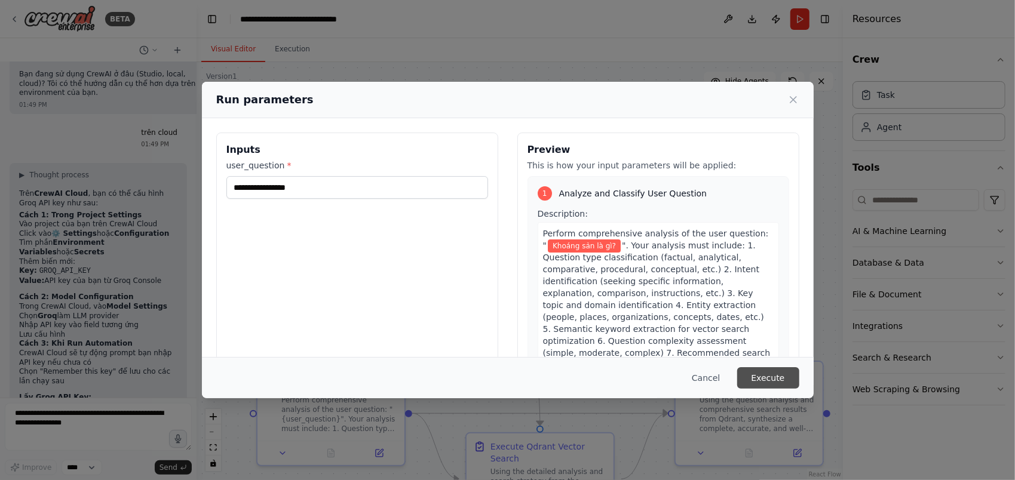
click at [771, 374] on button "Execute" at bounding box center [768, 378] width 62 height 22
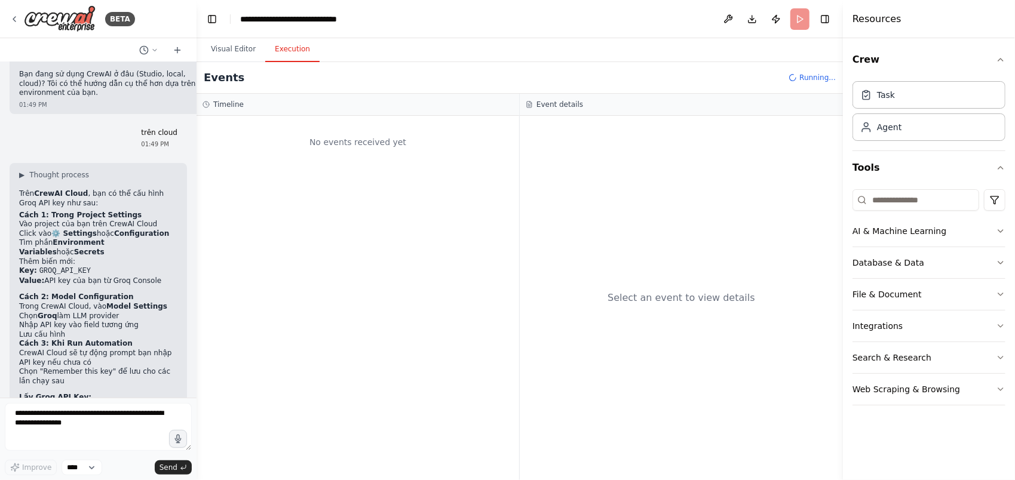
click at [296, 56] on button "Execution" at bounding box center [292, 49] width 54 height 25
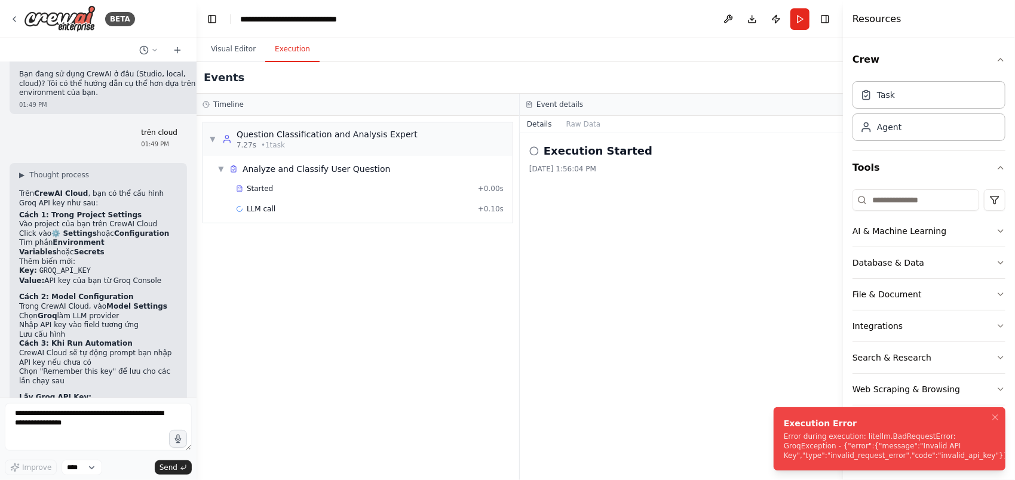
click at [855, 456] on div "Error during execution: litellm.BadRequestError: GroqException - {"error":{"mes…" at bounding box center [896, 446] width 225 height 29
click at [711, 345] on div "Execution Started 9/3/2025, 1:56:04 PM" at bounding box center [681, 306] width 323 height 347
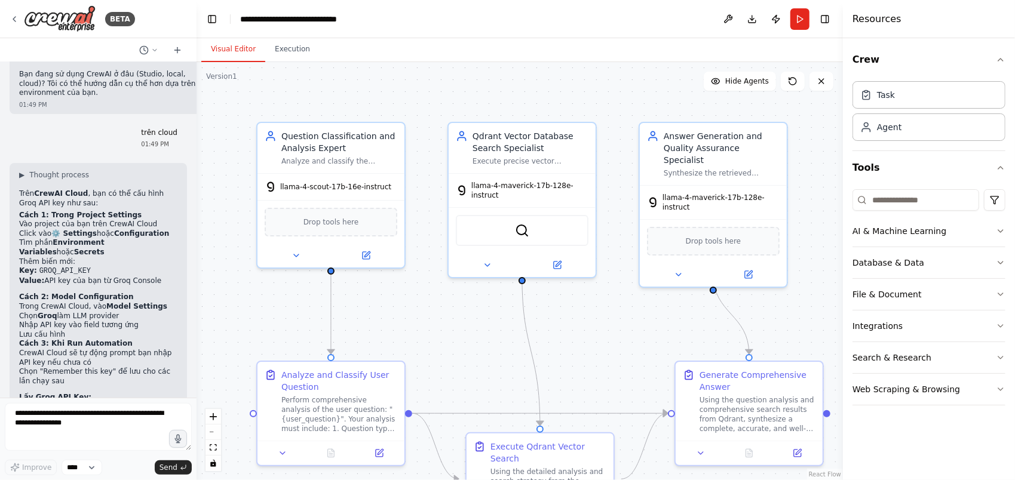
click at [216, 51] on button "Visual Editor" at bounding box center [233, 49] width 64 height 25
click at [297, 52] on button "Execution" at bounding box center [292, 49] width 54 height 25
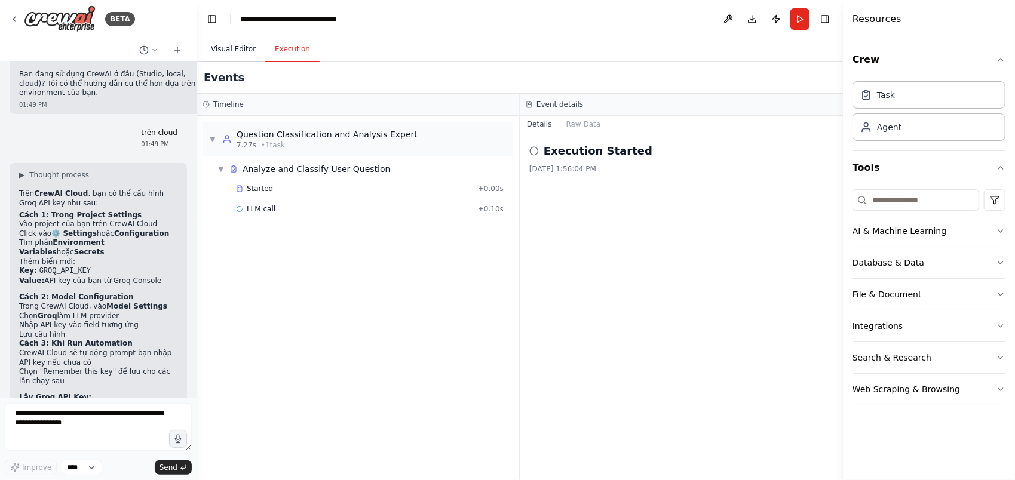
click at [211, 50] on button "Visual Editor" at bounding box center [233, 49] width 64 height 25
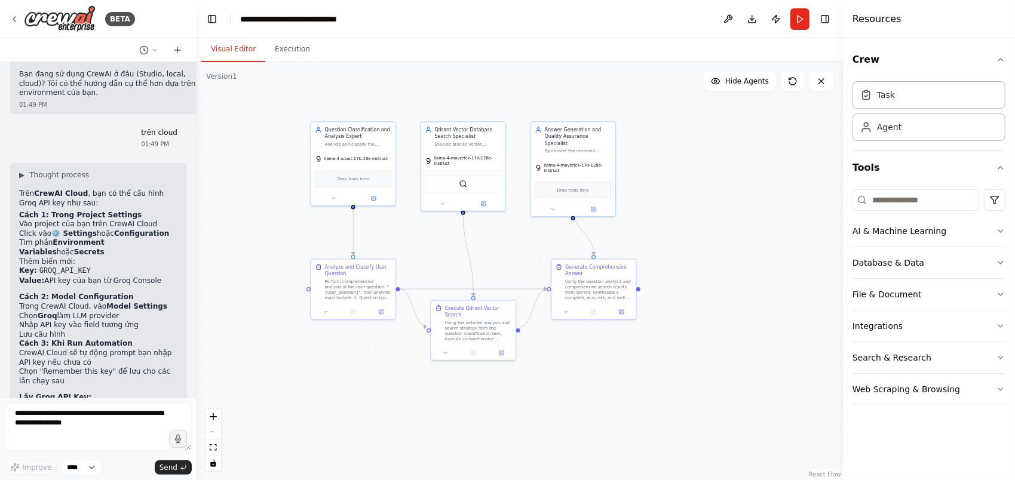
drag, startPoint x: 418, startPoint y: 312, endPoint x: 414, endPoint y: 260, distance: 52.7
click at [414, 260] on div ".deletable-edge-delete-btn { width: 20px; height: 20px; border: 0px solid #ffff…" at bounding box center [520, 271] width 646 height 418
click at [52, 22] on img at bounding box center [60, 18] width 72 height 27
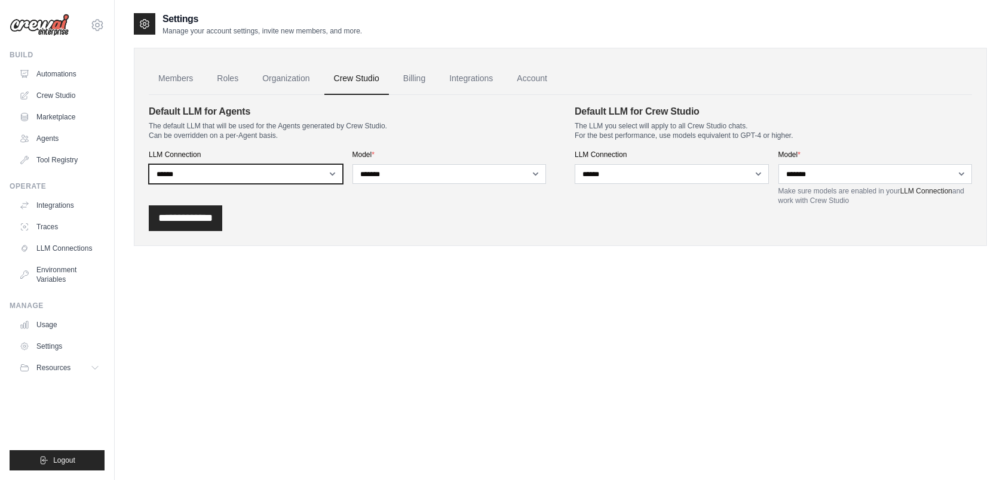
click at [327, 174] on select "**********" at bounding box center [246, 174] width 194 height 20
select select "******"
click at [149, 164] on select "**********" at bounding box center [246, 174] width 194 height 20
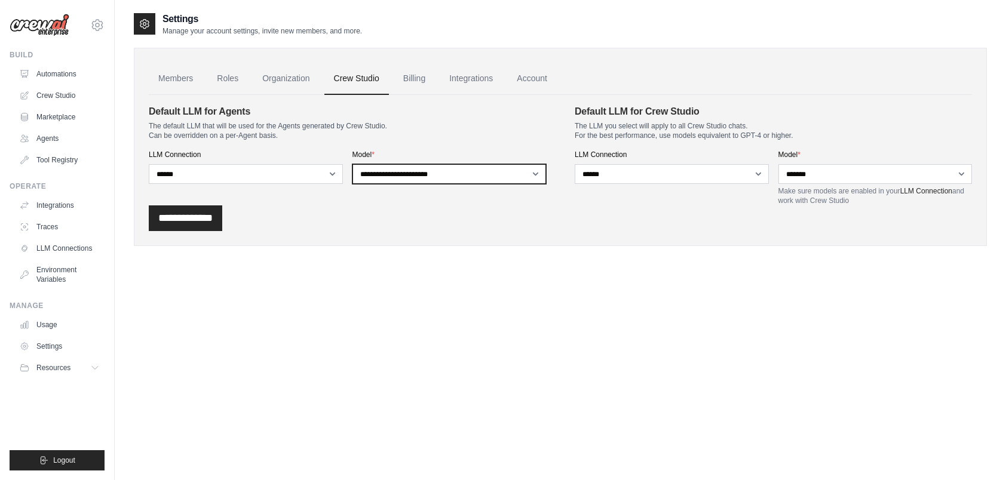
click at [497, 173] on select "**********" at bounding box center [449, 174] width 194 height 20
select select "**********"
click at [352, 164] on select "**********" at bounding box center [449, 174] width 194 height 20
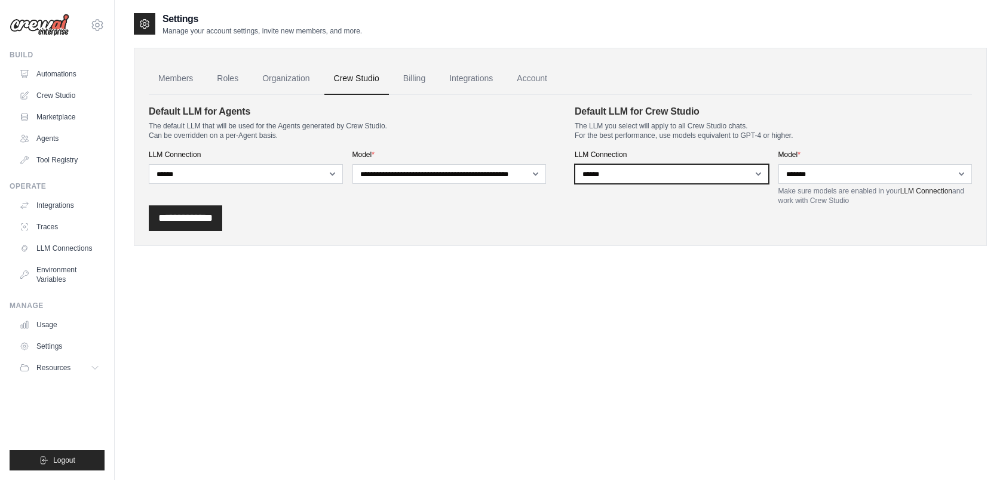
click at [651, 171] on select "**********" at bounding box center [672, 174] width 194 height 20
click at [627, 250] on div "Settings Manage your account settings, invite new members, and more. Members Ro…" at bounding box center [560, 138] width 853 height 253
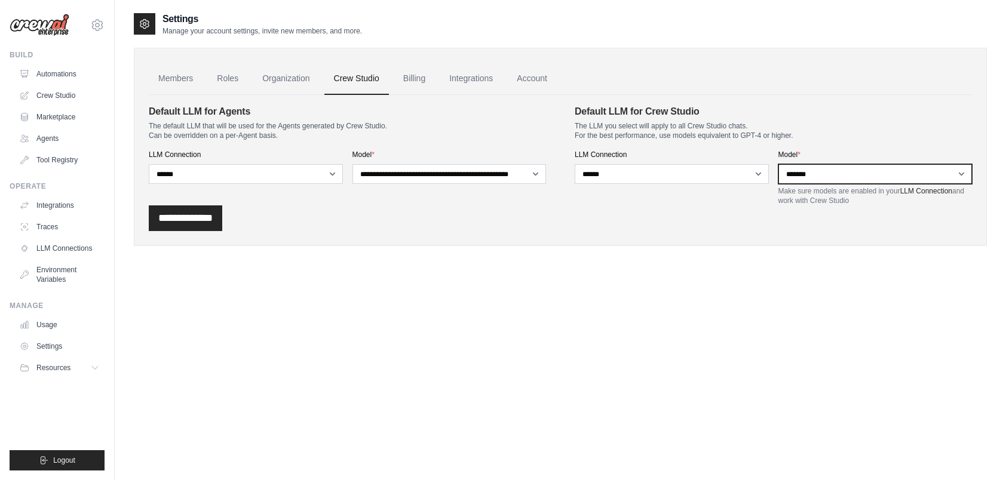
click at [826, 173] on select "**********" at bounding box center [875, 174] width 194 height 20
click at [778, 164] on select "**********" at bounding box center [875, 174] width 194 height 20
click at [707, 226] on div "**********" at bounding box center [560, 218] width 823 height 26
click at [208, 216] on input "**********" at bounding box center [185, 218] width 73 height 26
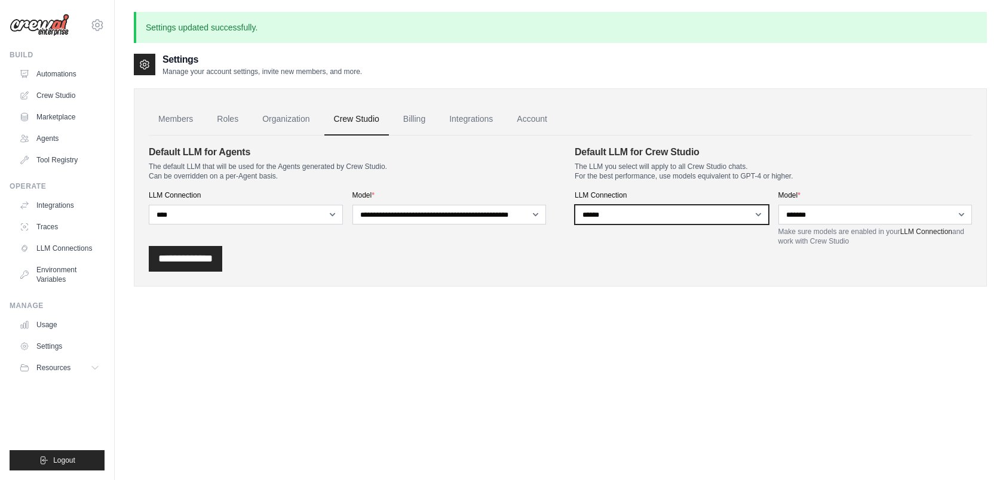
click at [731, 209] on select "**********" at bounding box center [672, 215] width 194 height 20
click at [575, 205] on select "**********" at bounding box center [672, 215] width 194 height 20
click at [682, 216] on select "**********" at bounding box center [672, 215] width 194 height 20
select select "******"
click at [575, 205] on select "**********" at bounding box center [672, 215] width 194 height 20
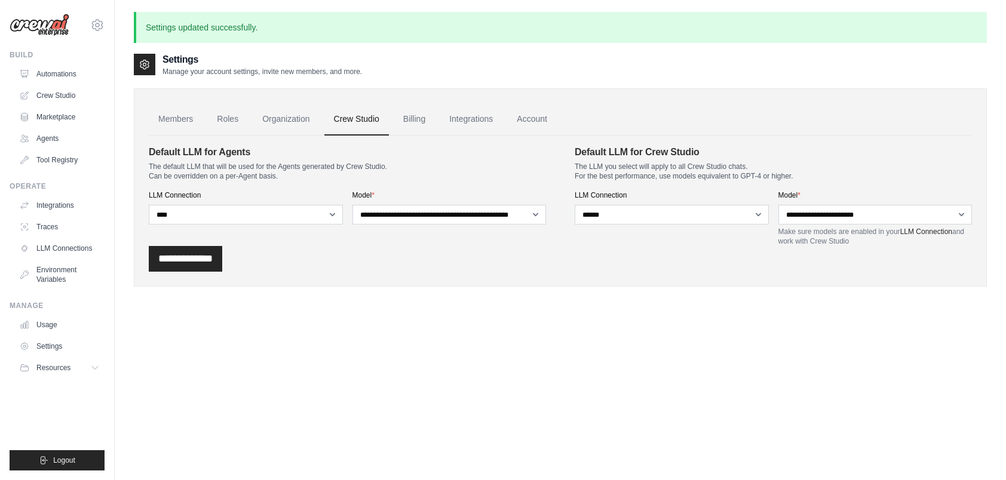
click at [593, 262] on div "**********" at bounding box center [560, 259] width 823 height 26
click at [841, 216] on select "**********" at bounding box center [875, 215] width 194 height 20
select select "*******"
click at [778, 205] on select "**********" at bounding box center [875, 215] width 194 height 20
click at [523, 281] on div "**********" at bounding box center [560, 187] width 853 height 198
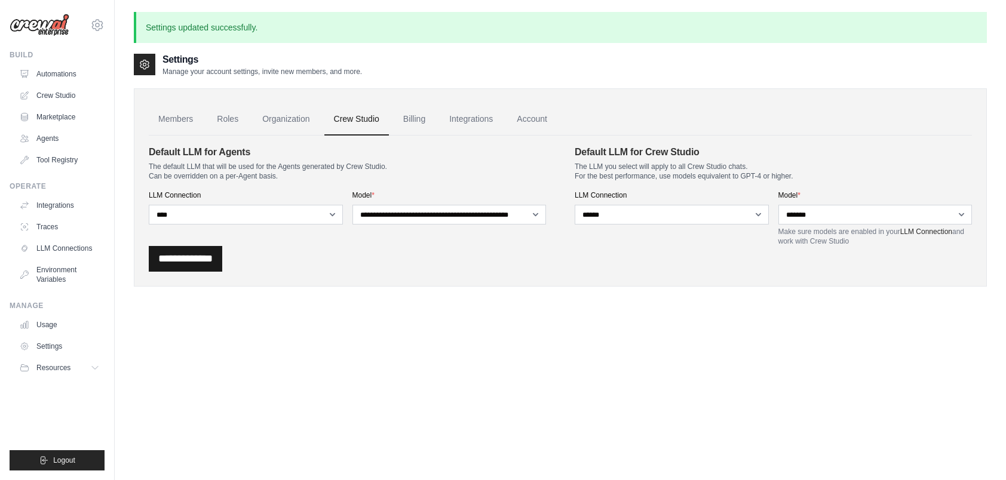
click at [187, 251] on input "**********" at bounding box center [185, 259] width 73 height 26
click at [455, 118] on link "Integrations" at bounding box center [471, 119] width 63 height 32
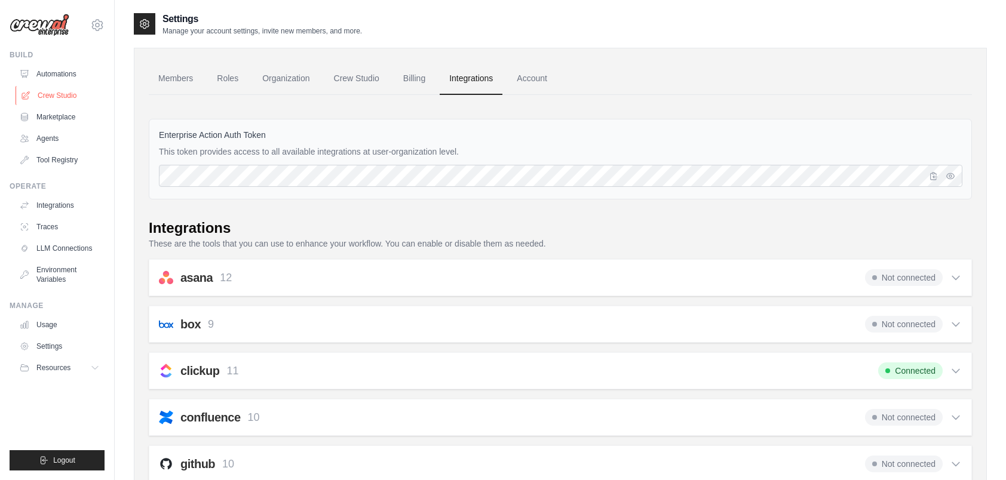
click at [57, 99] on link "Crew Studio" at bounding box center [61, 95] width 90 height 19
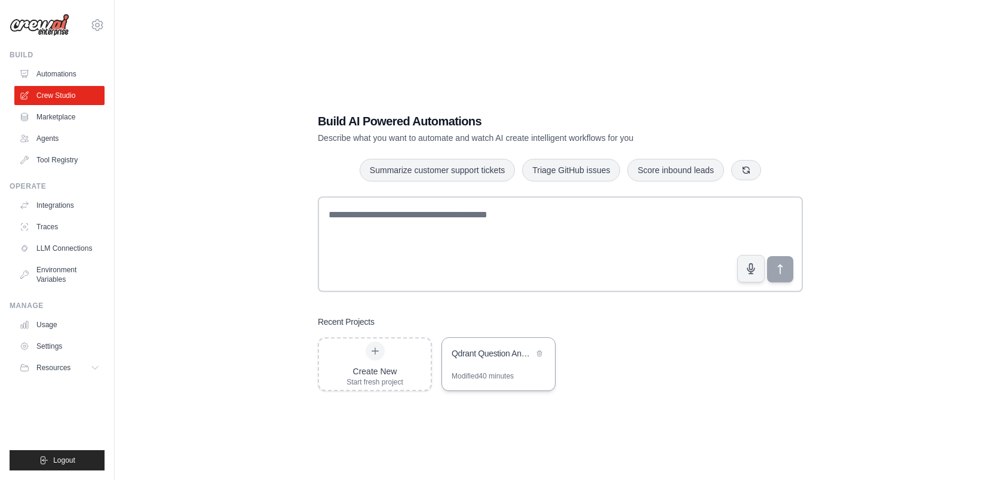
click at [480, 373] on div "Modified 40 minutes" at bounding box center [483, 377] width 62 height 10
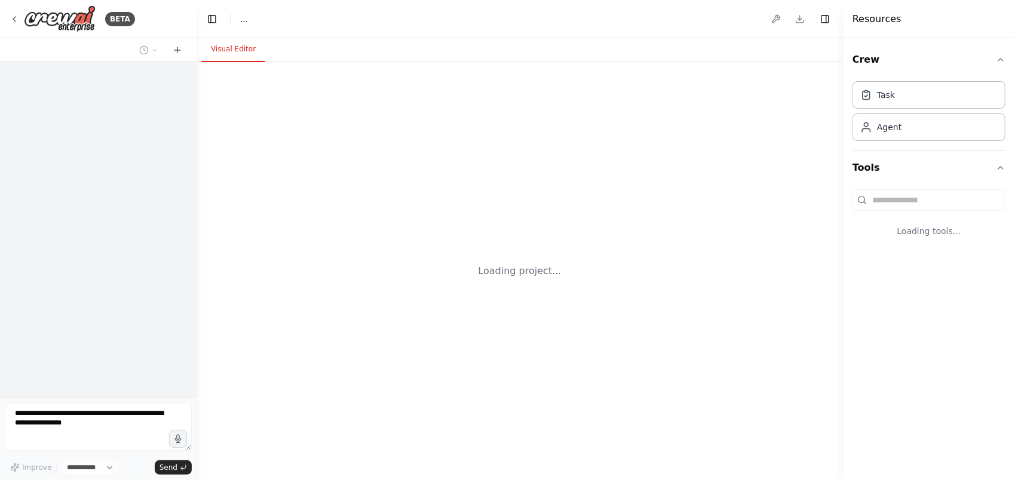
select select "****"
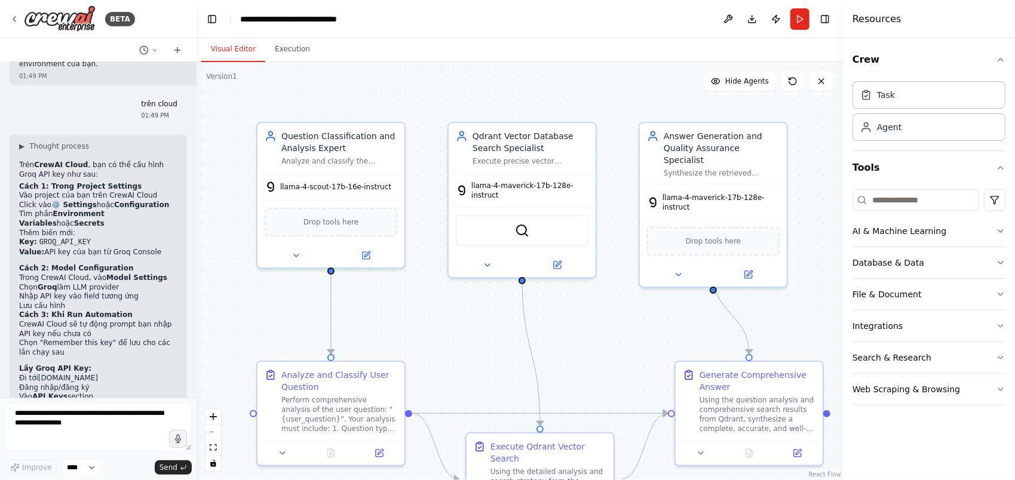
scroll to position [2889, 0]
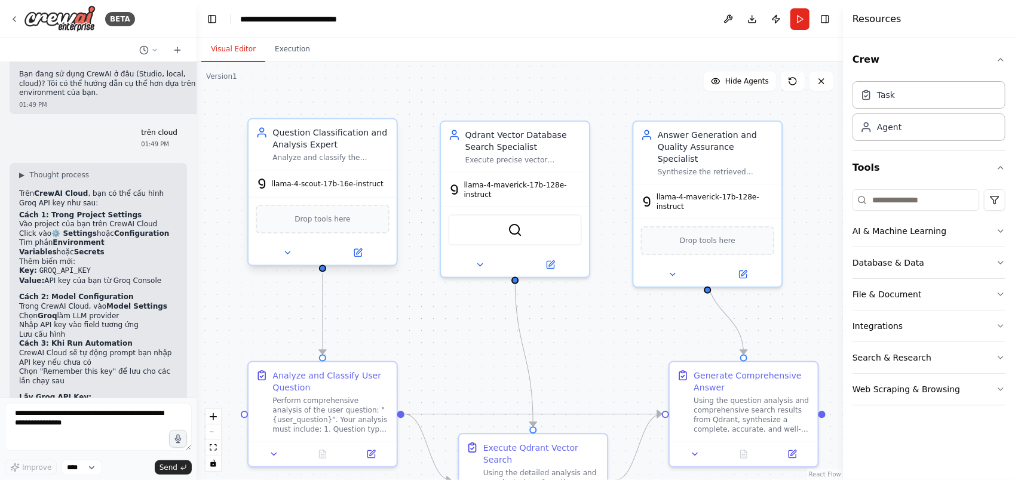
click at [314, 191] on div "llama-4-scout-17b-16e-instruct" at bounding box center [323, 183] width 148 height 26
click at [319, 186] on span "llama-4-scout-17b-16e-instruct" at bounding box center [327, 184] width 112 height 10
click at [318, 222] on span "Drop tools here" at bounding box center [323, 219] width 56 height 12
click at [356, 252] on icon at bounding box center [357, 252] width 7 height 7
click at [360, 254] on icon at bounding box center [357, 252] width 7 height 7
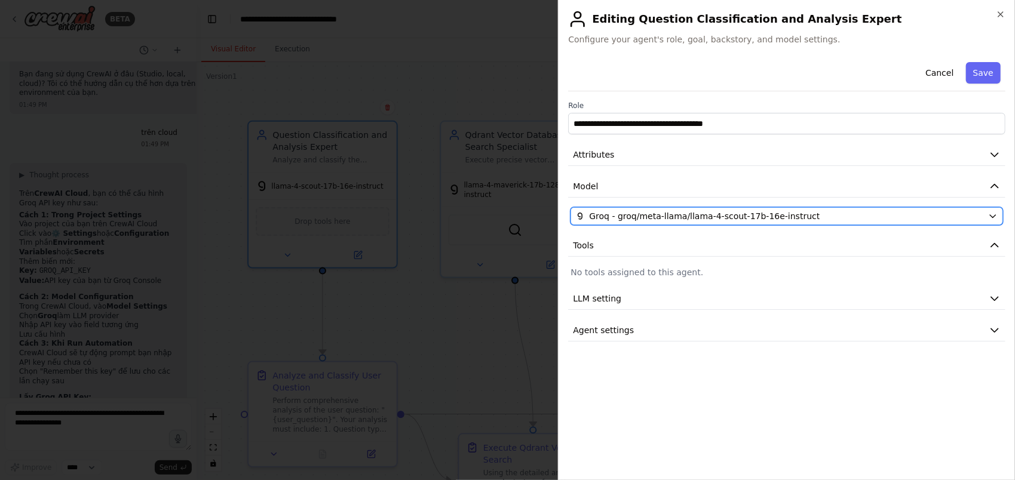
click at [649, 213] on span "Groq - groq/meta-llama/llama-4-scout-17b-16e-instruct" at bounding box center [704, 216] width 231 height 12
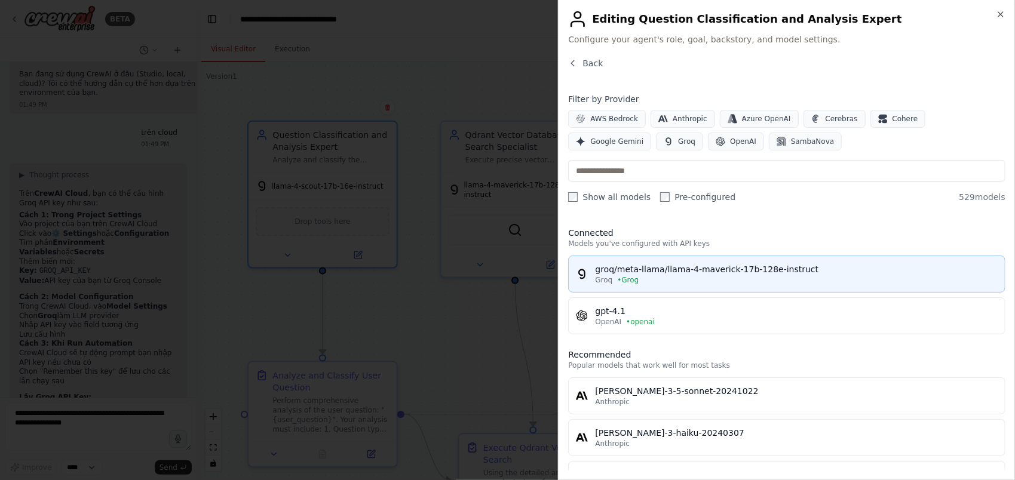
click at [709, 277] on div "Groq • Grog" at bounding box center [796, 280] width 403 height 10
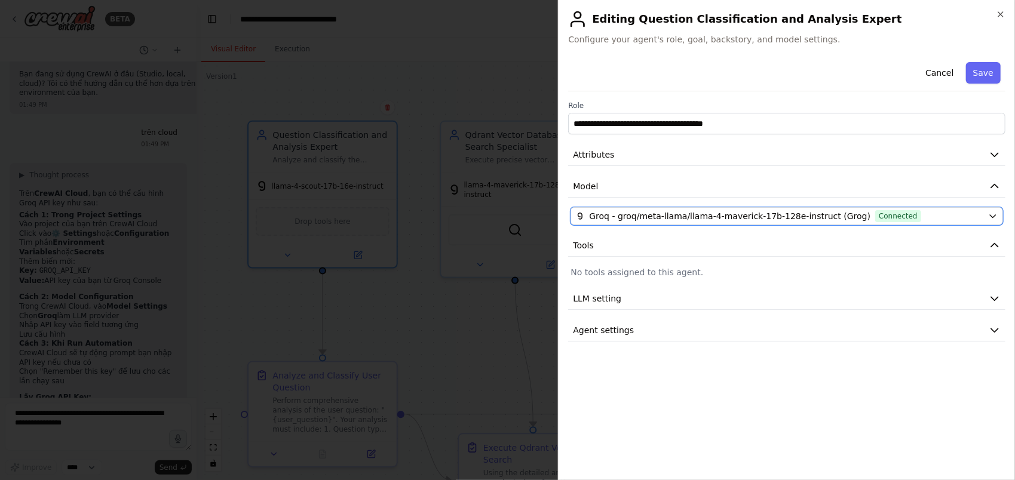
click at [753, 217] on span "Groq - groq/meta-llama/llama-4-maverick-17b-128e-instruct (Grog)" at bounding box center [729, 216] width 281 height 12
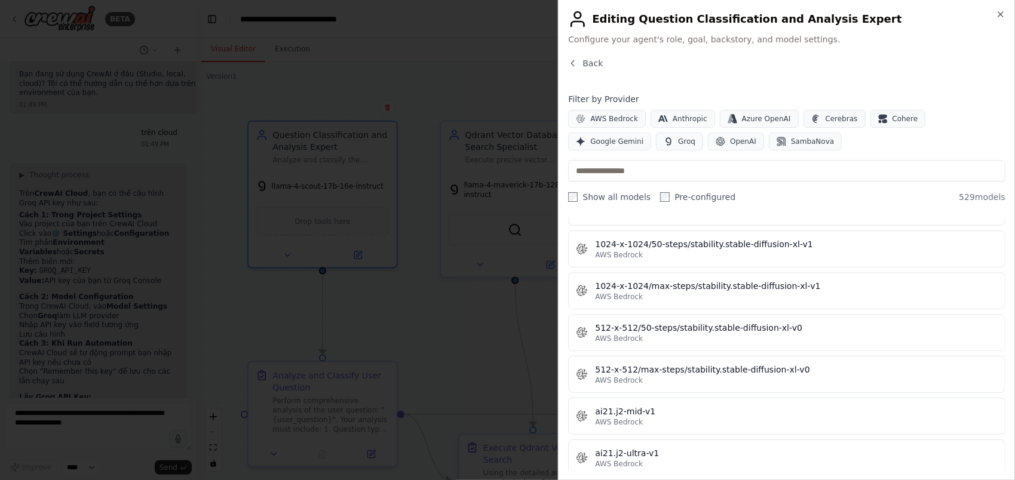
scroll to position [478, 0]
click at [701, 178] on input "text" at bounding box center [786, 171] width 437 height 22
click at [656, 147] on button "Groq" at bounding box center [679, 142] width 47 height 18
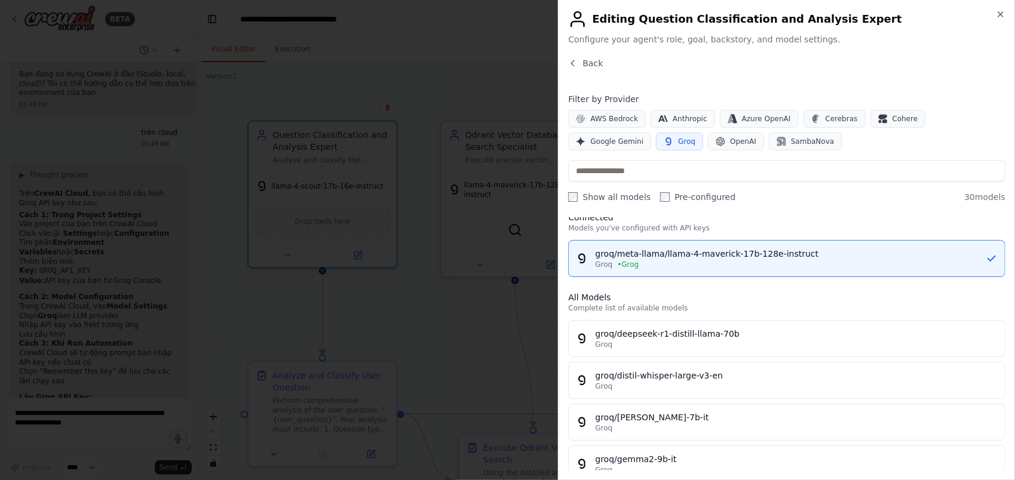
scroll to position [0, 0]
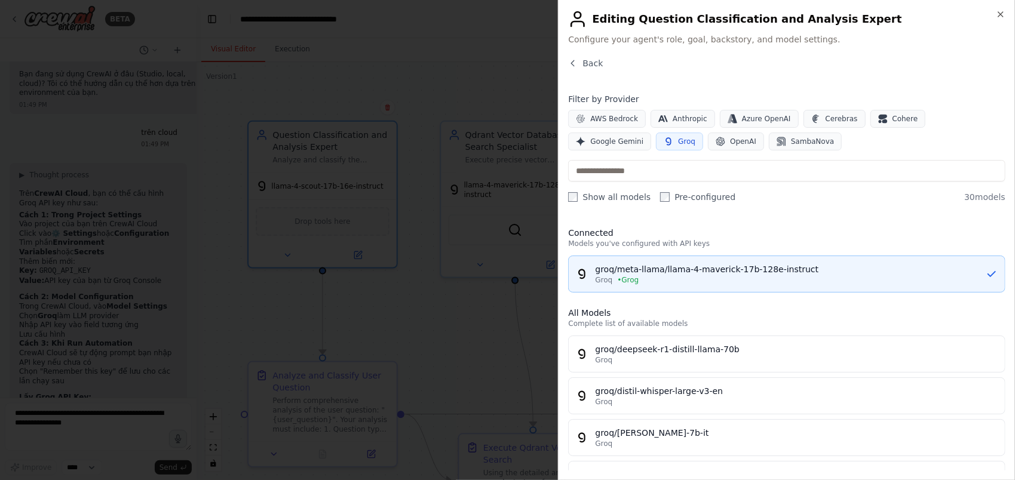
click at [810, 272] on div "groq/meta-llama/llama-4-maverick-17b-128e-instruct" at bounding box center [790, 269] width 391 height 12
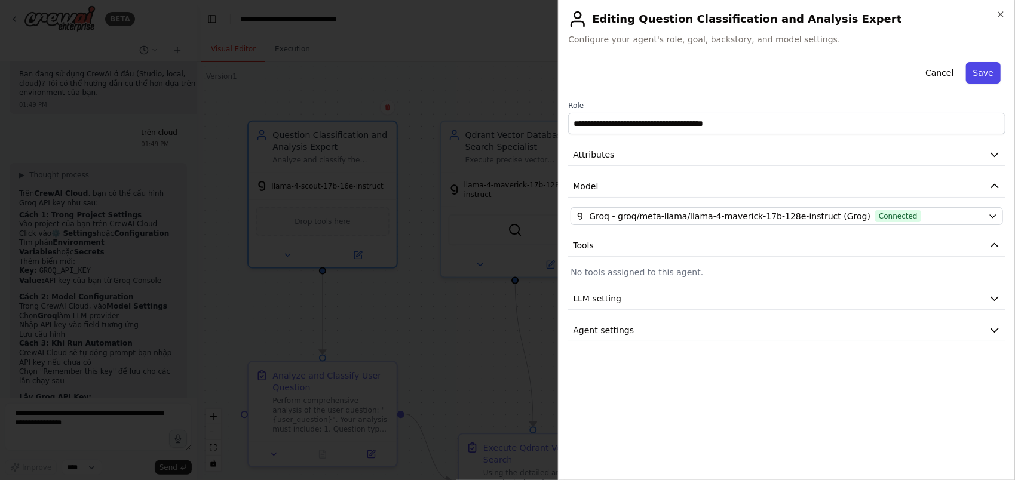
click at [994, 68] on button "Save" at bounding box center [983, 73] width 35 height 22
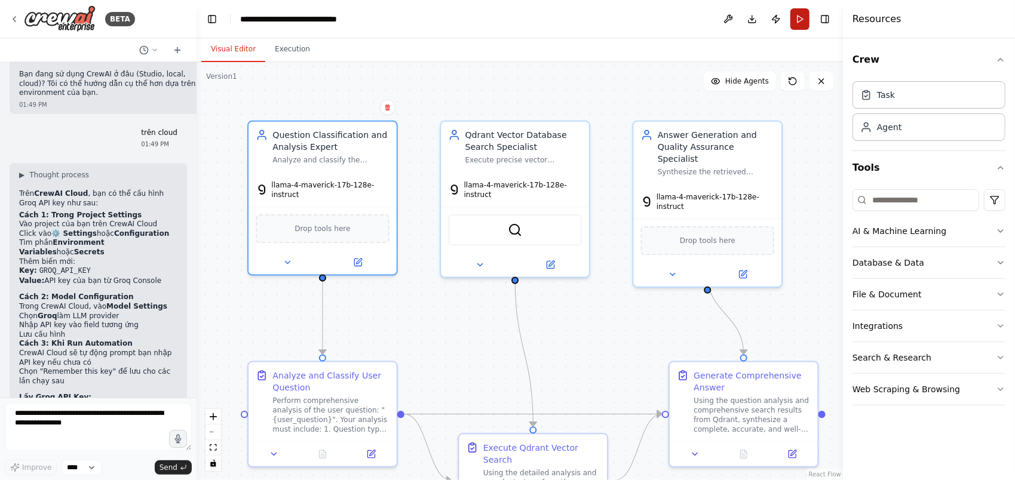
click at [798, 26] on button "Run" at bounding box center [799, 19] width 19 height 22
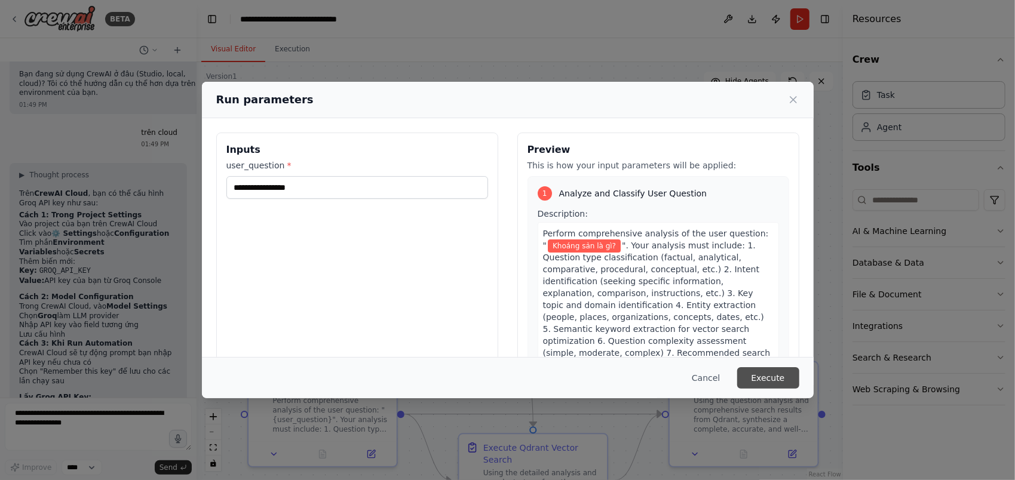
click at [766, 372] on button "Execute" at bounding box center [768, 378] width 62 height 22
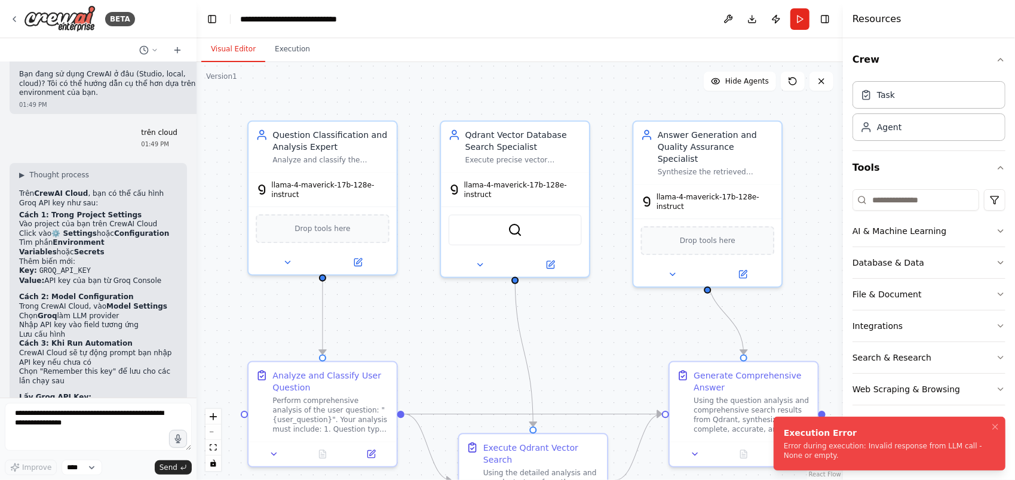
click at [895, 449] on div "Error during execution: Invalid response from LLM call - None or empty." at bounding box center [887, 450] width 207 height 19
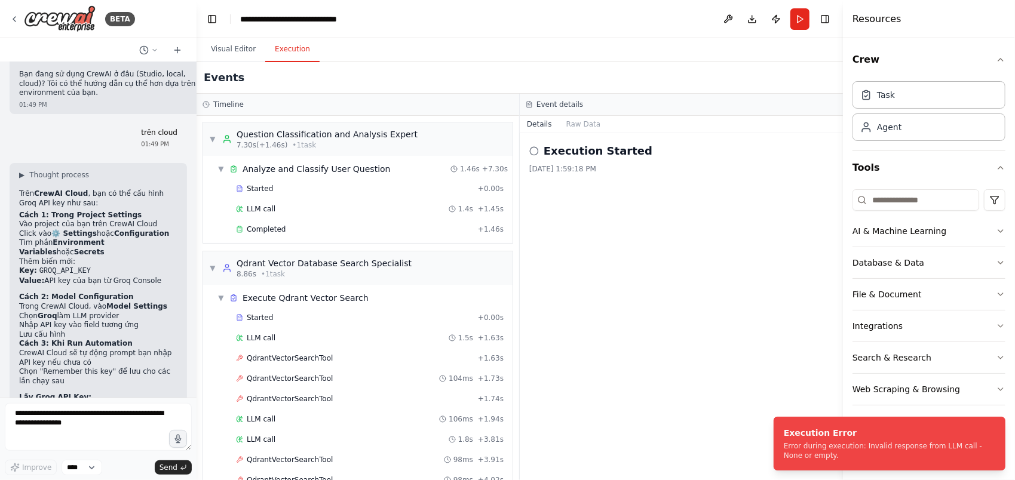
click at [284, 52] on button "Execution" at bounding box center [292, 49] width 54 height 25
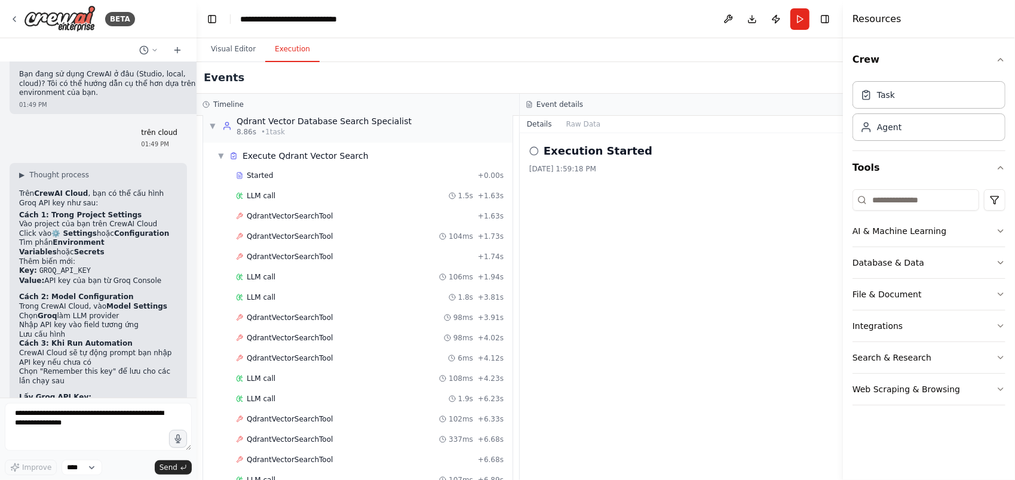
scroll to position [161, 0]
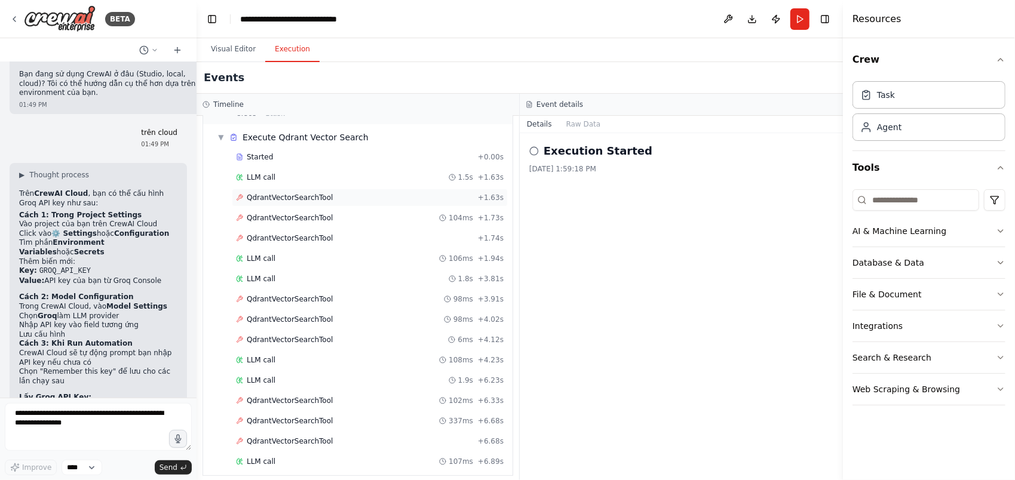
click at [302, 193] on span "QdrantVectorSearchTool" at bounding box center [290, 198] width 86 height 10
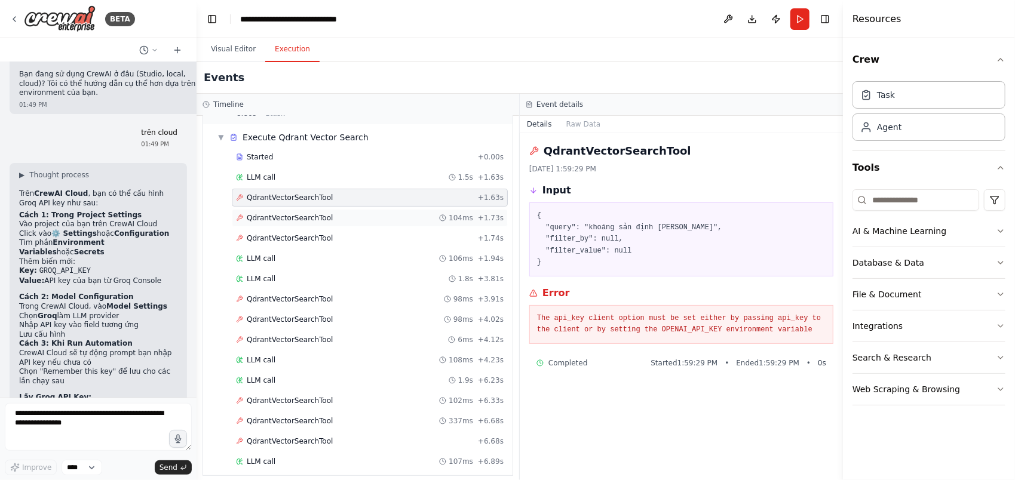
click at [295, 209] on div "QdrantVectorSearchTool 104ms + 1.73s" at bounding box center [370, 218] width 276 height 18
click at [287, 234] on span "QdrantVectorSearchTool" at bounding box center [290, 239] width 86 height 10
click at [254, 254] on span "LLM call" at bounding box center [261, 259] width 29 height 10
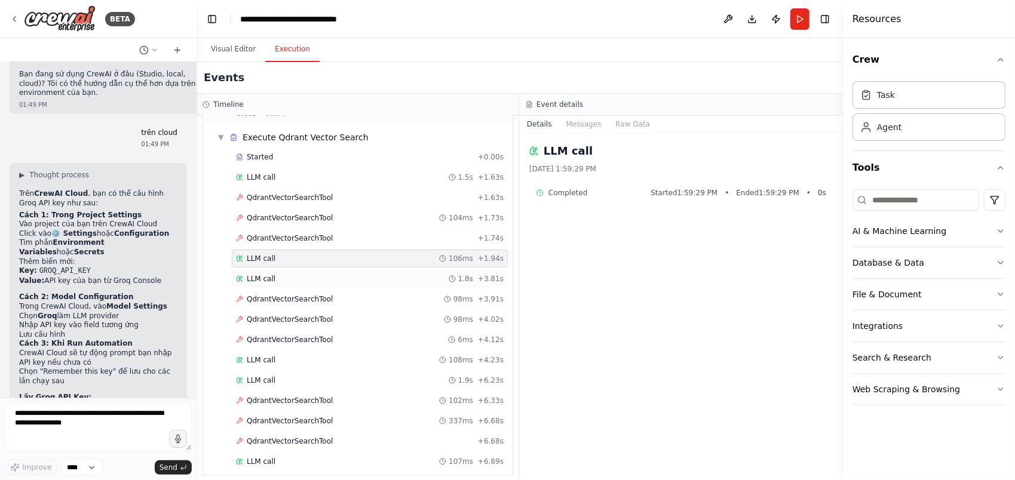
click at [254, 270] on div "LLM call 1.8s + 3.81s" at bounding box center [370, 279] width 276 height 18
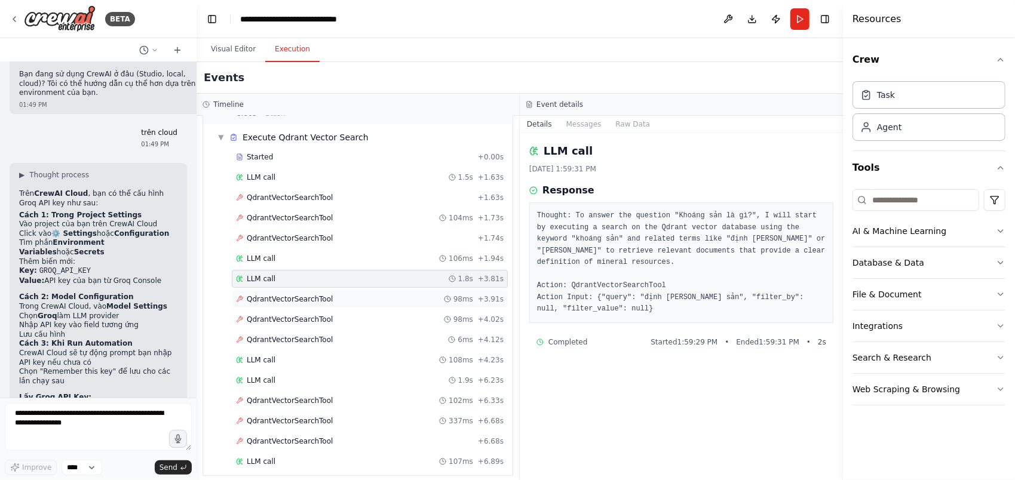
click at [259, 296] on span "QdrantVectorSearchTool" at bounding box center [290, 300] width 86 height 10
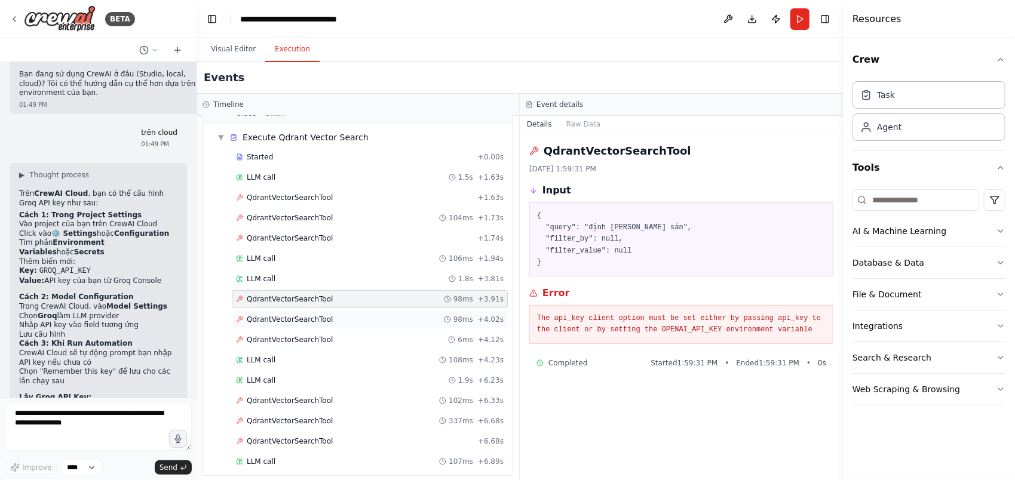
click at [295, 311] on div "QdrantVectorSearchTool 98ms + 4.02s" at bounding box center [370, 320] width 276 height 18
click at [296, 335] on span "QdrantVectorSearchTool" at bounding box center [290, 340] width 86 height 10
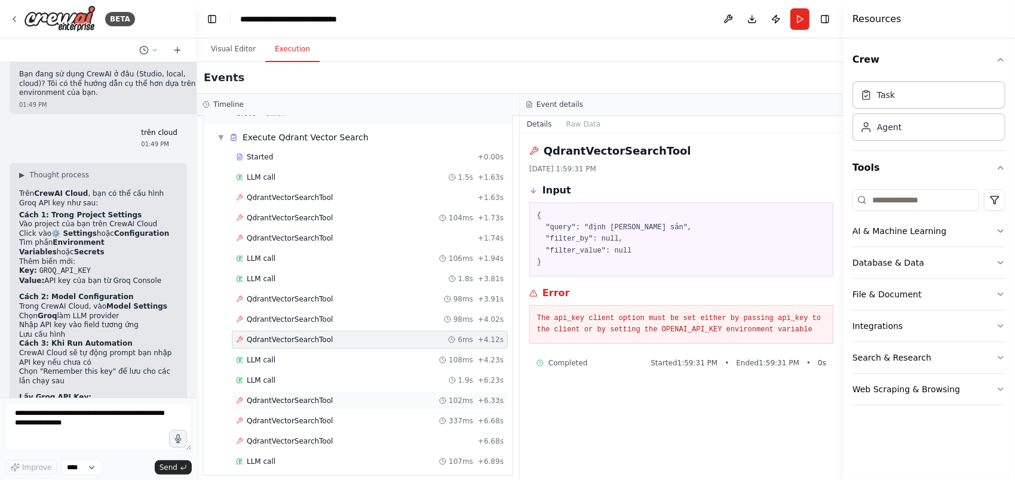
click at [293, 396] on span "QdrantVectorSearchTool" at bounding box center [290, 401] width 86 height 10
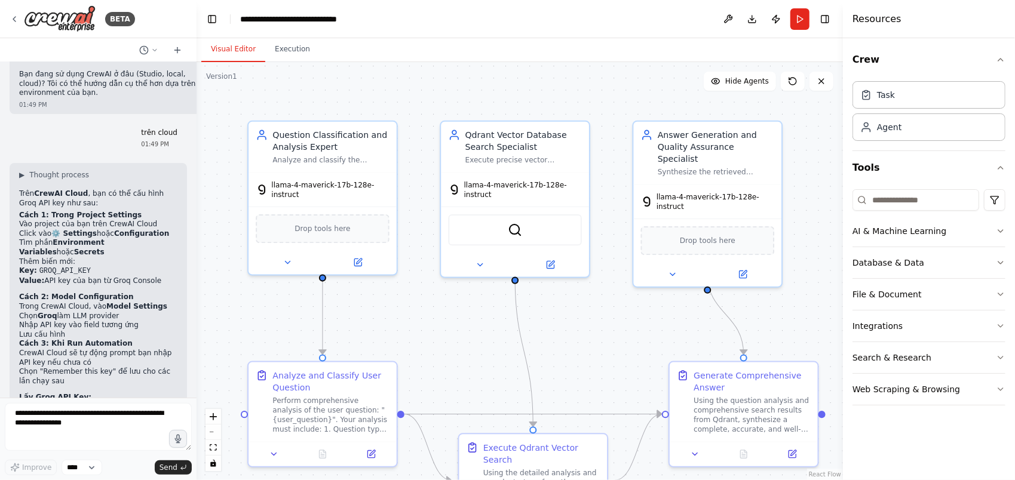
click at [231, 48] on button "Visual Editor" at bounding box center [233, 49] width 64 height 25
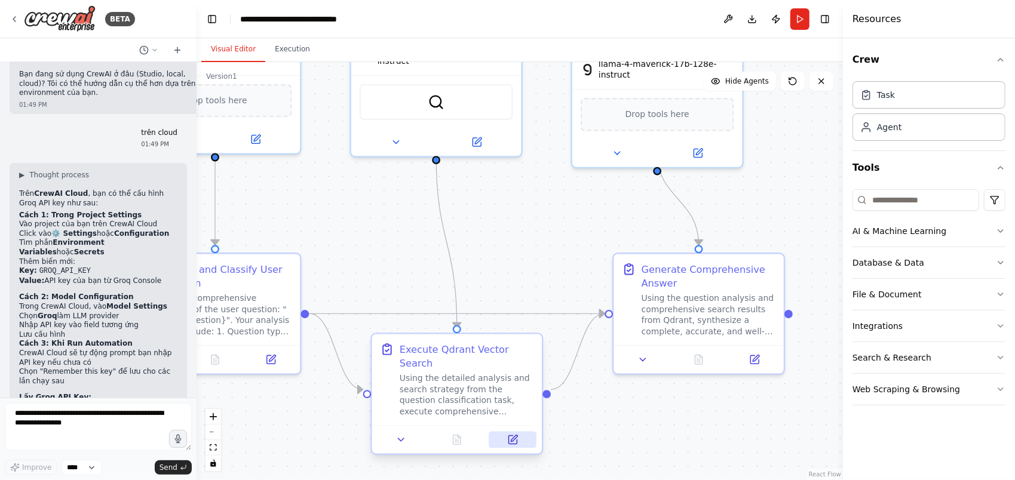
click at [511, 436] on icon at bounding box center [512, 440] width 8 height 8
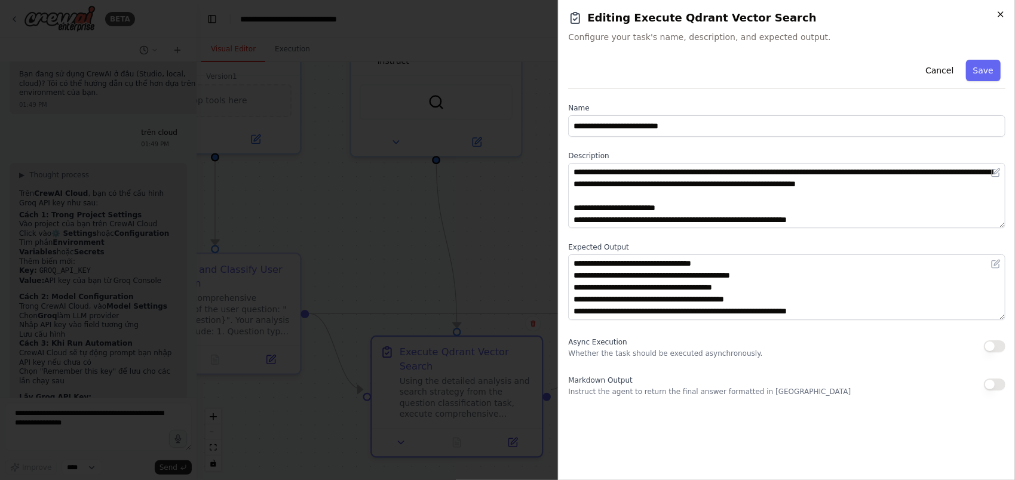
click at [999, 11] on icon "button" at bounding box center [1001, 15] width 10 height 10
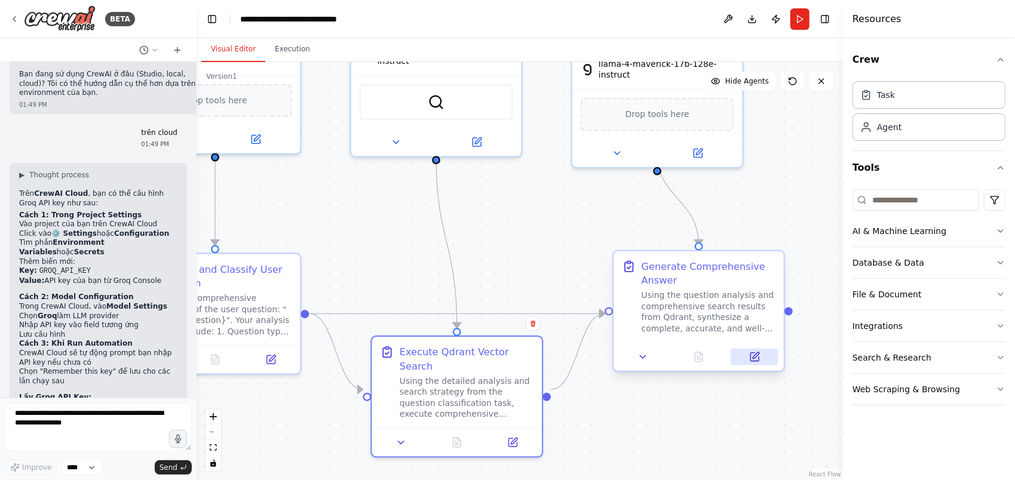
click at [756, 358] on icon at bounding box center [754, 357] width 8 height 8
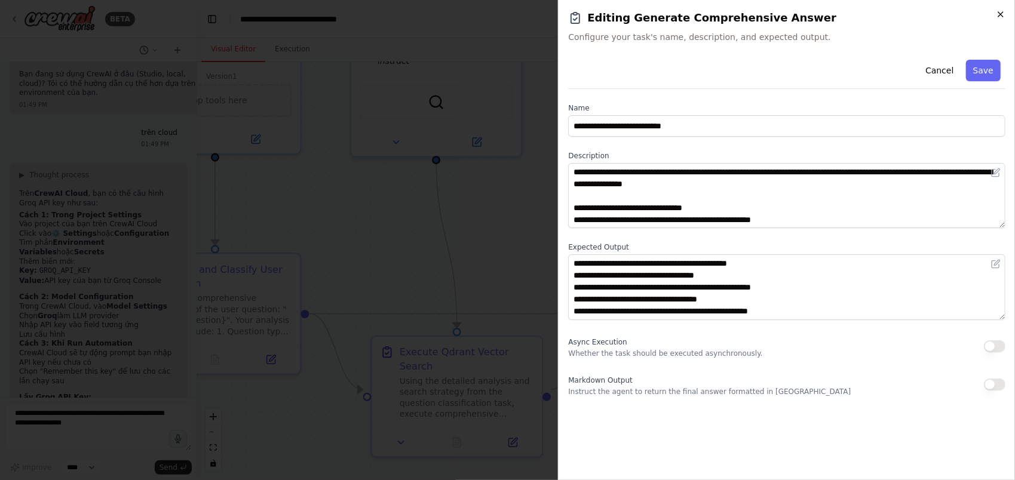
click at [1004, 12] on icon "button" at bounding box center [1001, 15] width 10 height 10
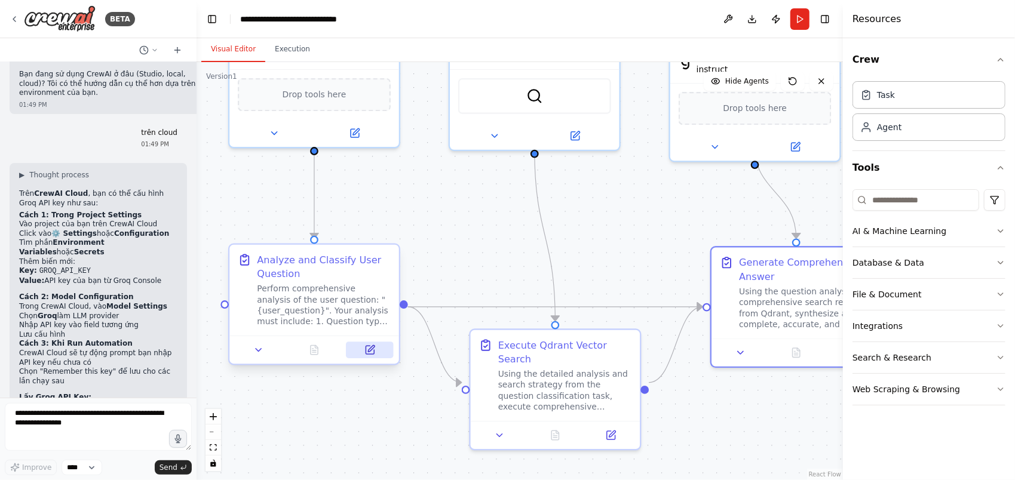
click at [369, 348] on icon at bounding box center [370, 350] width 8 height 8
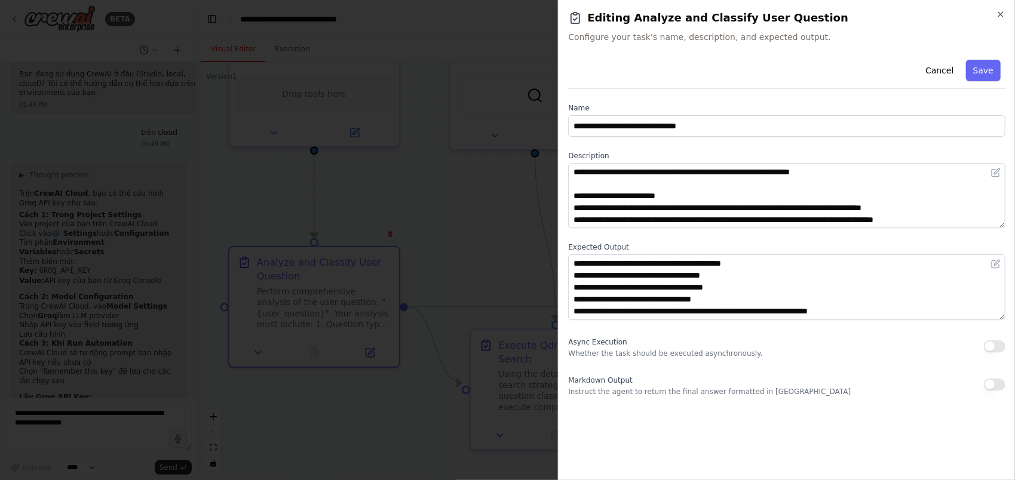
scroll to position [8, 0]
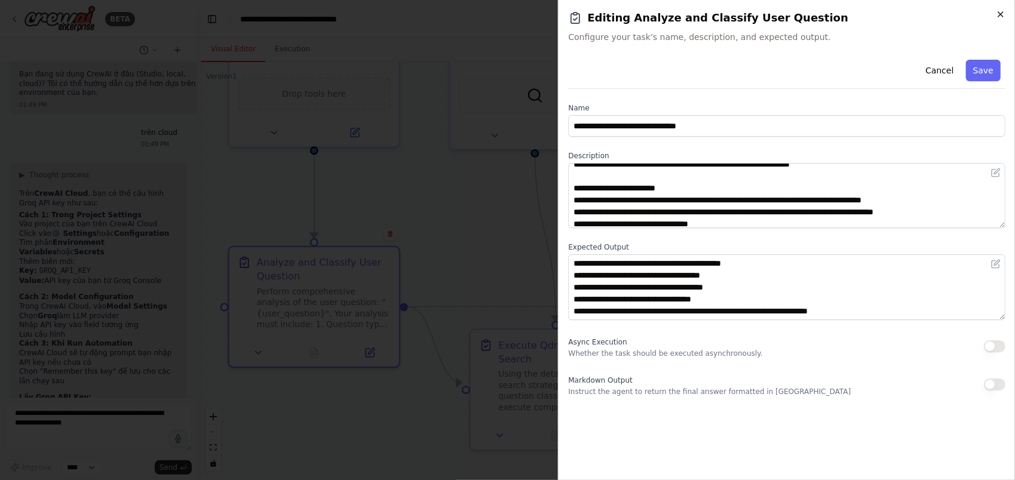
click at [998, 13] on icon "button" at bounding box center [1001, 15] width 10 height 10
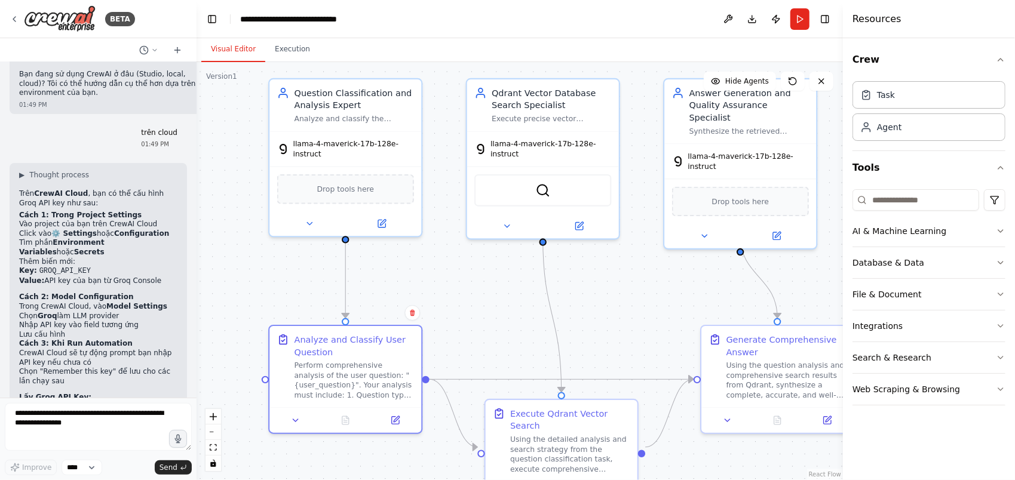
drag, startPoint x: 388, startPoint y: 185, endPoint x: 407, endPoint y: 257, distance: 74.2
click at [407, 257] on div ".deletable-edge-delete-btn { width: 20px; height: 20px; border: 0px solid #ffff…" at bounding box center [520, 271] width 646 height 418
click at [381, 217] on icon at bounding box center [381, 220] width 7 height 7
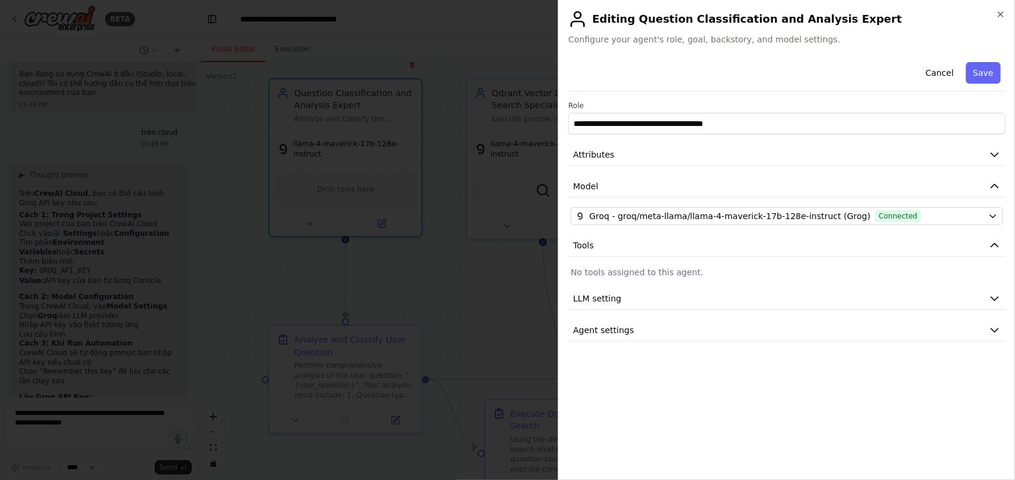
click at [400, 268] on div at bounding box center [507, 240] width 1015 height 480
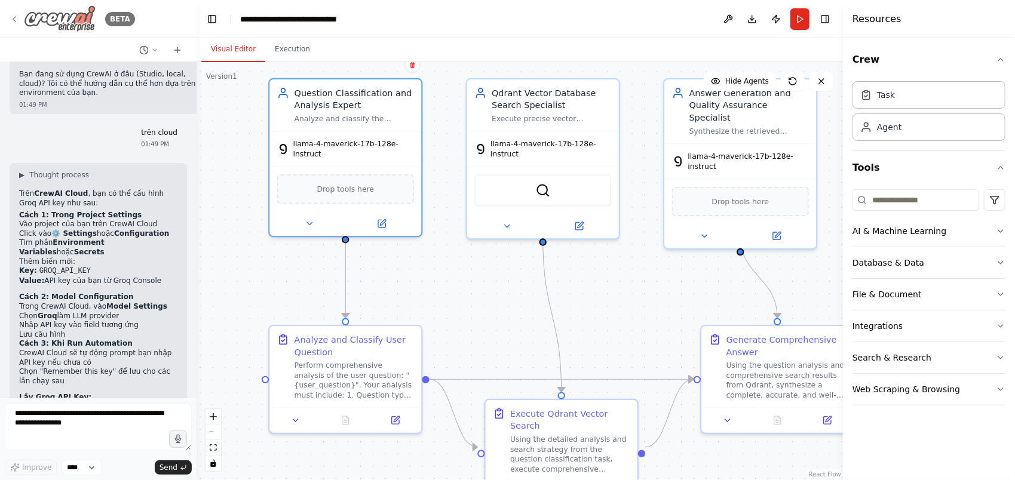
click at [68, 19] on img at bounding box center [60, 18] width 72 height 27
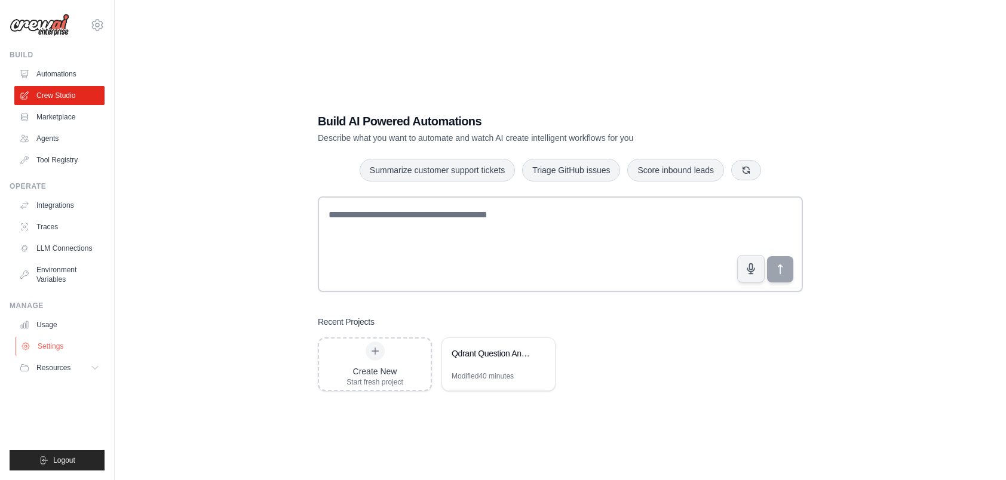
click at [54, 344] on link "Settings" at bounding box center [61, 346] width 90 height 19
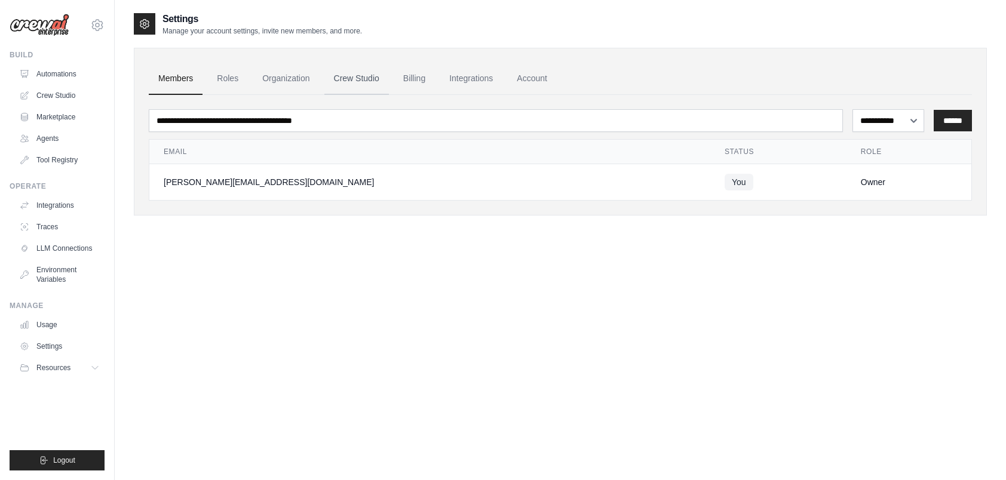
click at [366, 73] on link "Crew Studio" at bounding box center [356, 79] width 65 height 32
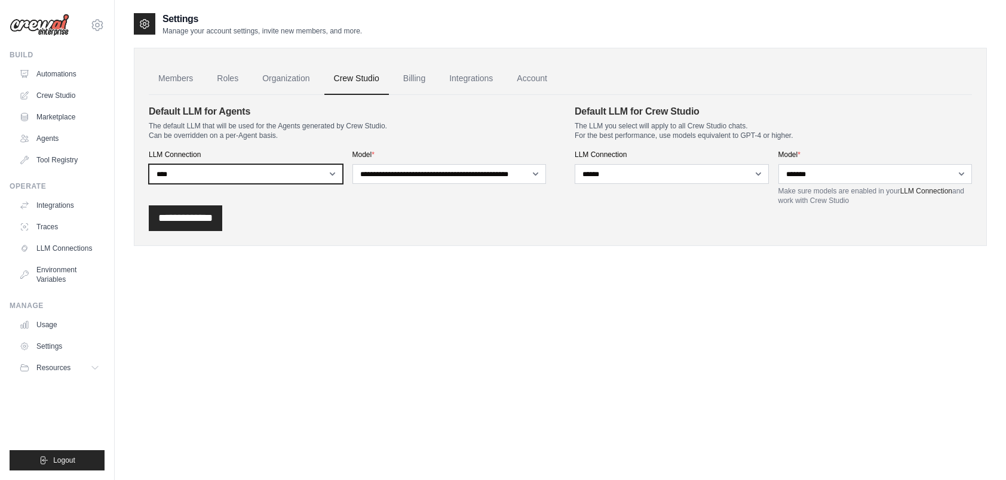
click at [272, 167] on select "**********" at bounding box center [246, 174] width 194 height 20
select select "******"
click at [149, 164] on select "**********" at bounding box center [246, 174] width 194 height 20
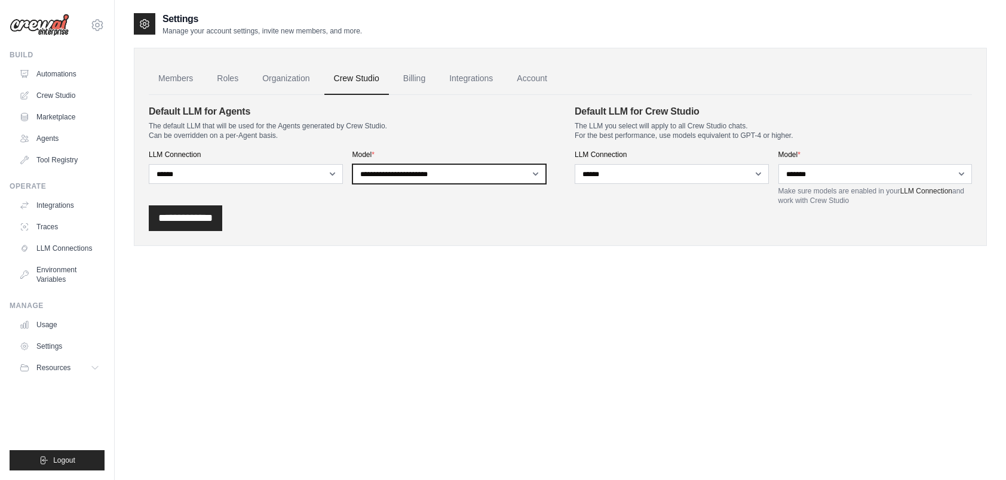
click at [395, 176] on select "**********" at bounding box center [449, 174] width 194 height 20
select select "*******"
click at [352, 164] on select "**********" at bounding box center [449, 174] width 194 height 20
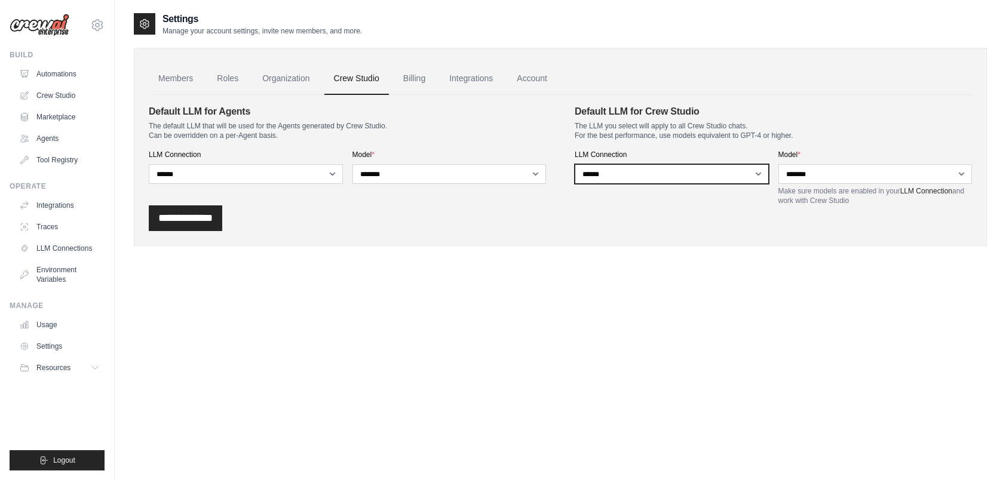
click at [623, 171] on select "**********" at bounding box center [672, 174] width 194 height 20
click at [622, 173] on select "**********" at bounding box center [672, 174] width 194 height 20
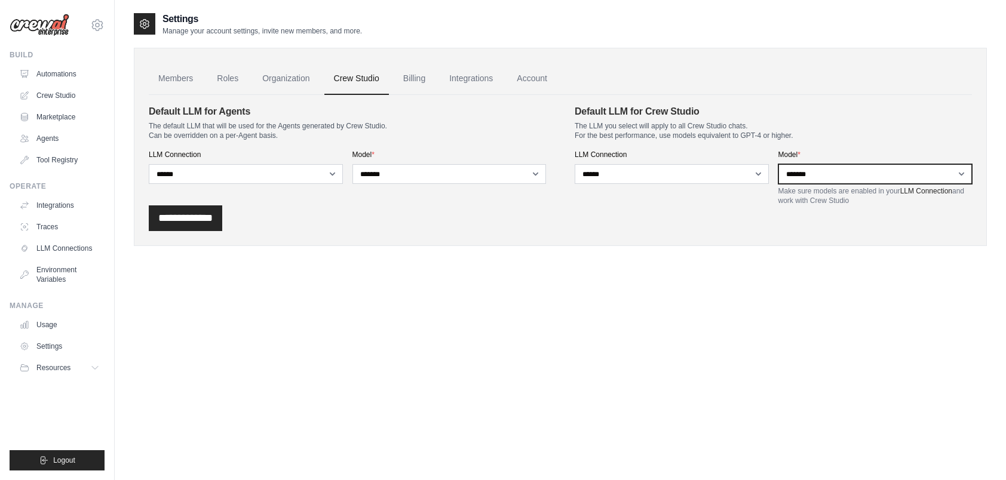
click at [814, 174] on select "**********" at bounding box center [875, 174] width 194 height 20
click at [216, 218] on input "**********" at bounding box center [185, 218] width 73 height 26
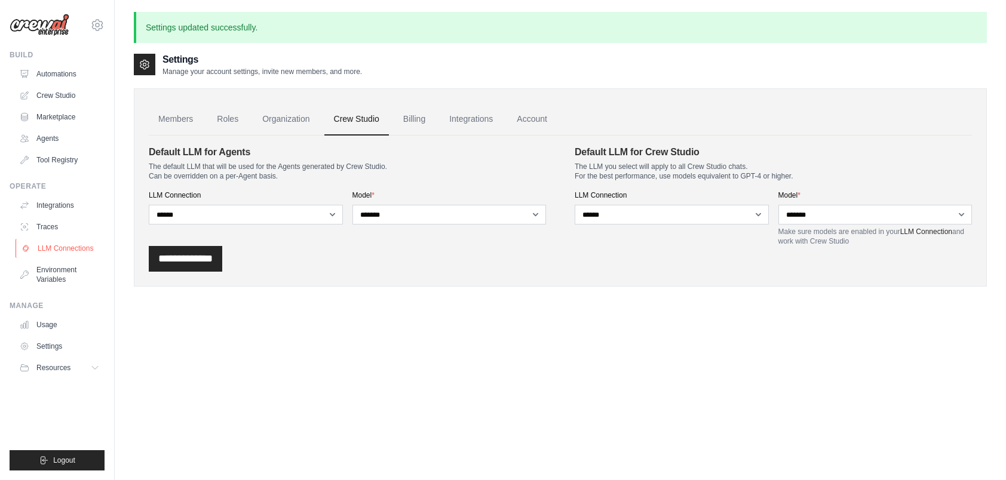
click at [63, 252] on link "LLM Connections" at bounding box center [61, 248] width 90 height 19
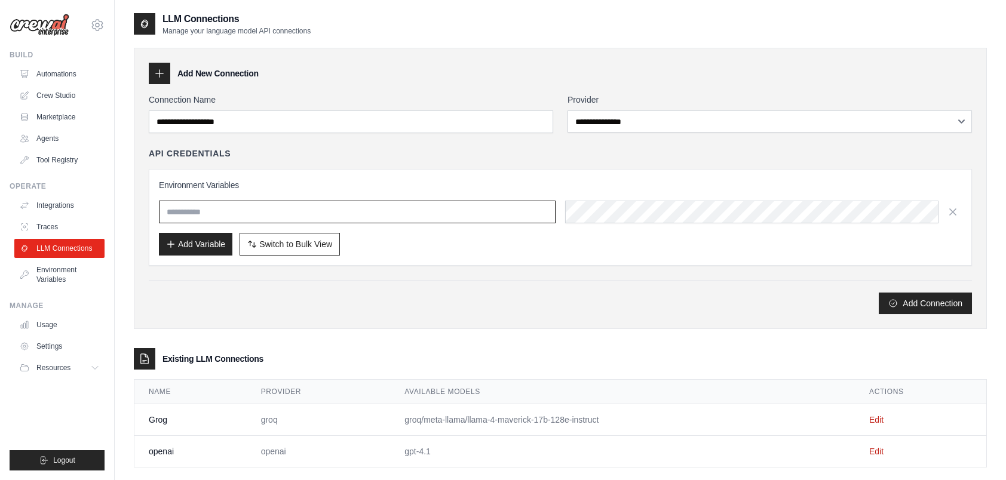
type input "**********"
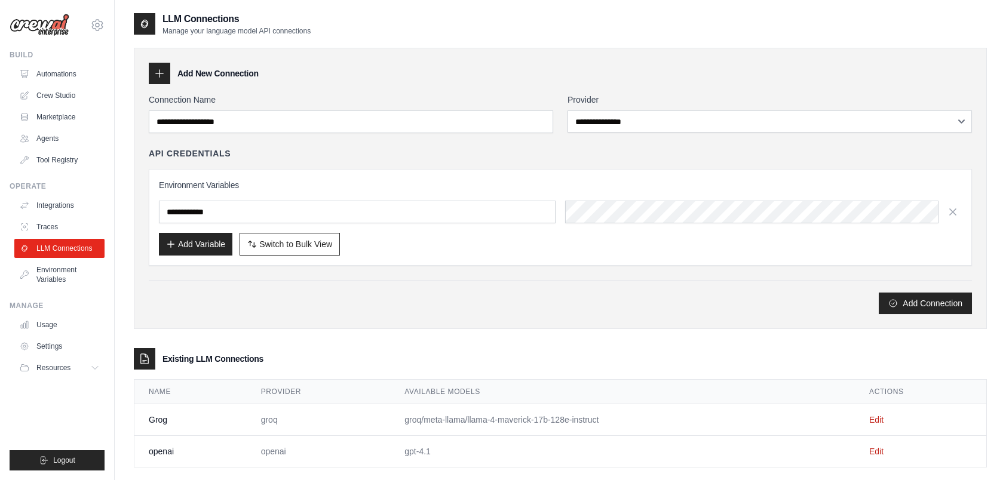
scroll to position [24, 0]
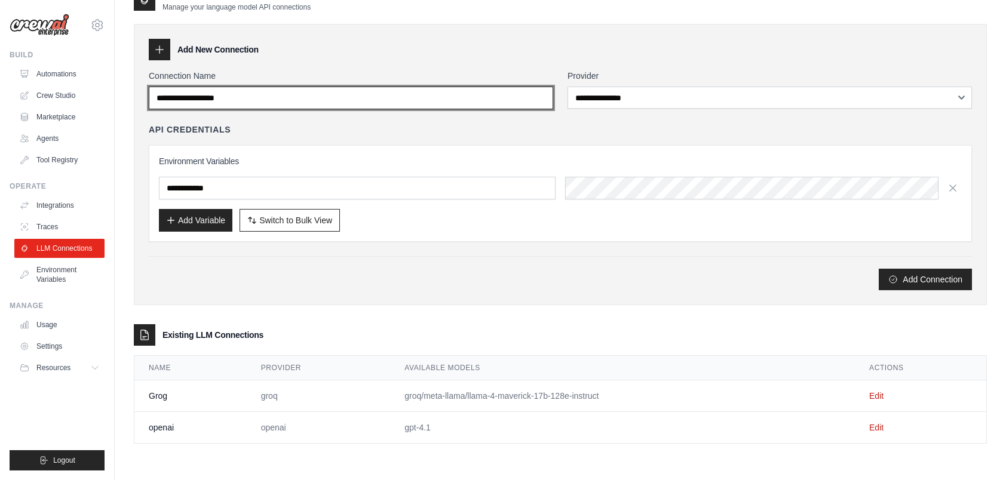
click at [290, 90] on input "Connection Name" at bounding box center [351, 98] width 404 height 23
click at [541, 105] on input "Connection Name" at bounding box center [351, 98] width 404 height 23
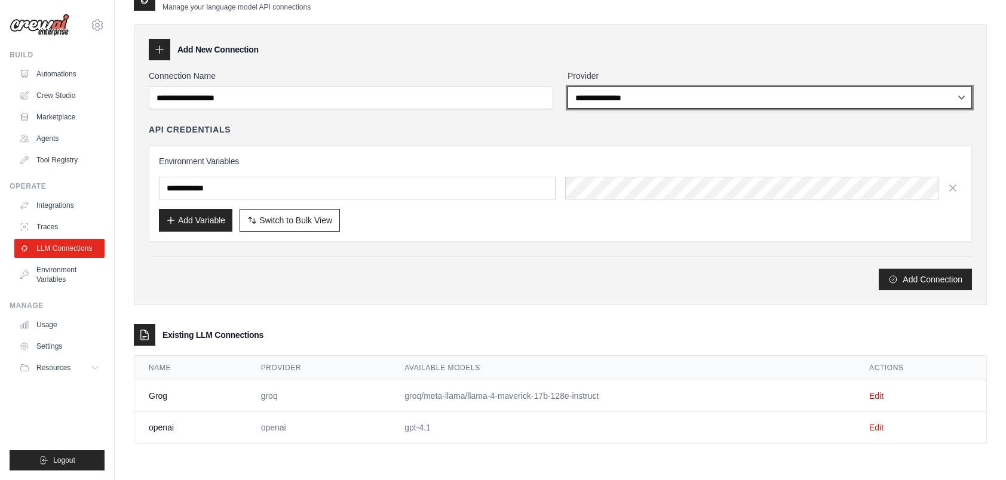
click at [694, 102] on select "**********" at bounding box center [770, 98] width 404 height 22
select select "****"
click at [568, 87] on select "**********" at bounding box center [770, 98] width 404 height 22
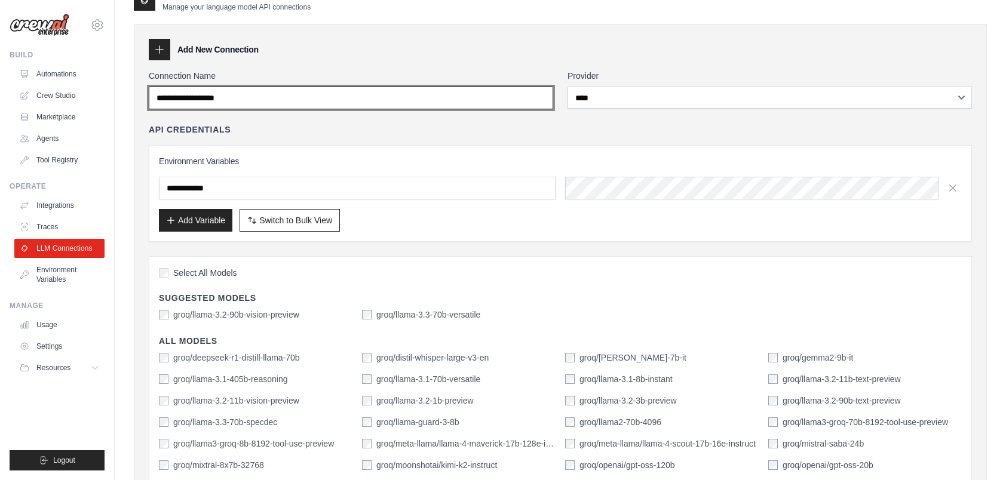
click at [343, 100] on input "Connection Name" at bounding box center [351, 98] width 404 height 23
type input "****"
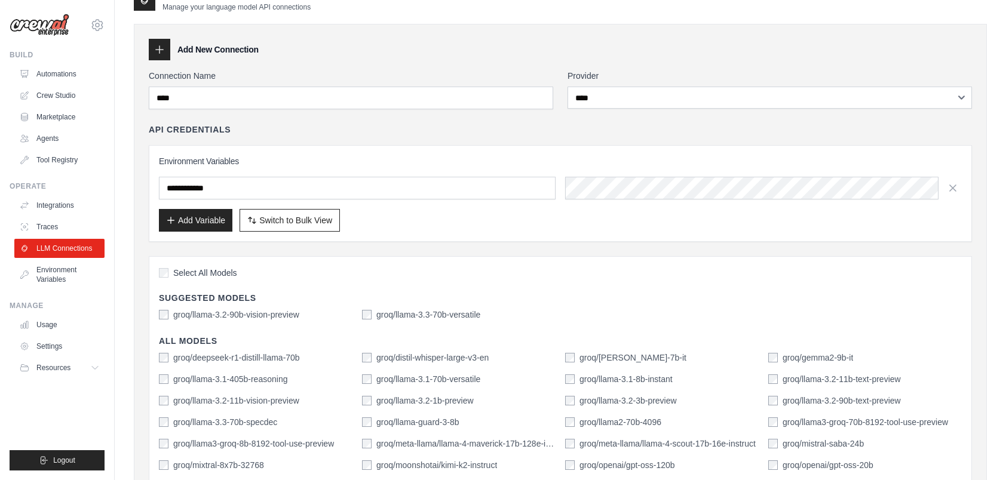
click at [512, 143] on div "**********" at bounding box center [560, 183] width 823 height 118
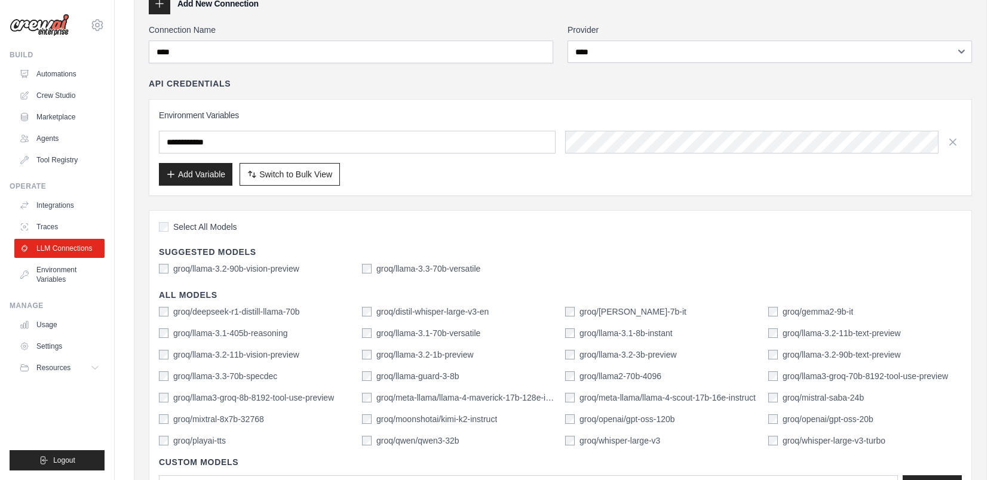
scroll to position [0, 0]
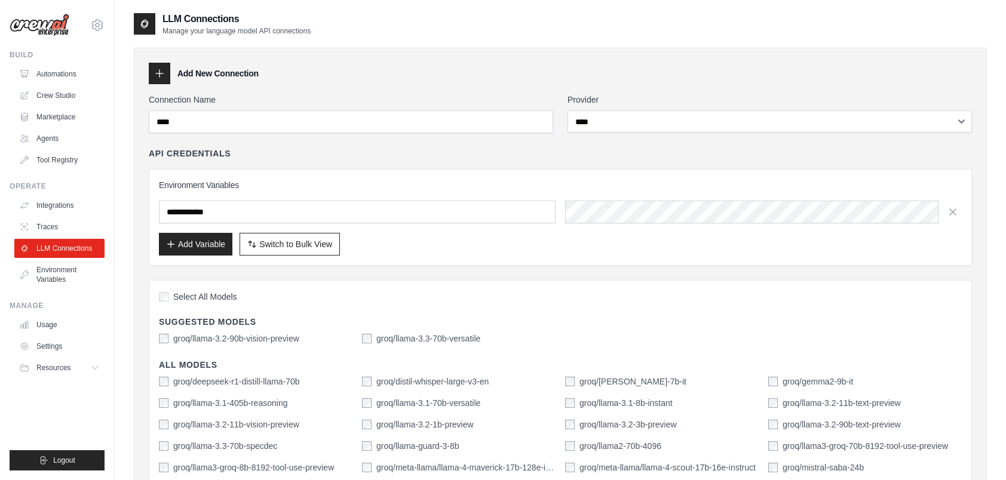
click at [157, 74] on icon at bounding box center [160, 74] width 12 height 12
click at [158, 72] on icon at bounding box center [160, 74] width 12 height 12
click at [202, 249] on button "Add Variable" at bounding box center [195, 243] width 73 height 23
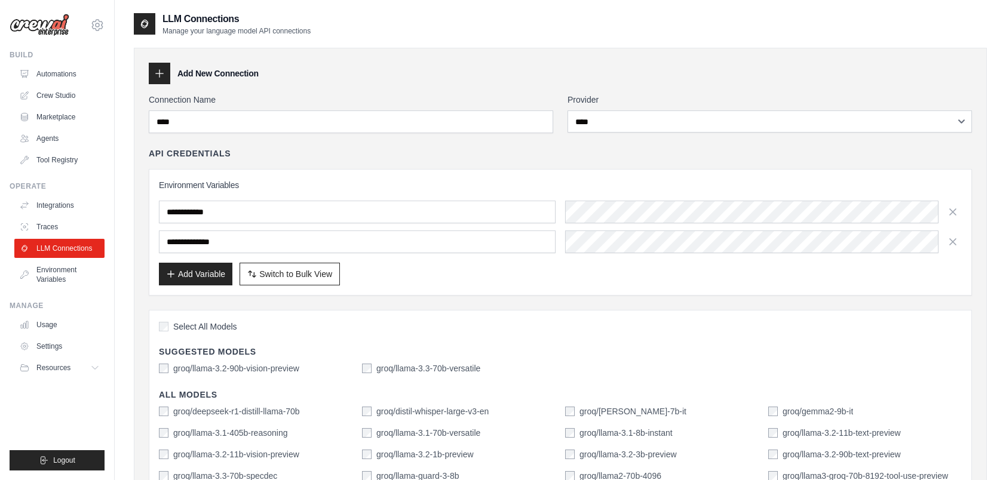
click at [346, 243] on input "**********" at bounding box center [357, 242] width 397 height 23
drag, startPoint x: 164, startPoint y: 245, endPoint x: 139, endPoint y: 244, distance: 25.1
click at [139, 244] on div "**********" at bounding box center [560, 364] width 853 height 633
type input "**********"
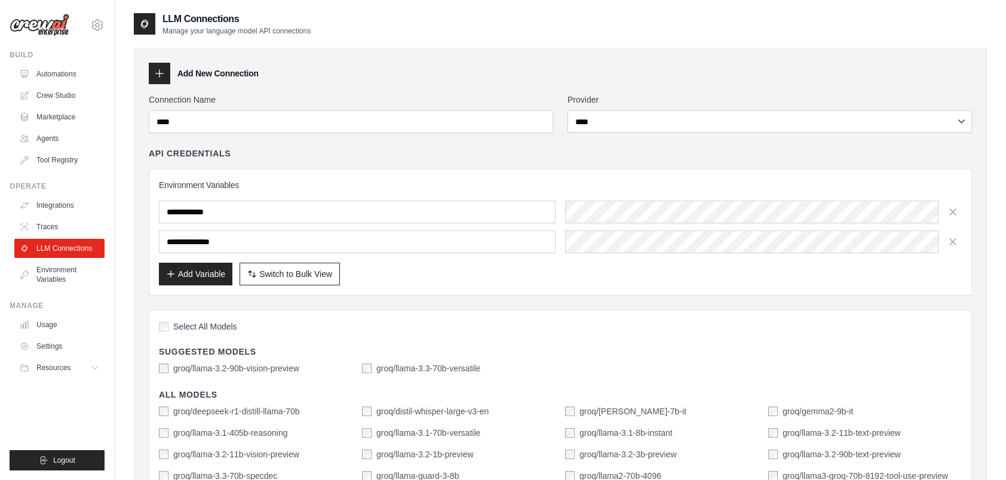
click at [569, 269] on div "Add Variable Switch to Bulk View Switch to Table View" at bounding box center [560, 274] width 803 height 23
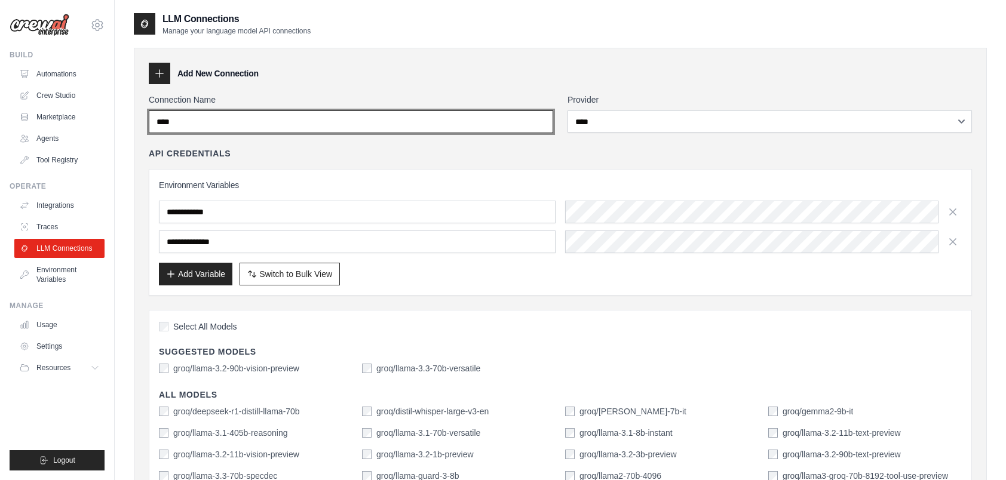
click at [516, 119] on input "****" at bounding box center [351, 122] width 404 height 23
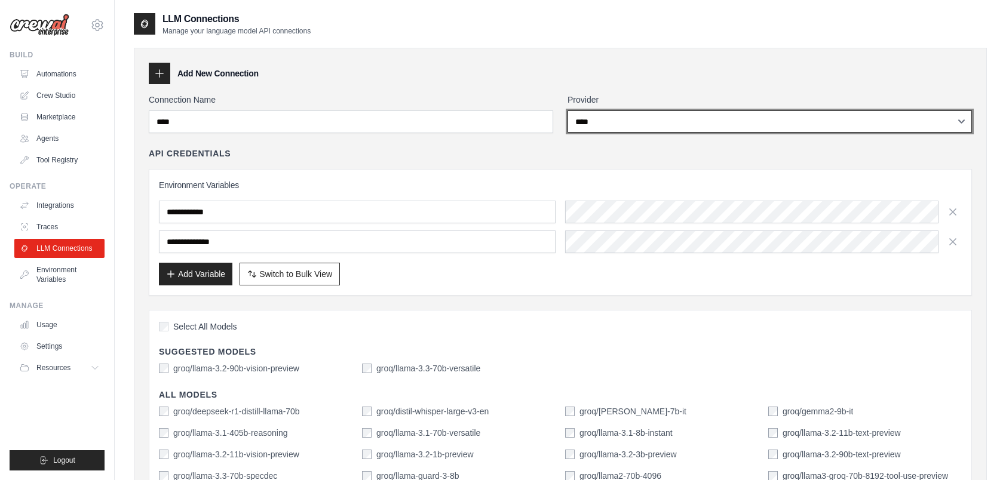
click at [651, 117] on select "**********" at bounding box center [770, 122] width 404 height 22
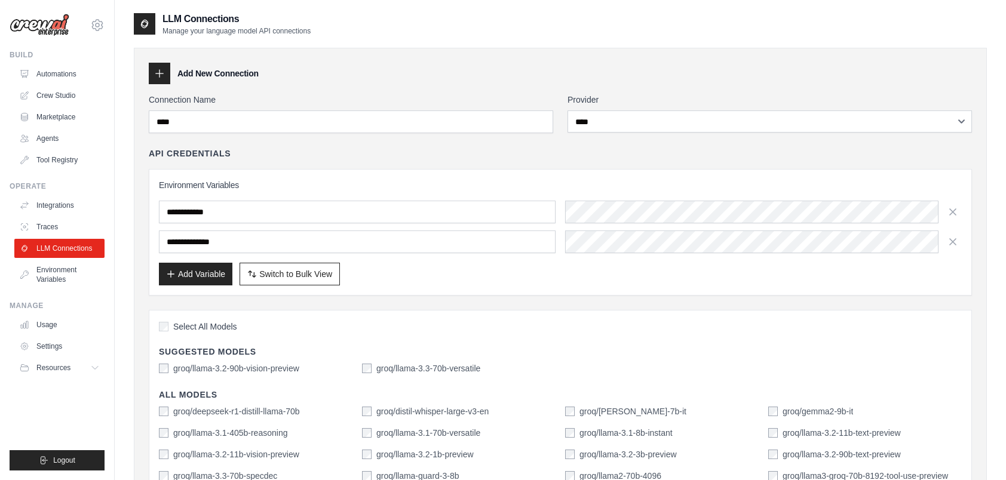
click at [426, 272] on div "Add Variable Switch to Bulk View Switch to Table View" at bounding box center [560, 274] width 803 height 23
click at [296, 276] on span "Switch to Bulk View" at bounding box center [295, 274] width 73 height 12
type textarea "**********"
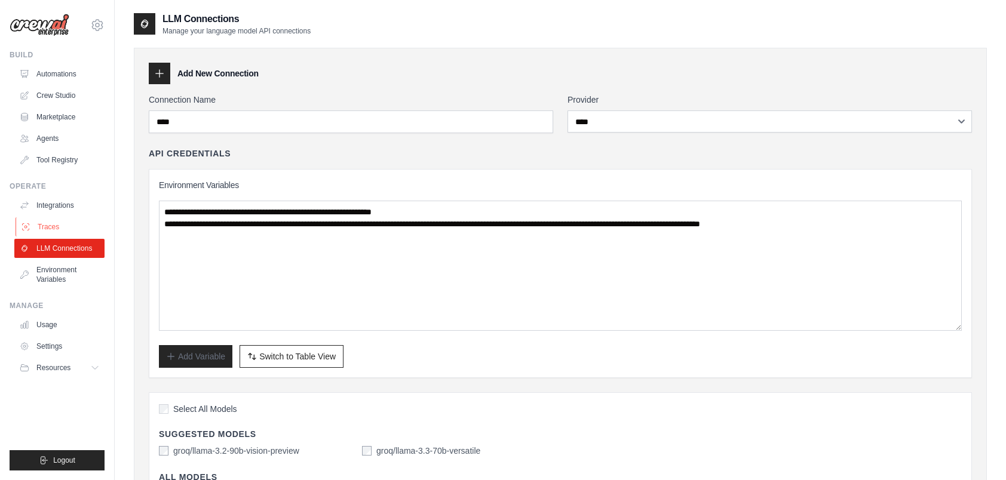
click at [51, 227] on link "Traces" at bounding box center [61, 226] width 90 height 19
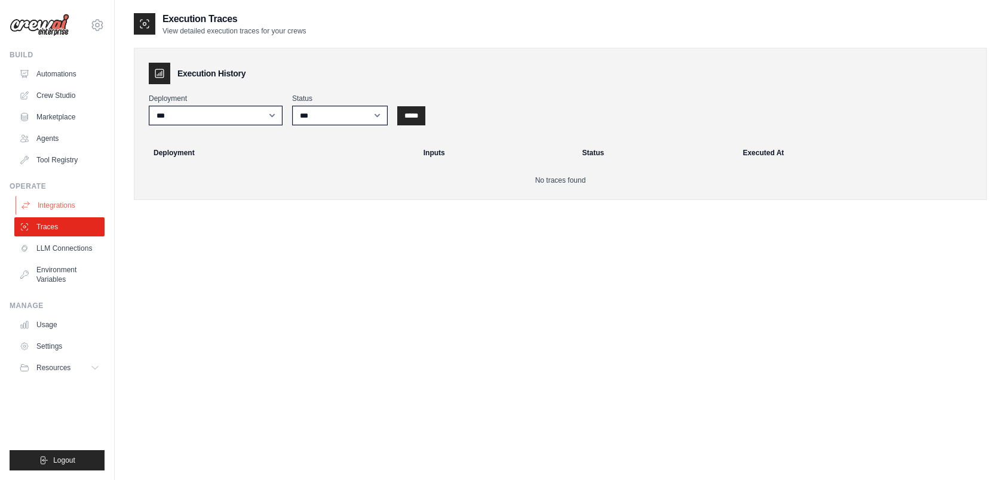
click at [53, 205] on link "Integrations" at bounding box center [61, 205] width 90 height 19
click at [56, 248] on link "LLM Connections" at bounding box center [61, 248] width 90 height 19
select select "****"
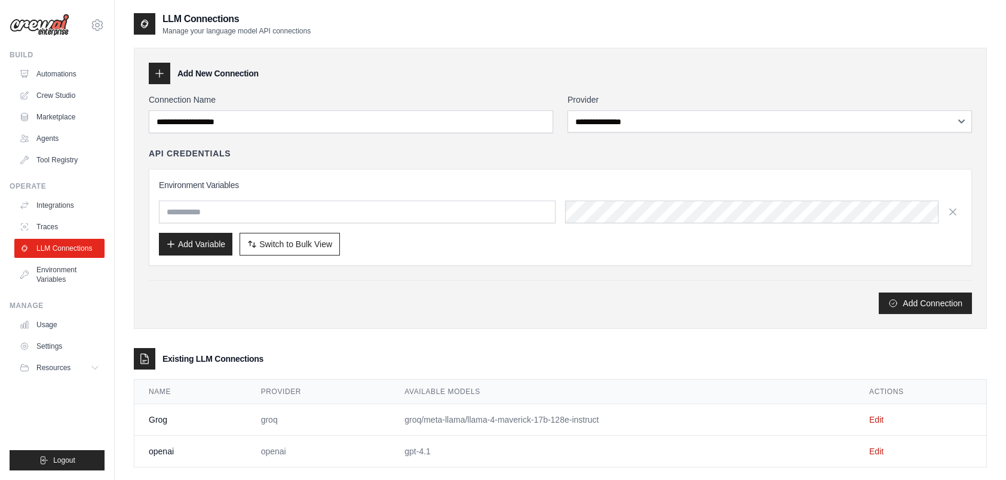
type input "**********"
click at [160, 76] on icon at bounding box center [160, 74] width 12 height 12
click at [160, 70] on icon at bounding box center [160, 74] width 12 height 12
click at [57, 345] on link "Settings" at bounding box center [61, 346] width 90 height 19
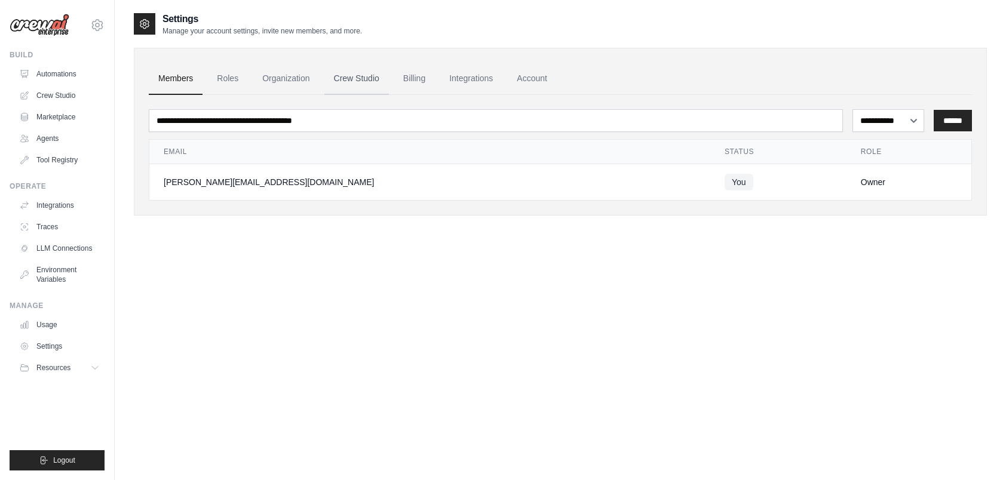
click at [362, 76] on link "Crew Studio" at bounding box center [356, 79] width 65 height 32
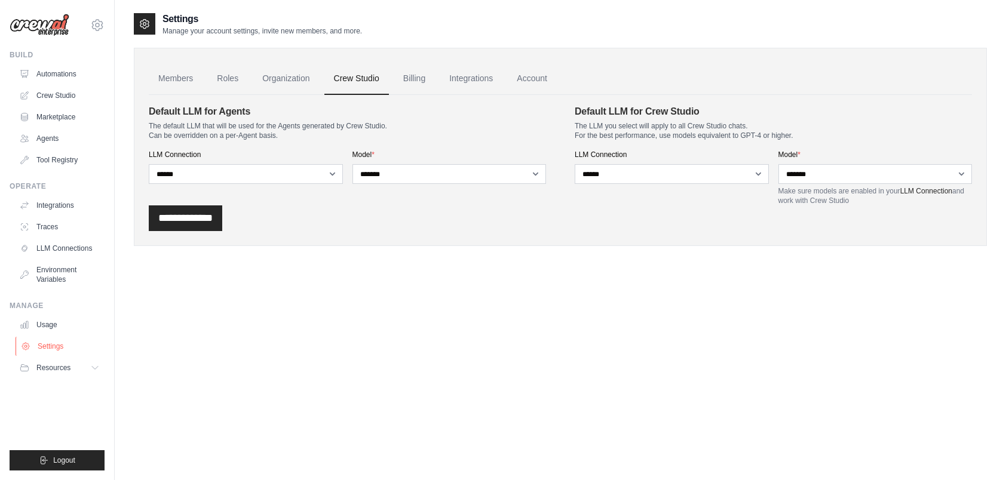
click at [43, 349] on link "Settings" at bounding box center [61, 346] width 90 height 19
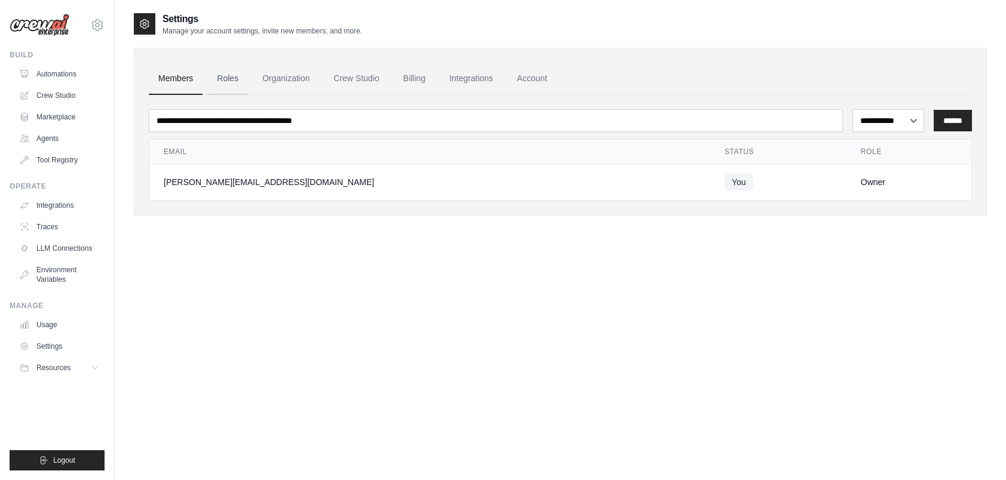
click at [223, 75] on link "Roles" at bounding box center [227, 79] width 41 height 32
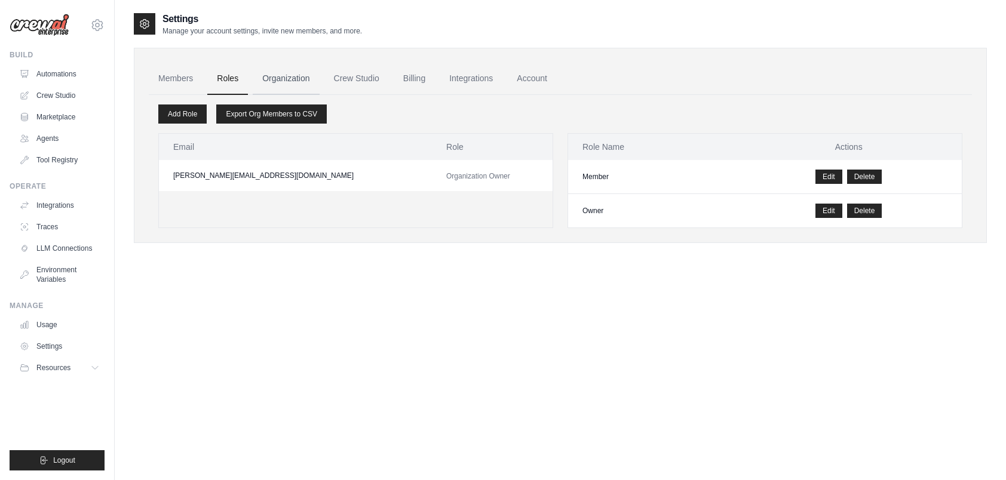
click at [293, 81] on link "Organization" at bounding box center [286, 79] width 66 height 32
click at [292, 74] on link "Organization" at bounding box center [286, 79] width 66 height 32
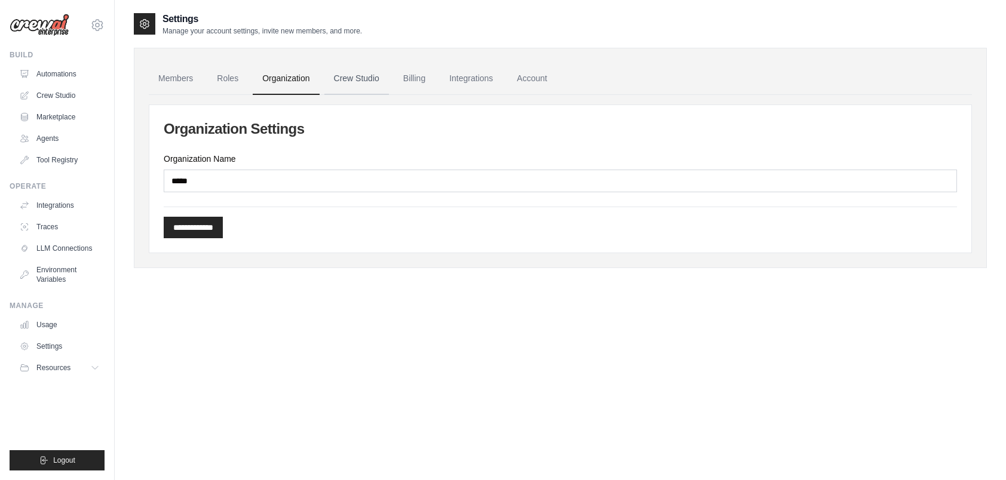
click at [335, 76] on link "Crew Studio" at bounding box center [356, 79] width 65 height 32
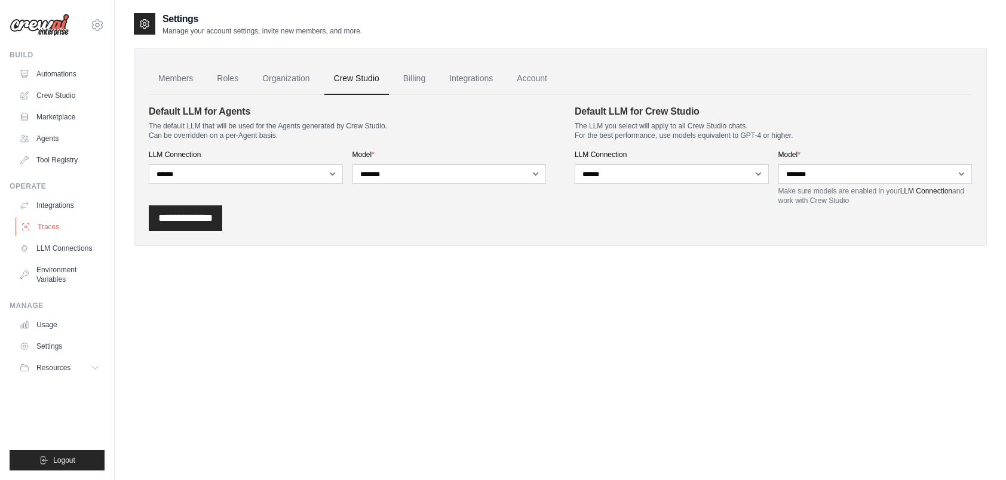
click at [51, 229] on link "Traces" at bounding box center [61, 226] width 90 height 19
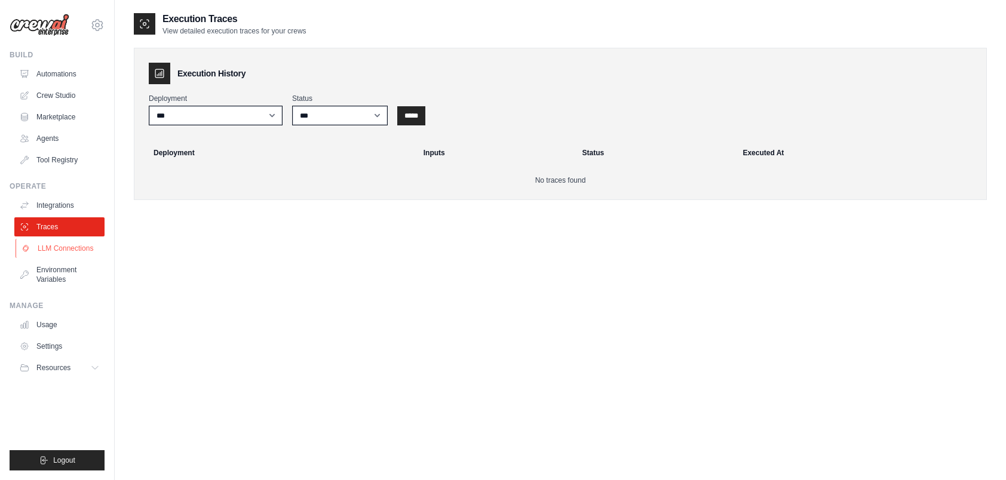
click at [55, 250] on link "LLM Connections" at bounding box center [61, 248] width 90 height 19
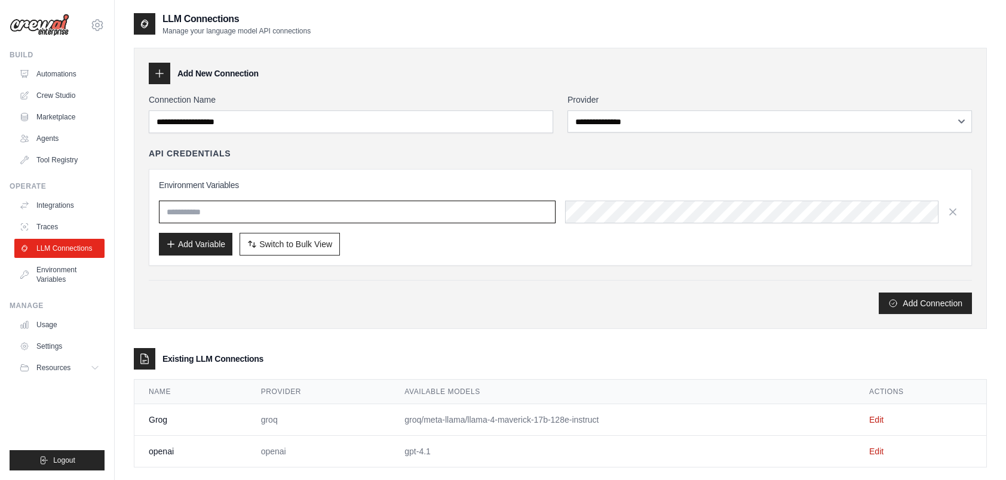
type input "**********"
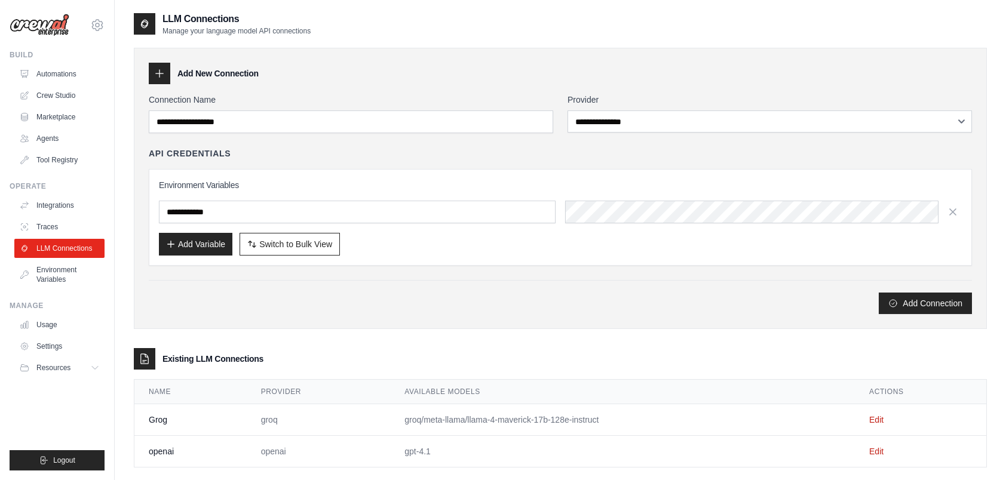
click at [236, 70] on h3 "Add New Connection" at bounding box center [217, 74] width 81 height 12
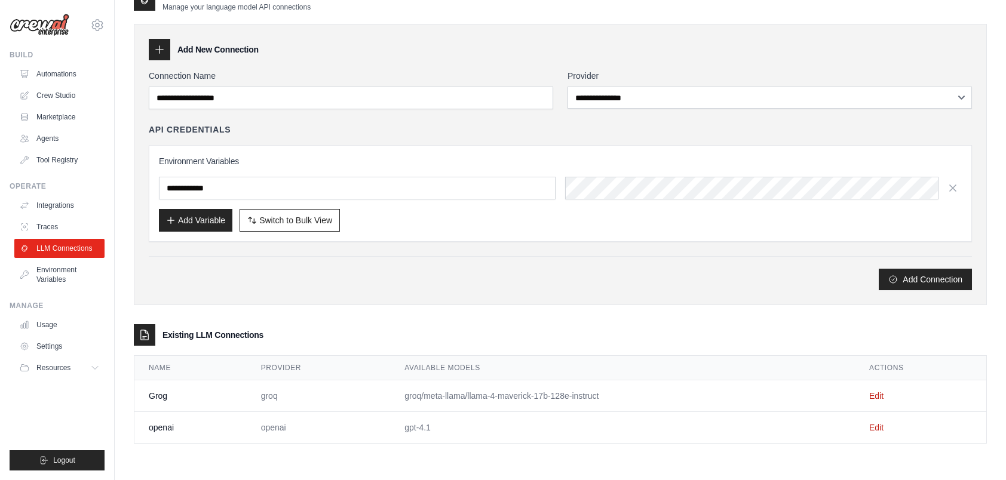
click at [452, 433] on td "gpt-4.1" at bounding box center [622, 428] width 465 height 32
click at [875, 424] on link "Edit" at bounding box center [876, 428] width 14 height 10
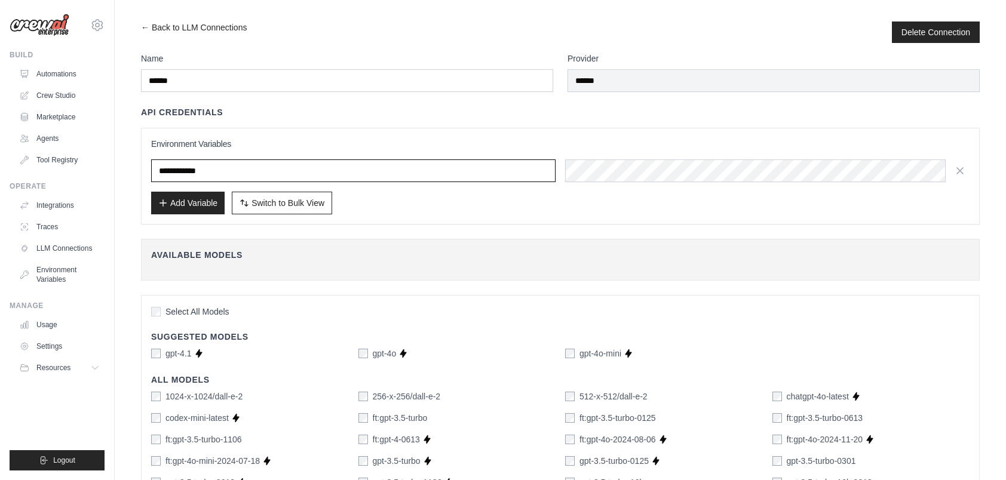
click at [235, 171] on input "**********" at bounding box center [353, 171] width 404 height 23
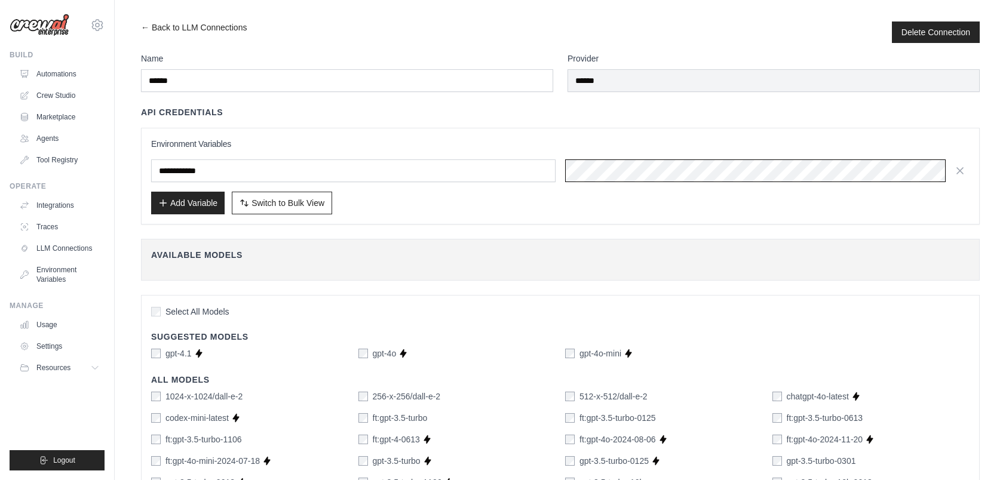
scroll to position [0, 388]
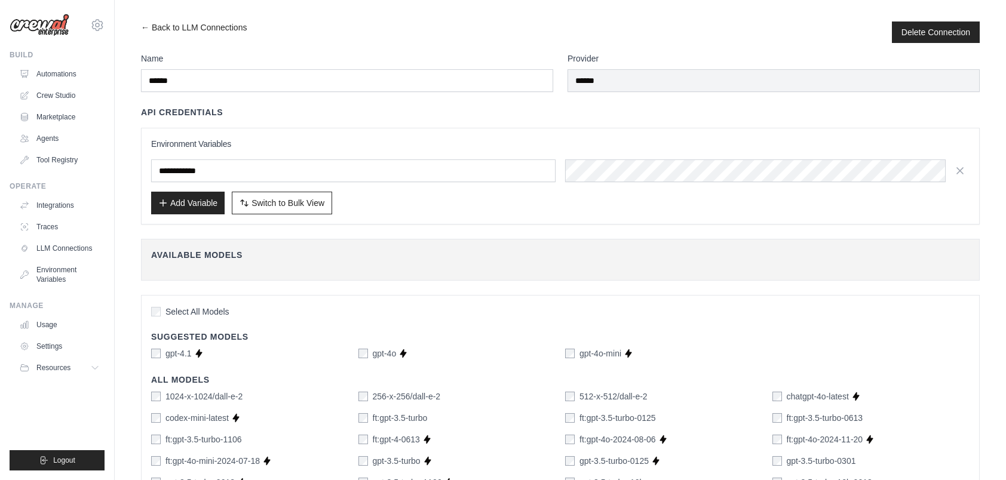
click at [827, 133] on div "**********" at bounding box center [560, 176] width 839 height 97
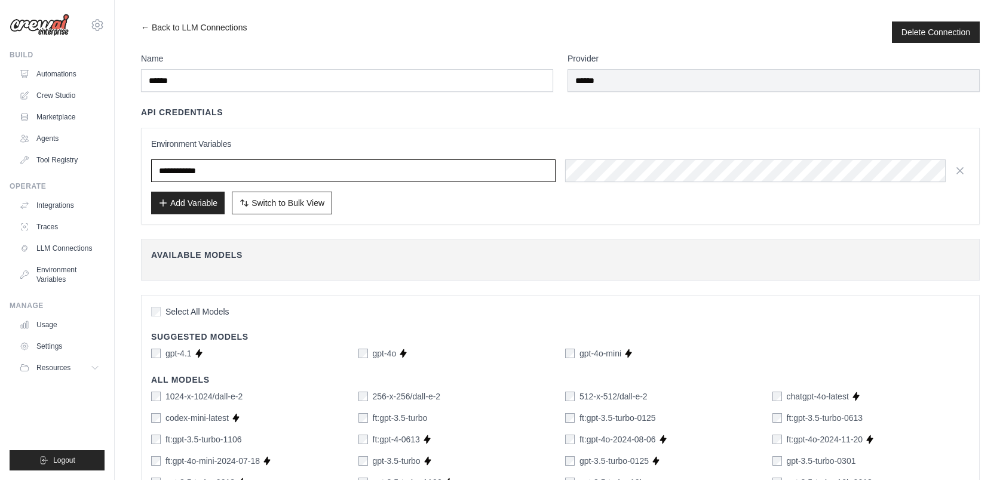
click at [241, 168] on input "**********" at bounding box center [353, 171] width 404 height 23
click at [237, 173] on input "**********" at bounding box center [353, 171] width 404 height 23
paste input "**"
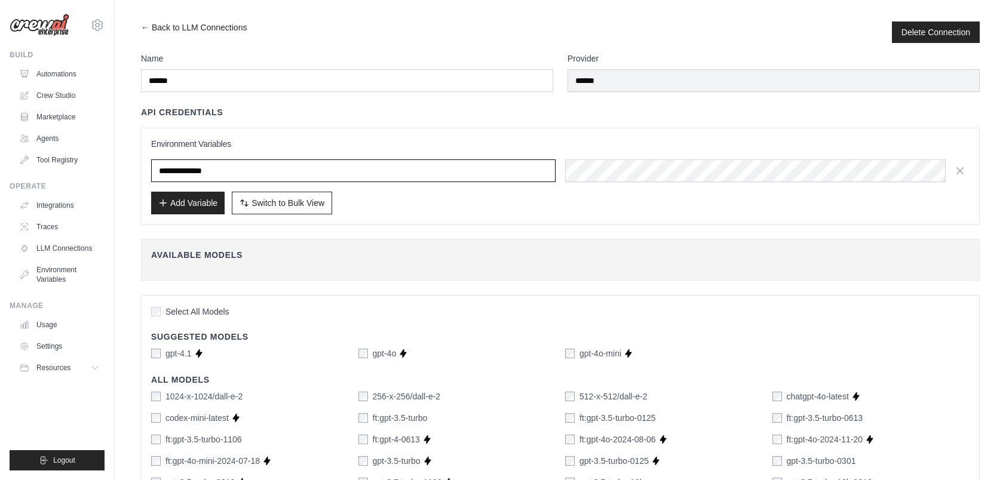
type input "**********"
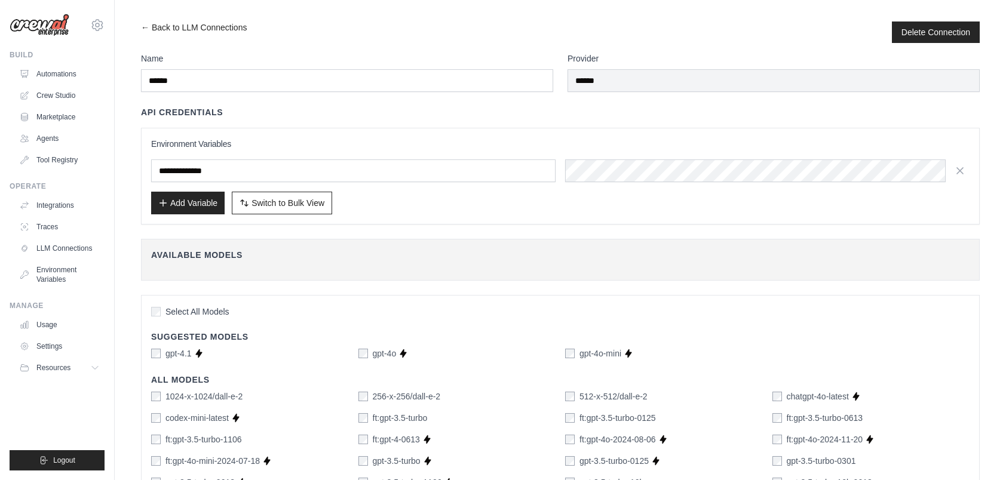
click at [265, 145] on h3 "Environment Variables" at bounding box center [560, 144] width 818 height 12
click at [355, 240] on div "Available Models Fetch Available Models" at bounding box center [560, 260] width 839 height 42
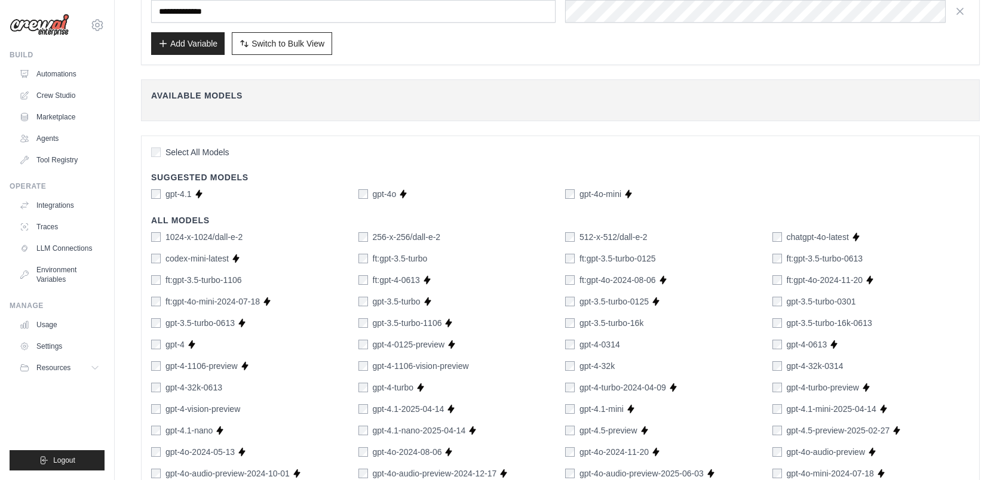
scroll to position [159, 0]
click at [357, 191] on div "gpt-4.1 Supports Crew Studio gpt-4o Supports Crew Studio gpt-4o-mini Supports C…" at bounding box center [560, 195] width 818 height 12
click at [565, 191] on div "gpt-4.1 Supports Crew Studio gpt-4o Supports Crew Studio gpt-4o-mini Supports C…" at bounding box center [560, 195] width 818 height 12
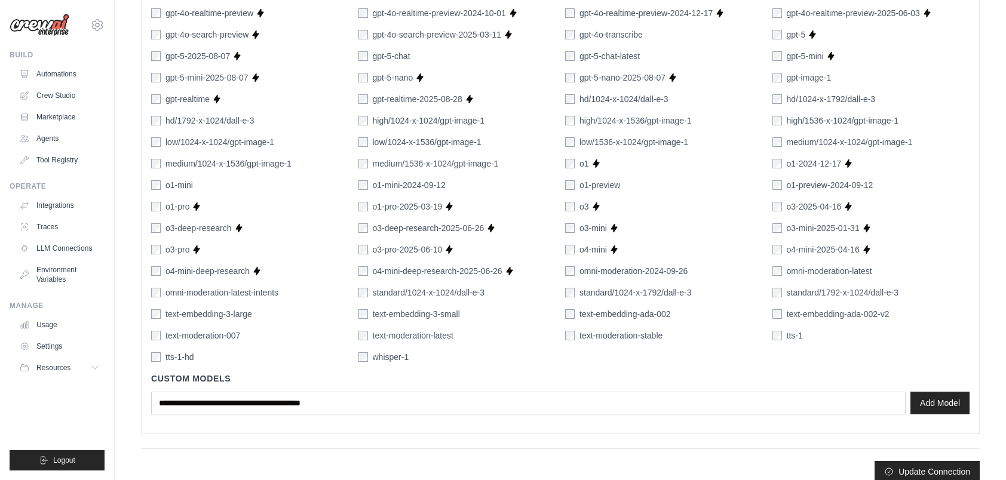
scroll to position [696, 0]
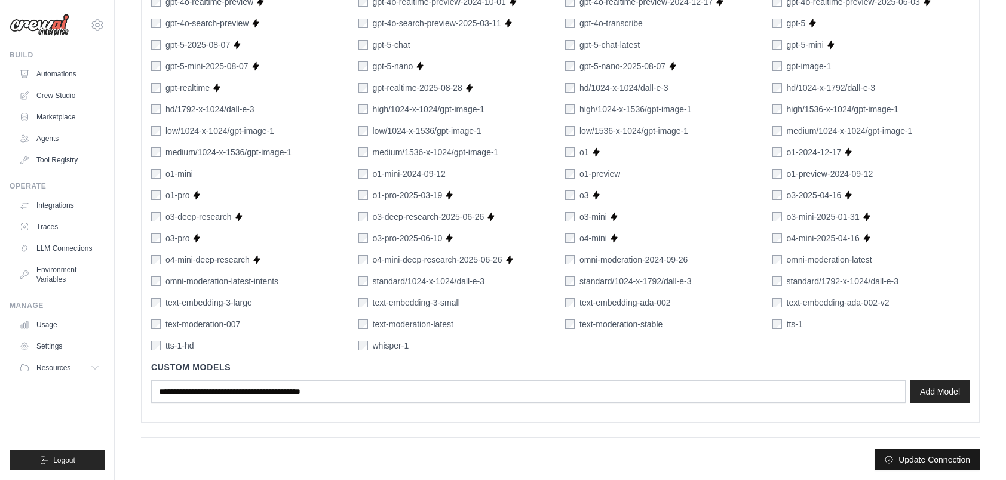
click at [947, 460] on button "Update Connection" at bounding box center [927, 460] width 105 height 22
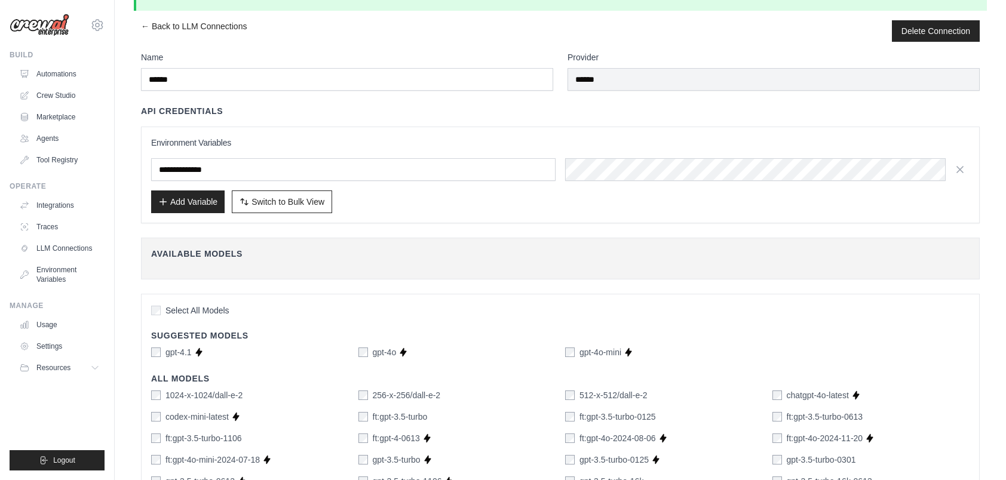
scroll to position [0, 0]
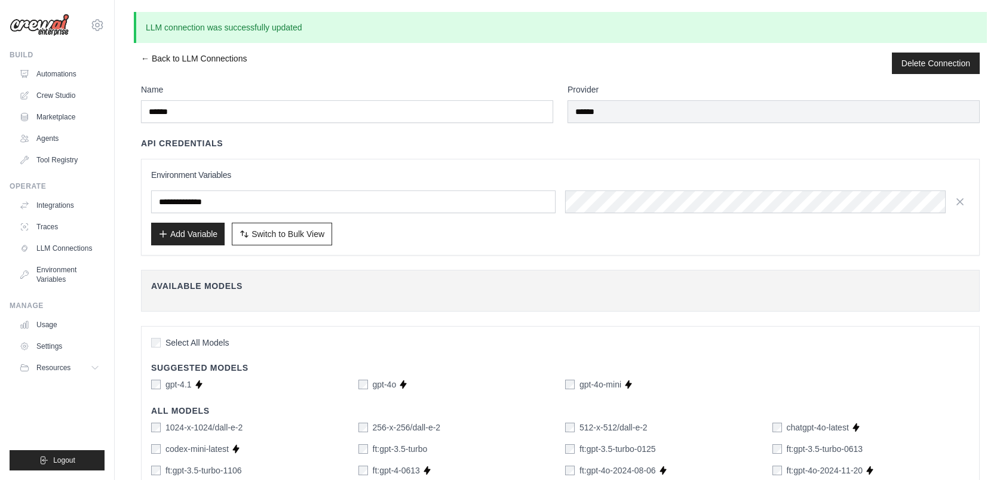
click at [161, 61] on link "← Back to LLM Connections" at bounding box center [194, 64] width 106 height 22
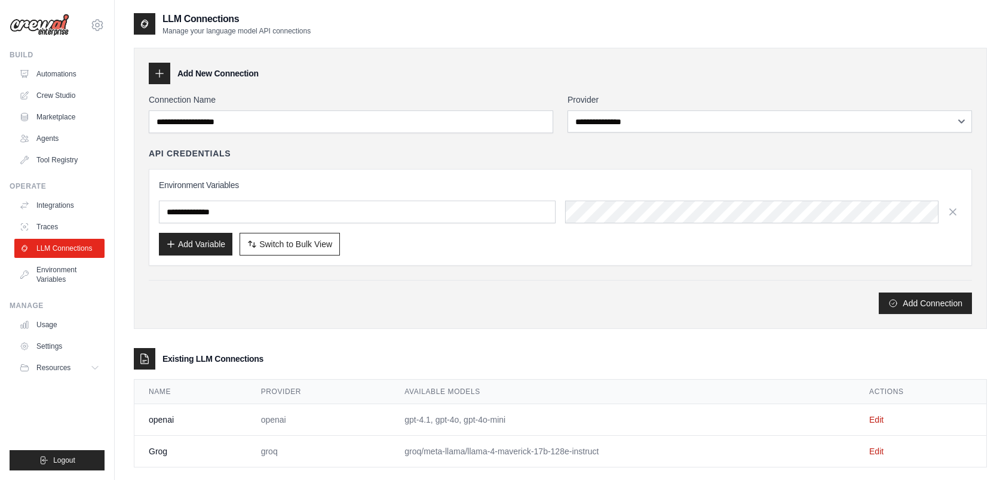
scroll to position [24, 0]
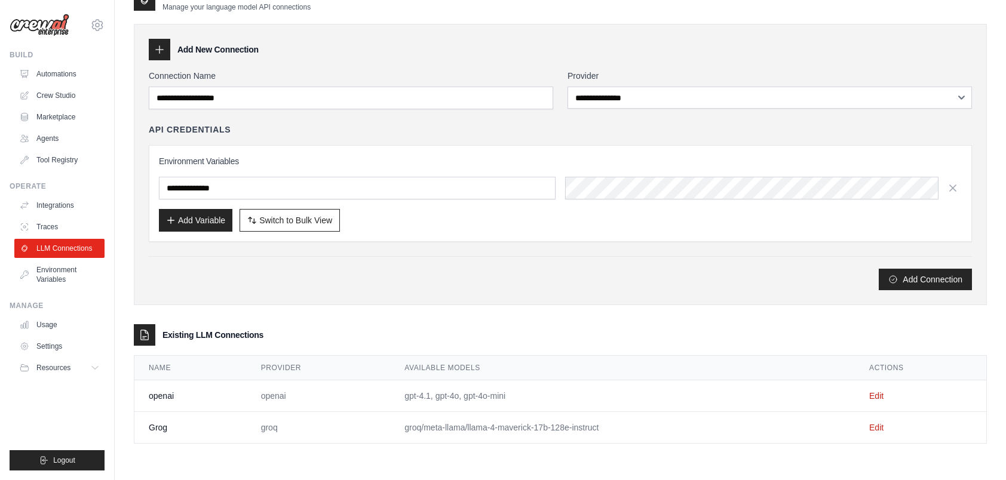
click at [429, 428] on td "groq/meta-llama/llama-4-maverick-17b-128e-instruct" at bounding box center [622, 428] width 465 height 32
click at [870, 427] on link "Edit" at bounding box center [876, 428] width 14 height 10
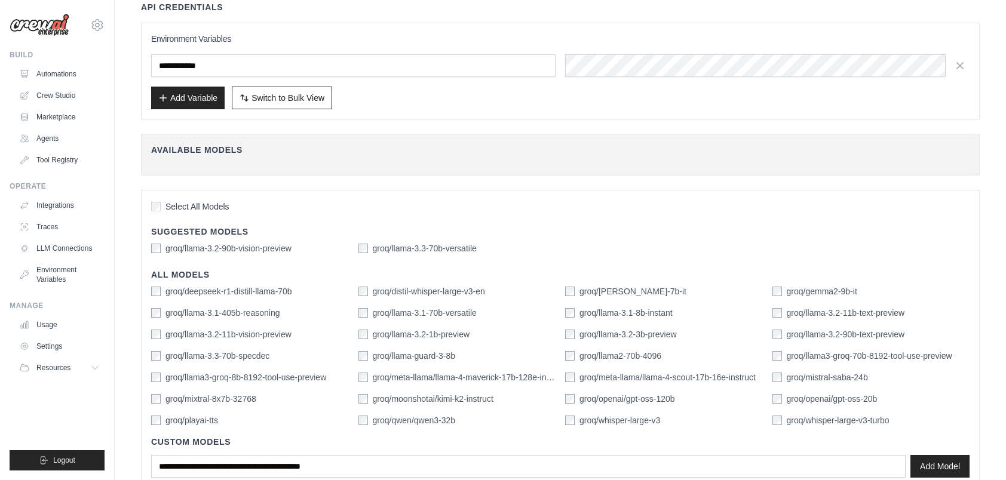
scroll to position [180, 0]
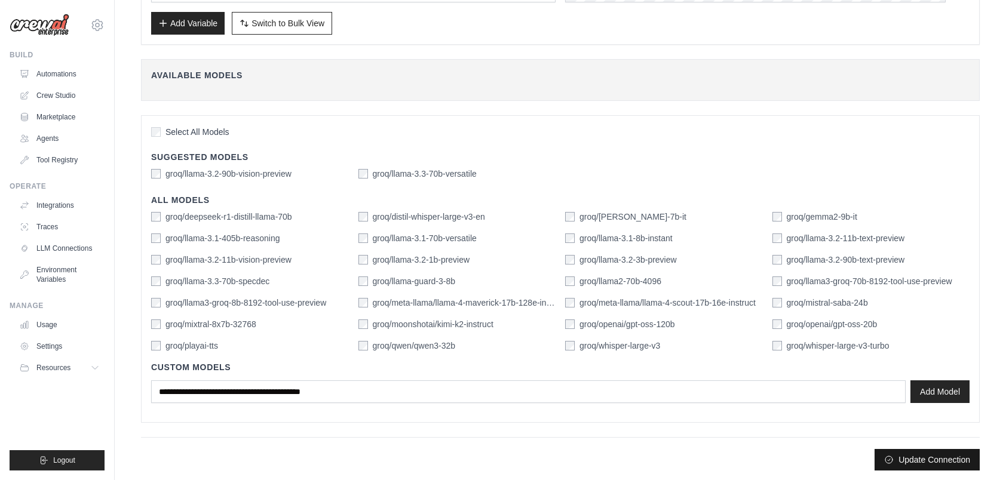
click at [927, 457] on button "Update Connection" at bounding box center [927, 460] width 105 height 22
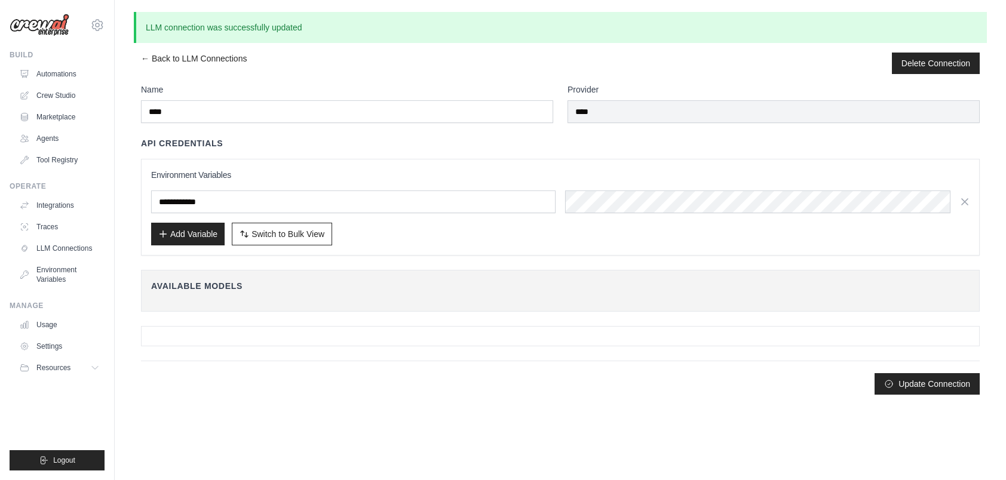
scroll to position [0, 0]
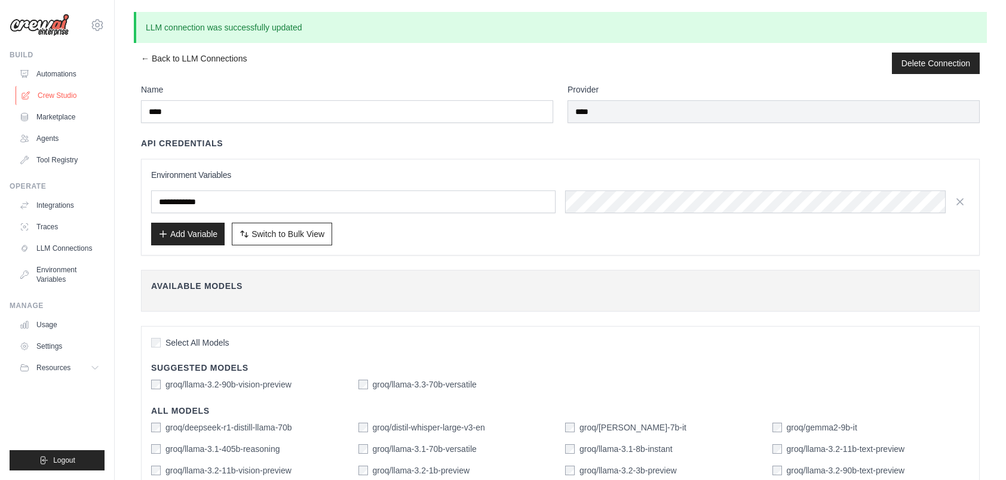
click at [45, 101] on link "Crew Studio" at bounding box center [61, 95] width 90 height 19
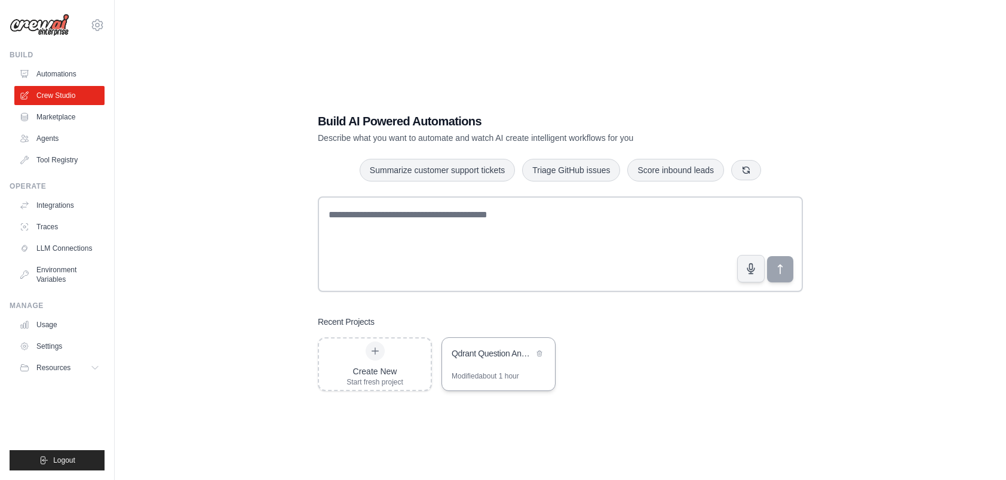
click at [482, 358] on div "Qdrant Question Answering System" at bounding box center [493, 354] width 82 height 12
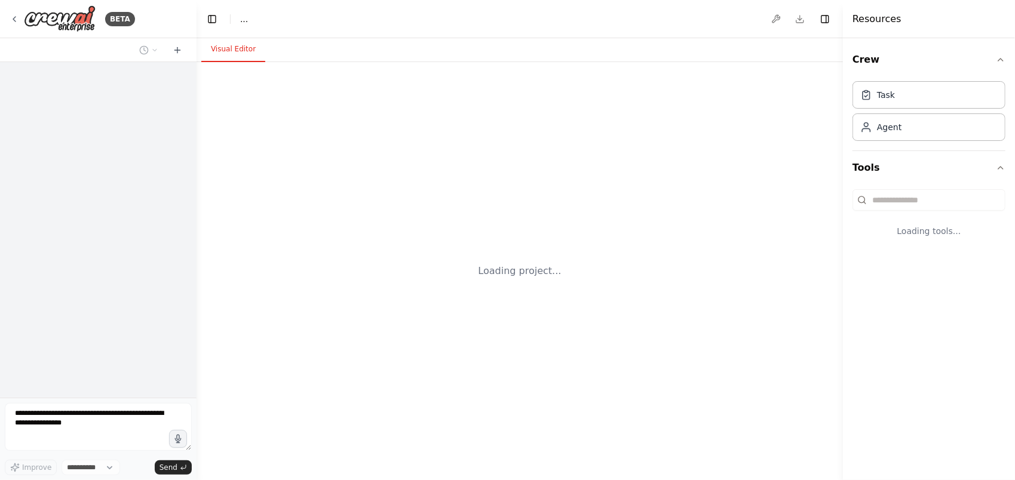
select select "****"
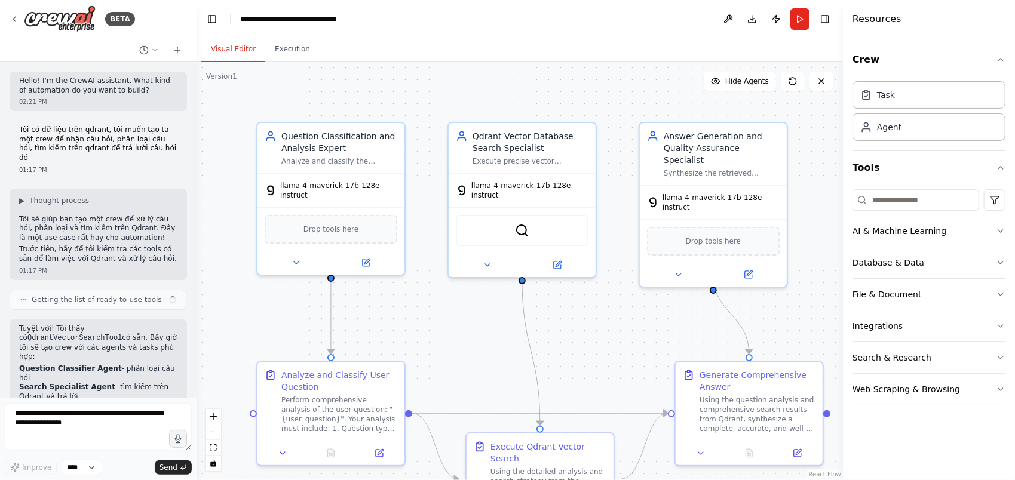
scroll to position [2918, 0]
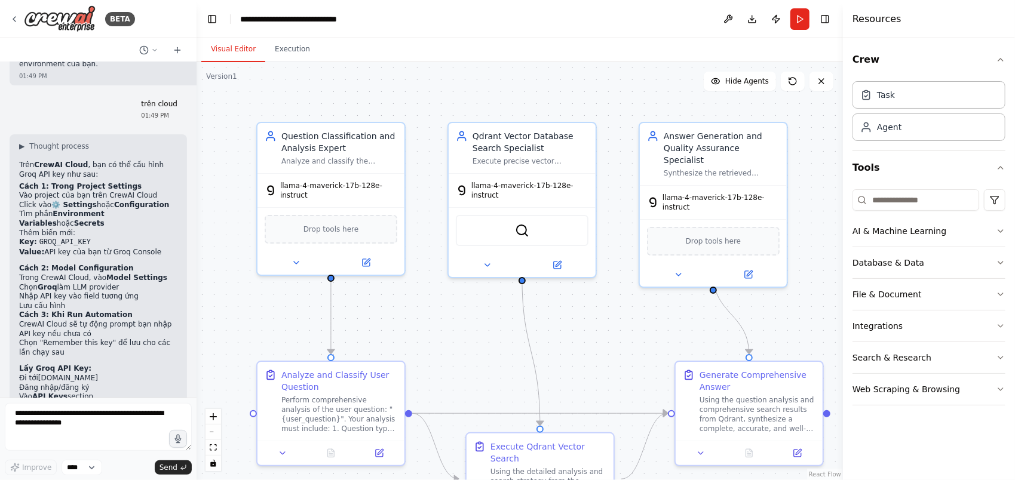
click at [424, 307] on div ".deletable-edge-delete-btn { width: 20px; height: 20px; border: 0px solid #ffff…" at bounding box center [520, 271] width 646 height 418
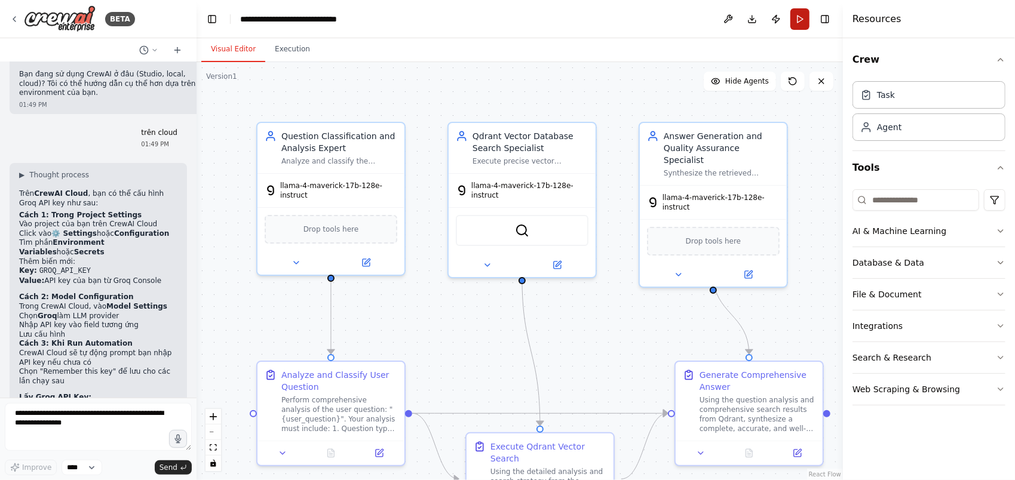
click at [800, 22] on button "Run" at bounding box center [799, 19] width 19 height 22
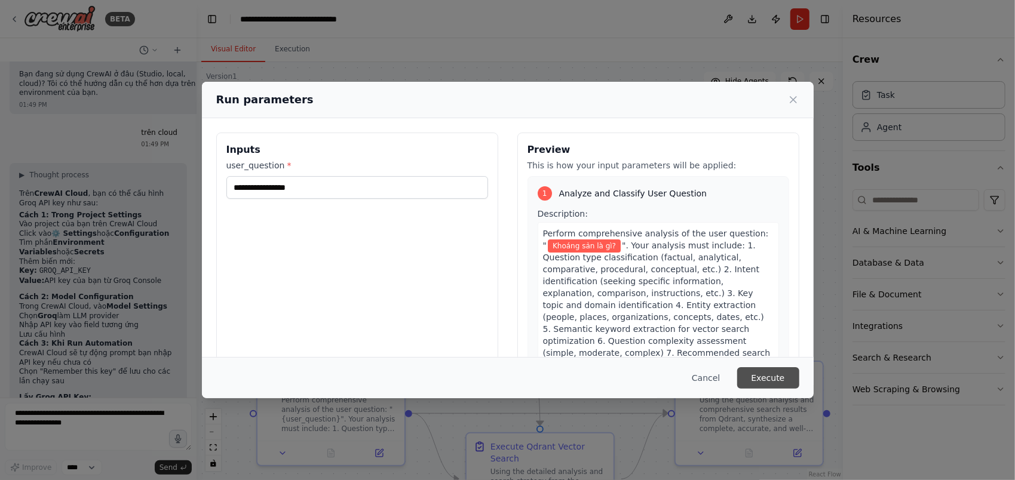
click at [771, 378] on button "Execute" at bounding box center [768, 378] width 62 height 22
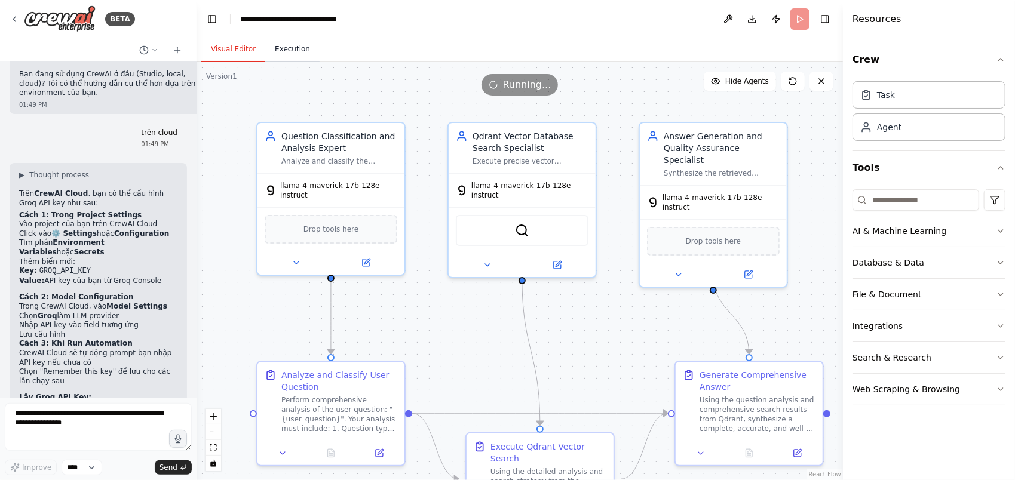
click at [287, 51] on button "Execution" at bounding box center [292, 49] width 54 height 25
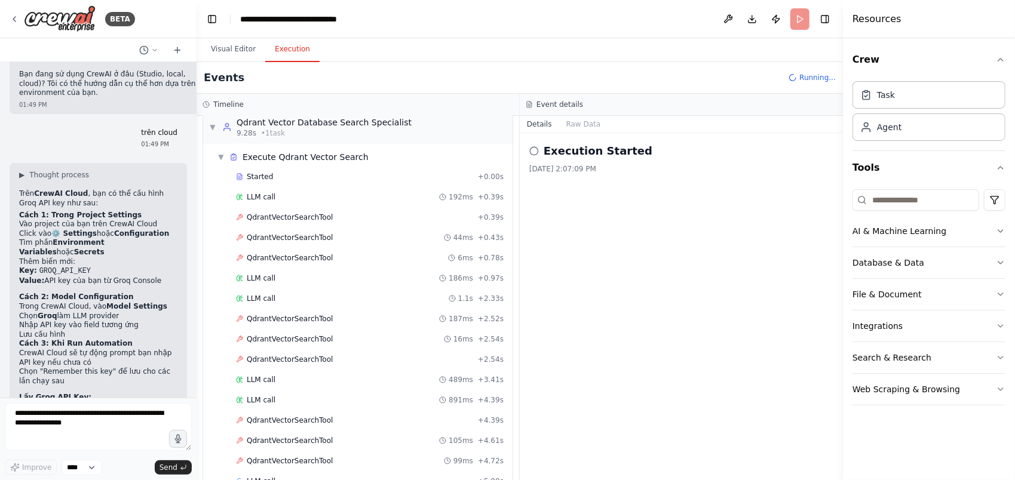
scroll to position [161, 0]
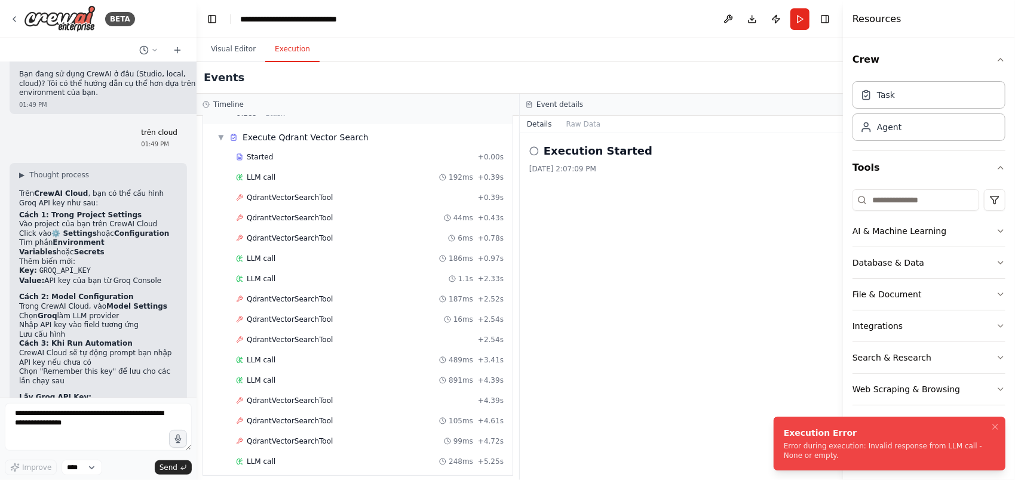
click at [841, 459] on div "Error during execution: Invalid response from LLM call - None or empty." at bounding box center [887, 450] width 207 height 19
click at [291, 194] on span "QdrantVectorSearchTool" at bounding box center [290, 198] width 86 height 10
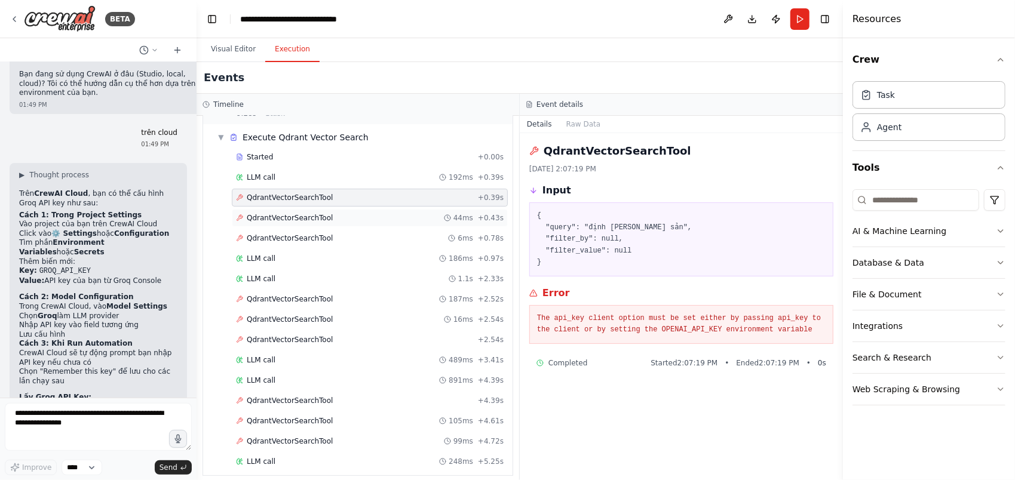
click at [314, 213] on span "QdrantVectorSearchTool" at bounding box center [290, 218] width 86 height 10
click at [299, 240] on div "QdrantVectorSearchTool 6ms + 0.78s" at bounding box center [370, 238] width 276 height 18
click at [248, 260] on div "LLM call 186ms + 0.97s" at bounding box center [370, 259] width 276 height 18
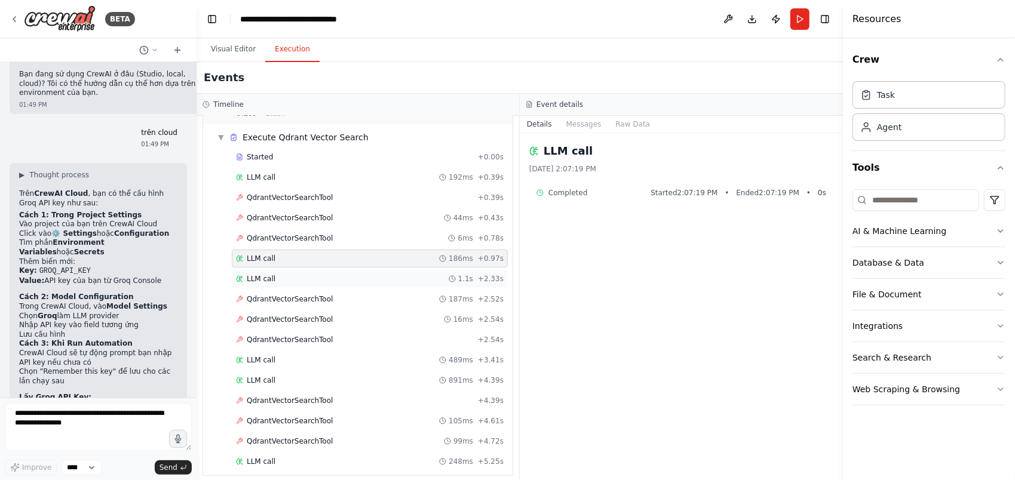
click at [263, 274] on span "LLM call" at bounding box center [261, 279] width 29 height 10
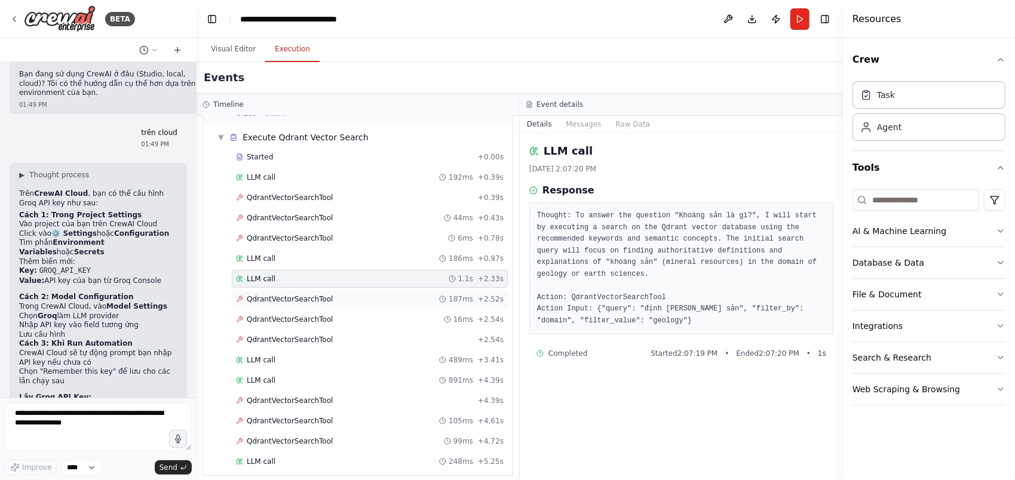
click at [280, 295] on span "QdrantVectorSearchTool" at bounding box center [290, 300] width 86 height 10
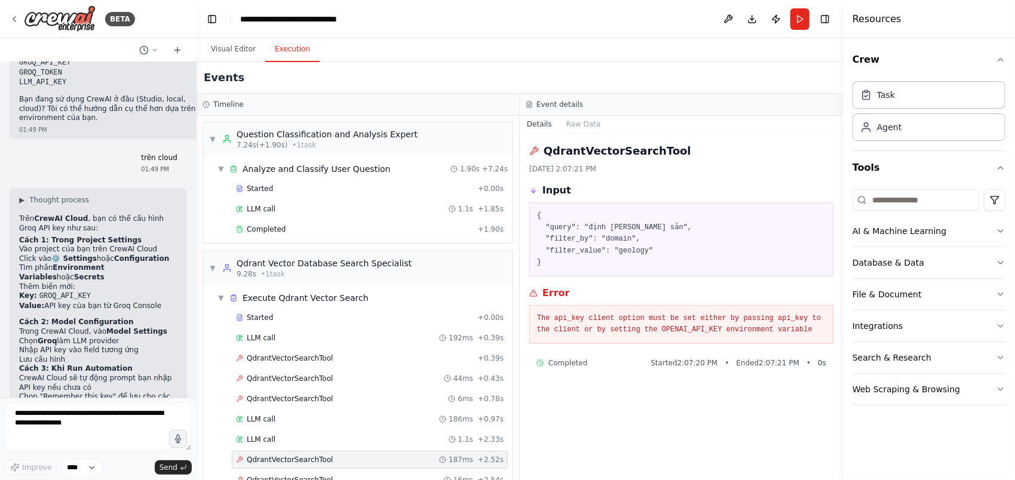
scroll to position [2889, 0]
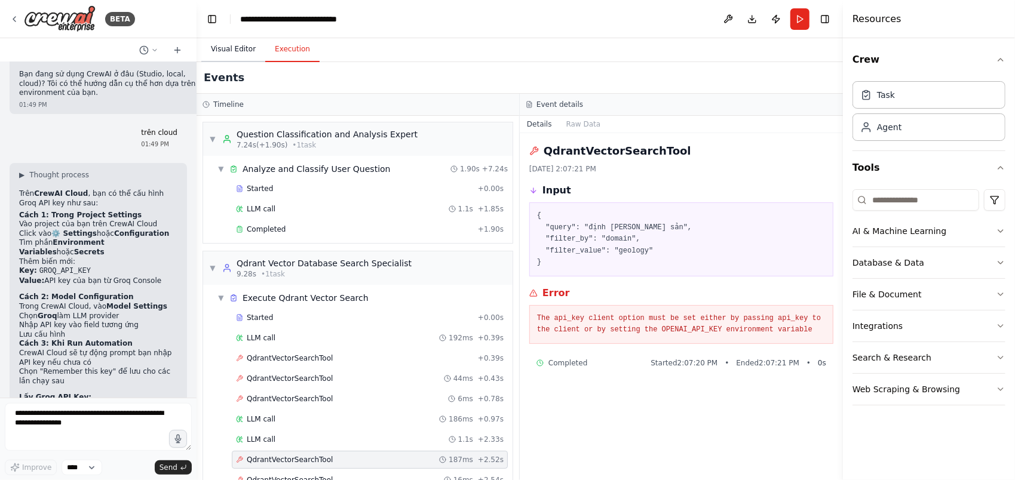
click at [234, 49] on button "Visual Editor" at bounding box center [233, 49] width 64 height 25
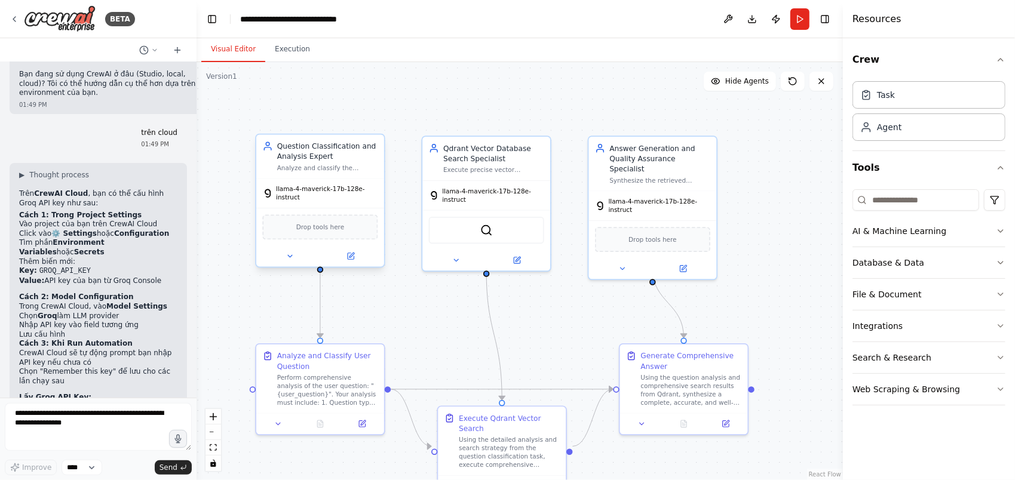
click at [311, 194] on div "llama-4-maverick-17b-128e-instruct" at bounding box center [319, 193] width 115 height 17
click at [358, 257] on div at bounding box center [320, 256] width 128 height 21
click at [349, 253] on icon at bounding box center [351, 256] width 6 height 6
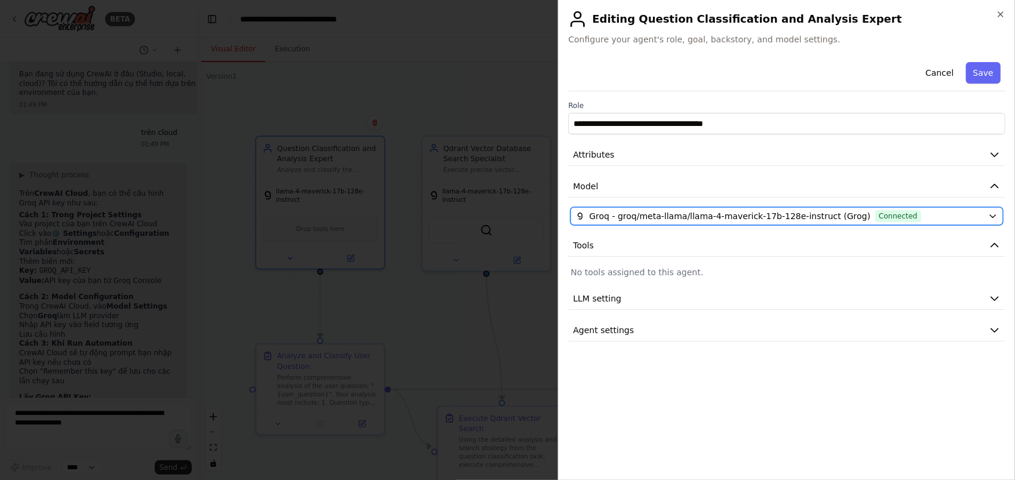
click at [639, 217] on span "Groq - groq/meta-llama/llama-4-maverick-17b-128e-instruct (Grog)" at bounding box center [729, 216] width 281 height 12
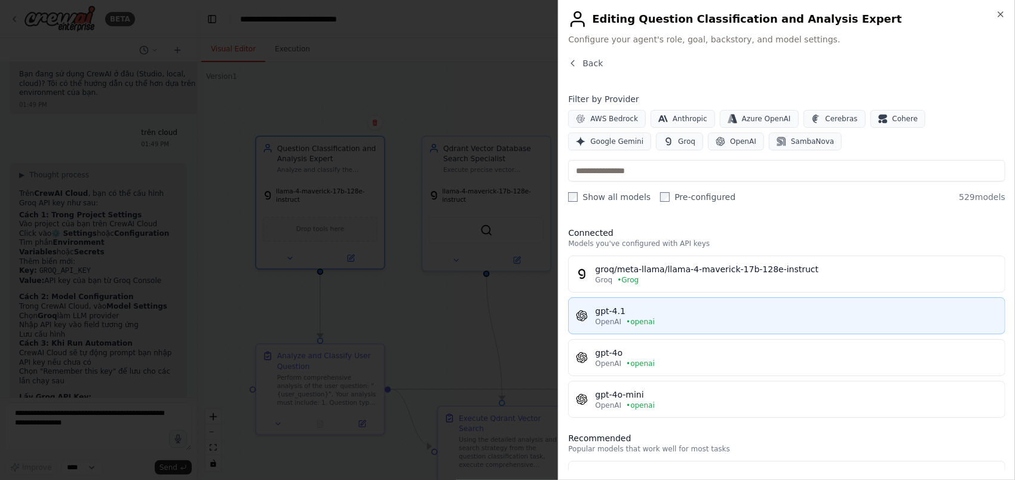
click at [645, 317] on span "• openai" at bounding box center [640, 322] width 29 height 10
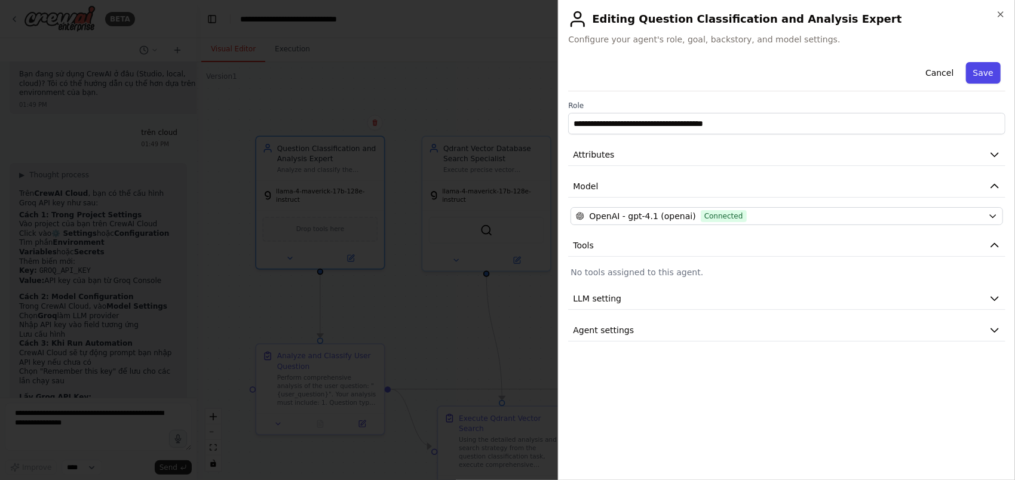
click at [981, 79] on button "Save" at bounding box center [983, 73] width 35 height 22
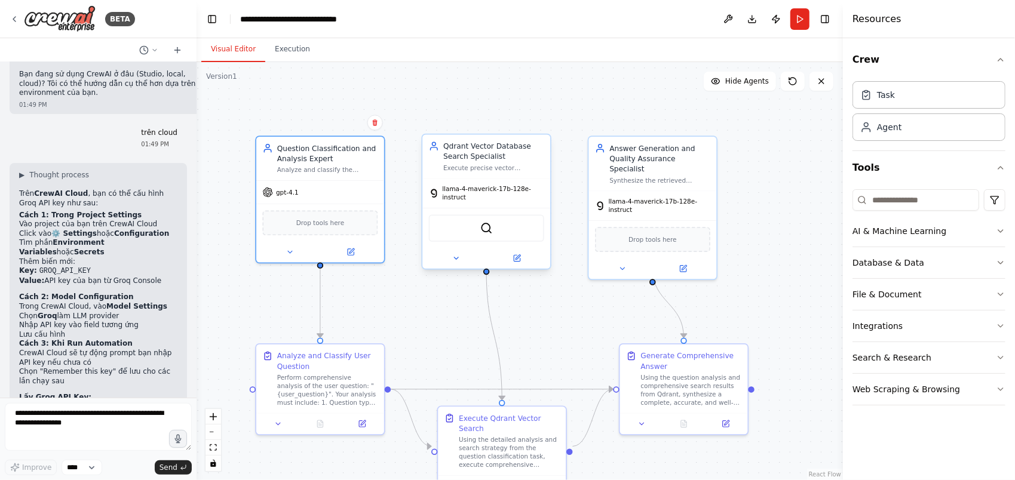
click at [510, 191] on span "llama-4-maverick-17b-128e-instruct" at bounding box center [493, 193] width 102 height 17
click at [502, 208] on div "QdrantVectorSearchTool" at bounding box center [486, 228] width 128 height 40
click at [516, 255] on icon at bounding box center [517, 258] width 6 height 6
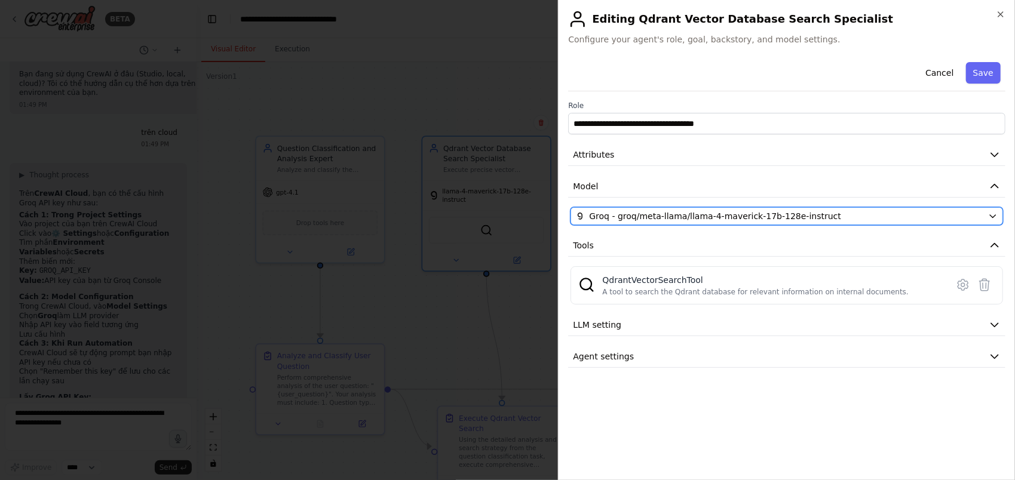
click at [702, 219] on span "Groq - groq/meta-llama/llama-4-maverick-17b-128e-instruct" at bounding box center [715, 216] width 252 height 12
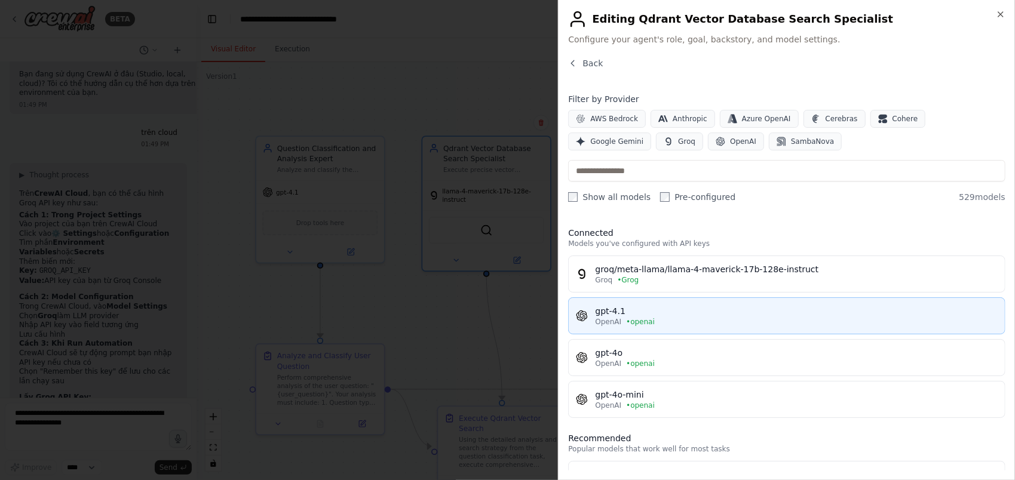
click at [619, 319] on div "OpenAI • openai" at bounding box center [796, 322] width 403 height 10
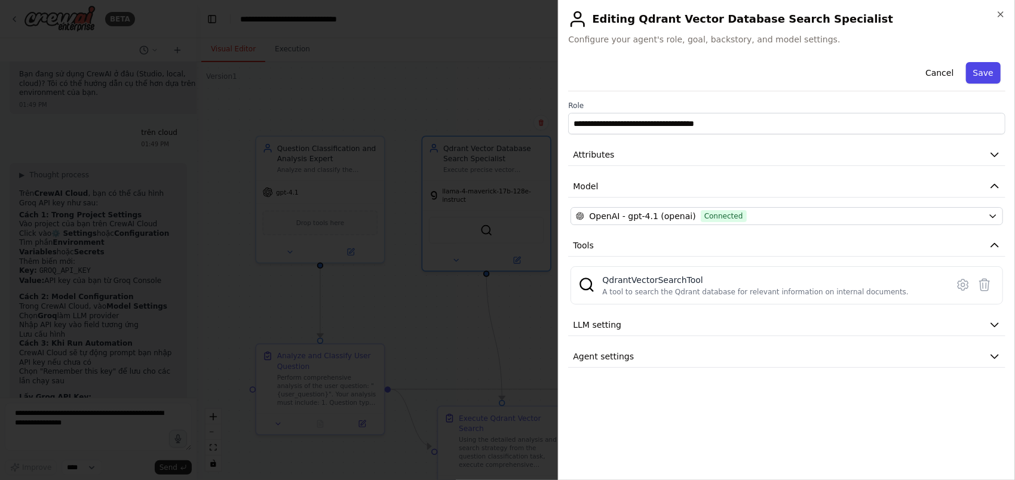
click at [980, 73] on button "Save" at bounding box center [983, 73] width 35 height 22
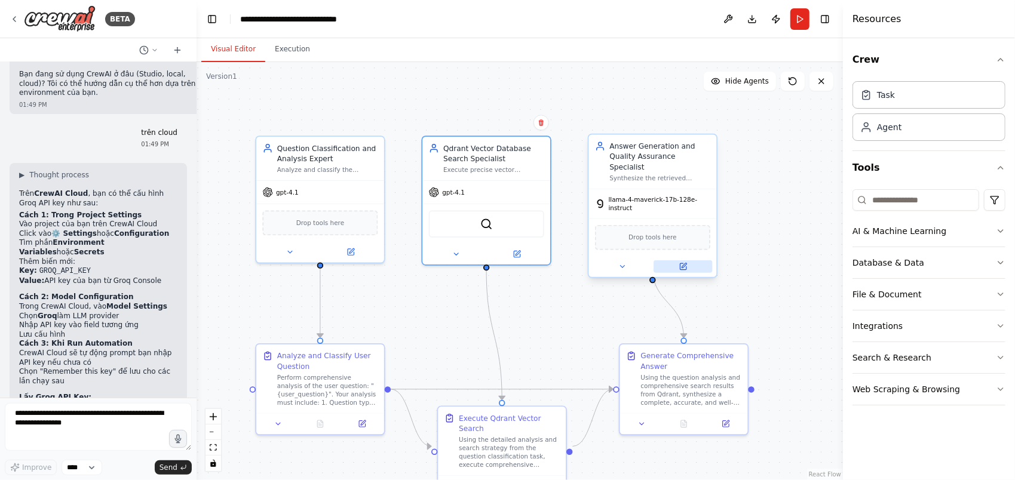
click at [681, 263] on icon at bounding box center [683, 266] width 6 height 6
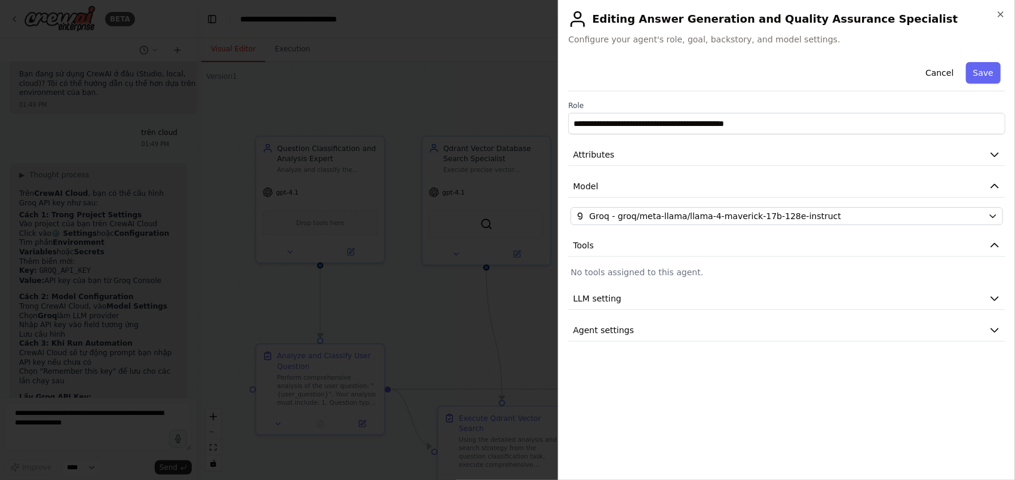
click at [707, 204] on div "**********" at bounding box center [786, 199] width 437 height 284
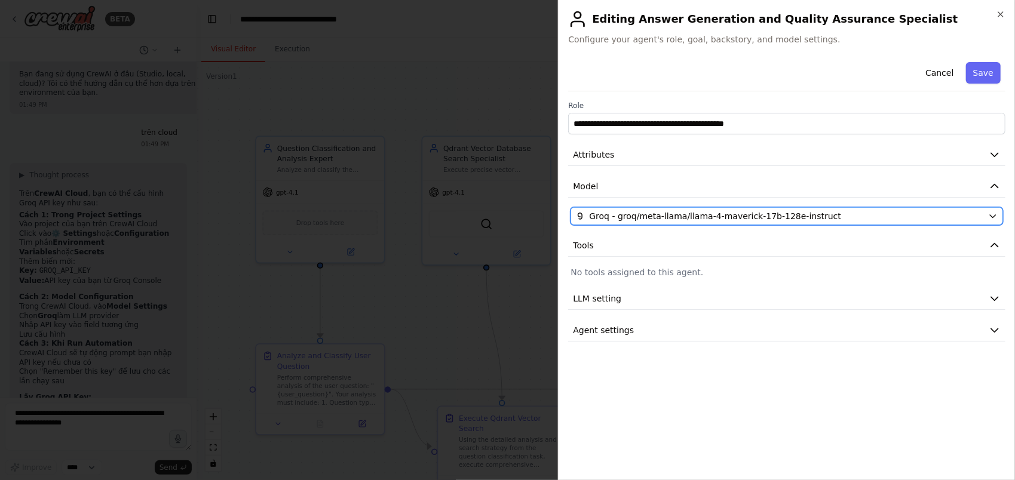
click at [702, 219] on span "Groq - groq/meta-llama/llama-4-maverick-17b-128e-instruct" at bounding box center [715, 216] width 252 height 12
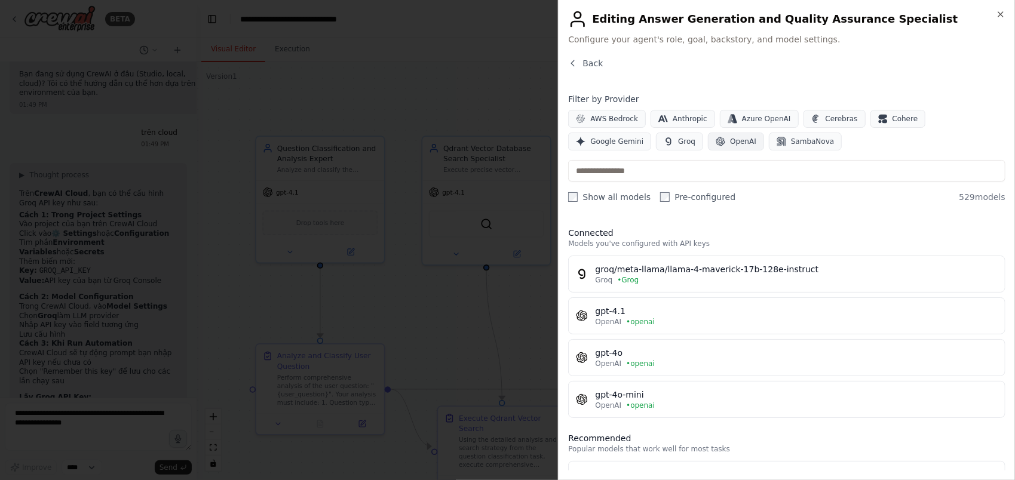
click at [708, 149] on button "OpenAI" at bounding box center [736, 142] width 56 height 18
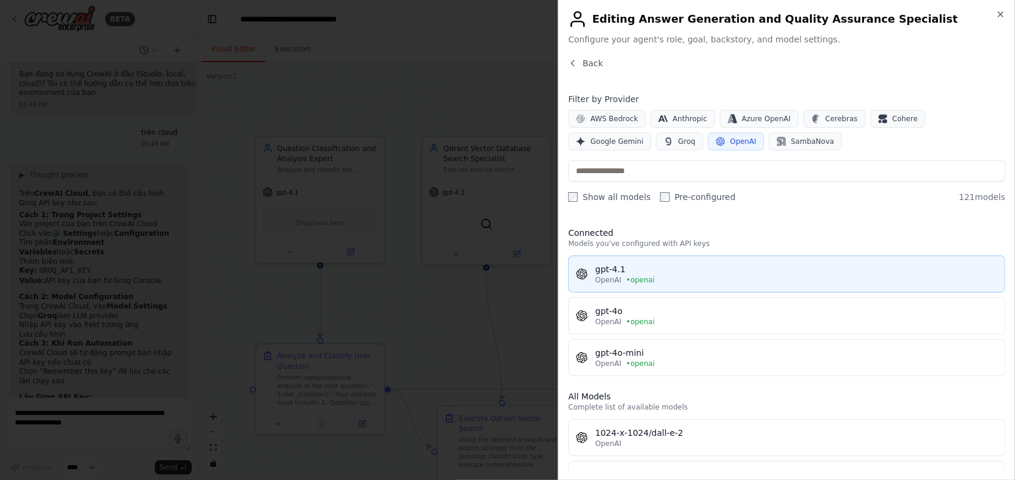
click at [608, 278] on span "OpenAI" at bounding box center [608, 280] width 26 height 10
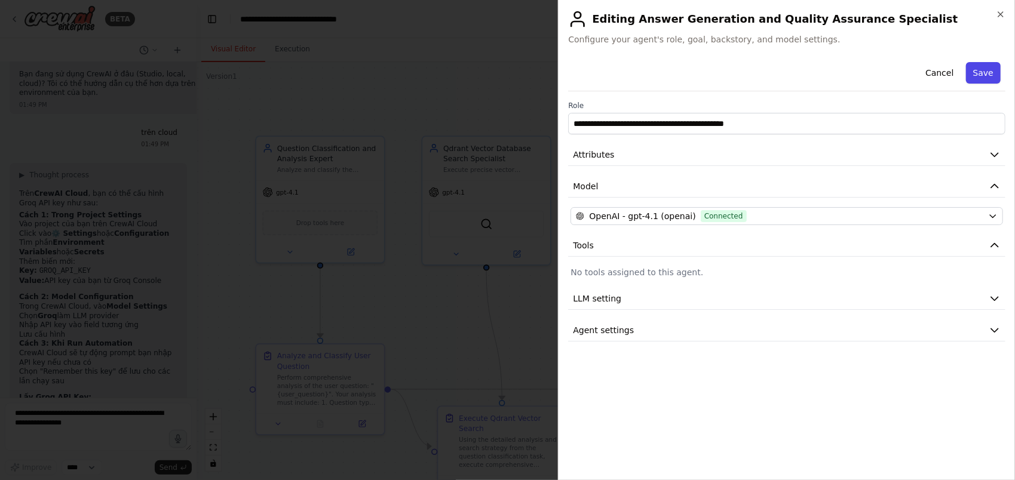
click at [981, 81] on button "Save" at bounding box center [983, 73] width 35 height 22
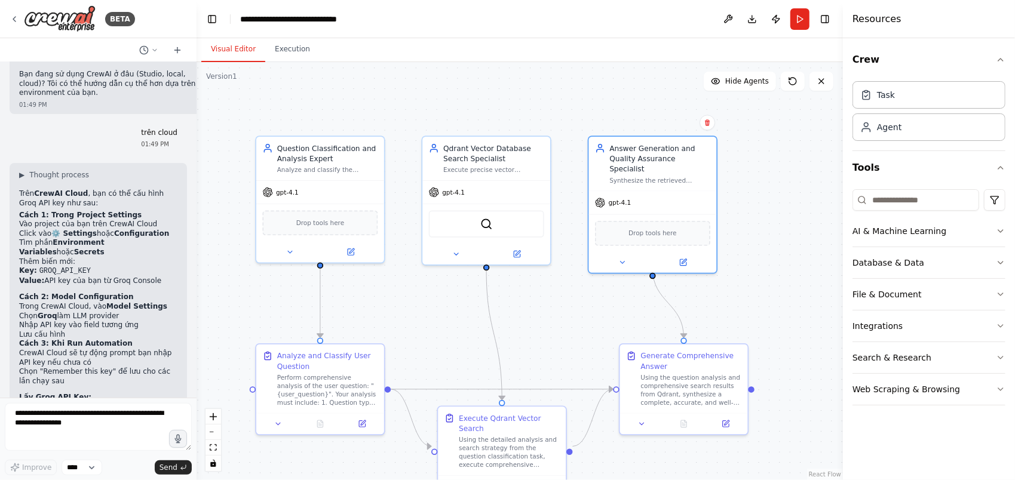
click at [792, 170] on div ".deletable-edge-delete-btn { width: 20px; height: 20px; border: 0px solid #ffff…" at bounding box center [520, 271] width 646 height 418
click at [800, 20] on button "Run" at bounding box center [799, 19] width 19 height 22
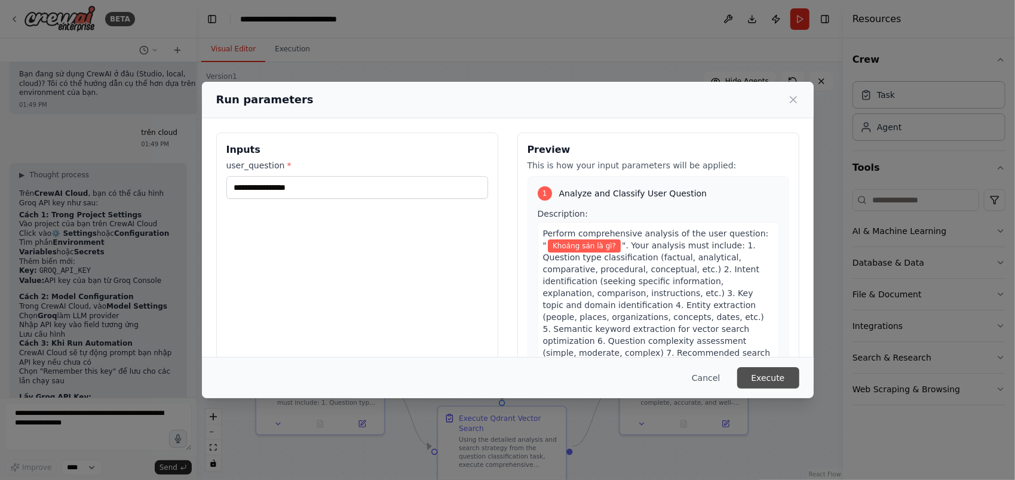
click at [771, 375] on button "Execute" at bounding box center [768, 378] width 62 height 22
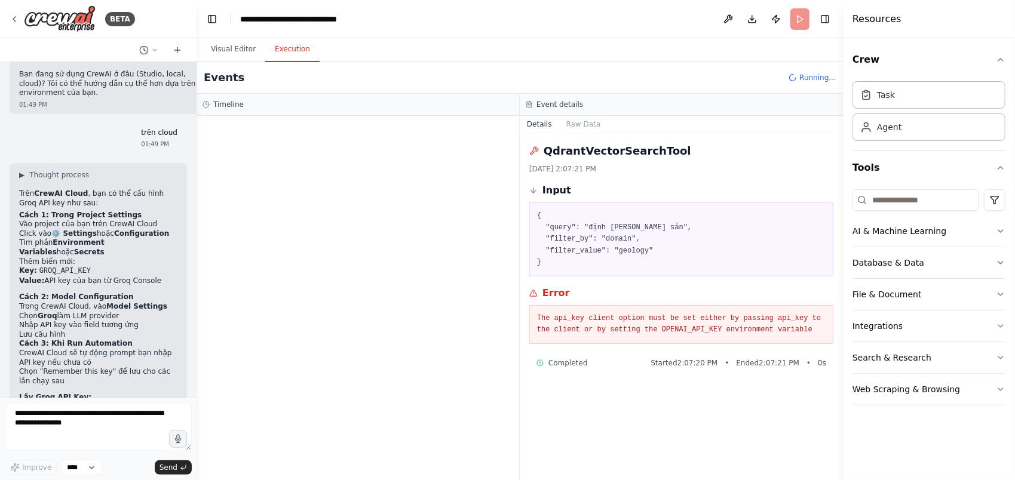
click at [288, 59] on button "Execution" at bounding box center [292, 49] width 54 height 25
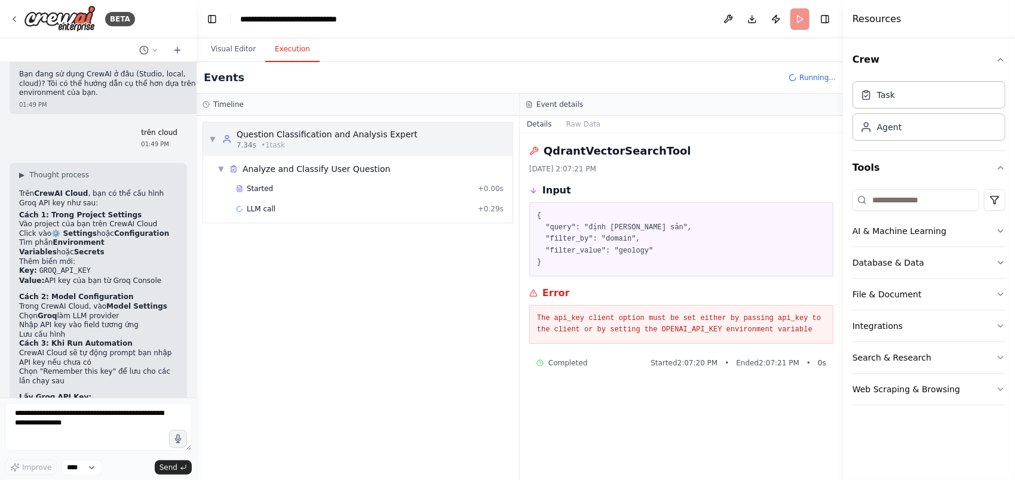
click at [296, 134] on div "Question Classification and Analysis Expert" at bounding box center [327, 134] width 181 height 12
click at [253, 194] on div "Started + 0.00s" at bounding box center [370, 189] width 276 height 18
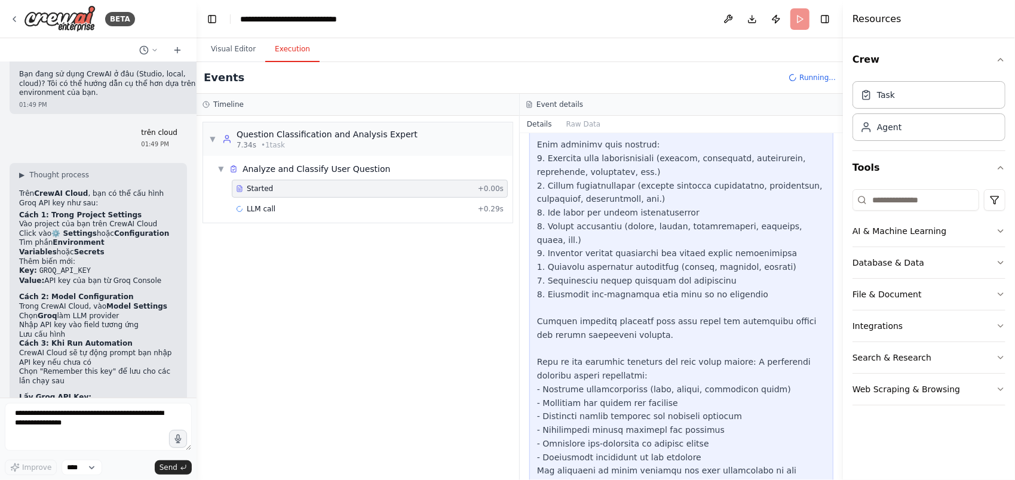
scroll to position [389, 0]
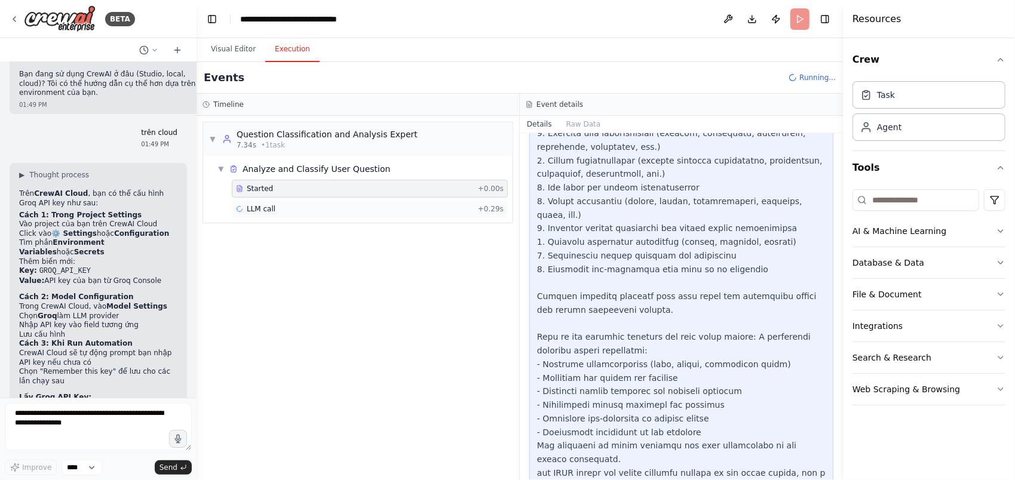
click at [252, 210] on span "LLM call" at bounding box center [261, 209] width 29 height 10
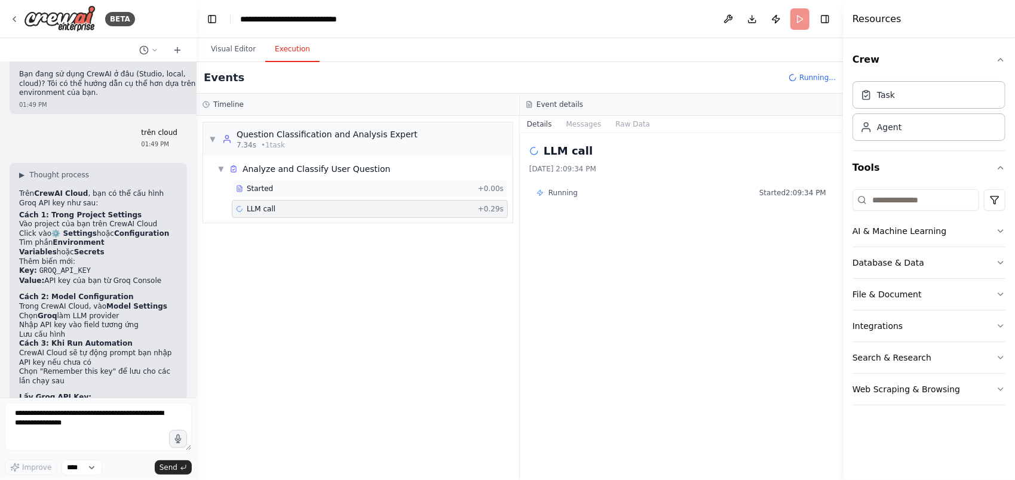
click at [260, 189] on span "Started" at bounding box center [260, 189] width 26 height 10
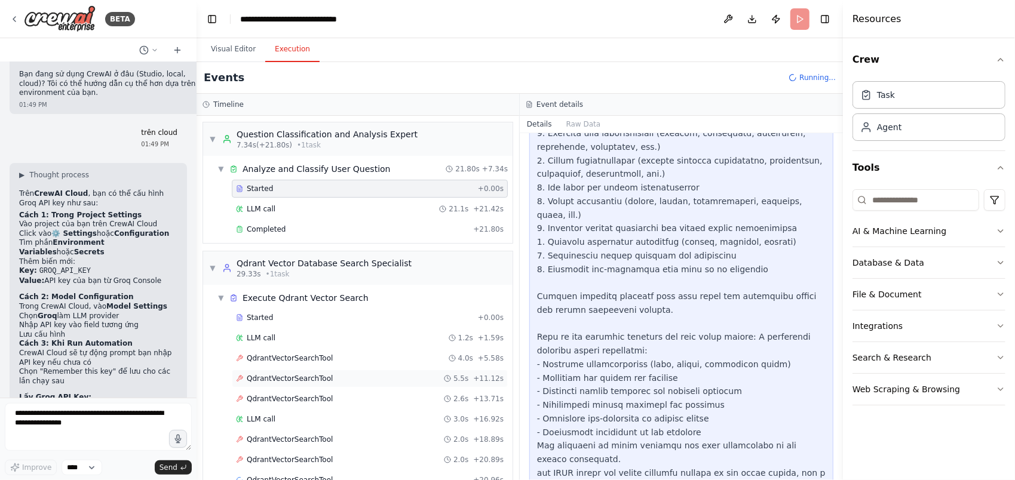
scroll to position [22, 0]
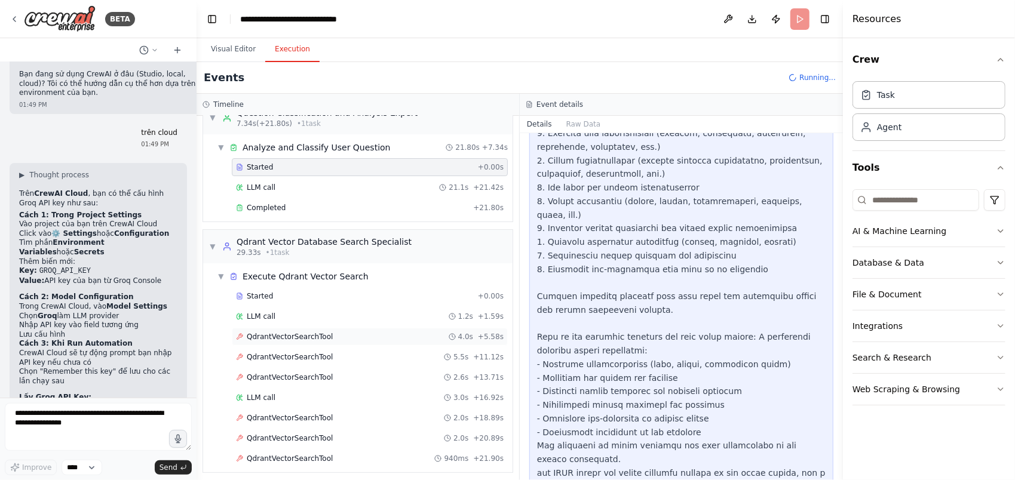
click at [299, 332] on span "QdrantVectorSearchTool" at bounding box center [290, 337] width 86 height 10
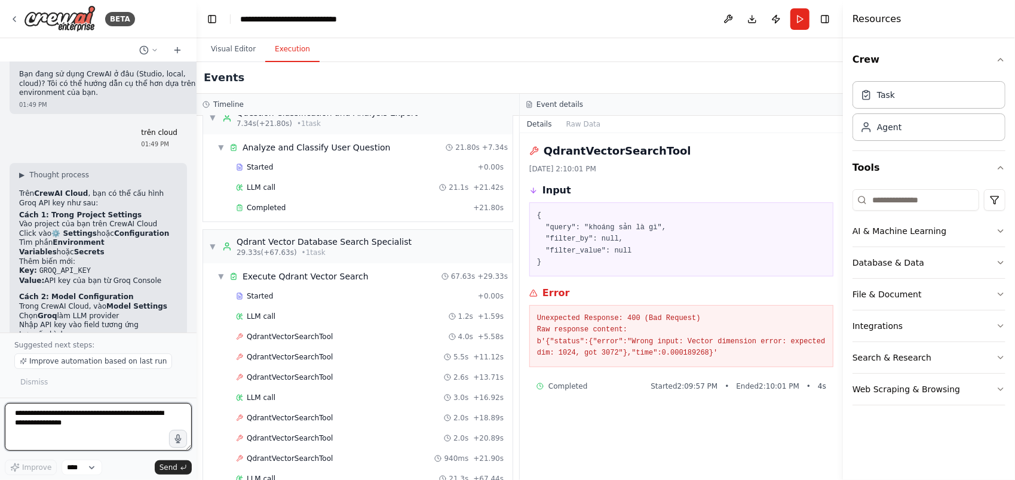
click at [65, 418] on textarea at bounding box center [98, 427] width 187 height 48
type textarea "**********"
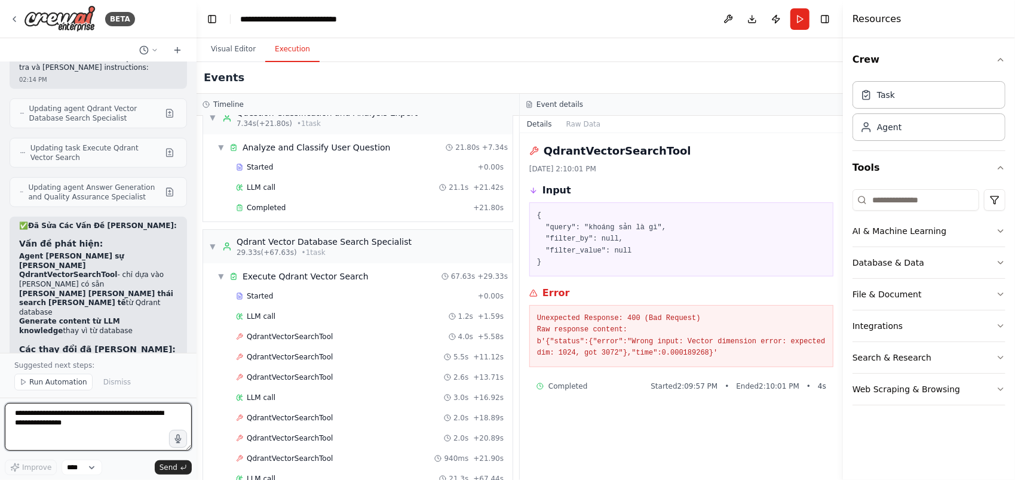
scroll to position [3817, 0]
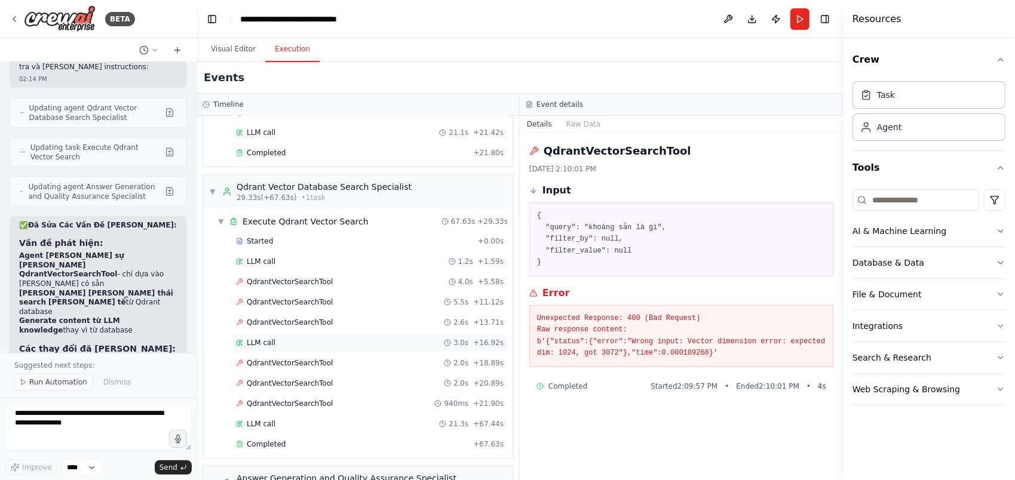
scroll to position [189, 0]
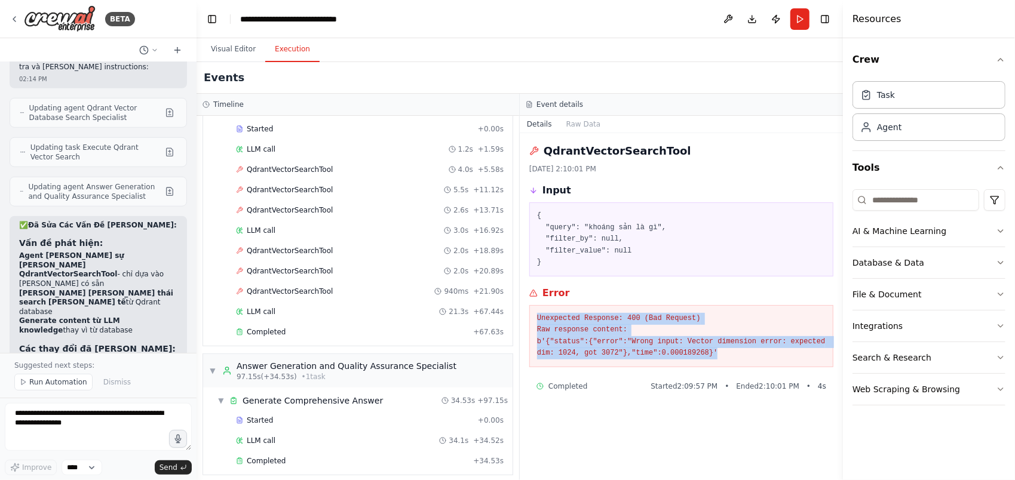
drag, startPoint x: 538, startPoint y: 317, endPoint x: 690, endPoint y: 361, distance: 158.5
click at [690, 361] on div "Unexpected Response: 400 (Bad Request) Raw response content: b'{"status":{"erro…" at bounding box center [681, 336] width 304 height 62
copy pre "Unexpected Response: 400 (Bad Request) Raw response content: b'{"status":{"erro…"
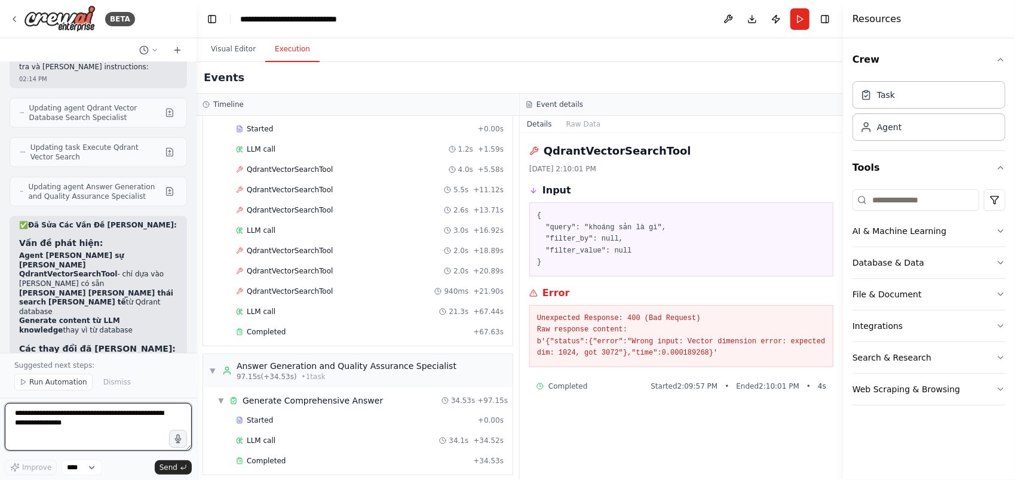
click at [98, 422] on textarea at bounding box center [98, 427] width 187 height 48
paste textarea "**********"
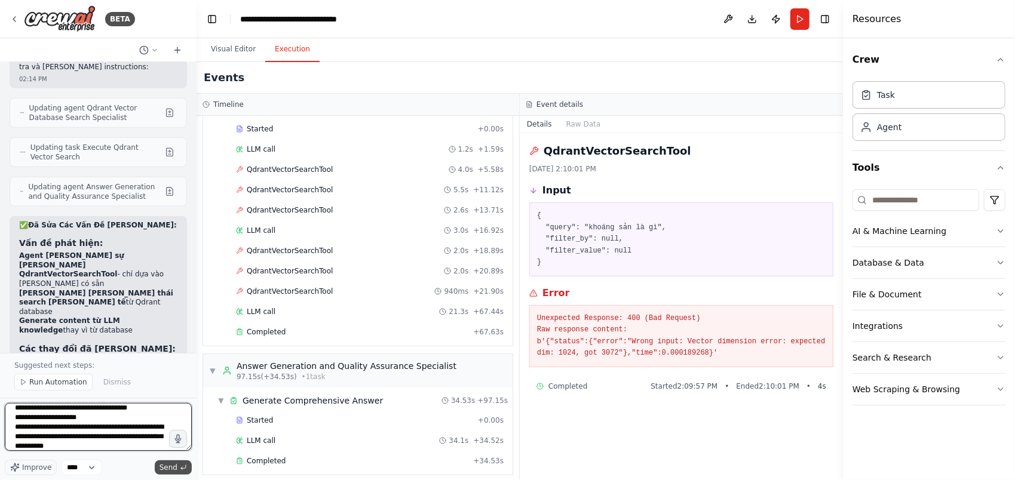
type textarea "**********"
click at [178, 469] on button "Send" at bounding box center [173, 468] width 37 height 14
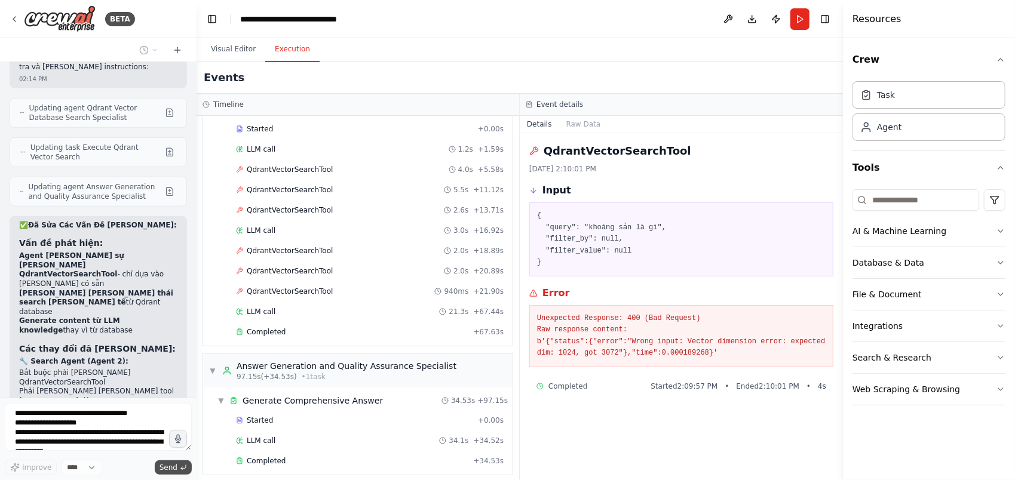
scroll to position [3871, 0]
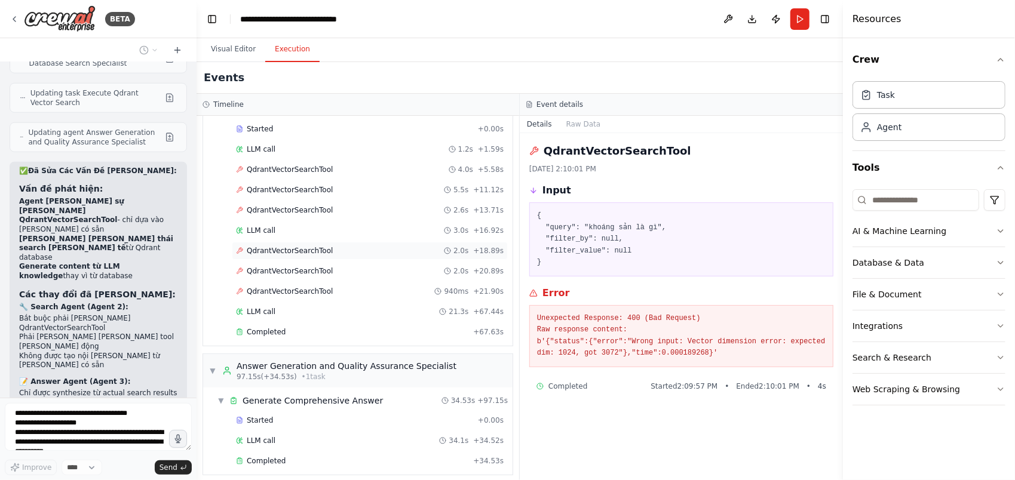
click at [275, 246] on span "QdrantVectorSearchTool" at bounding box center [290, 251] width 86 height 10
click at [286, 170] on span "QdrantVectorSearchTool" at bounding box center [290, 170] width 86 height 10
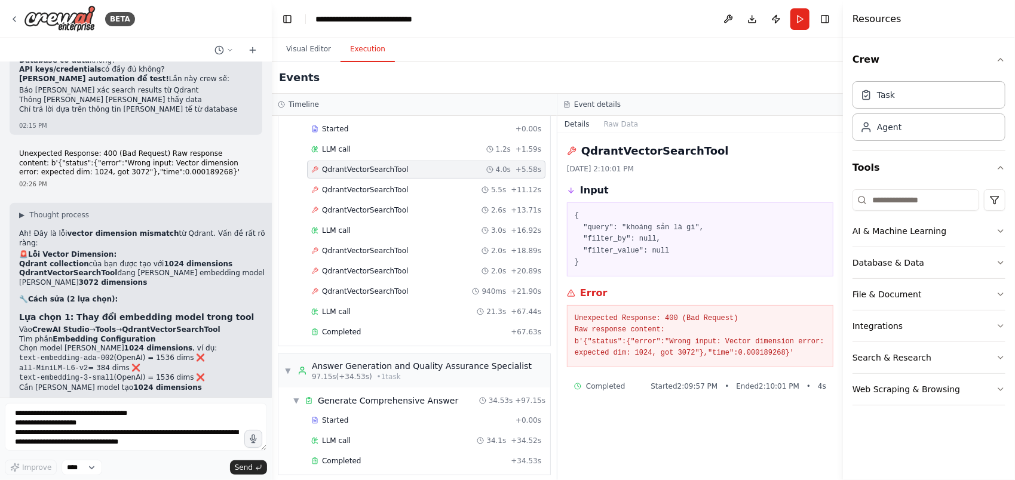
scroll to position [3640, 0]
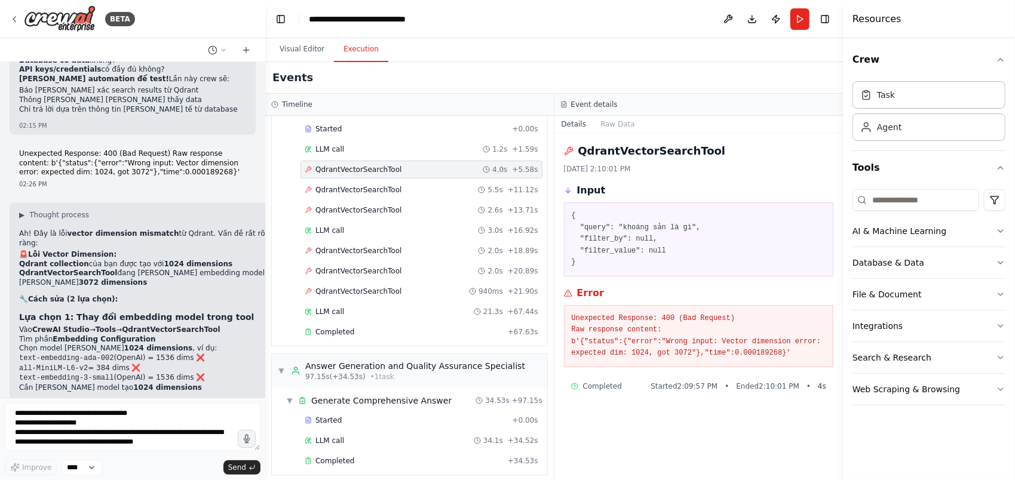
drag, startPoint x: 196, startPoint y: 292, endPoint x: 265, endPoint y: 293, distance: 69.3
click at [265, 293] on div "BETA Hello! I'm the CrewAI assistant. What kind of automation do you want to bu…" at bounding box center [507, 240] width 1015 height 480
click at [305, 50] on button "Visual Editor" at bounding box center [302, 49] width 64 height 25
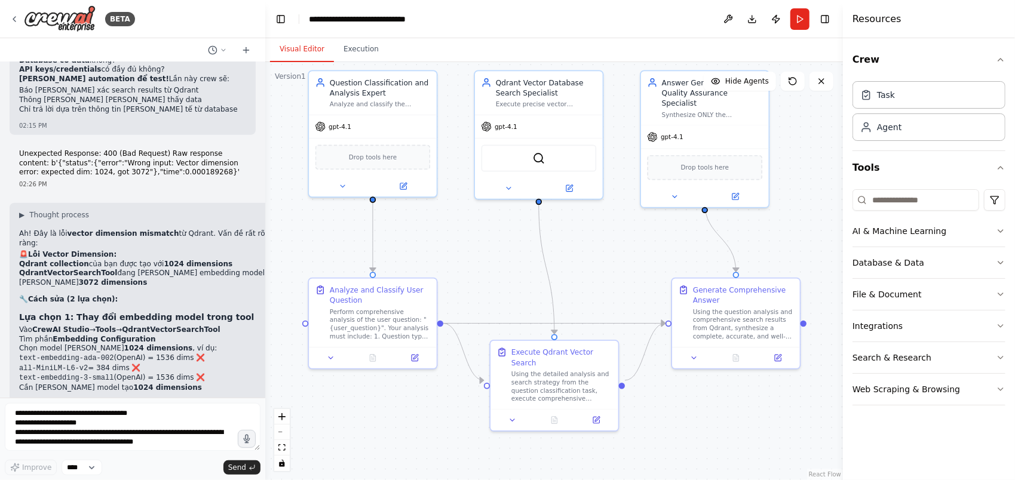
drag, startPoint x: 542, startPoint y: 320, endPoint x: 525, endPoint y: 254, distance: 68.4
click at [525, 254] on div ".deletable-edge-delete-btn { width: 20px; height: 20px; border: 0px solid #ffff…" at bounding box center [554, 271] width 578 height 418
click at [560, 79] on div "Qdrant Vector Database Search Specialist" at bounding box center [546, 85] width 100 height 21
click at [569, 186] on icon at bounding box center [570, 184] width 5 height 5
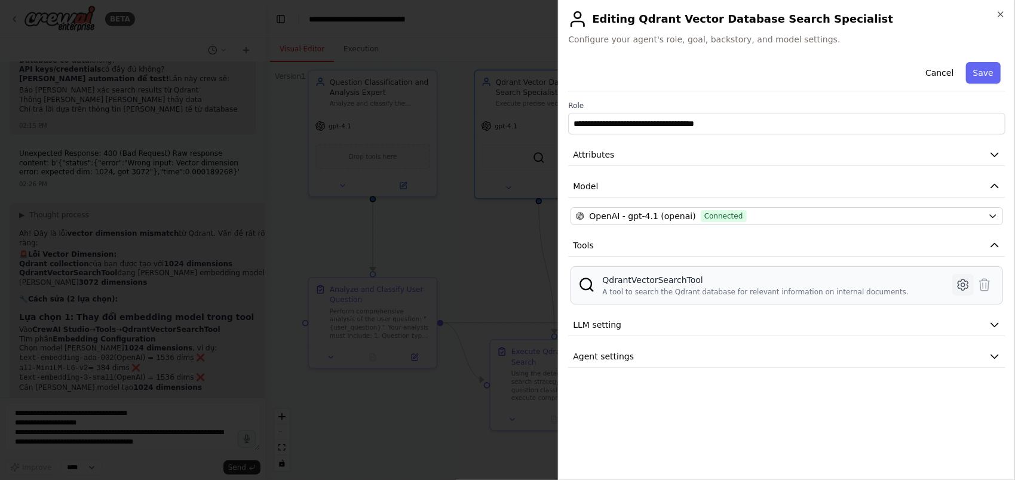
click at [963, 283] on icon at bounding box center [963, 285] width 14 height 14
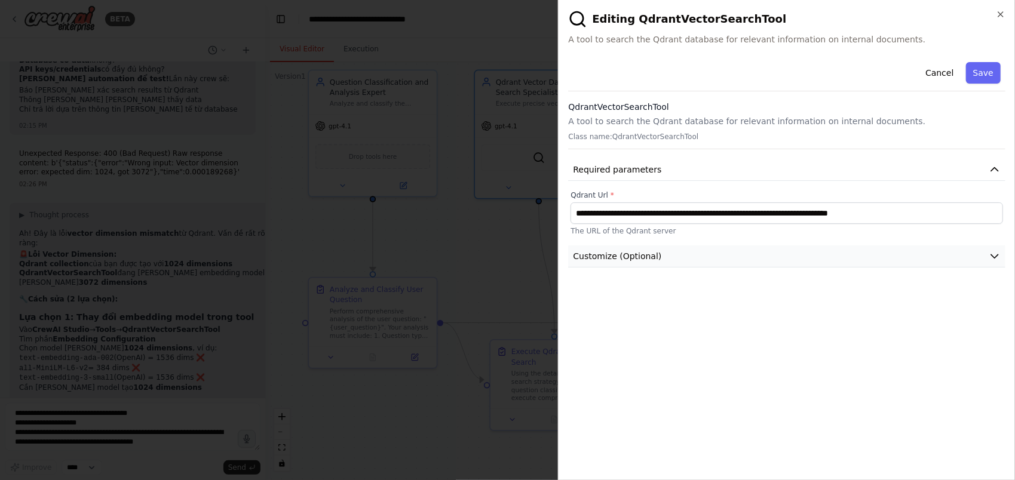
click at [717, 260] on button "Customize (Optional)" at bounding box center [786, 257] width 437 height 22
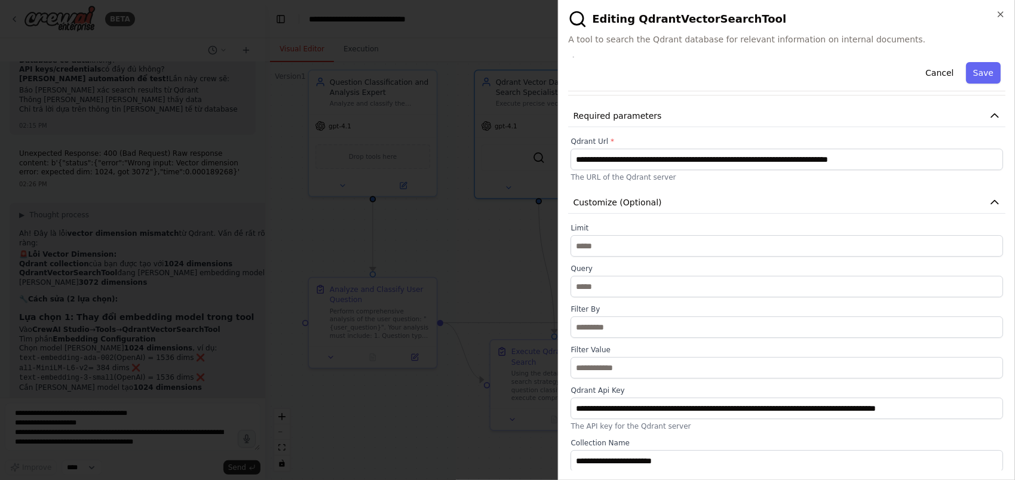
scroll to position [0, 0]
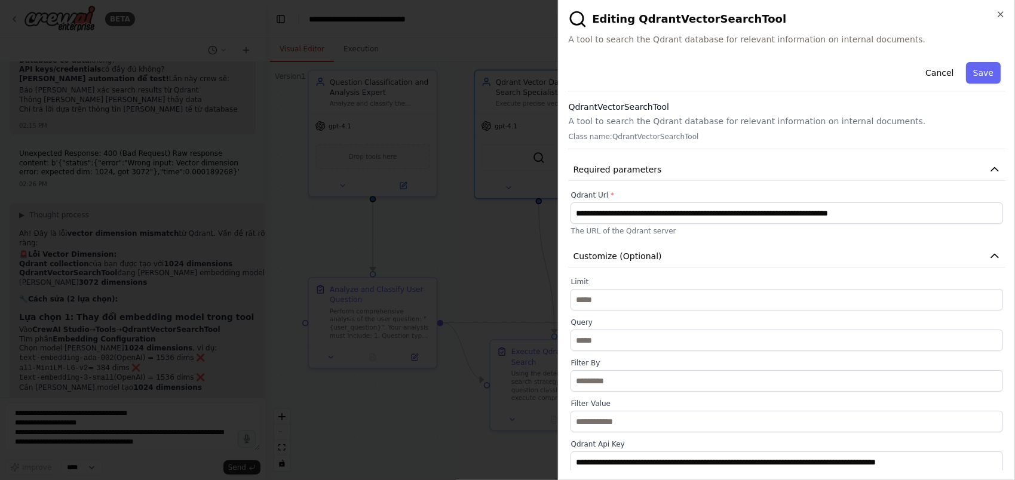
click at [664, 125] on p "A tool to search the Qdrant database for relevant information on internal docum…" at bounding box center [786, 121] width 437 height 12
click at [1000, 13] on icon "button" at bounding box center [1000, 14] width 5 height 5
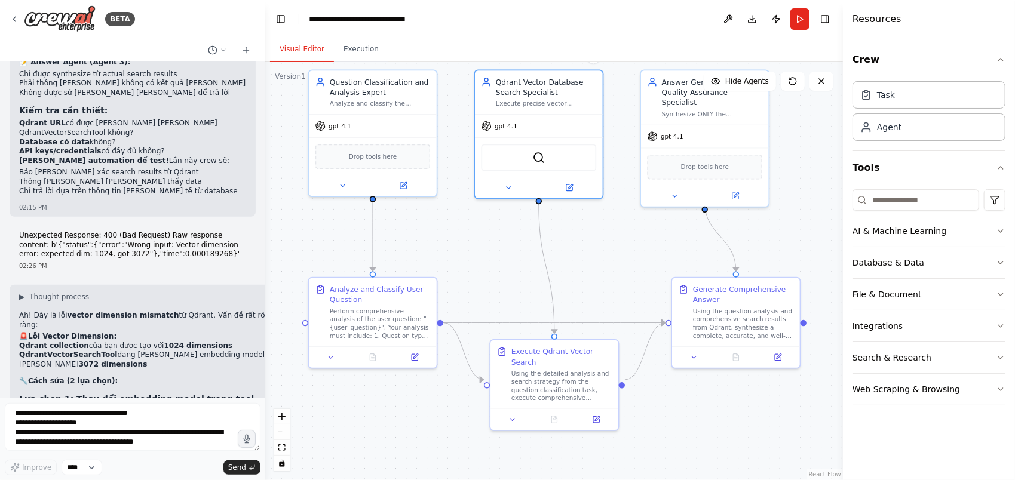
scroll to position [3558, 0]
click at [133, 466] on strong "1024 dimensions" at bounding box center [167, 470] width 69 height 8
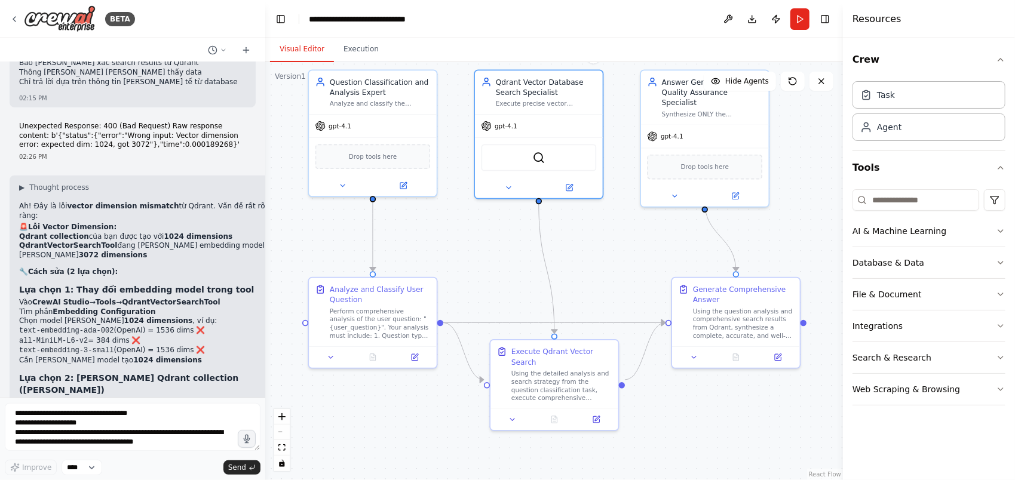
scroll to position [3729, 0]
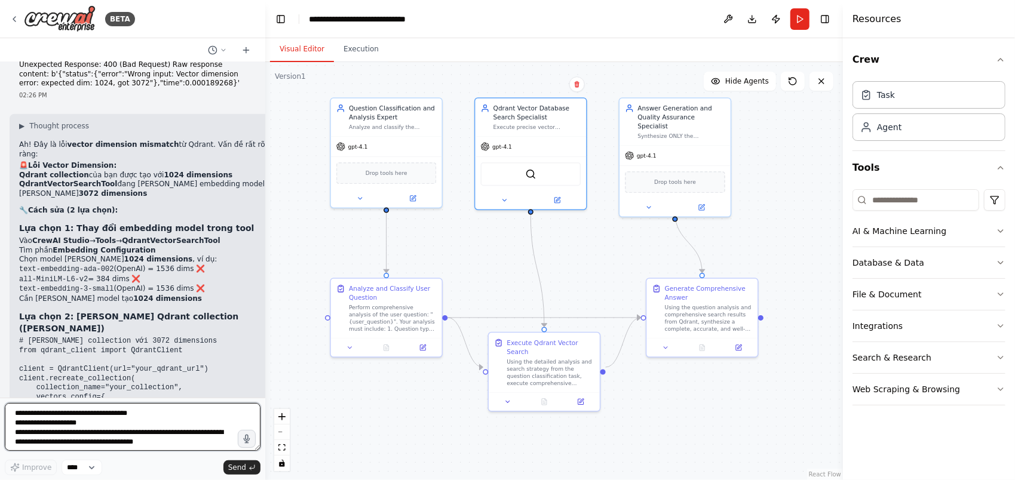
click at [82, 425] on textarea "**********" at bounding box center [133, 427] width 256 height 48
type textarea "**********"
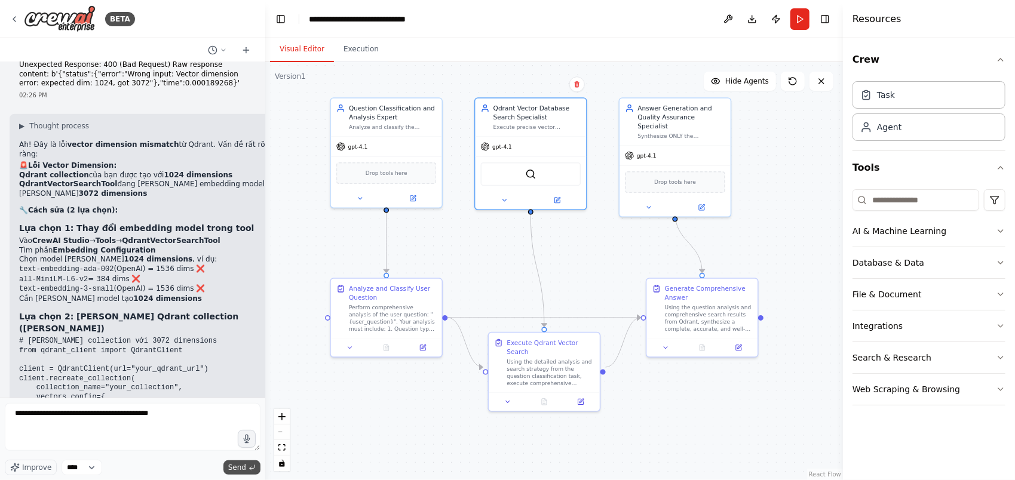
click at [235, 467] on span "Send" at bounding box center [237, 468] width 18 height 10
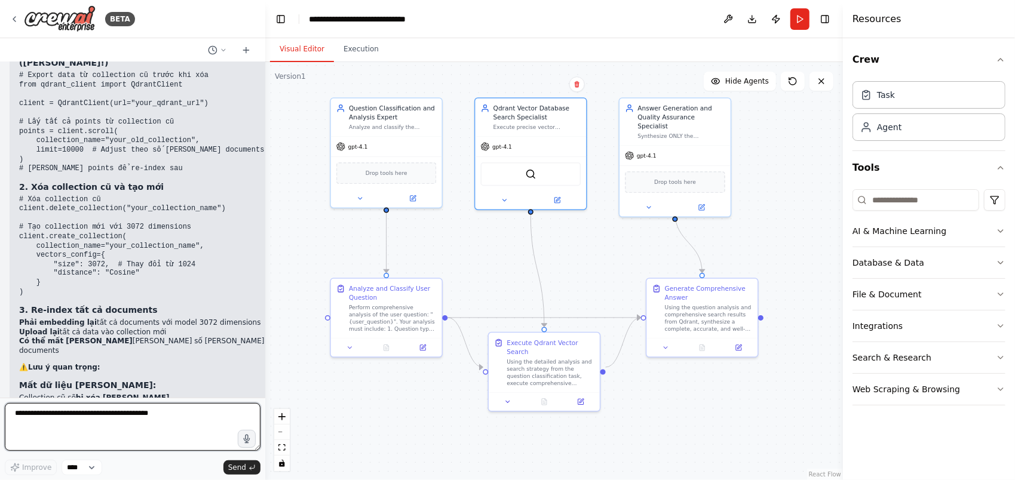
scroll to position [4357, 0]
click at [100, 421] on li "Phải re-index từ đầu" at bounding box center [142, 426] width 246 height 10
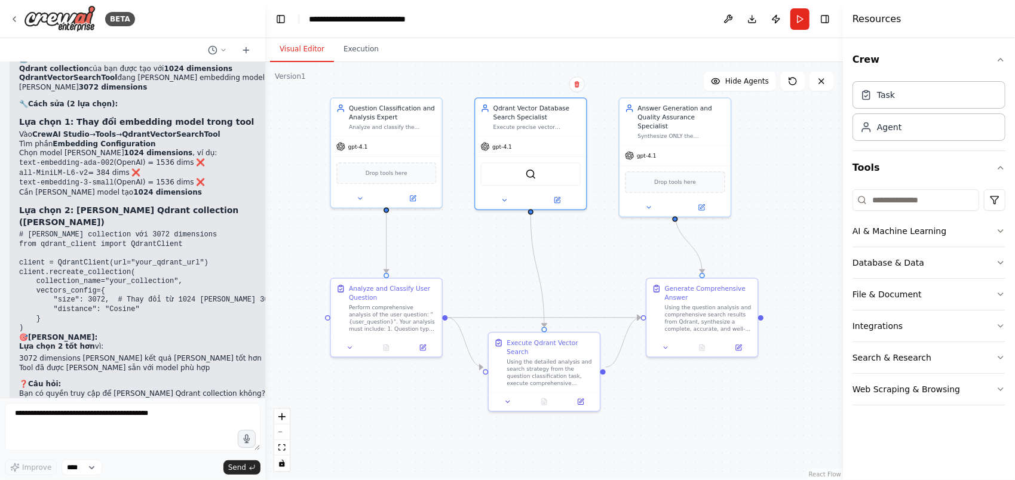
scroll to position [3829, 0]
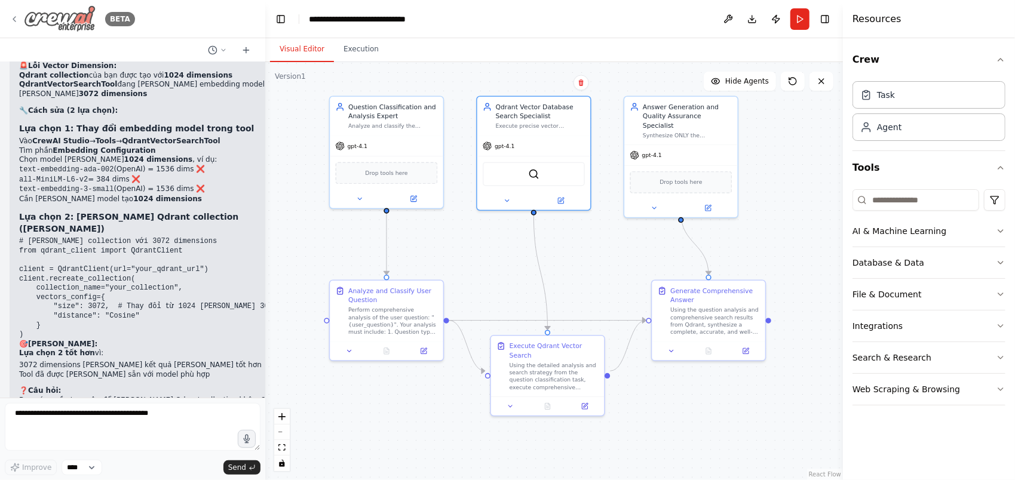
click at [85, 21] on img at bounding box center [60, 18] width 72 height 27
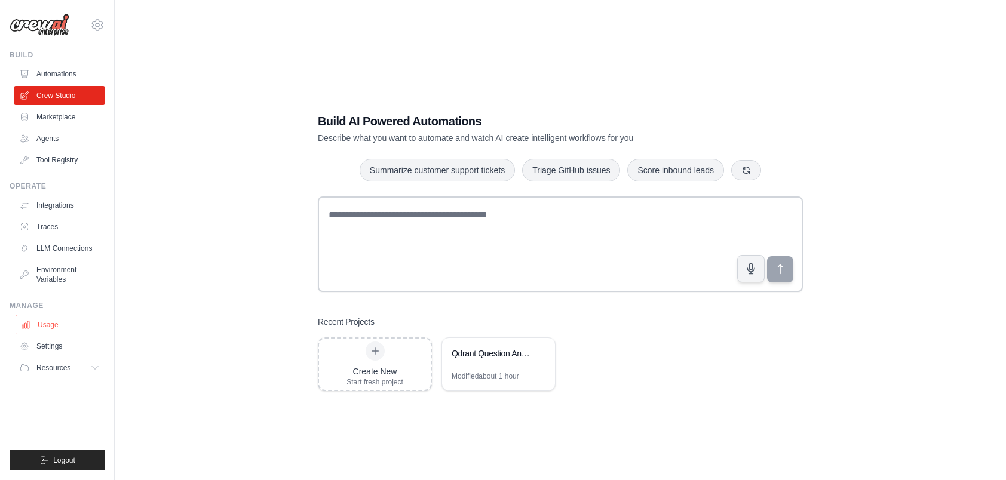
click at [51, 328] on link "Usage" at bounding box center [61, 324] width 90 height 19
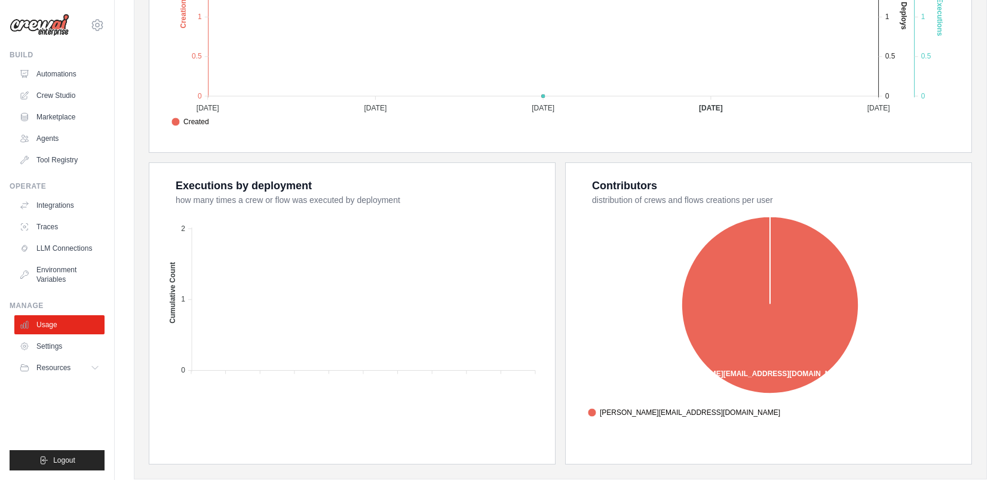
scroll to position [384, 0]
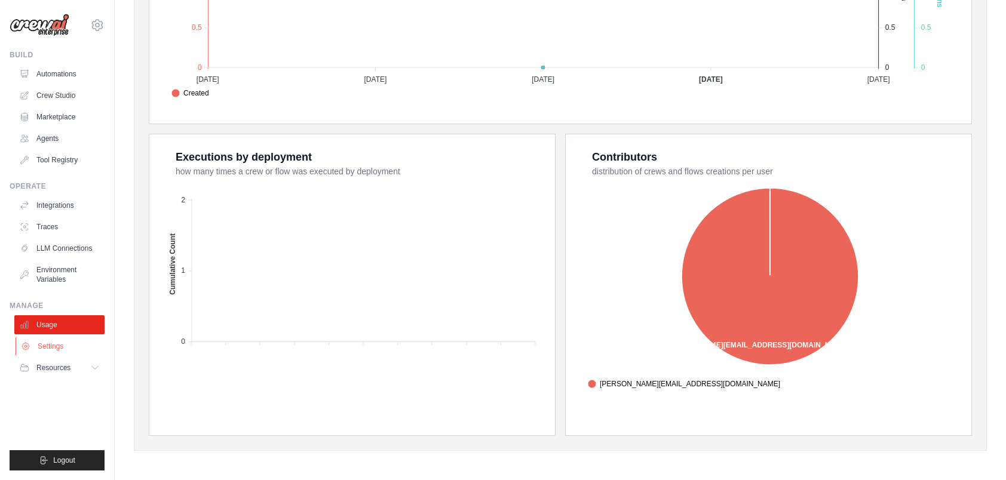
click at [59, 351] on link "Settings" at bounding box center [61, 346] width 90 height 19
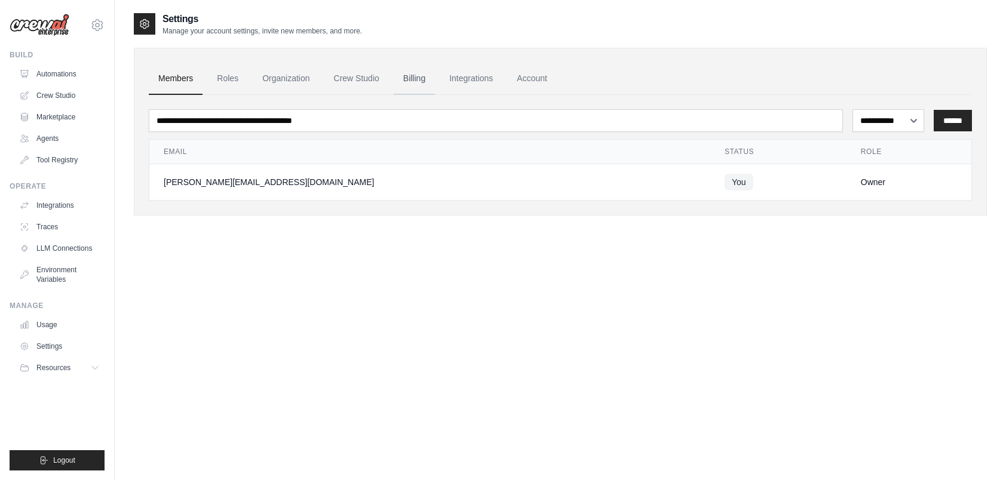
click at [419, 79] on link "Billing" at bounding box center [414, 79] width 41 height 32
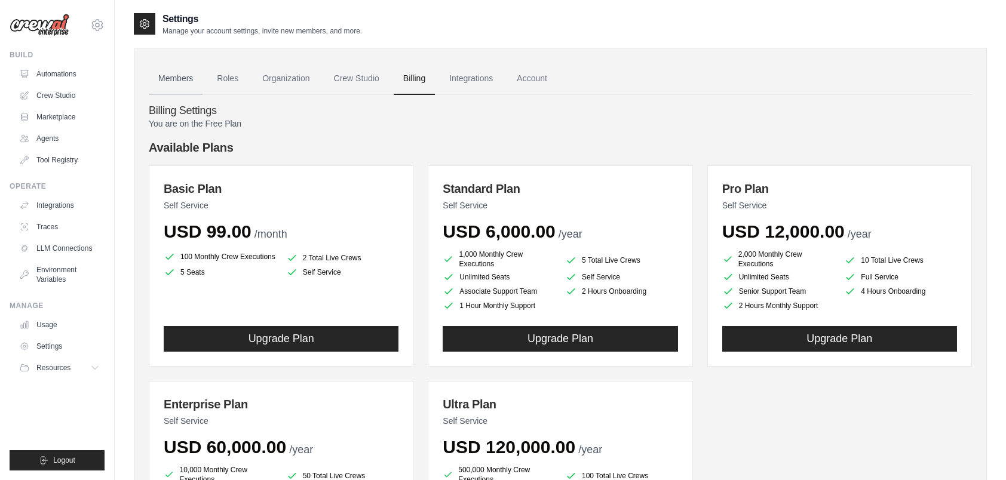
click at [173, 79] on link "Members" at bounding box center [176, 79] width 54 height 32
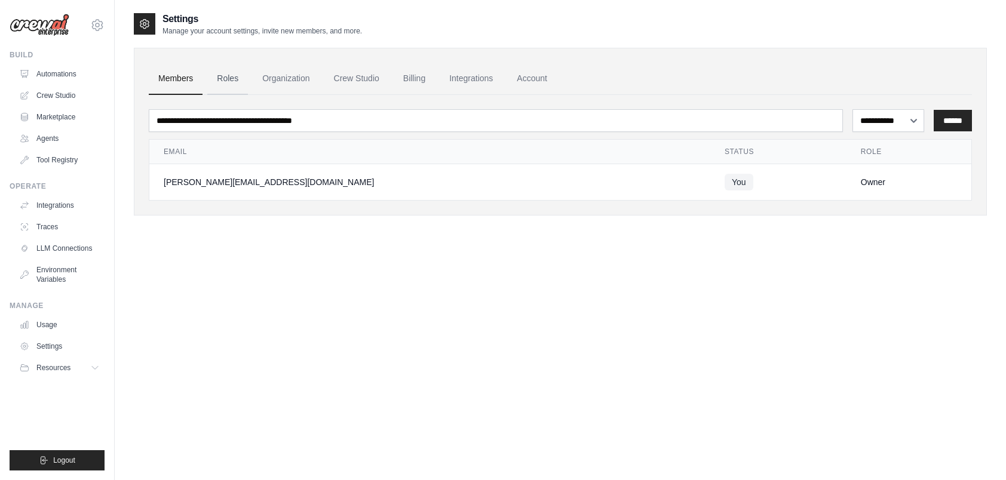
click at [219, 80] on link "Roles" at bounding box center [227, 79] width 41 height 32
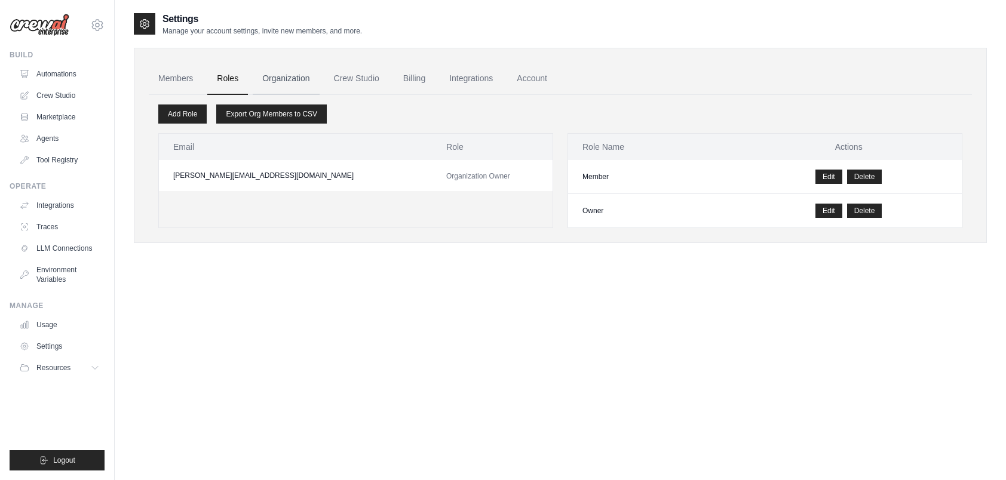
click at [288, 79] on link "Organization" at bounding box center [286, 79] width 66 height 32
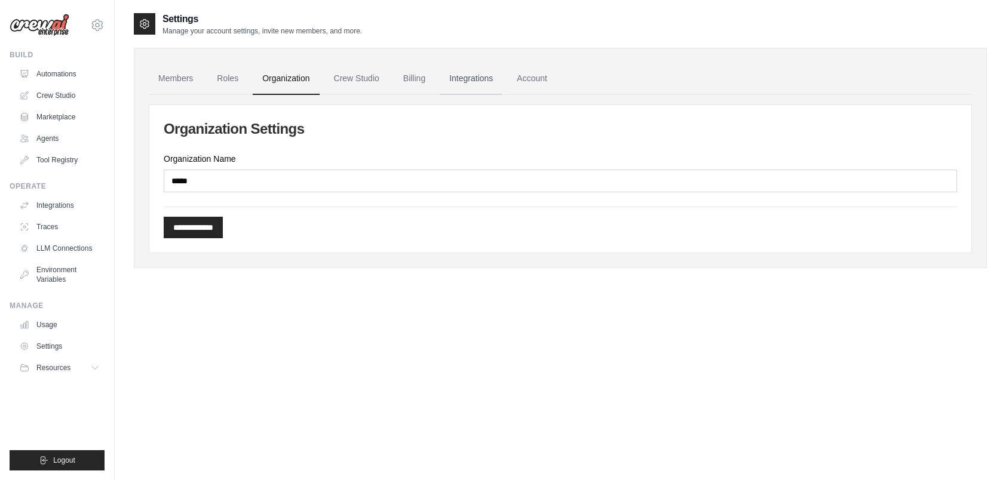
click at [459, 79] on link "Integrations" at bounding box center [471, 79] width 63 height 32
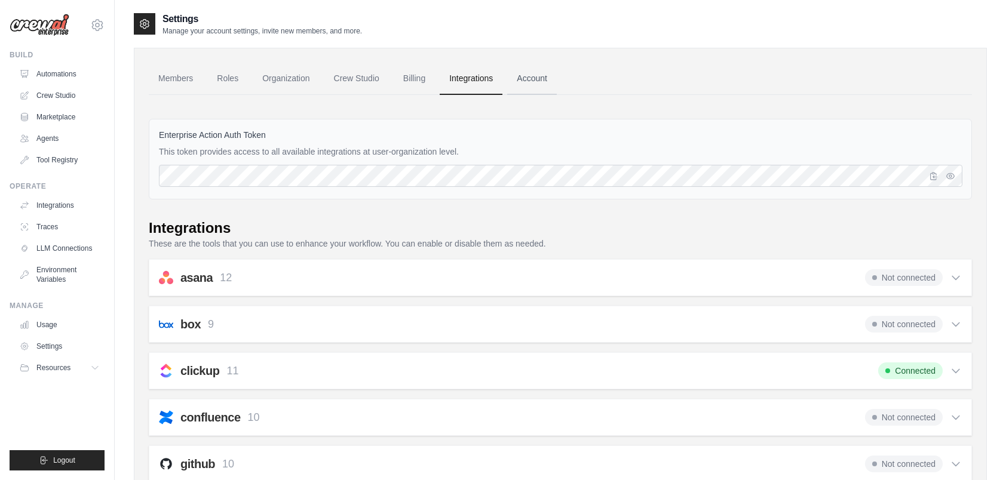
click at [537, 78] on link "Account" at bounding box center [532, 79] width 50 height 32
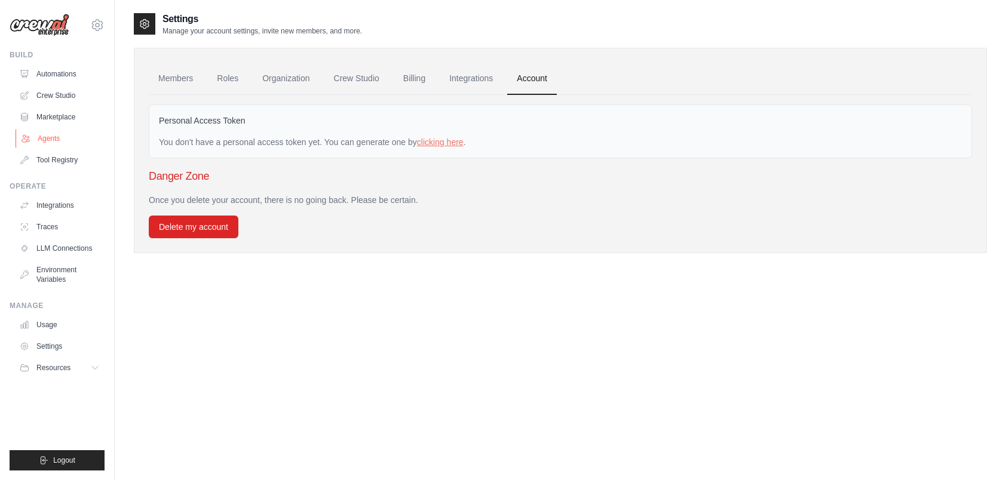
click at [37, 137] on link "Agents" at bounding box center [61, 138] width 90 height 19
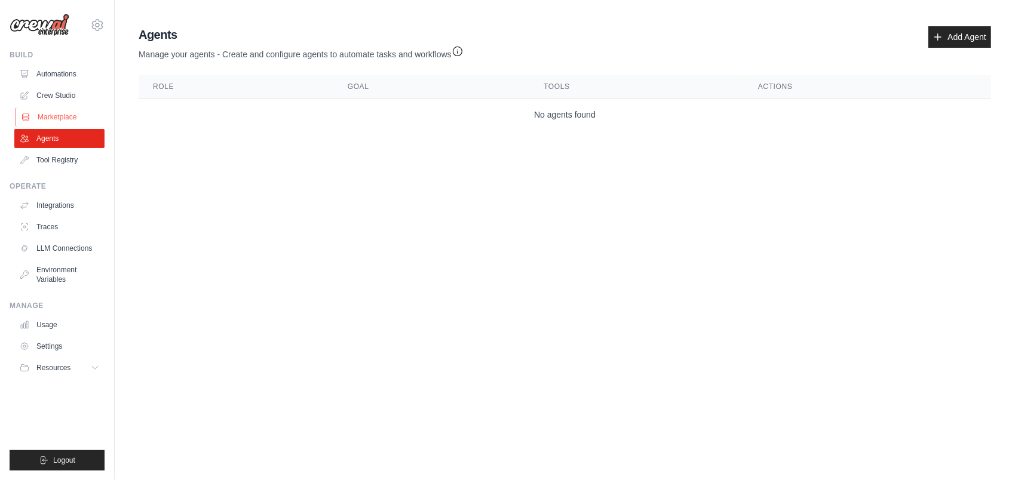
click at [57, 119] on link "Marketplace" at bounding box center [61, 117] width 90 height 19
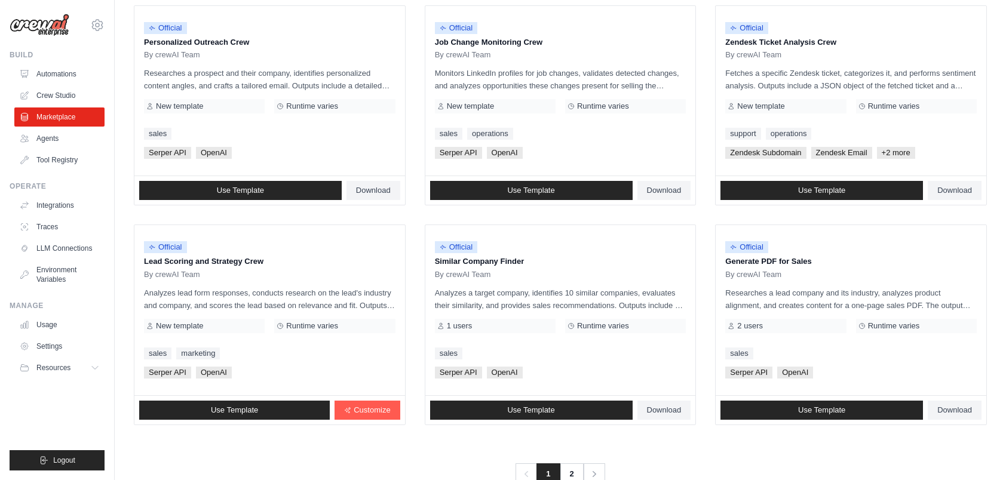
scroll to position [624, 0]
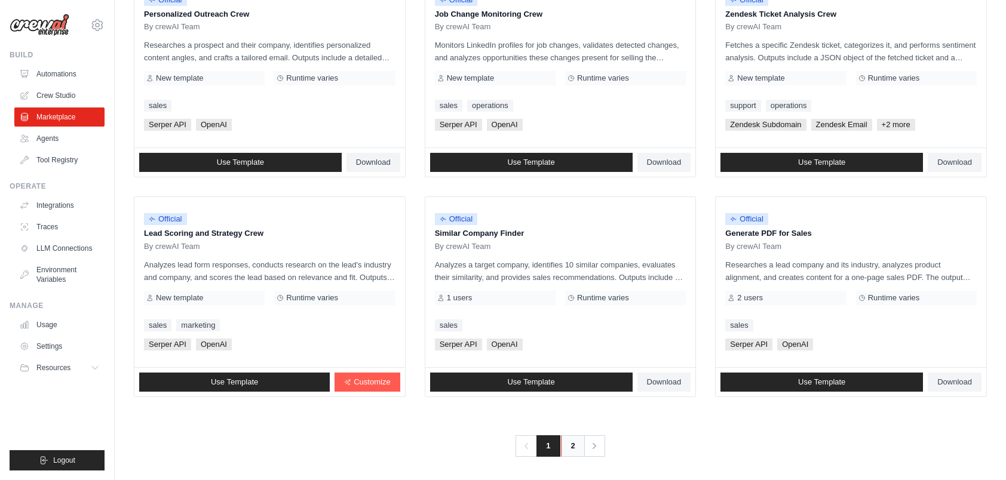
click at [569, 444] on link "2" at bounding box center [573, 446] width 24 height 22
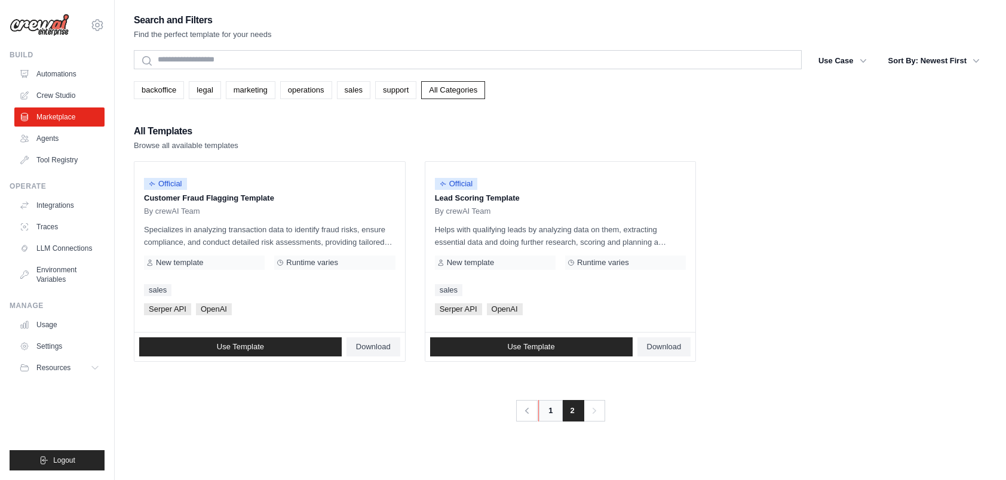
click at [542, 413] on link "1" at bounding box center [550, 411] width 24 height 22
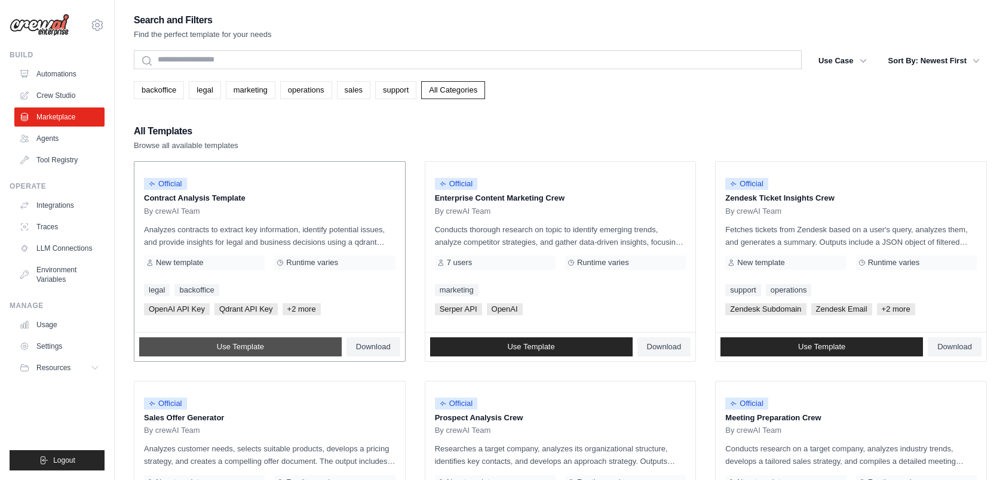
click at [252, 348] on span "Use Template" at bounding box center [240, 347] width 47 height 10
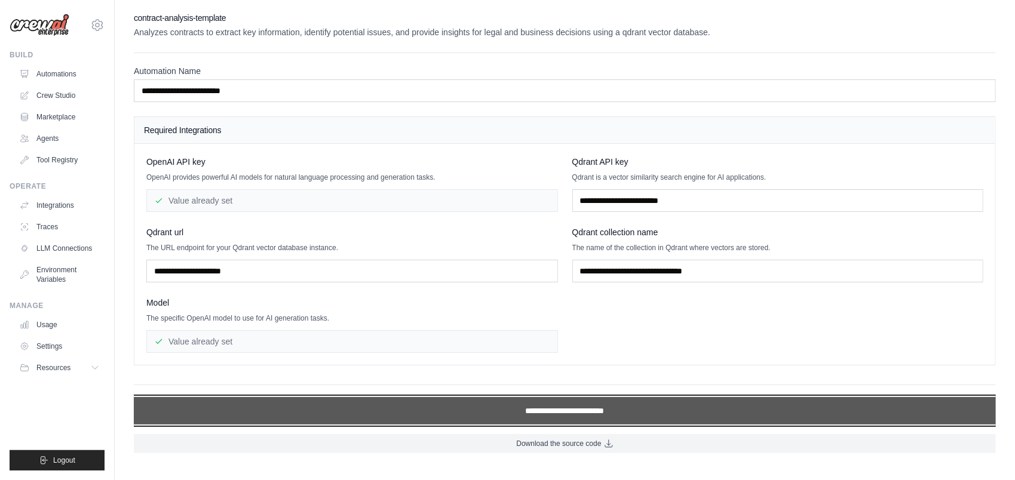
click at [547, 410] on input "**********" at bounding box center [565, 410] width 862 height 27
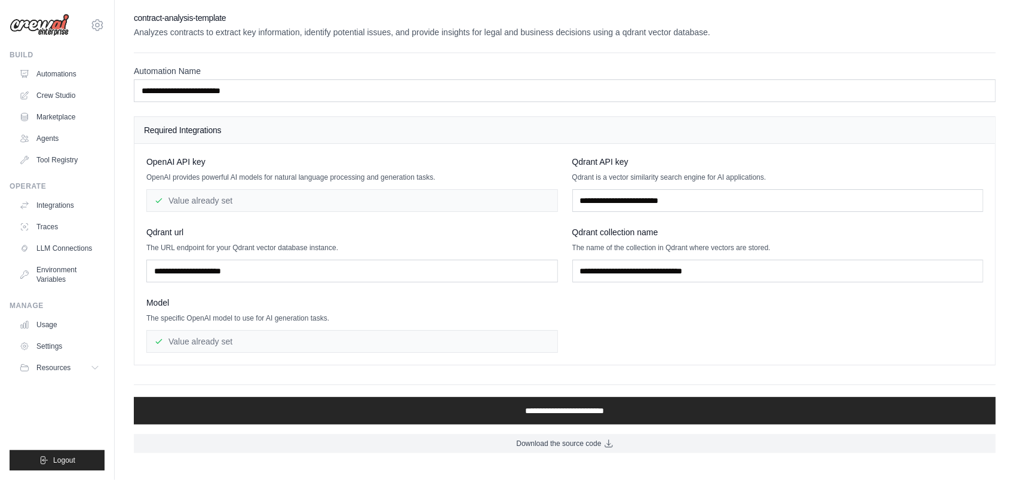
click at [440, 149] on div "OpenAI API key OpenAI provides powerful AI models for natural language processi…" at bounding box center [564, 254] width 861 height 221
click at [360, 266] on input "text" at bounding box center [352, 271] width 412 height 23
click at [615, 201] on input "text" at bounding box center [778, 200] width 412 height 23
click at [501, 268] on input "text" at bounding box center [352, 271] width 412 height 23
click at [441, 271] on input "text" at bounding box center [352, 271] width 412 height 23
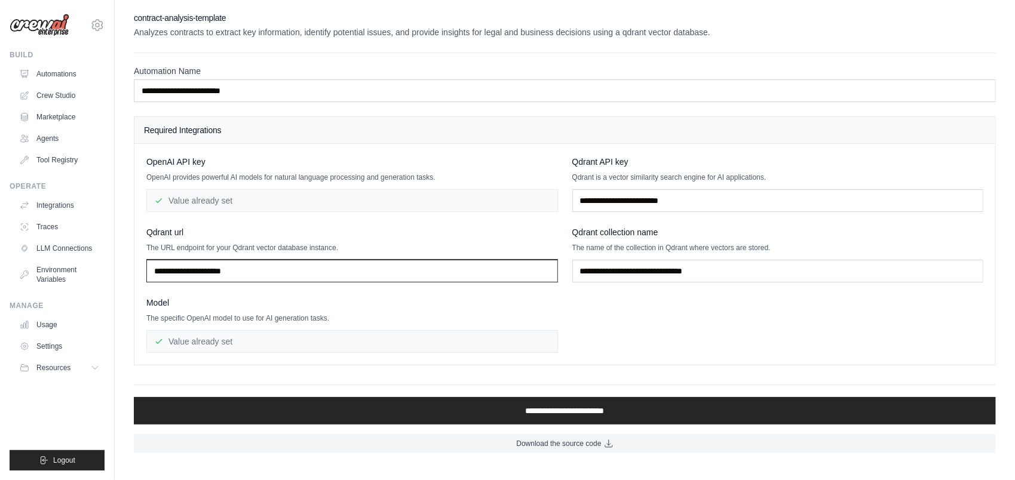
paste input "**********"
type input "**********"
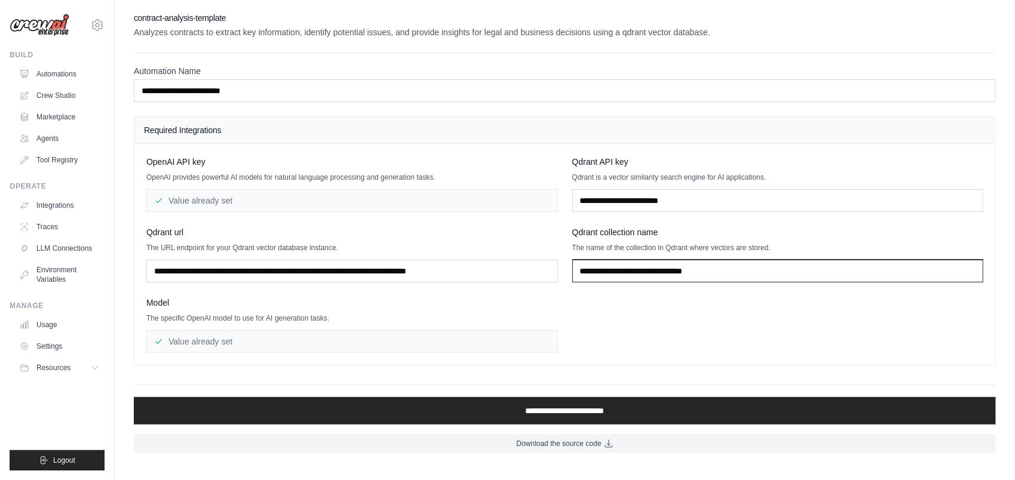
click at [616, 276] on input "text" at bounding box center [778, 271] width 412 height 23
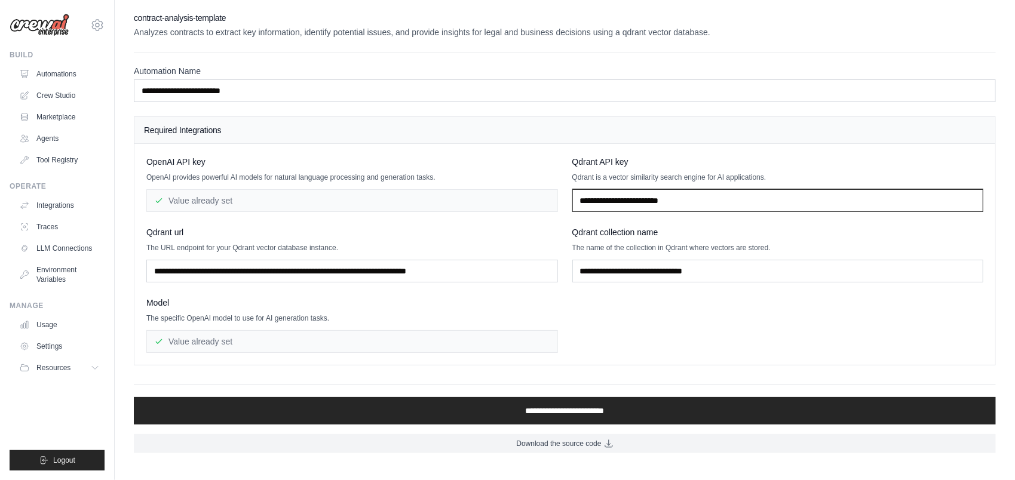
click at [614, 204] on input "text" at bounding box center [778, 200] width 412 height 23
click at [607, 198] on input "text" at bounding box center [778, 200] width 412 height 23
paste input "**********"
type input "**********"
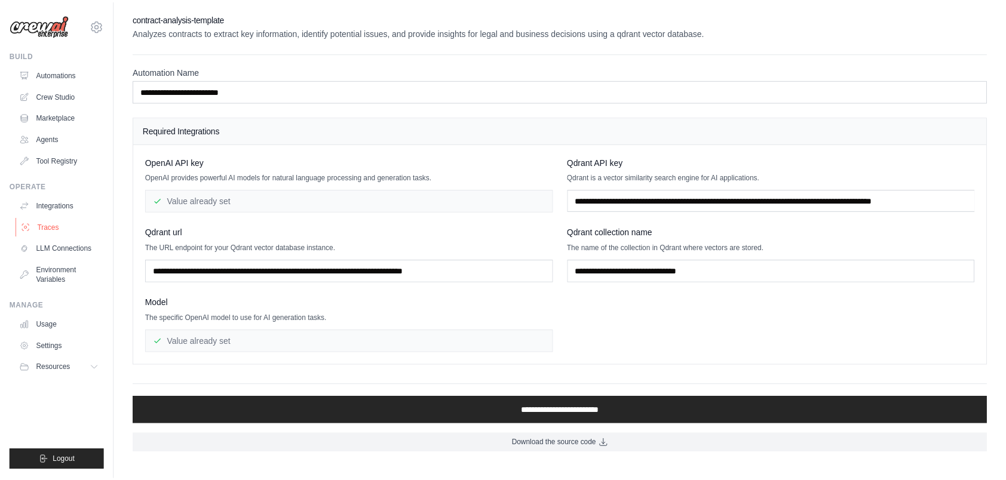
scroll to position [0, 0]
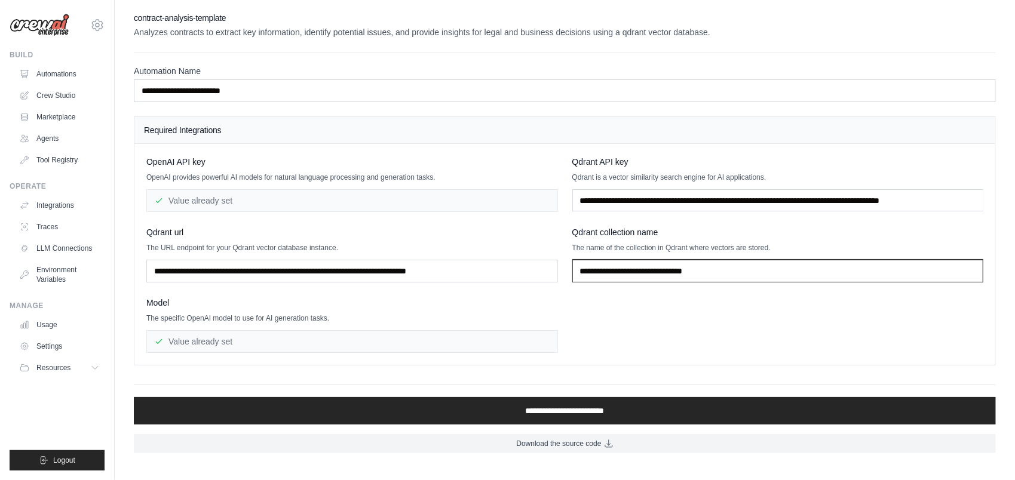
click at [613, 264] on input "text" at bounding box center [778, 271] width 412 height 23
paste input "**********"
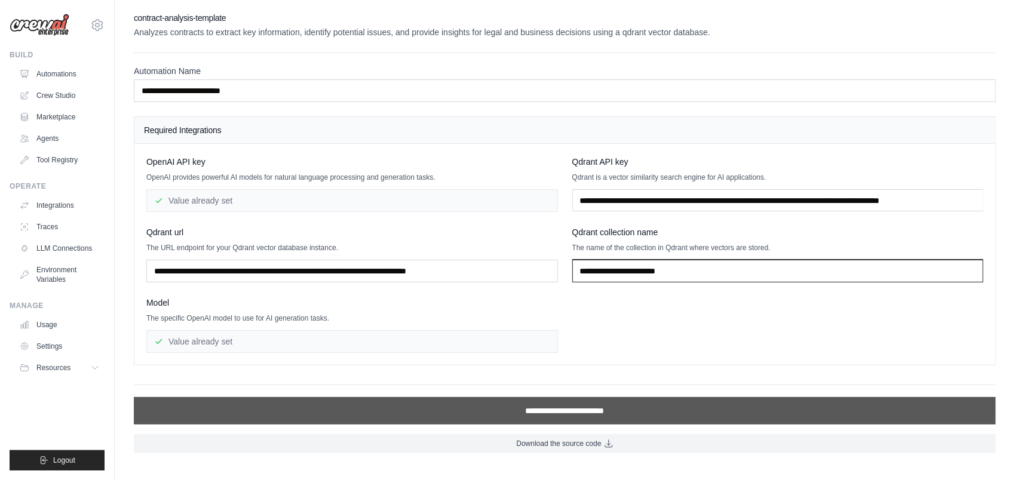
type input "**********"
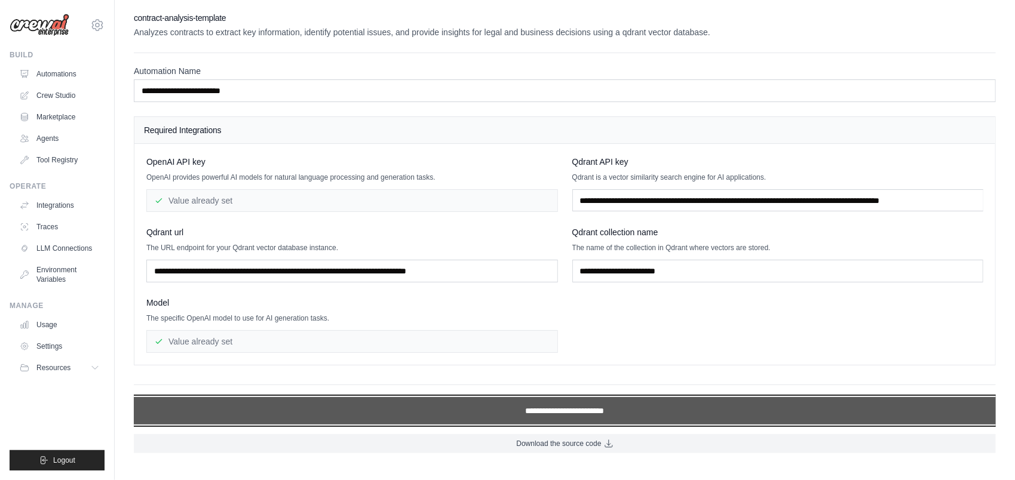
click at [502, 415] on input "**********" at bounding box center [565, 410] width 862 height 27
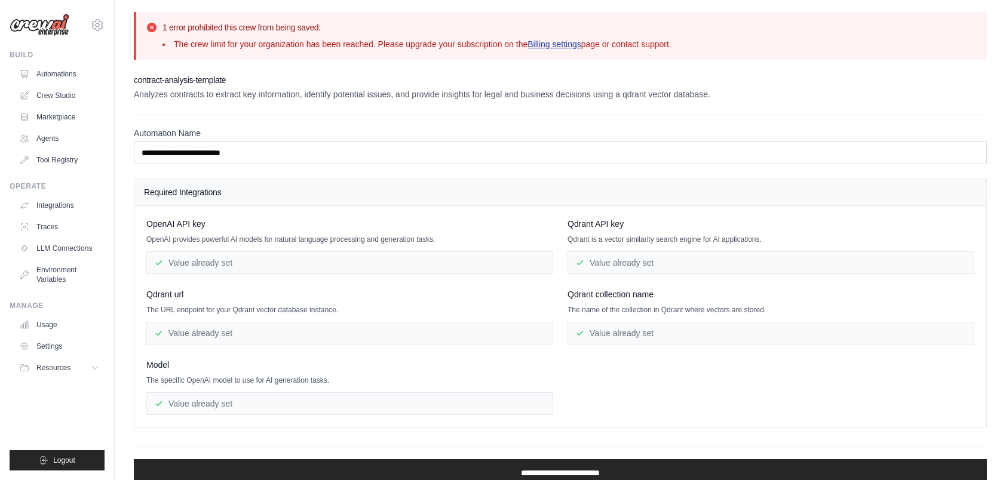
click at [551, 45] on link "Billing settings" at bounding box center [554, 44] width 54 height 10
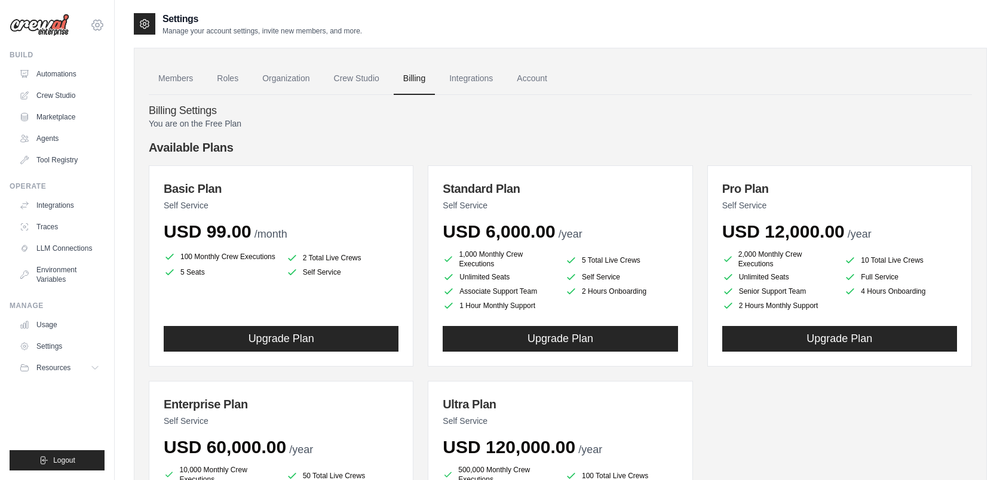
click at [96, 22] on icon at bounding box center [97, 25] width 14 height 14
click at [34, 26] on img at bounding box center [40, 25] width 60 height 23
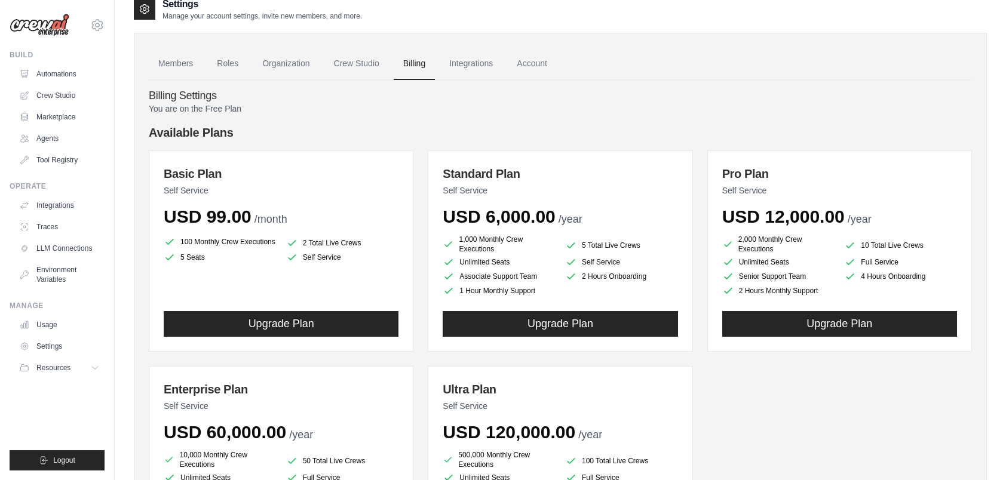
scroll to position [16, 0]
